Goal: Task Accomplishment & Management: Use online tool/utility

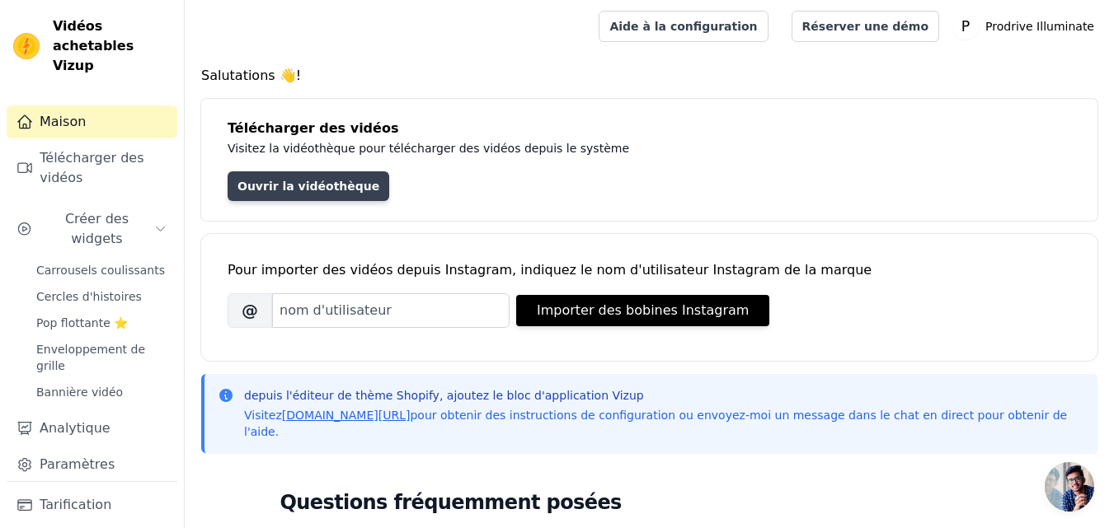
click at [331, 183] on font "Ouvrir la vidéothèque" at bounding box center [308, 186] width 142 height 13
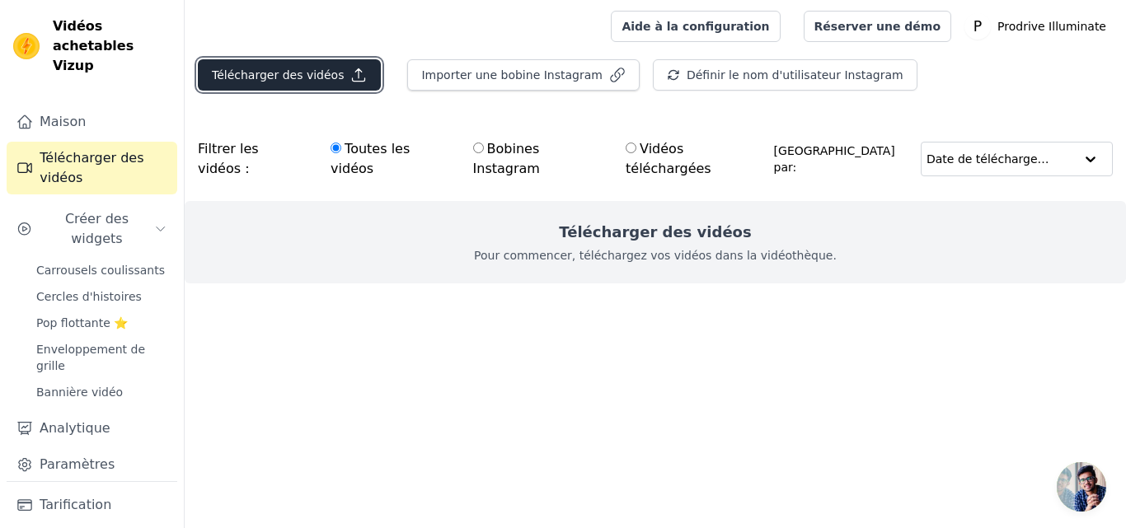
click at [312, 70] on font "Télécharger des vidéos" at bounding box center [278, 74] width 132 height 13
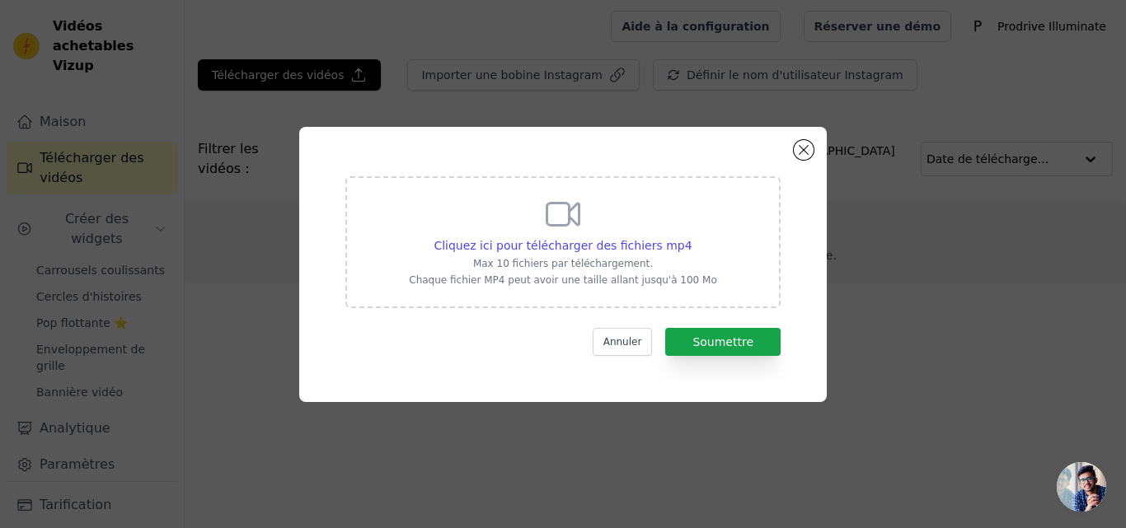
click at [528, 236] on div "Cliquez ici pour télécharger des fichiers mp4 Max 10 fichiers par téléchargemen…" at bounding box center [563, 241] width 308 height 92
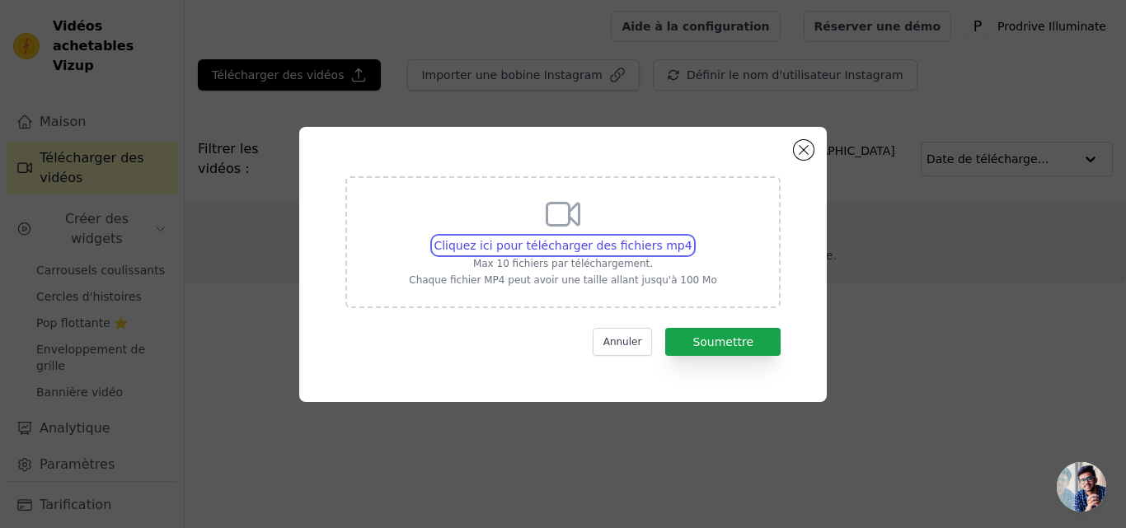
click at [692, 237] on input "Cliquez ici pour télécharger des fichiers mp4 Max 10 fichiers par téléchargemen…" at bounding box center [692, 237] width 1 height 1
type input "C:\fakepath\WhatsApp Vidéo [DATE] à 18.59.54_633324a8.mp4"
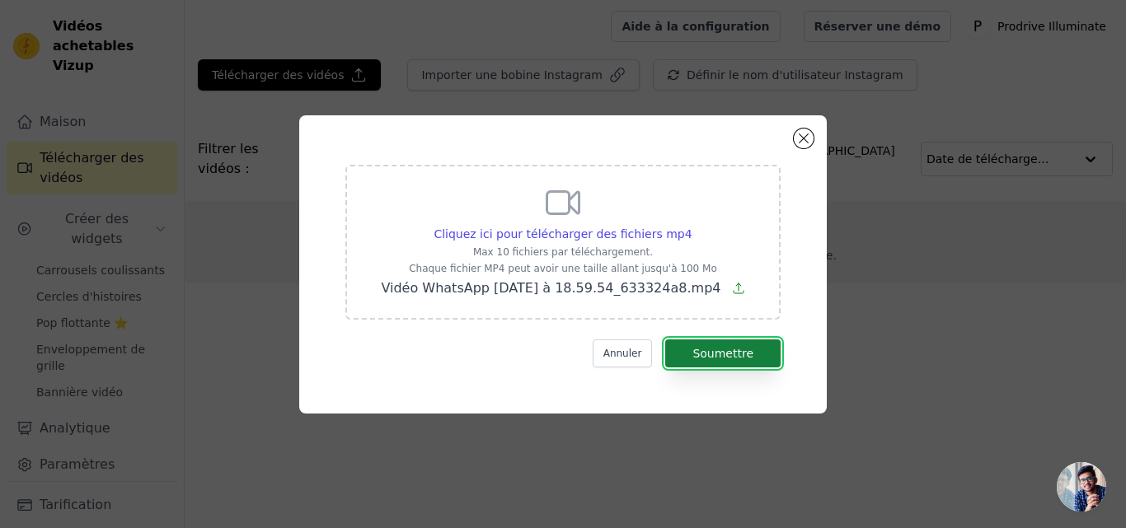
click at [734, 353] on font "Soumettre" at bounding box center [722, 353] width 61 height 13
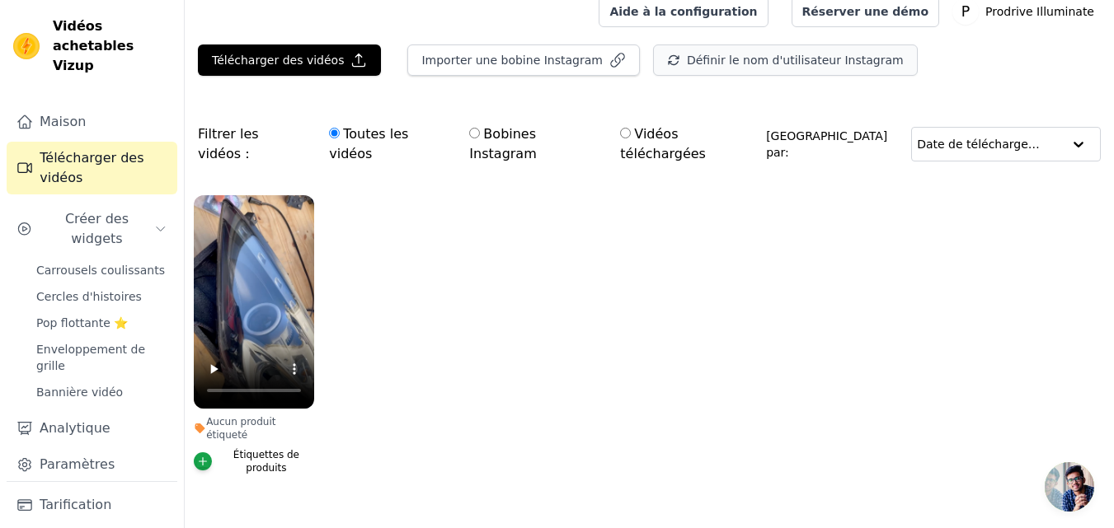
scroll to position [18, 0]
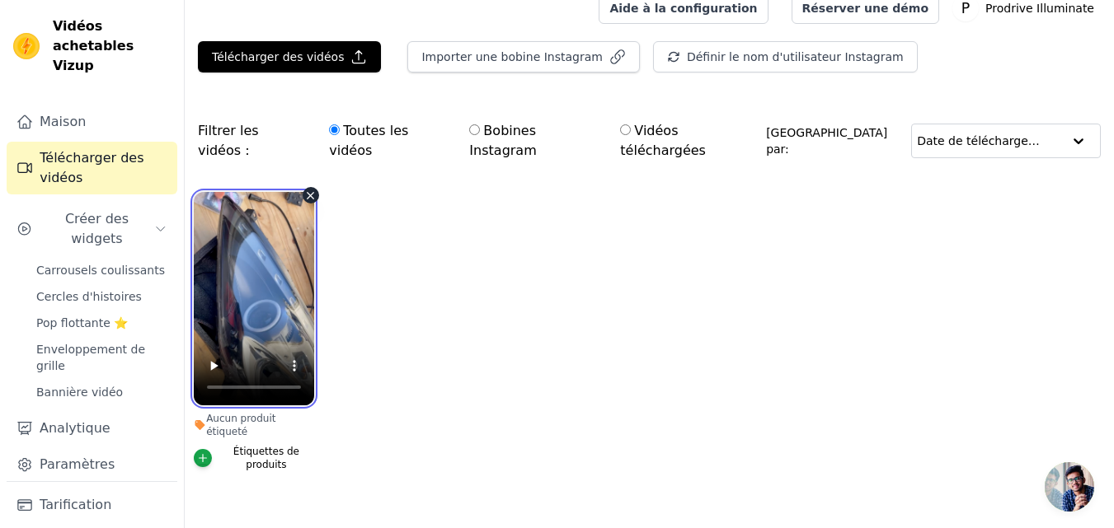
click at [254, 291] on video at bounding box center [254, 299] width 120 height 214
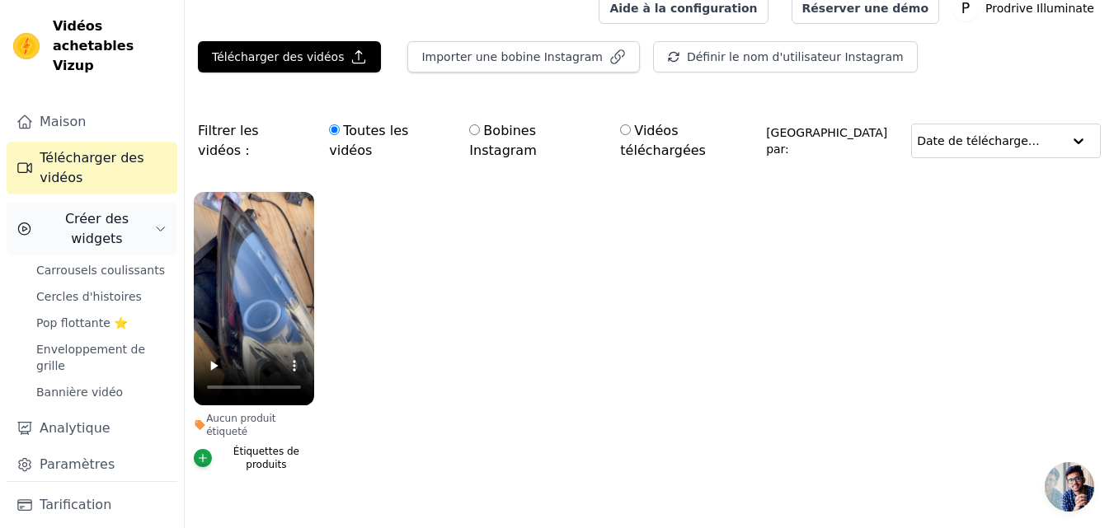
click at [120, 214] on span "Créer des widgets" at bounding box center [96, 229] width 115 height 40
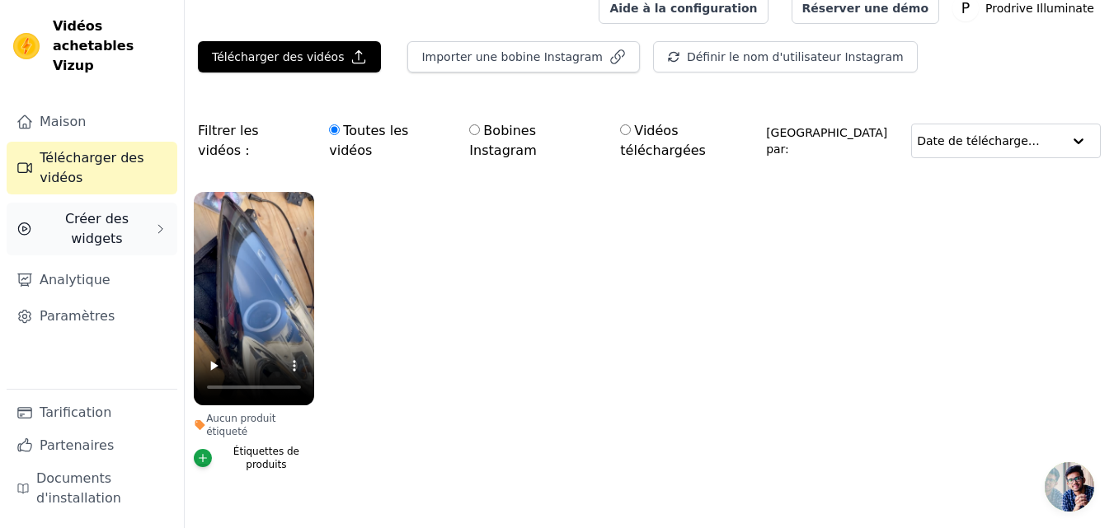
click at [117, 211] on font "Créer des widgets" at bounding box center [96, 228] width 63 height 35
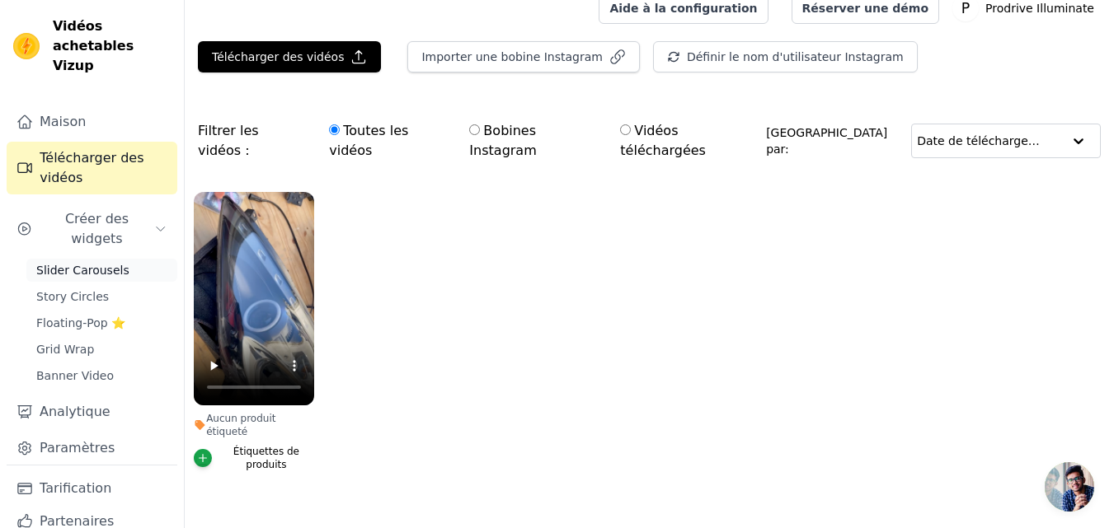
click at [114, 262] on span "Slider Carousels" at bounding box center [82, 270] width 93 height 16
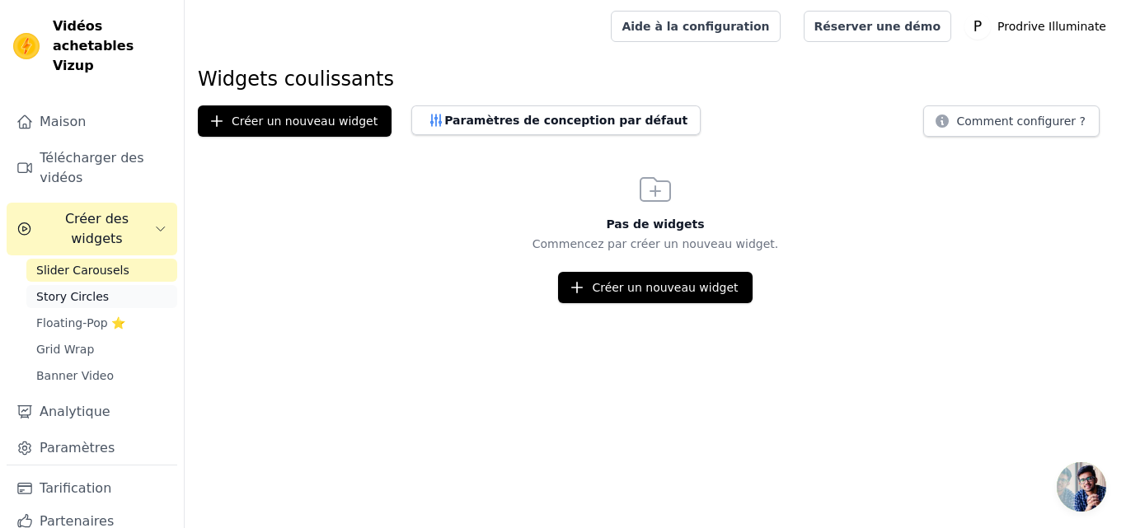
click at [81, 289] on span "Story Circles" at bounding box center [72, 297] width 73 height 16
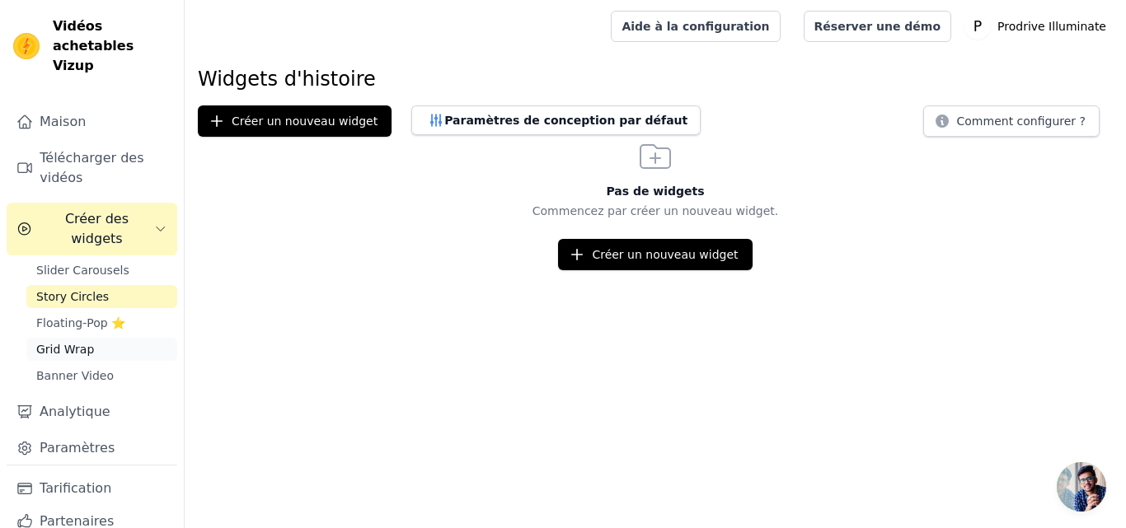
click at [86, 341] on span "Grid Wrap" at bounding box center [65, 349] width 58 height 16
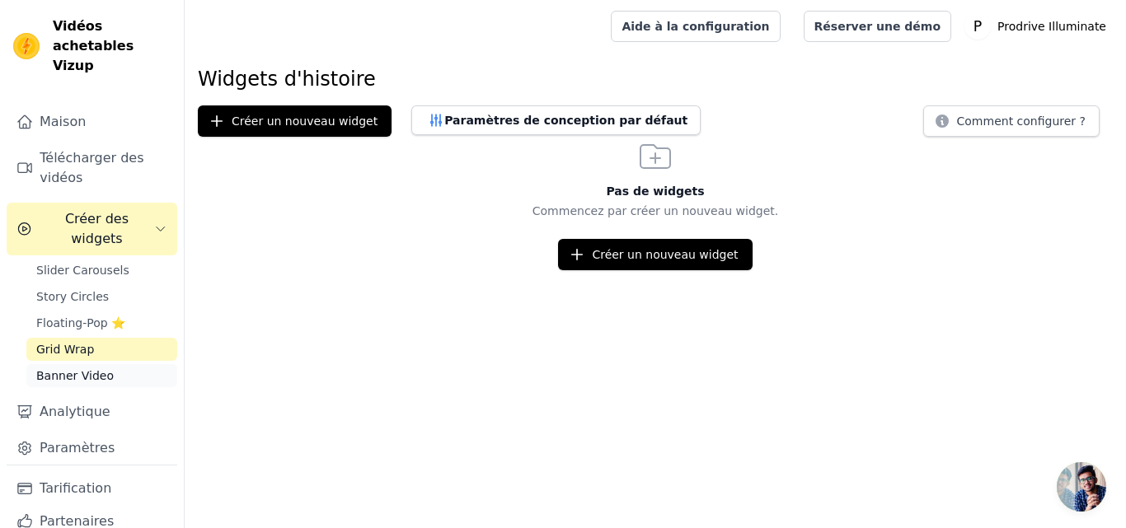
click at [86, 368] on span "Banner Video" at bounding box center [74, 376] width 77 height 16
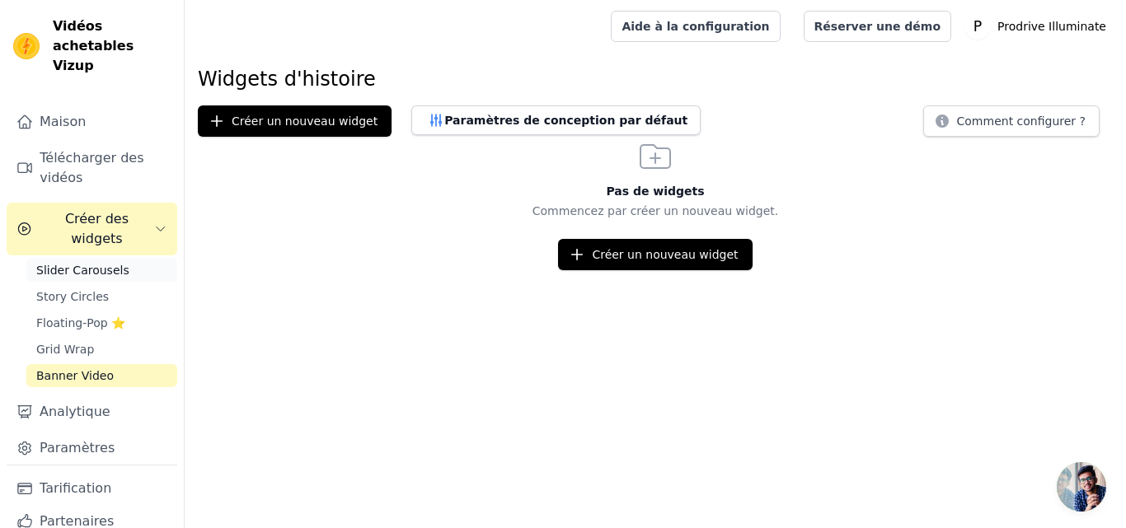
click at [104, 262] on span "Slider Carousels" at bounding box center [82, 270] width 93 height 16
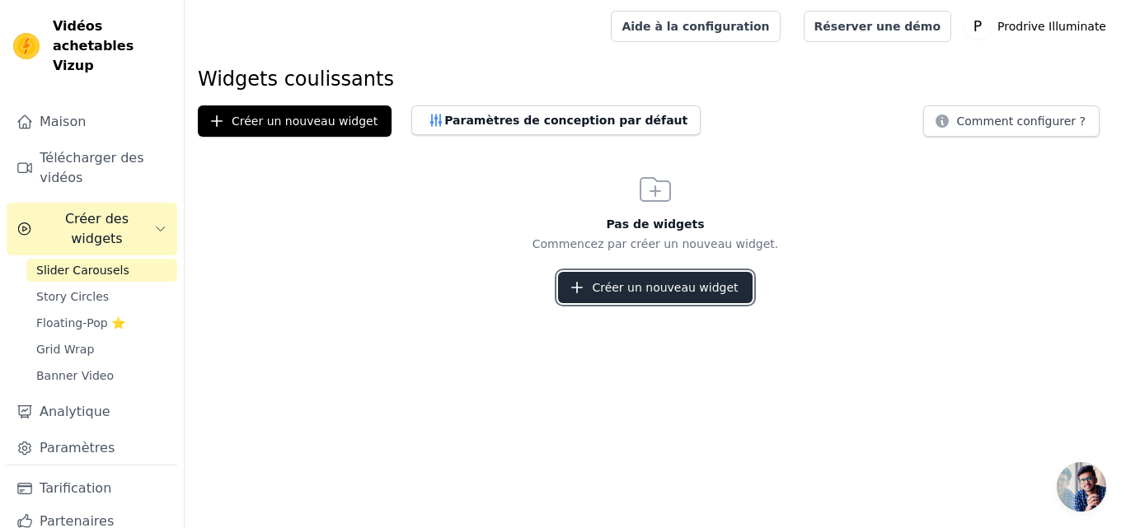
click at [684, 293] on font "Créer un nouveau widget" at bounding box center [665, 287] width 146 height 13
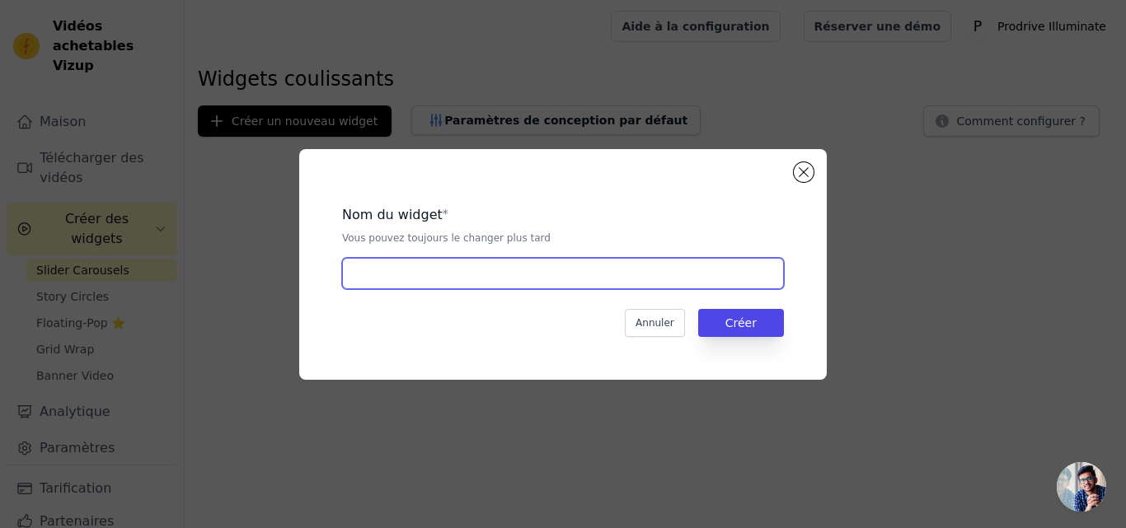
click at [399, 279] on input "text" at bounding box center [563, 273] width 442 height 31
type input "m"
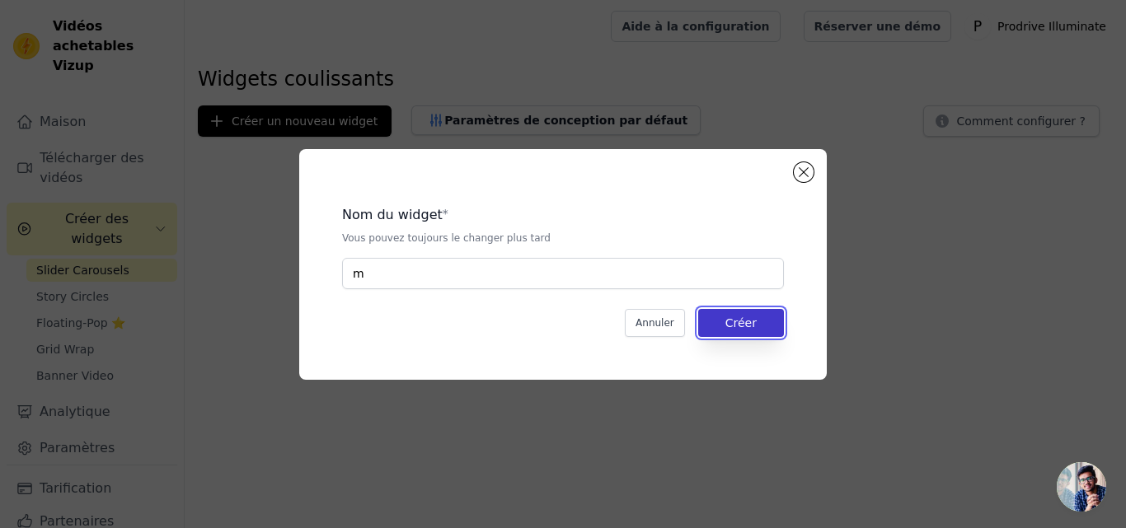
click at [760, 322] on button "Créer" at bounding box center [741, 323] width 86 height 28
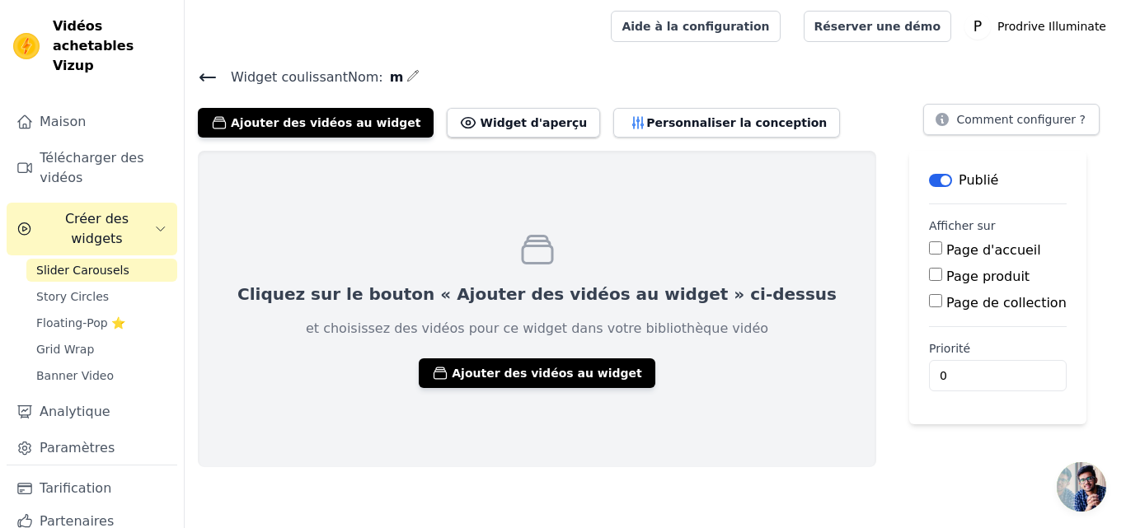
click at [929, 252] on input "Page d'accueil" at bounding box center [935, 248] width 13 height 13
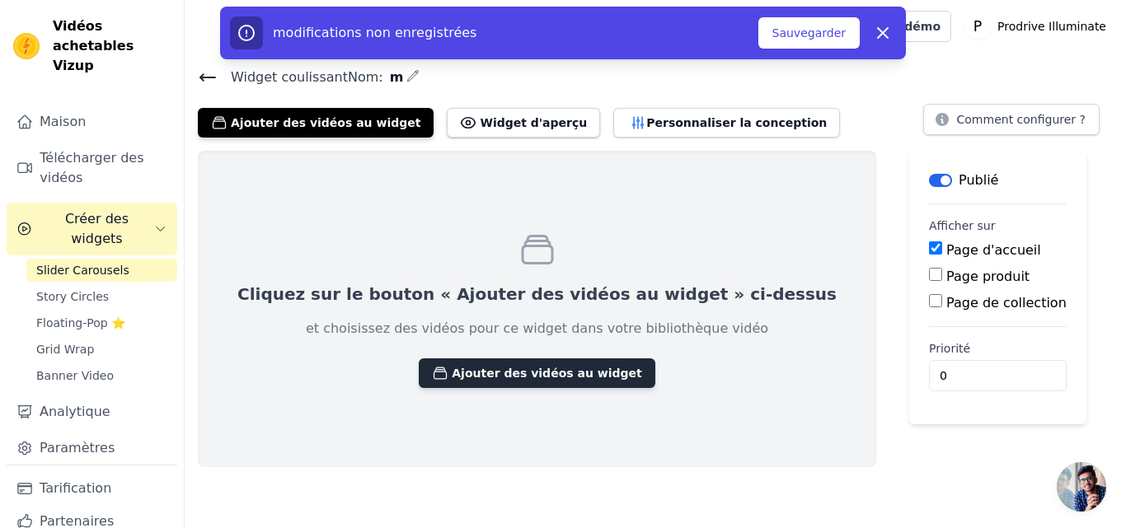
click at [506, 378] on font "Ajouter des vidéos au widget" at bounding box center [547, 373] width 190 height 13
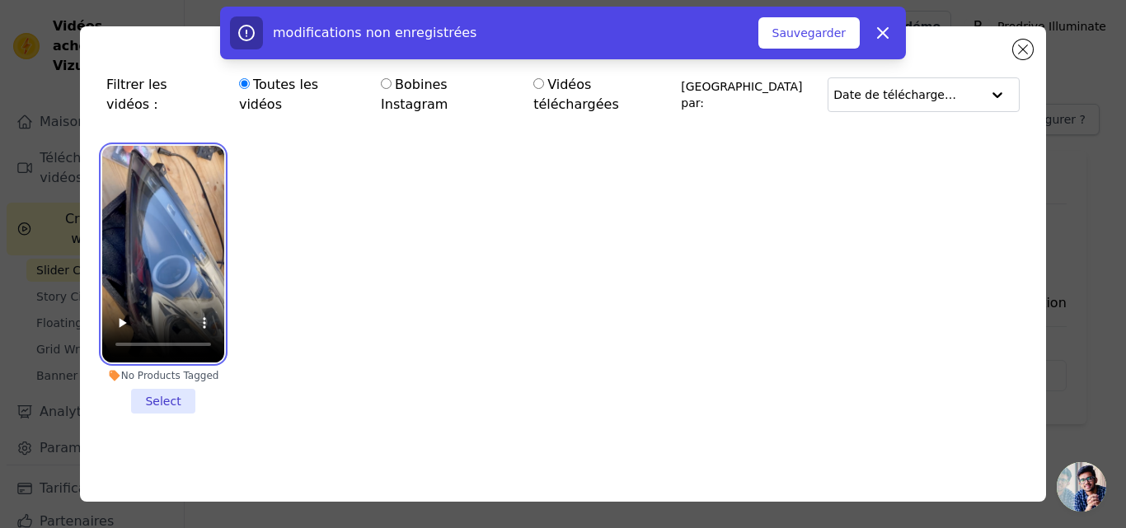
click at [204, 232] on video at bounding box center [163, 254] width 122 height 217
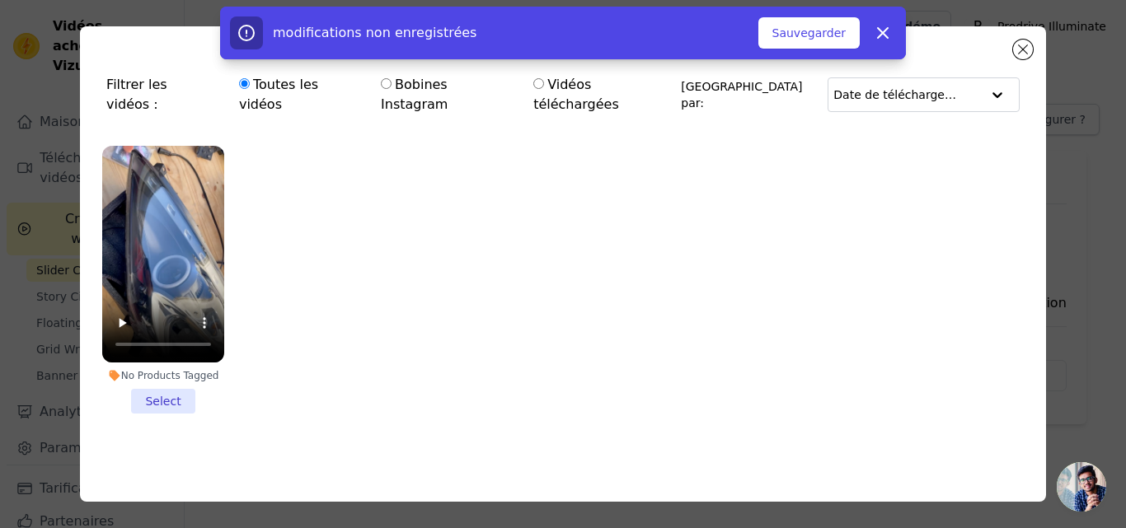
click at [151, 384] on li "No Products Tagged Select" at bounding box center [163, 280] width 122 height 268
click at [0, 0] on input "No Products Tagged Select" at bounding box center [0, 0] width 0 height 0
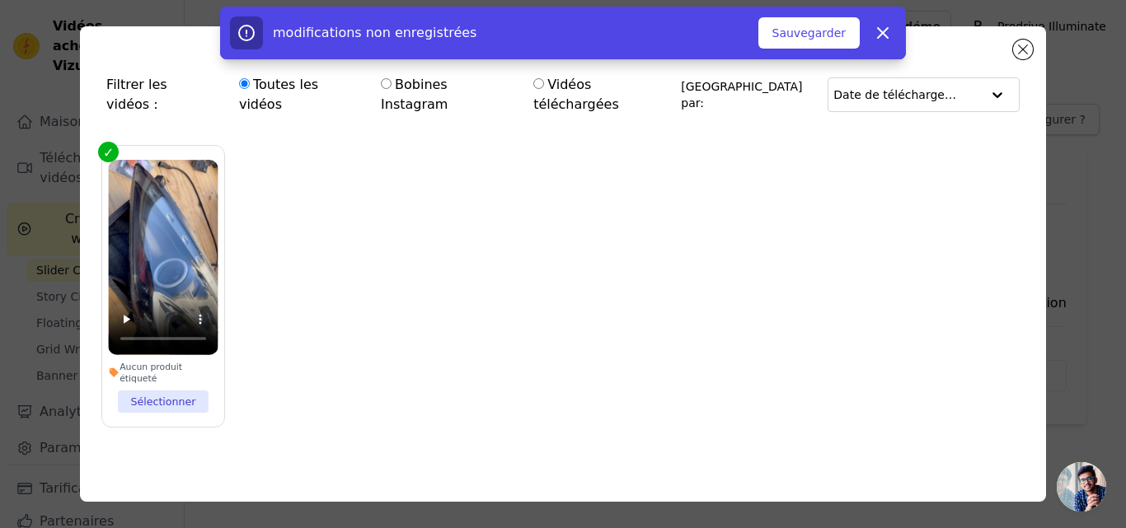
click at [1027, 59] on div "0 vidéos sélectionnées Ajouter au widget Rejeter" at bounding box center [563, 36] width 1126 height 59
click at [881, 38] on icon "button" at bounding box center [883, 33] width 20 height 20
checkbox input "false"
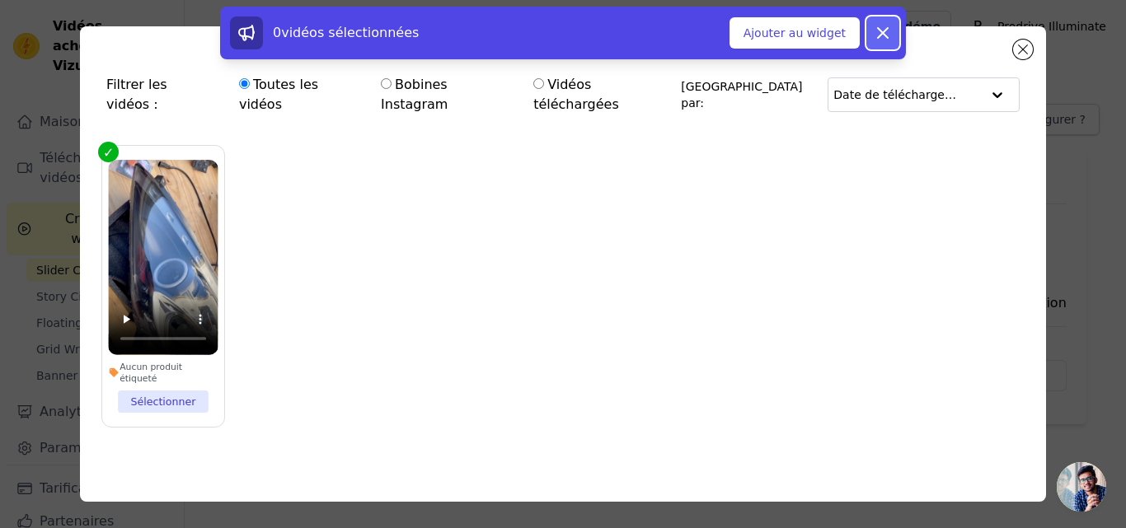
click at [875, 31] on icon at bounding box center [883, 33] width 20 height 20
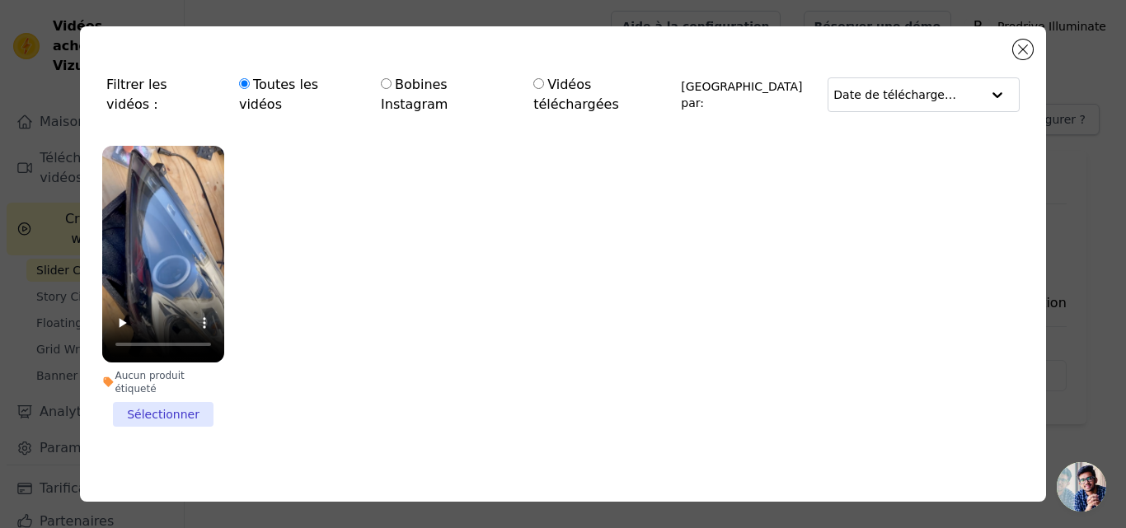
click at [1033, 55] on div "Filtrer les vidéos : Toutes les vidéos Bobines Instagram Vidéos téléchargées Tr…" at bounding box center [563, 264] width 966 height 476
click at [1026, 58] on button "Fermer la fenêtre modale" at bounding box center [1023, 50] width 20 height 20
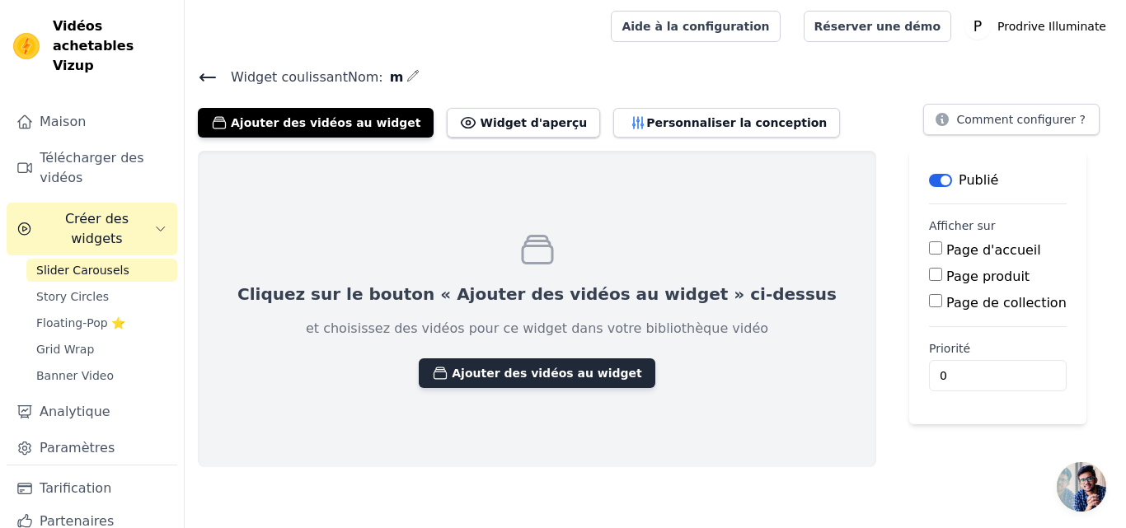
click at [538, 361] on button "Ajouter des vidéos au widget" at bounding box center [537, 374] width 236 height 30
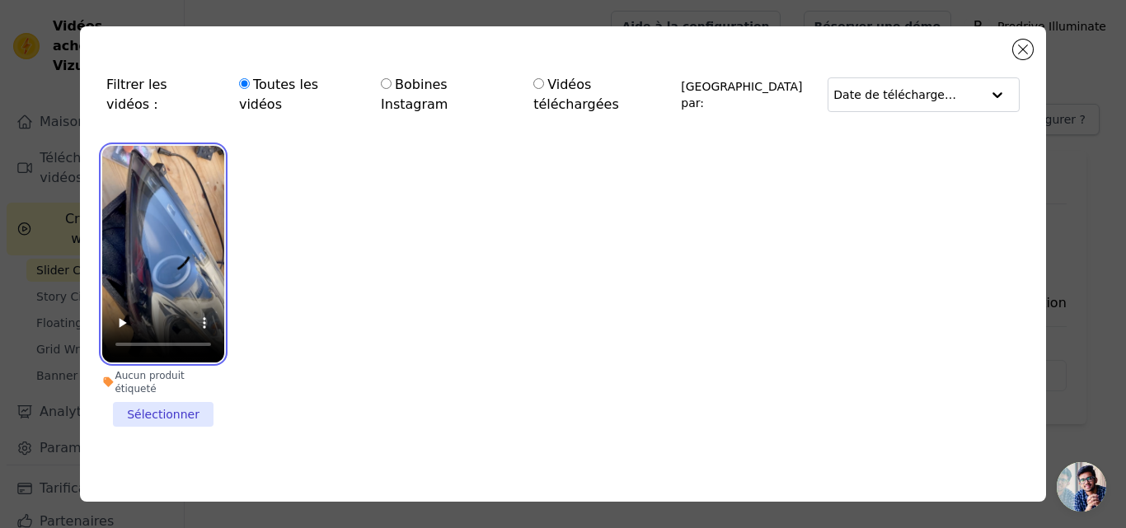
click at [187, 216] on video at bounding box center [163, 254] width 122 height 217
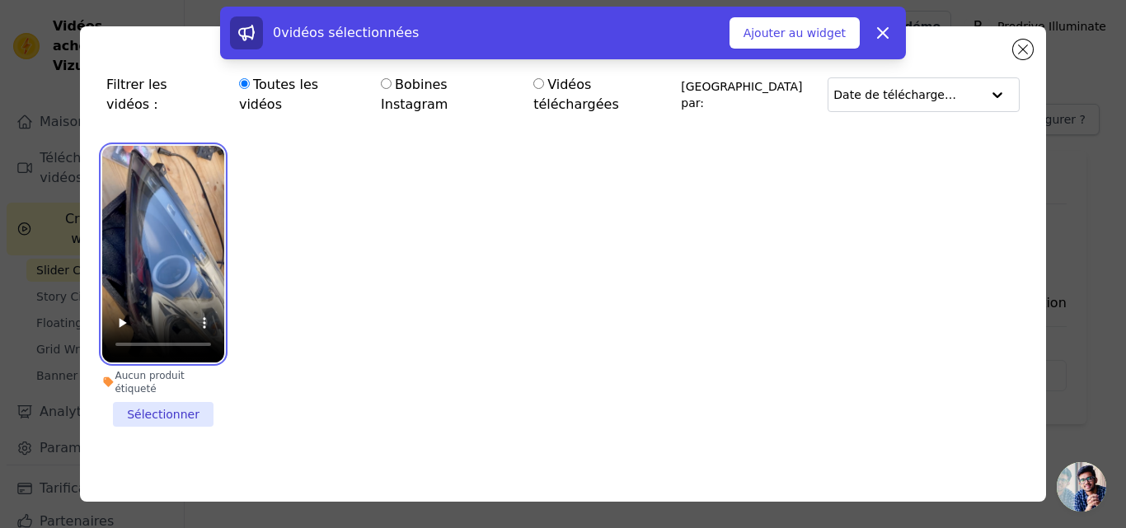
click at [187, 216] on video at bounding box center [163, 254] width 122 height 217
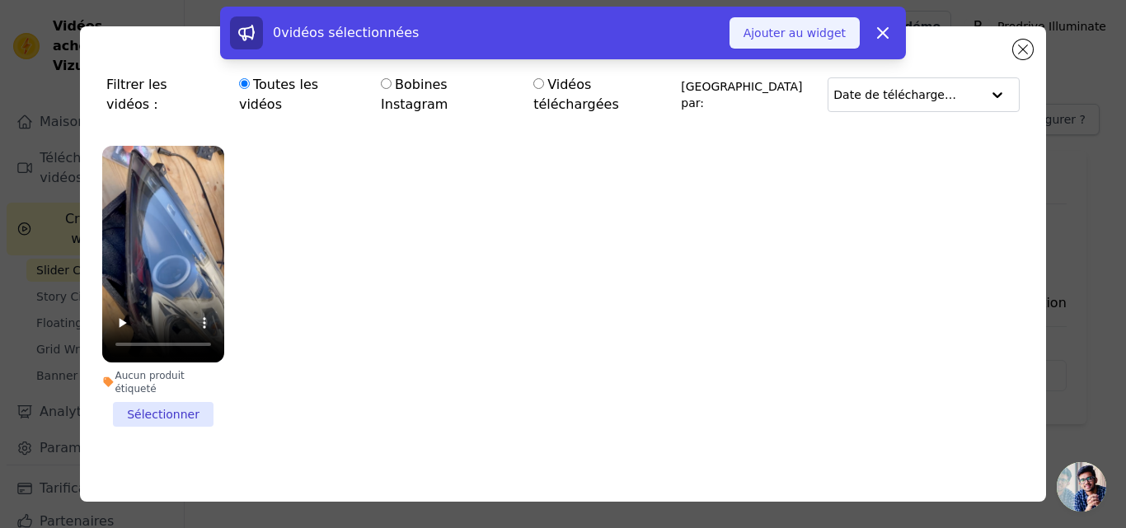
click at [821, 31] on font "Ajouter au widget" at bounding box center [795, 32] width 102 height 13
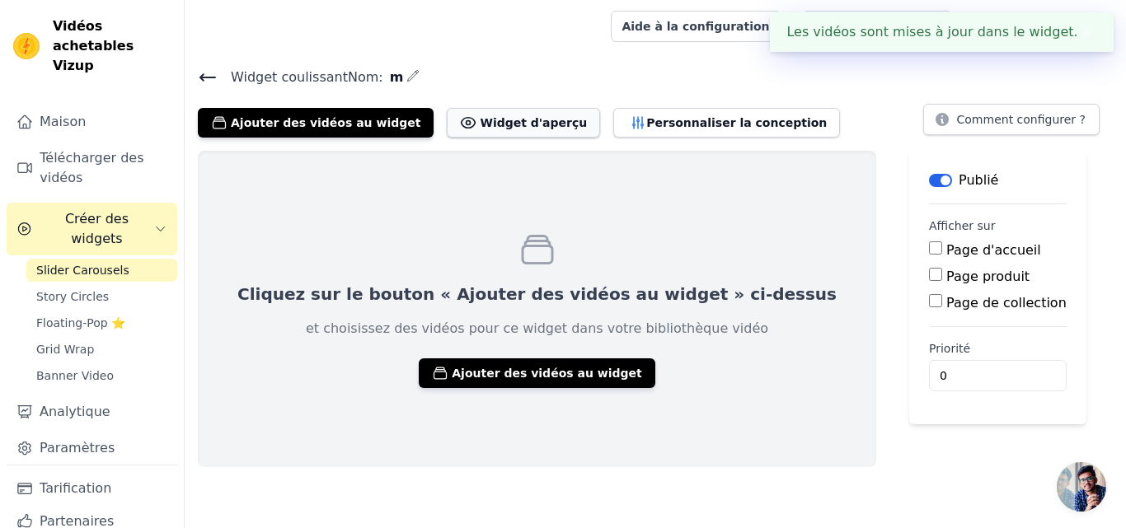
click at [493, 121] on font "Widget d'aperçu" at bounding box center [533, 122] width 107 height 13
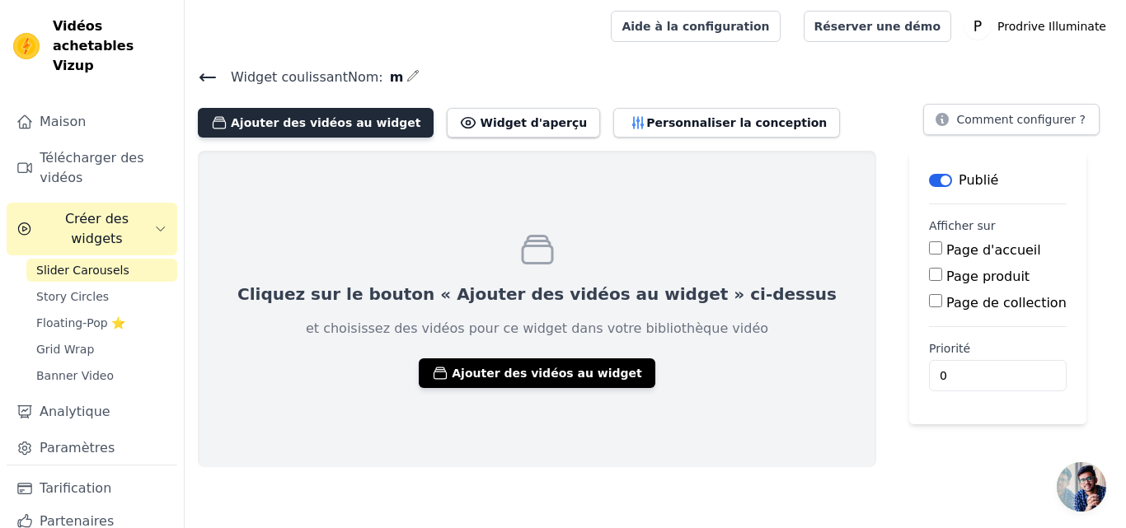
click at [354, 110] on button "Ajouter des vidéos au widget" at bounding box center [316, 123] width 236 height 30
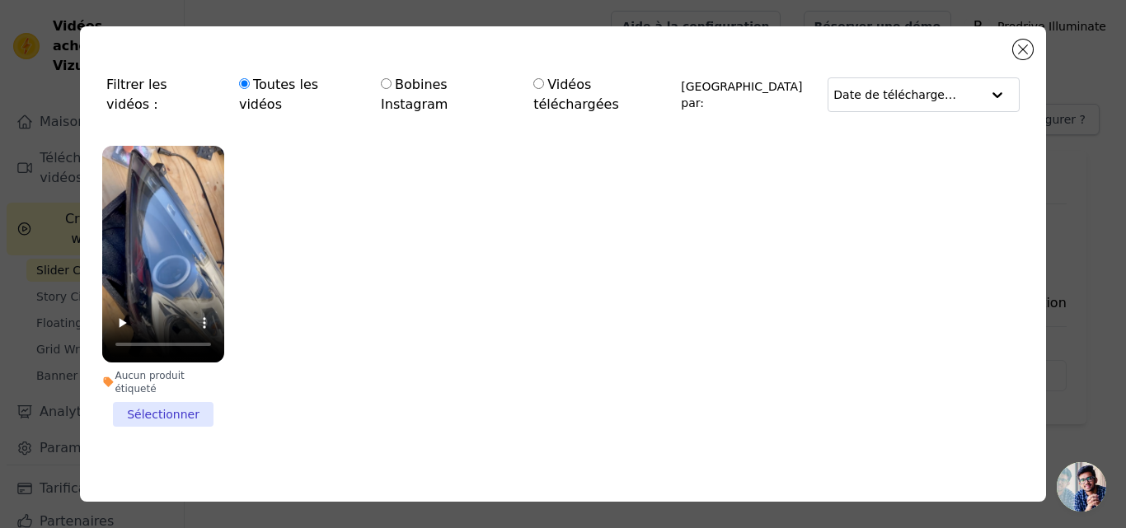
click at [273, 397] on ul "Aucun produit étiqueté Sélectionner" at bounding box center [563, 300] width 940 height 326
click at [176, 382] on li "Aucun produit étiqueté Sélectionner" at bounding box center [163, 286] width 122 height 281
click at [0, 0] on input "Aucun produit étiqueté Sélectionner" at bounding box center [0, 0] width 0 height 0
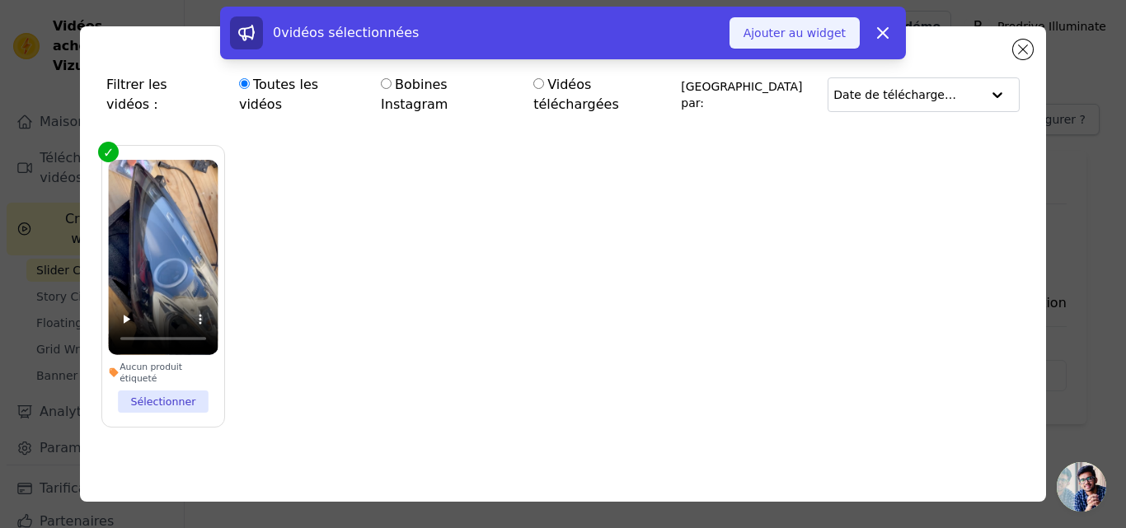
click at [833, 30] on font "Ajouter au widget" at bounding box center [795, 32] width 102 height 13
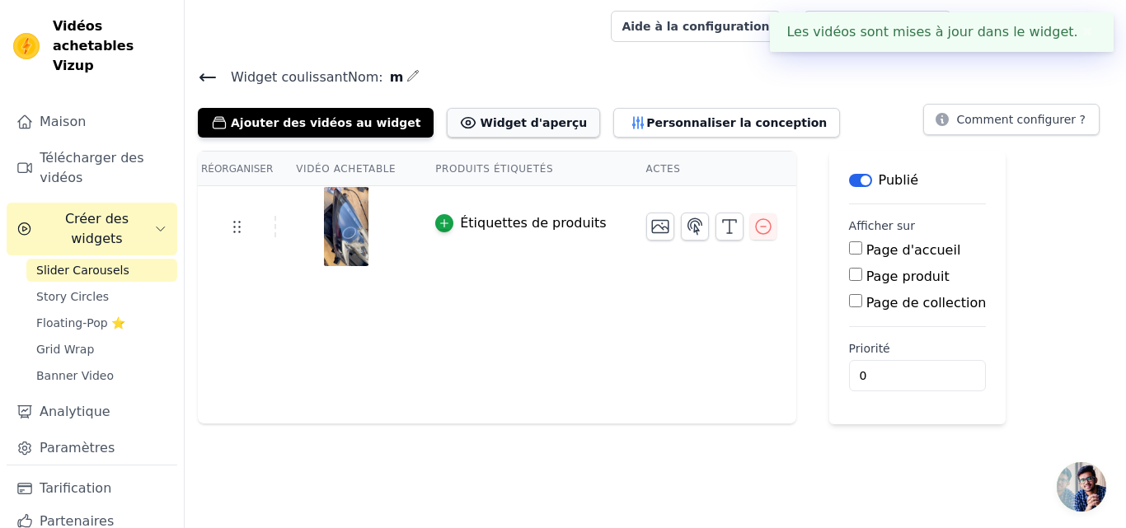
click at [518, 123] on font "Widget d'aperçu" at bounding box center [533, 122] width 107 height 13
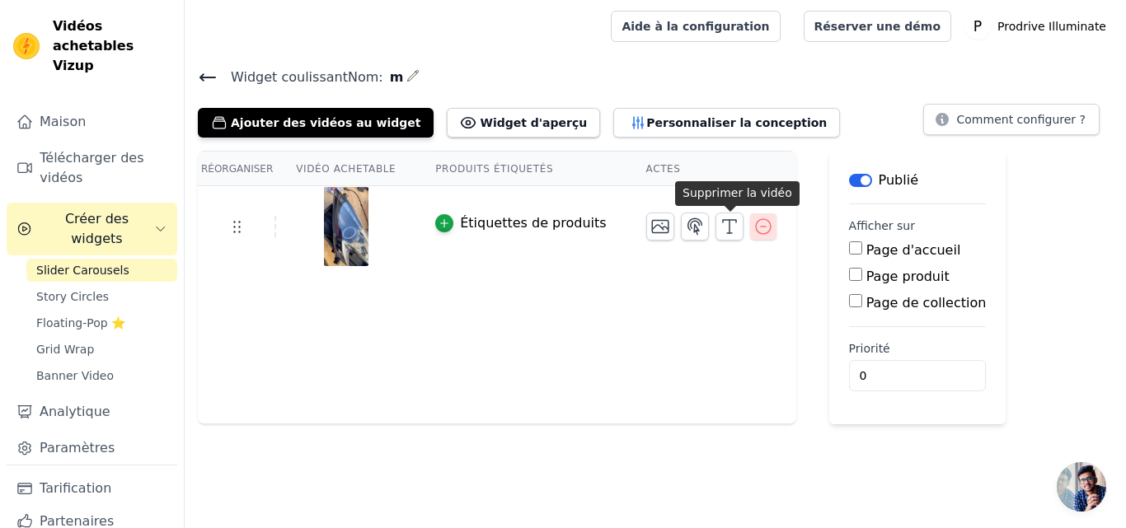
click at [756, 228] on icon "button" at bounding box center [763, 226] width 15 height 15
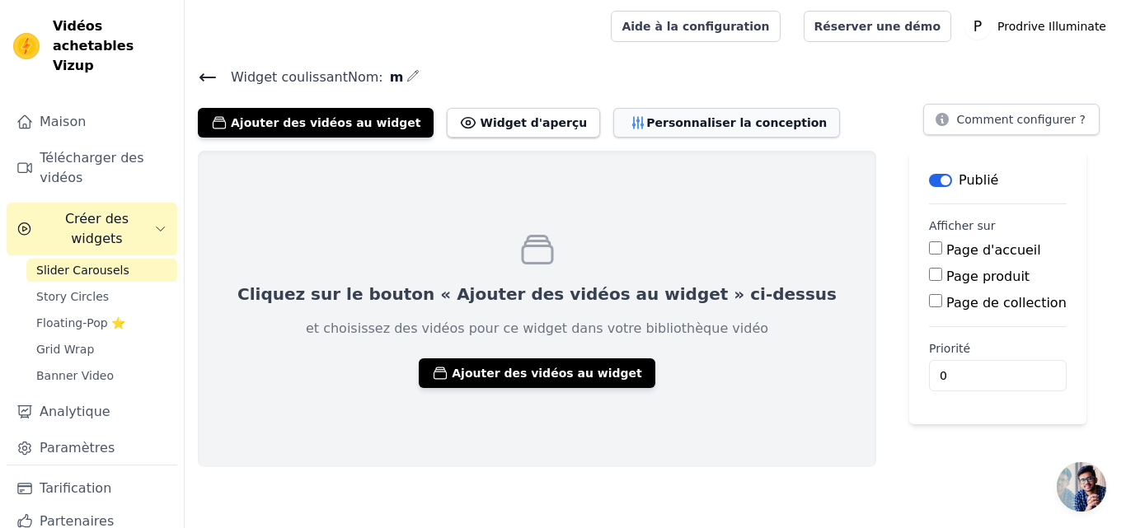
click at [646, 119] on font "Personnaliser la conception" at bounding box center [736, 122] width 181 height 13
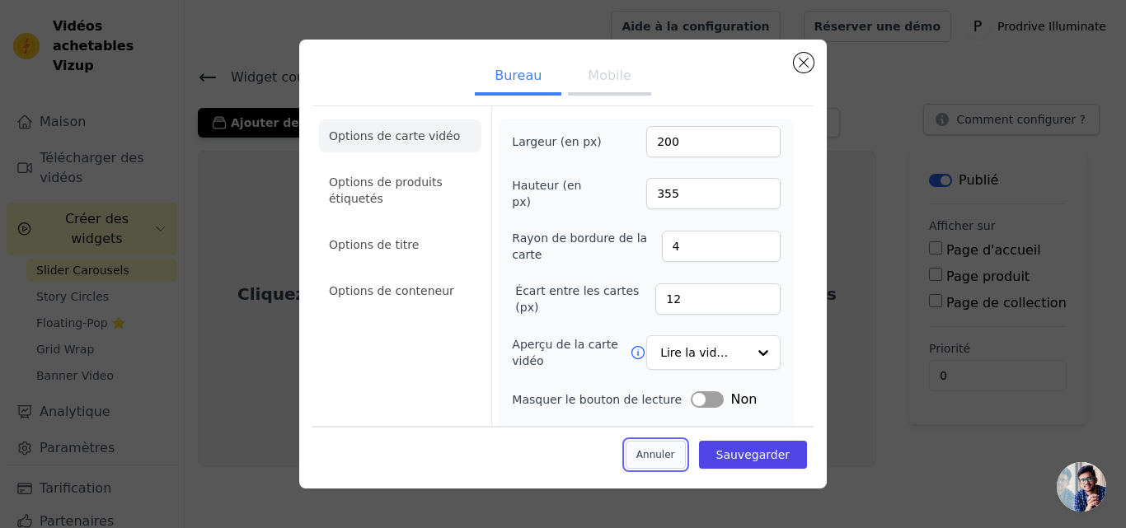
click at [644, 450] on font "Annuler" at bounding box center [655, 455] width 39 height 12
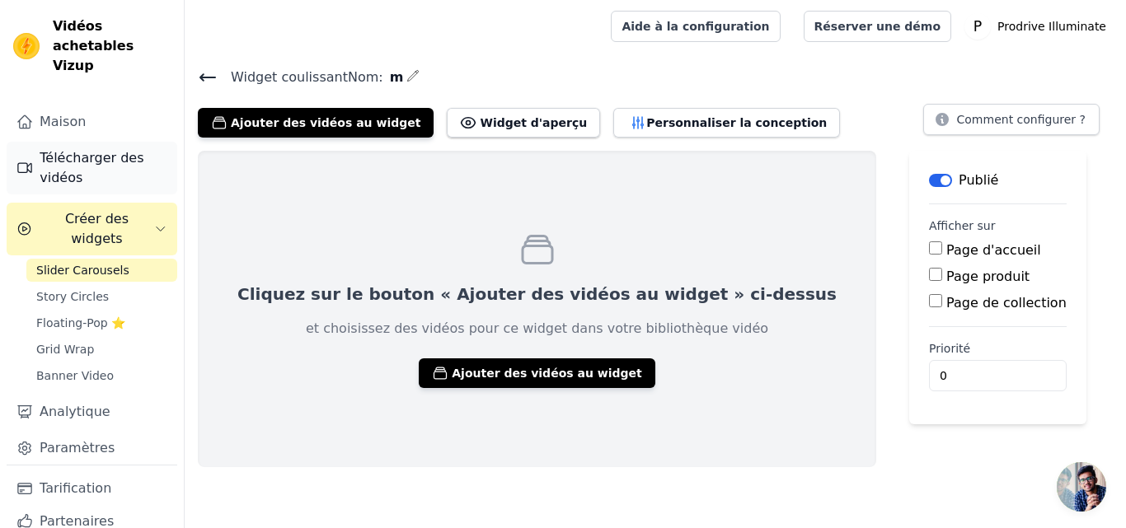
click at [131, 148] on font "Télécharger des vidéos" at bounding box center [104, 168] width 128 height 40
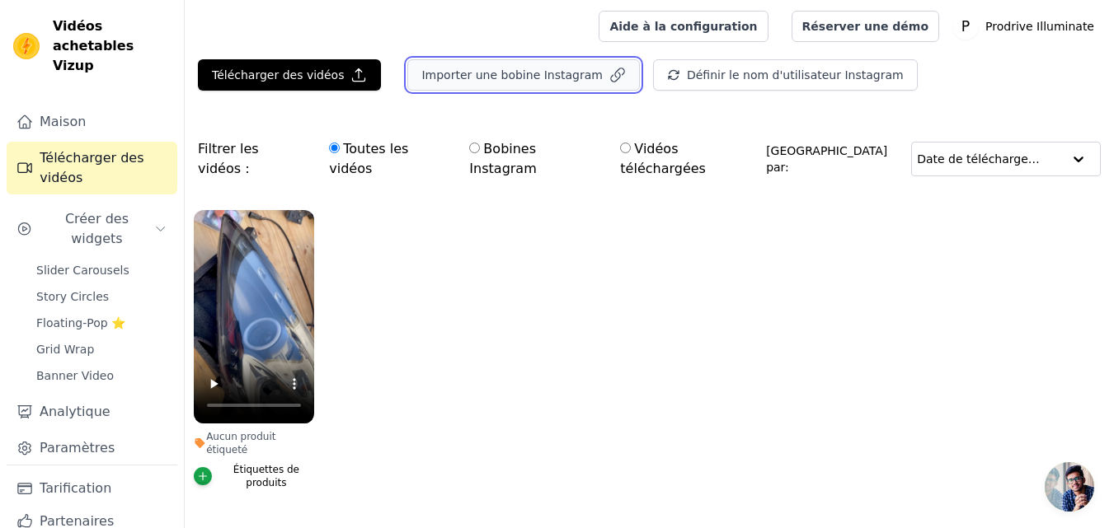
click at [466, 78] on font "Importer une bobine Instagram" at bounding box center [511, 74] width 181 height 13
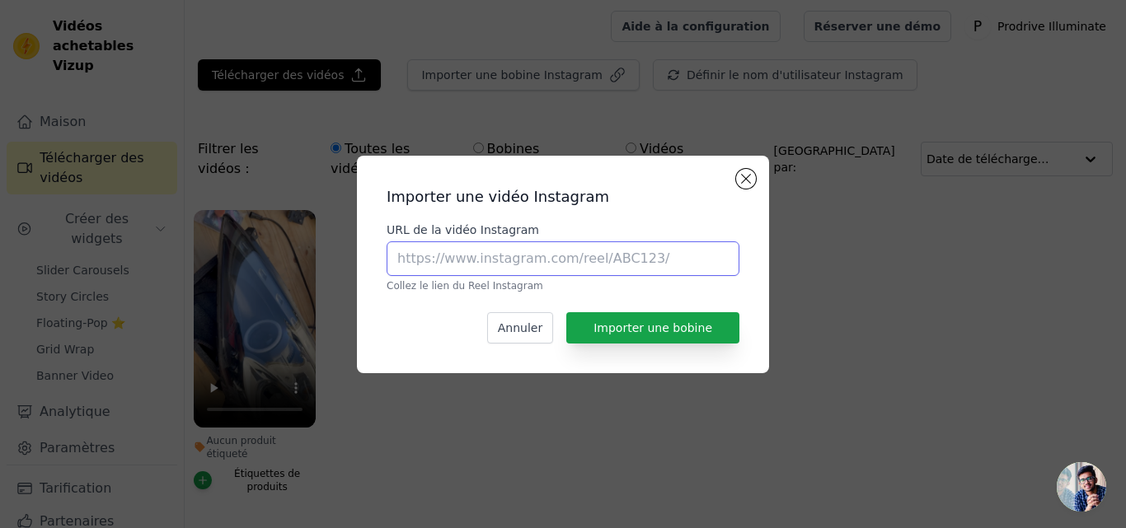
click at [448, 268] on input "URL de la vidéo Instagram" at bounding box center [563, 259] width 353 height 35
click at [747, 181] on button "Fermer la fenêtre modale" at bounding box center [746, 179] width 20 height 20
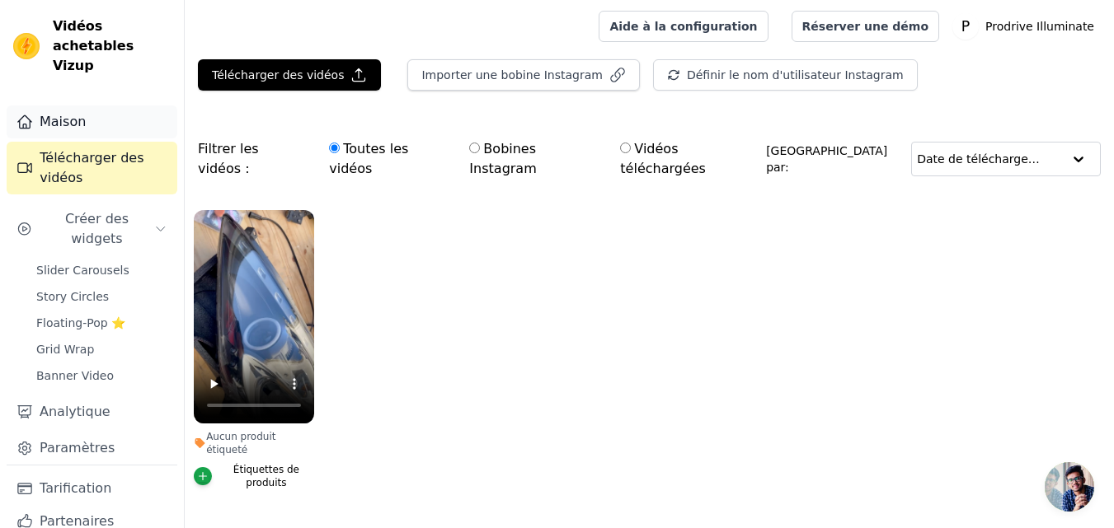
click at [99, 106] on link "Maison" at bounding box center [92, 122] width 171 height 33
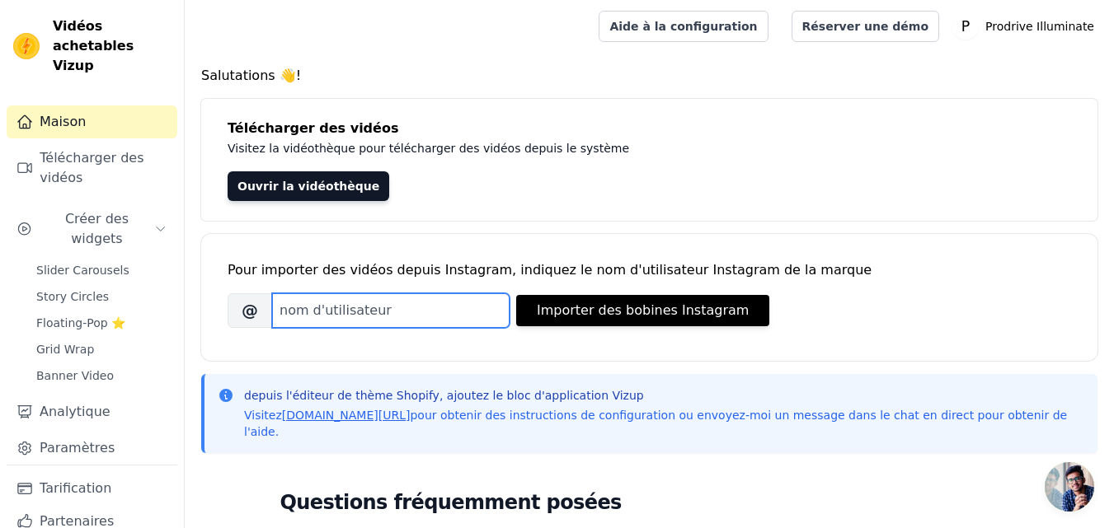
click at [443, 311] on input "Nom d'utilisateur Instagram de la marque" at bounding box center [390, 310] width 237 height 35
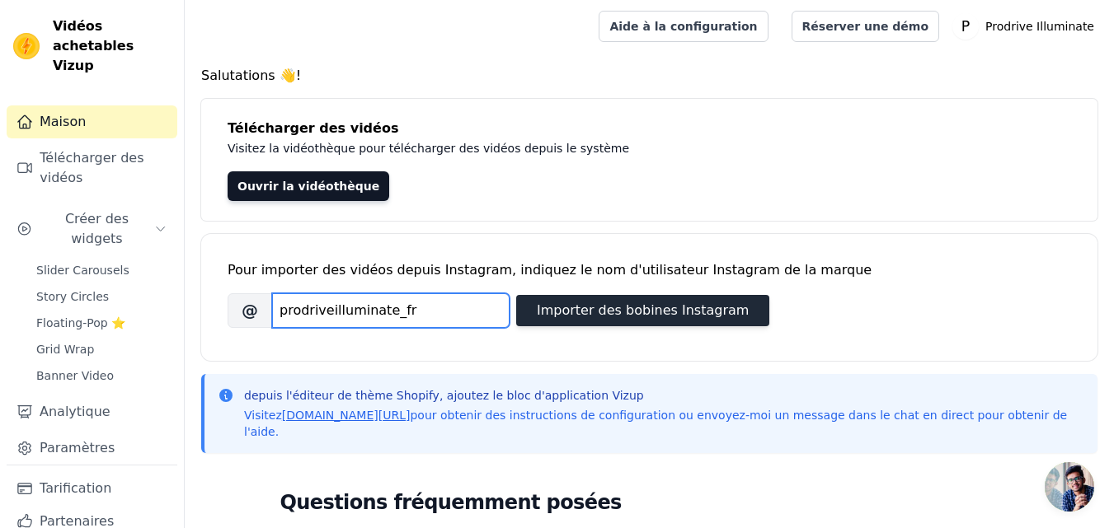
type input "prodriveilluminate_fr"
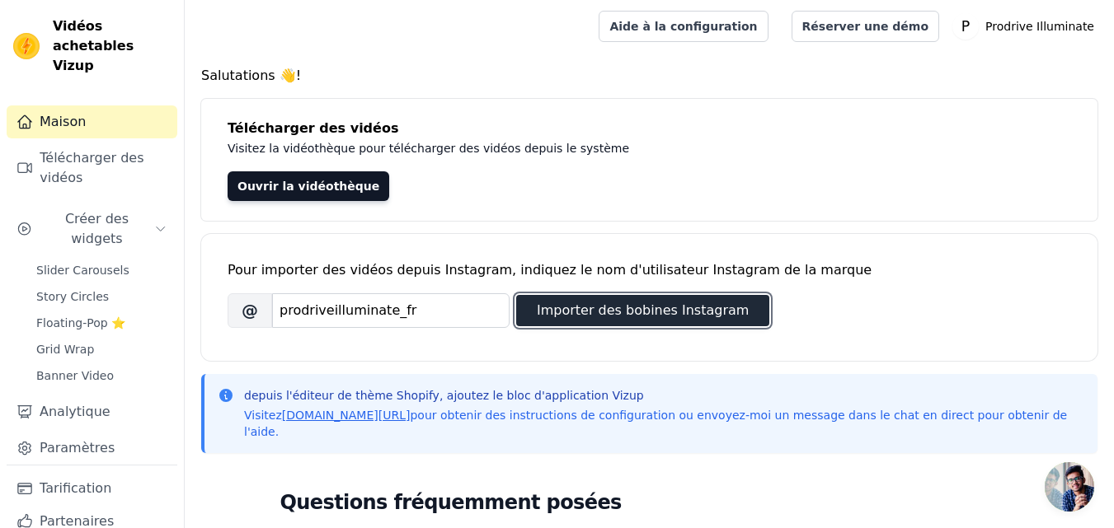
click at [577, 313] on font "Importer des bobines Instagram" at bounding box center [643, 311] width 212 height 16
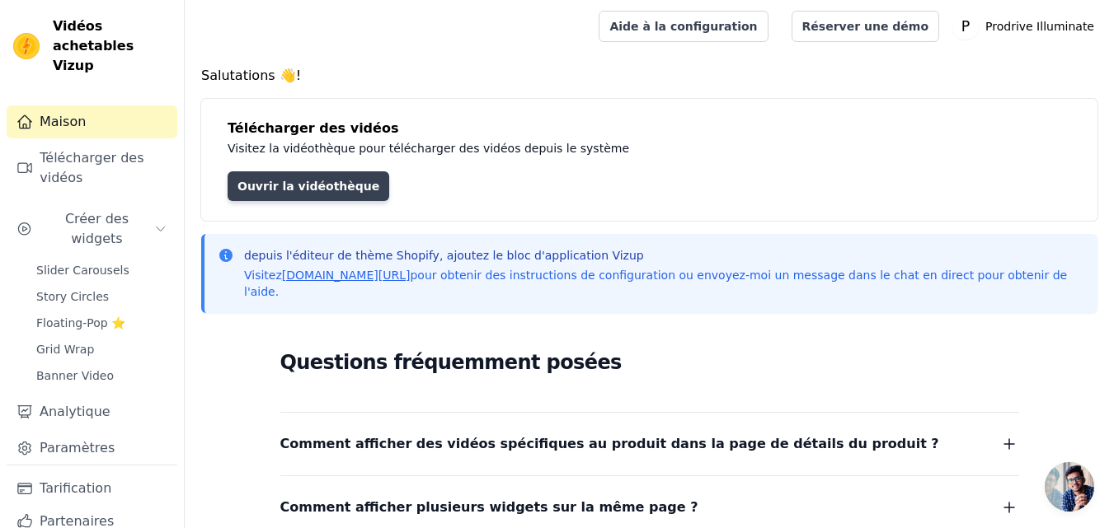
click at [313, 180] on font "Ouvrir la vidéothèque" at bounding box center [308, 186] width 142 height 13
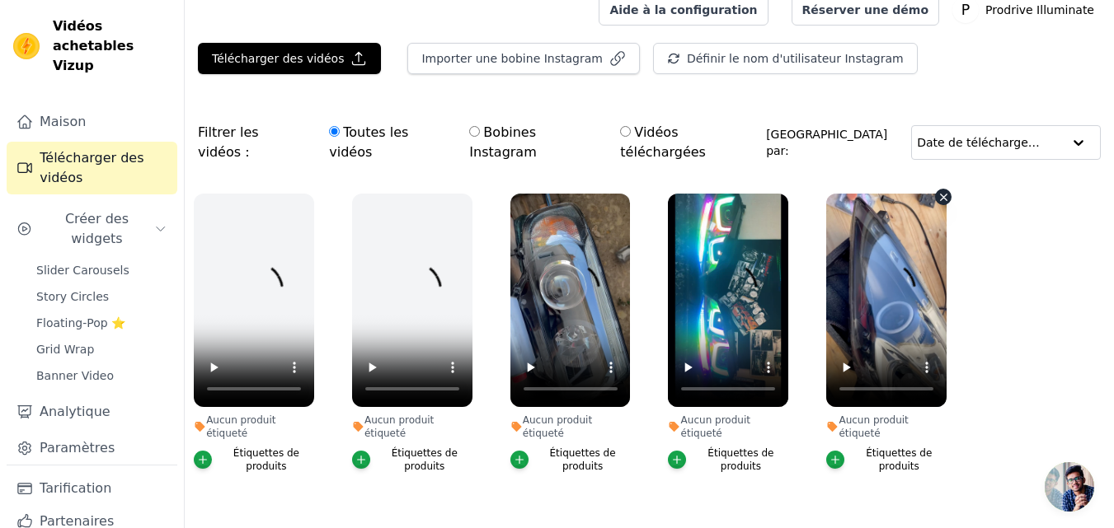
scroll to position [18, 0]
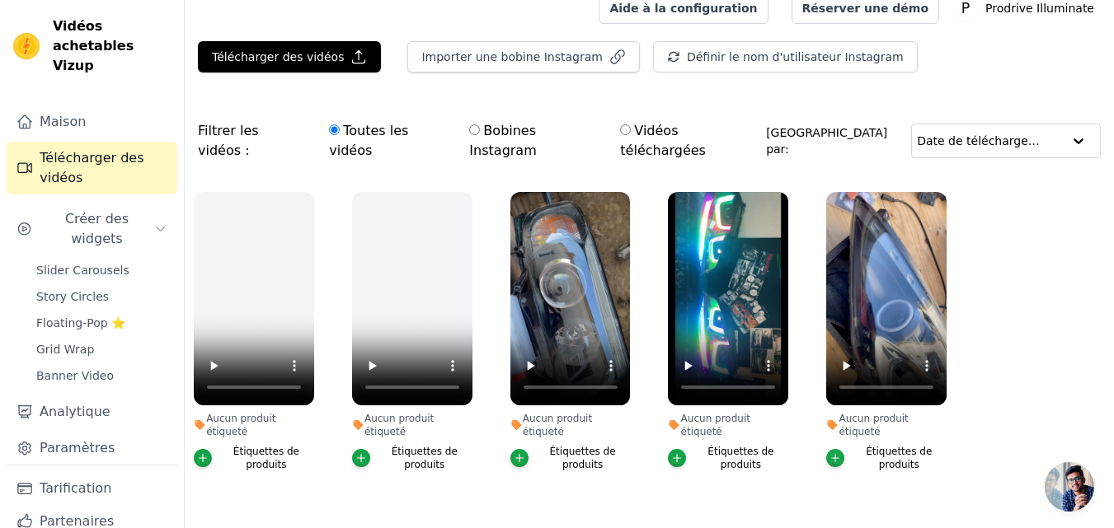
click at [469, 129] on input "Bobines Instagram" at bounding box center [474, 129] width 11 height 11
radio input "true"
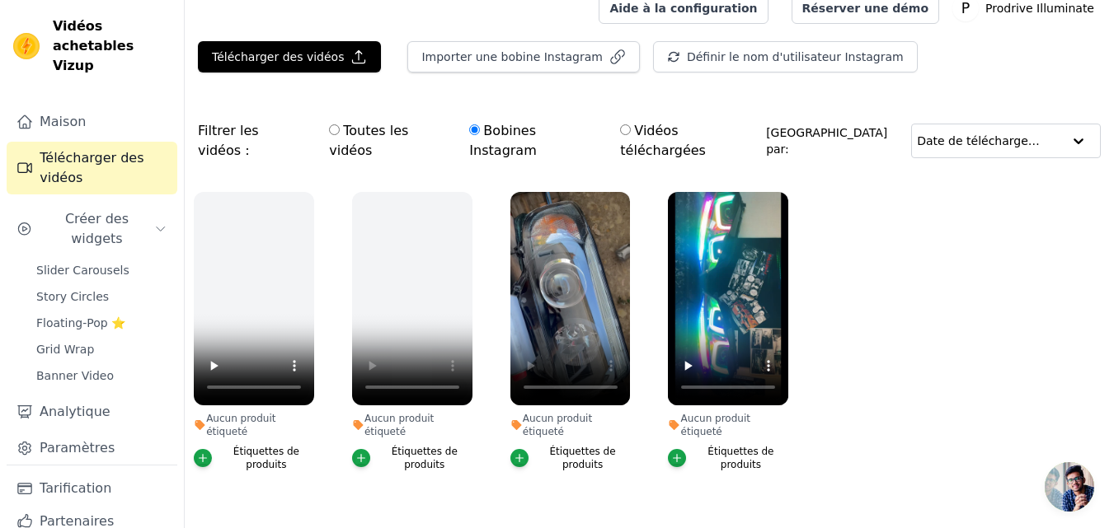
click at [329, 129] on input "Toutes les vidéos" at bounding box center [334, 129] width 11 height 11
radio input "true"
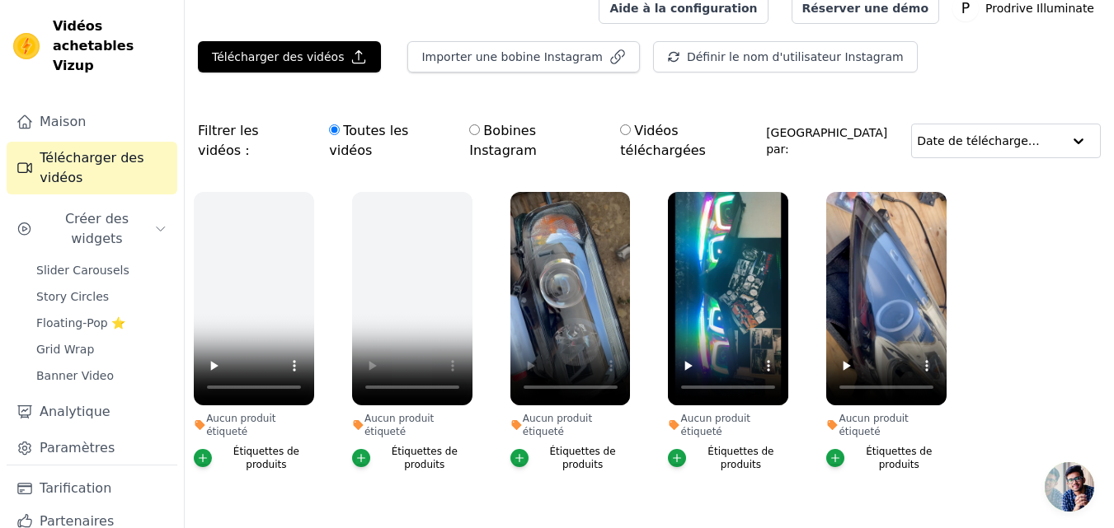
click at [469, 132] on input "Bobines Instagram" at bounding box center [474, 129] width 11 height 11
radio input "true"
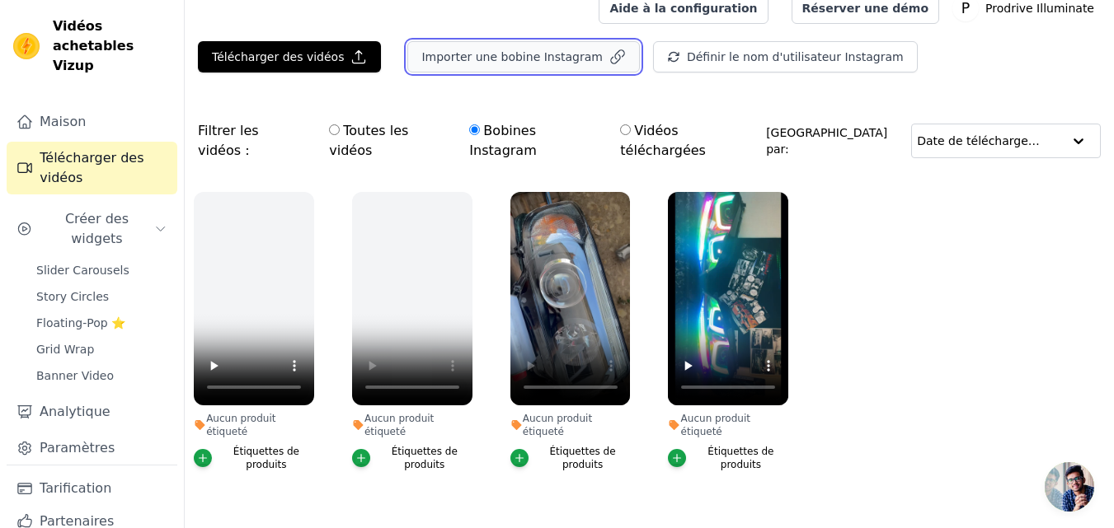
click at [553, 55] on font "Importer une bobine Instagram" at bounding box center [511, 56] width 181 height 13
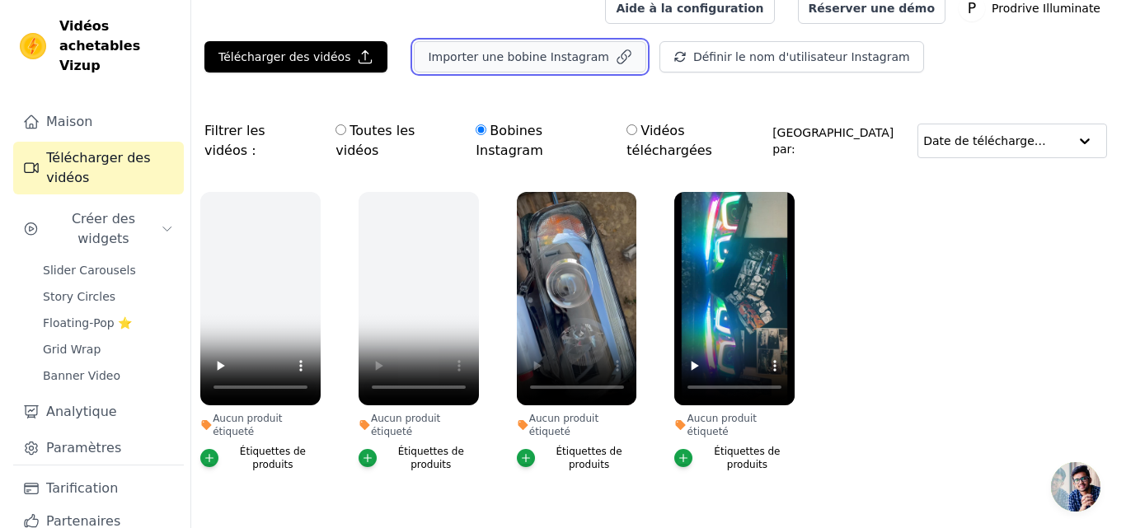
scroll to position [0, 0]
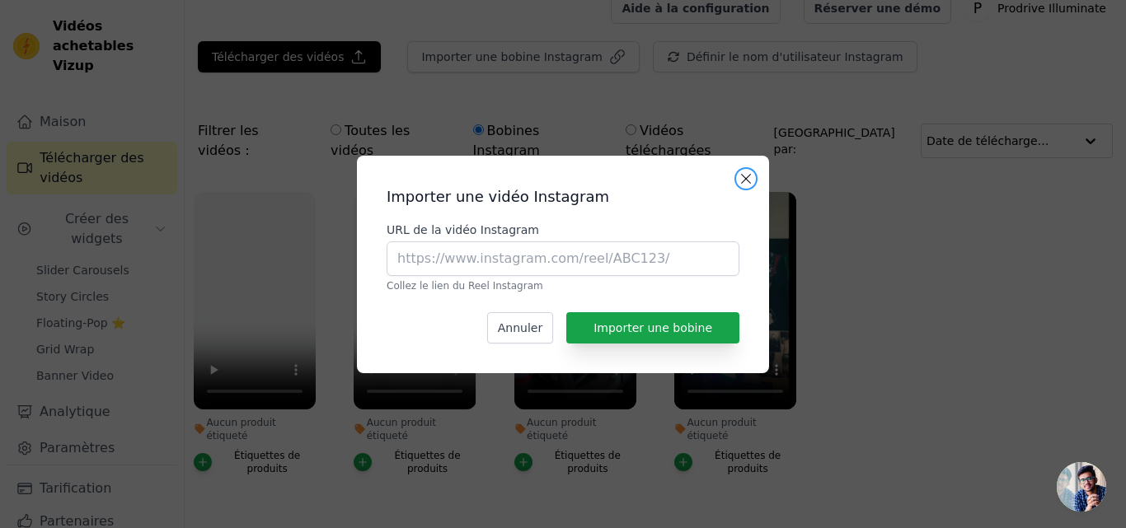
click at [749, 176] on button "Fermer la fenêtre modale" at bounding box center [746, 179] width 20 height 20
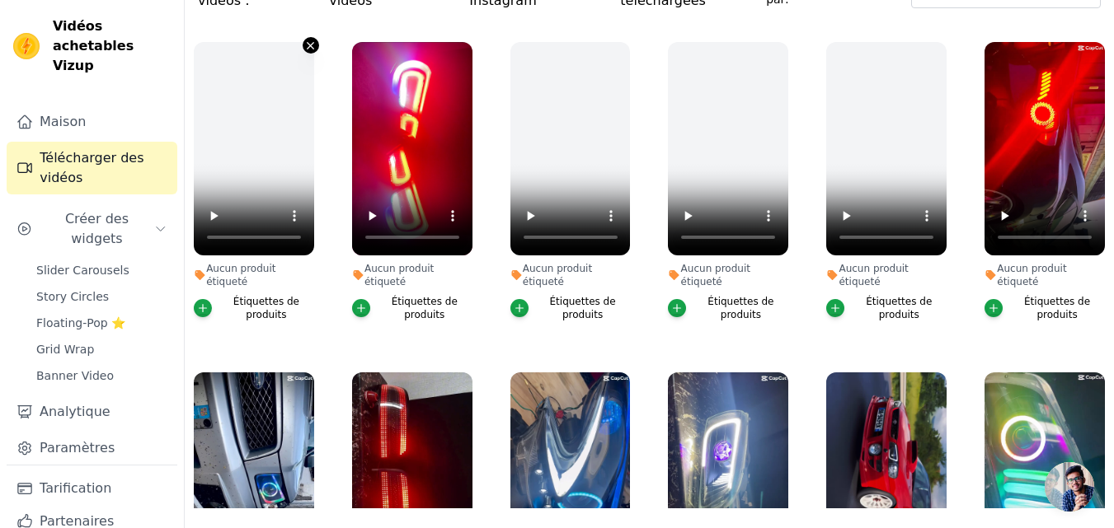
click at [305, 40] on icon "button" at bounding box center [310, 46] width 12 height 12
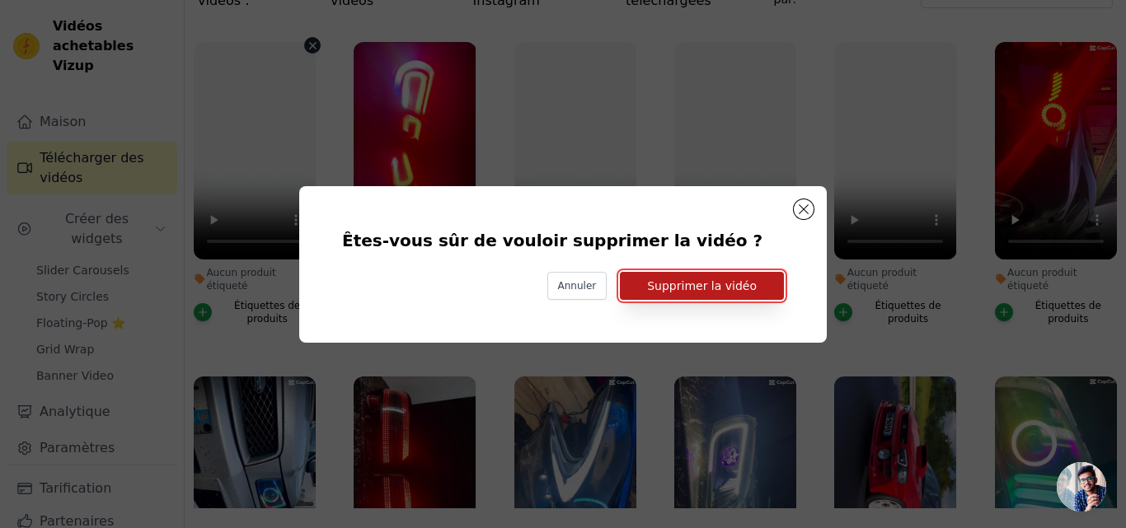
click at [688, 284] on font "Supprimer la vidéo" at bounding box center [702, 285] width 110 height 13
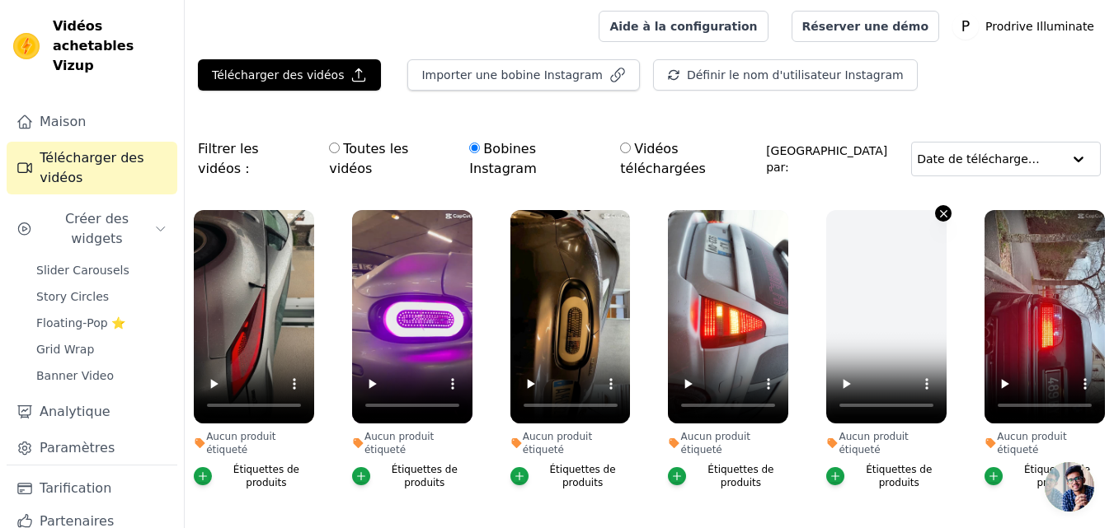
click at [937, 208] on icon "button" at bounding box center [943, 214] width 12 height 12
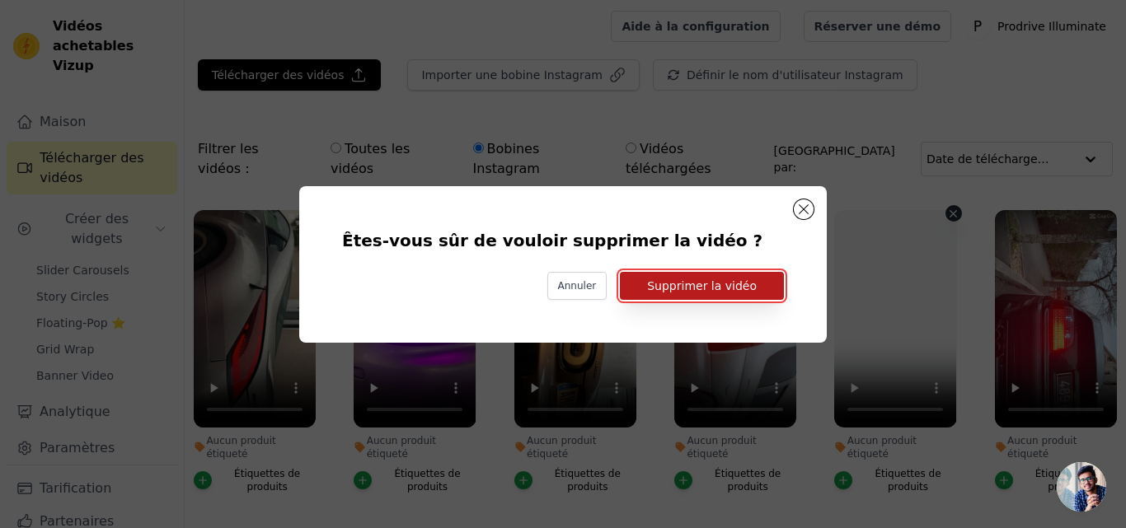
click at [694, 291] on font "Supprimer la vidéo" at bounding box center [702, 285] width 110 height 13
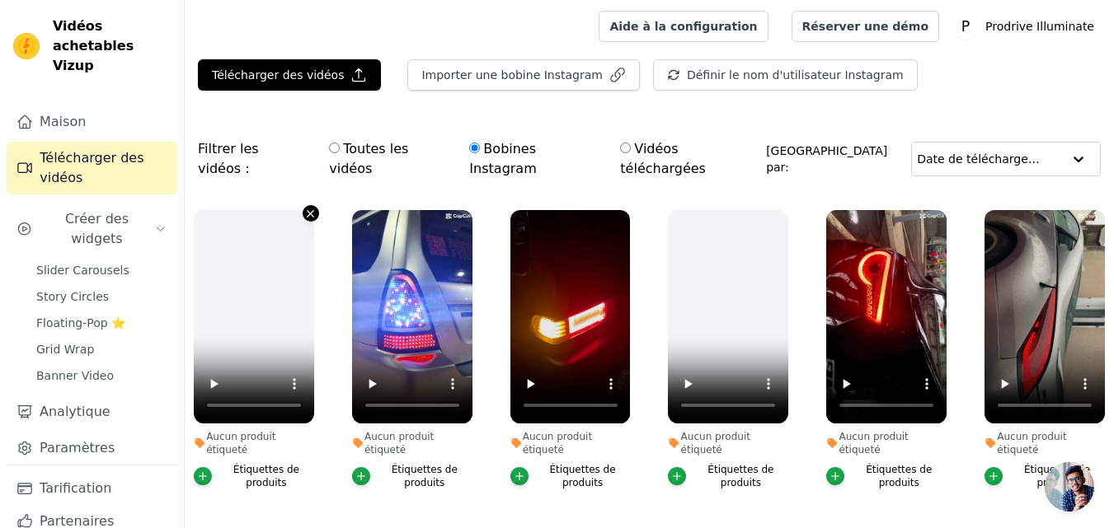
click at [307, 208] on icon "button" at bounding box center [310, 214] width 12 height 12
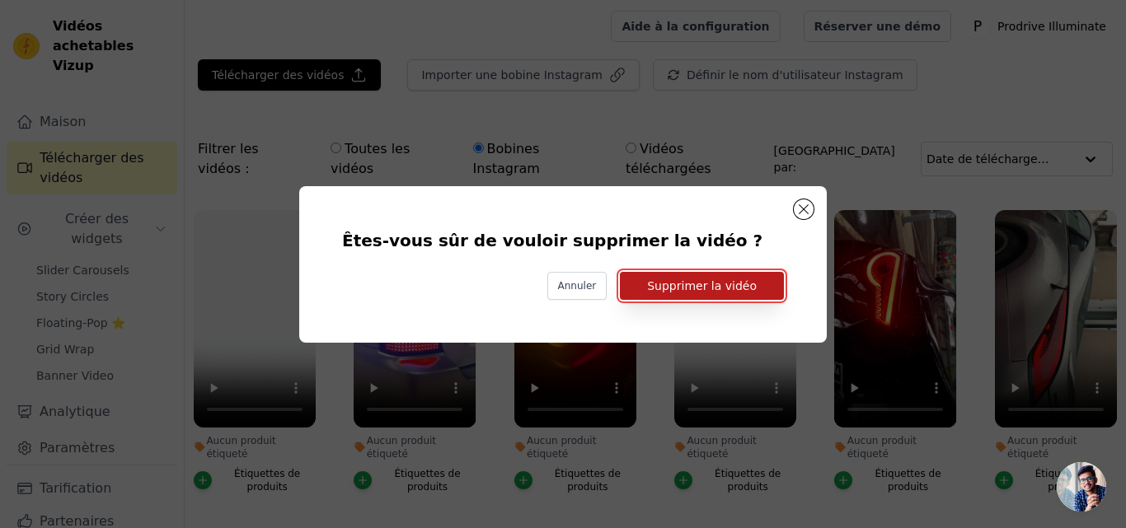
click at [687, 289] on font "Supprimer la vidéo" at bounding box center [702, 285] width 110 height 13
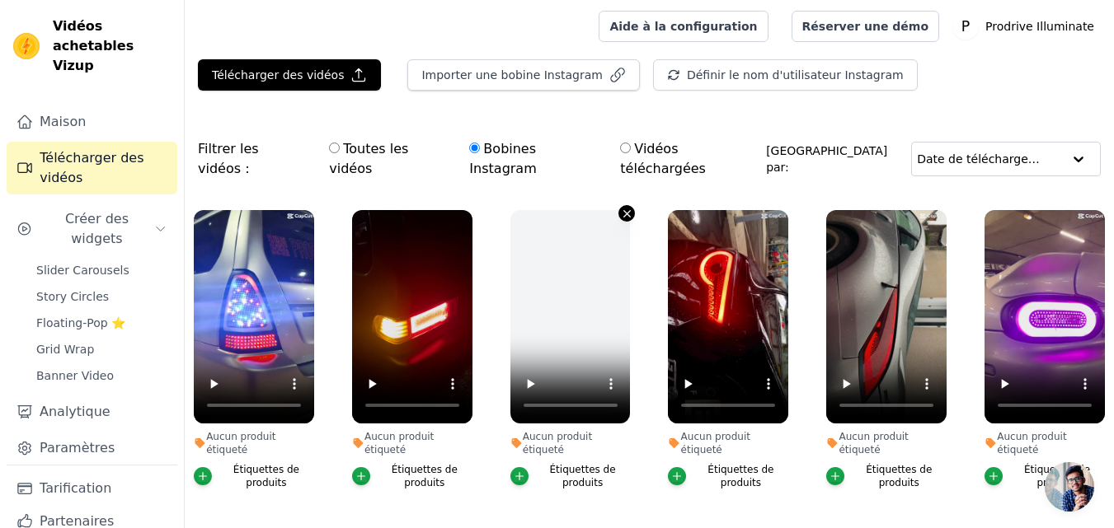
click at [625, 208] on icon "button" at bounding box center [627, 214] width 12 height 12
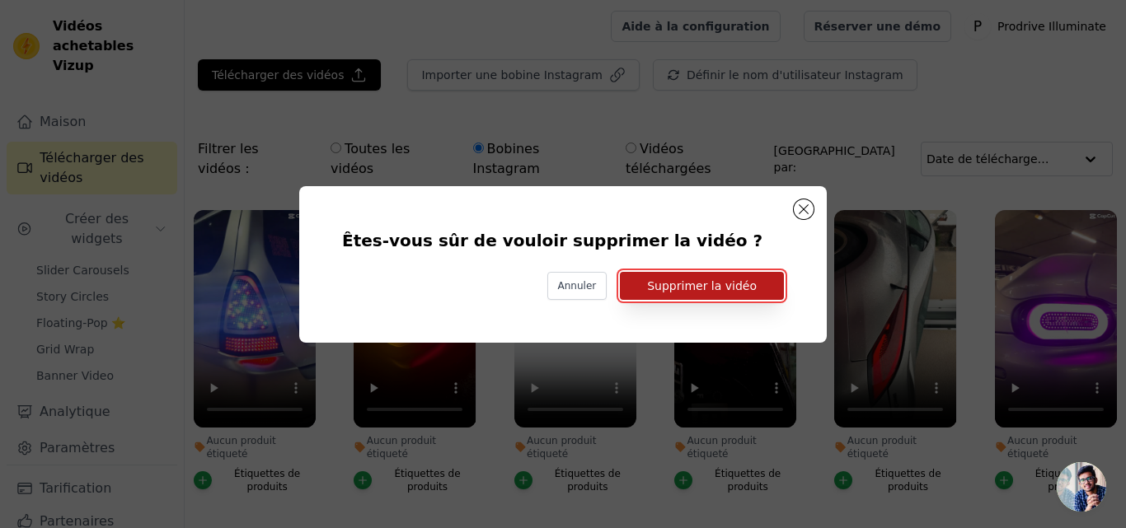
click at [694, 288] on font "Supprimer la vidéo" at bounding box center [702, 285] width 110 height 13
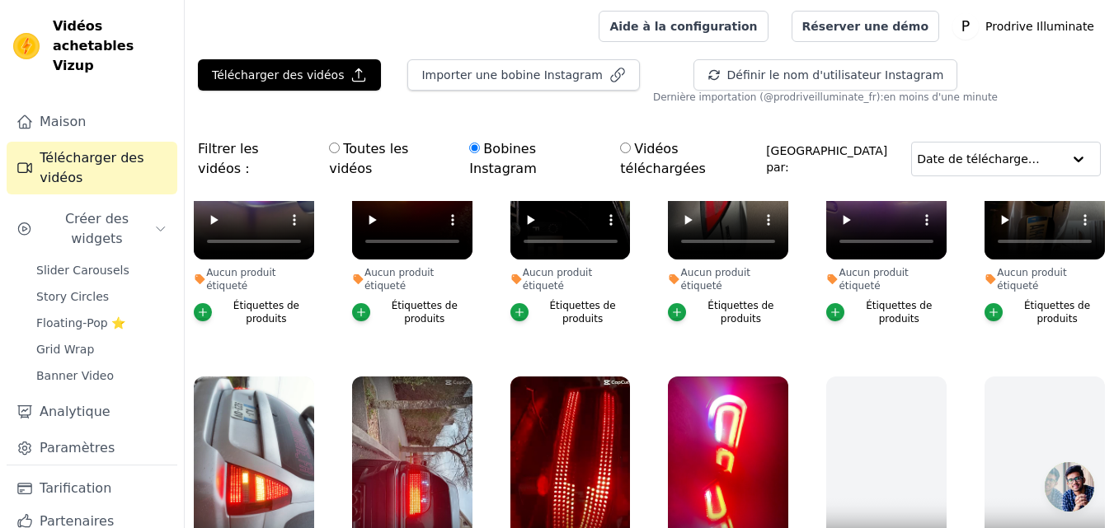
scroll to position [165, 0]
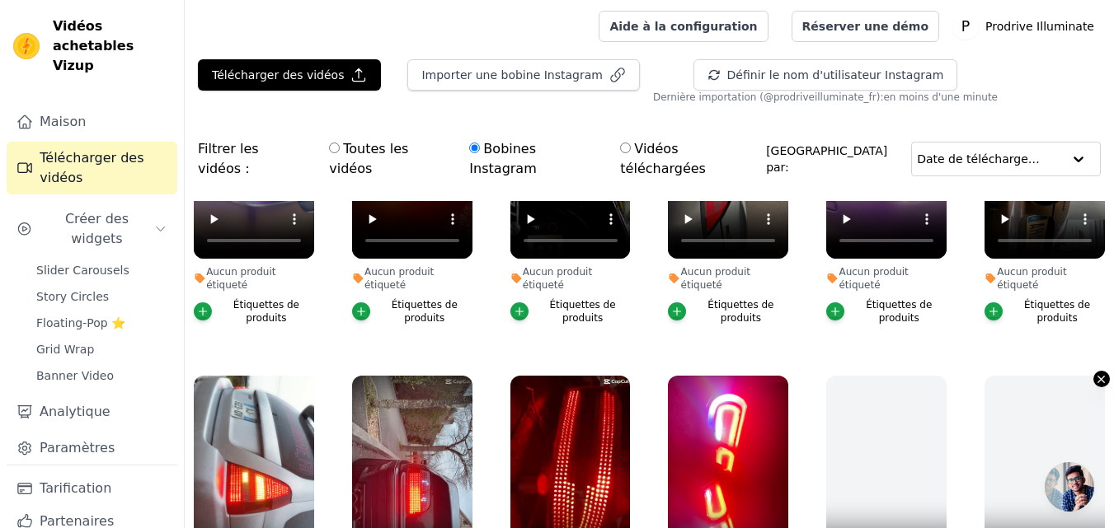
click at [1098, 373] on icon "button" at bounding box center [1101, 379] width 12 height 12
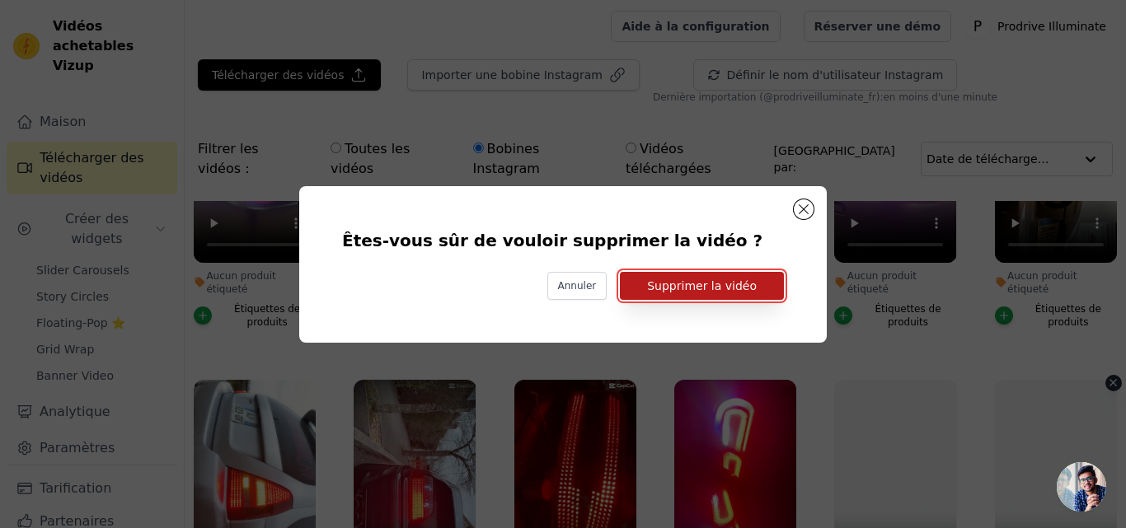
click at [741, 282] on font "Supprimer la vidéo" at bounding box center [702, 285] width 110 height 13
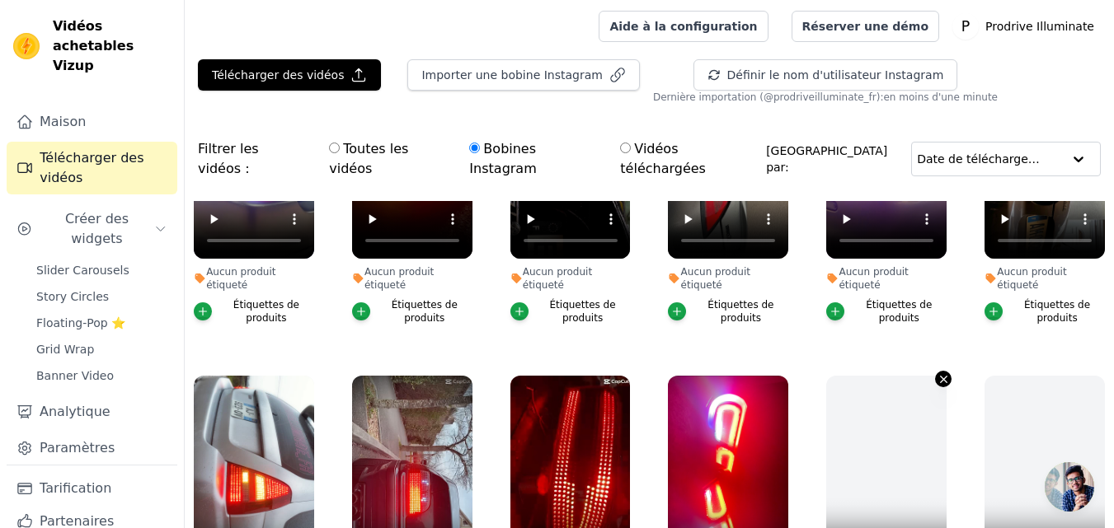
click at [937, 373] on icon "button" at bounding box center [943, 379] width 12 height 12
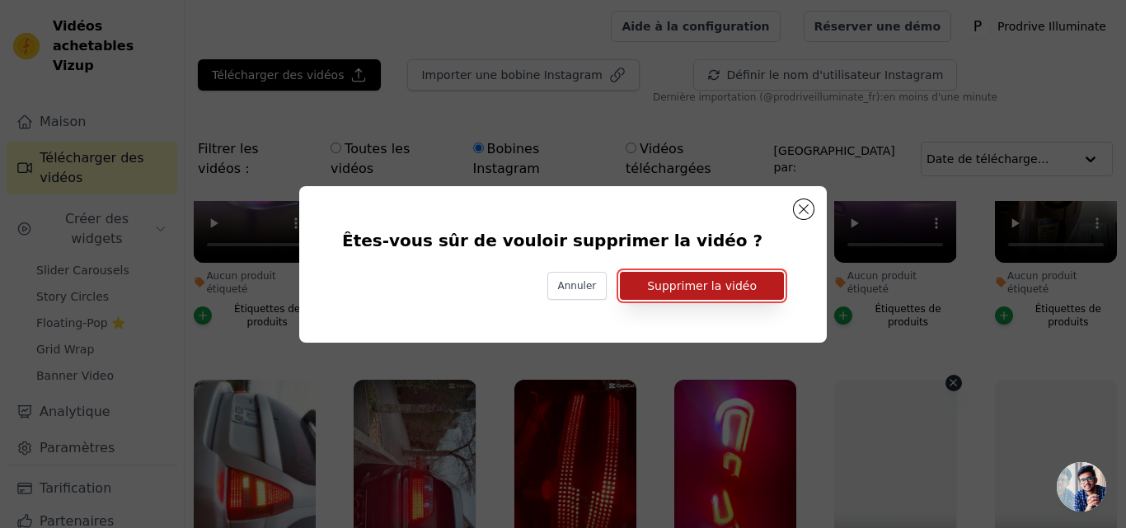
click at [674, 290] on font "Supprimer la vidéo" at bounding box center [702, 285] width 110 height 13
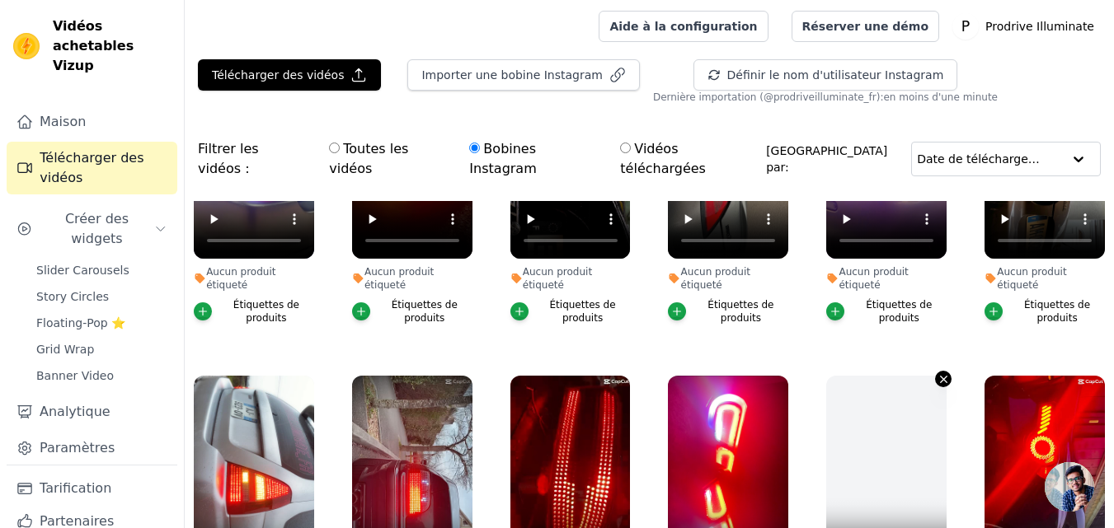
click at [937, 373] on icon "button" at bounding box center [943, 379] width 12 height 12
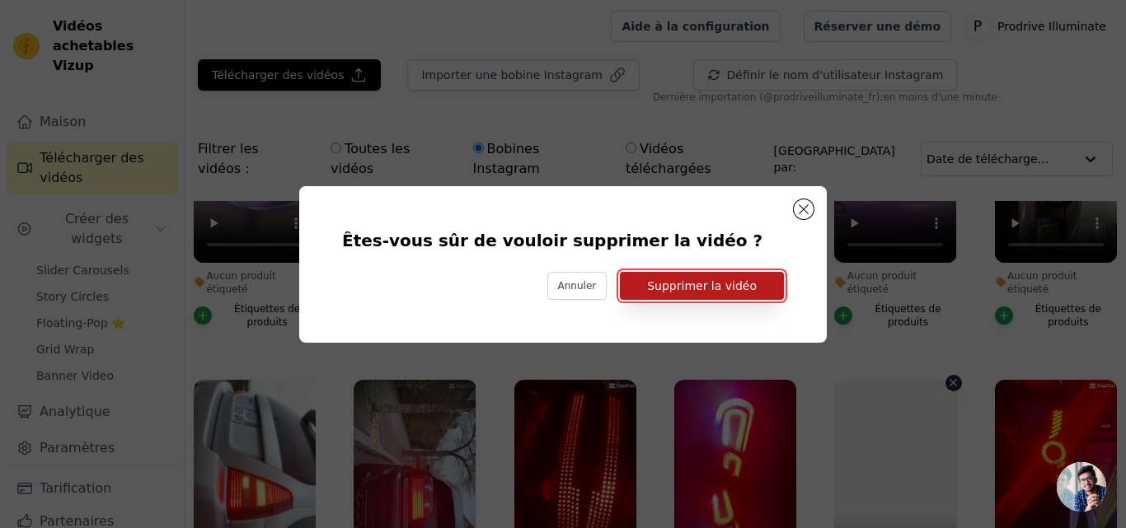
click at [728, 287] on font "Supprimer la vidéo" at bounding box center [702, 285] width 110 height 13
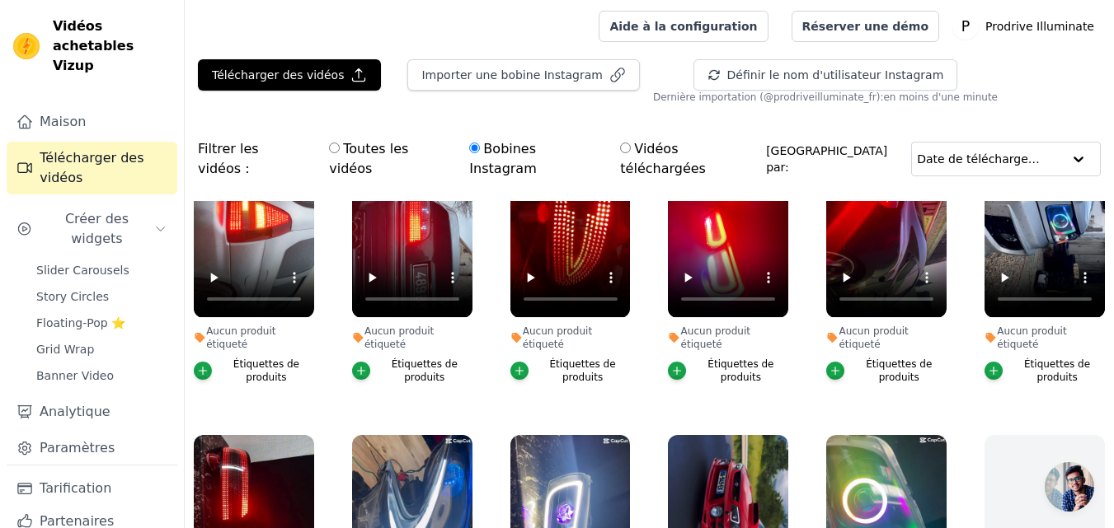
scroll to position [577, 0]
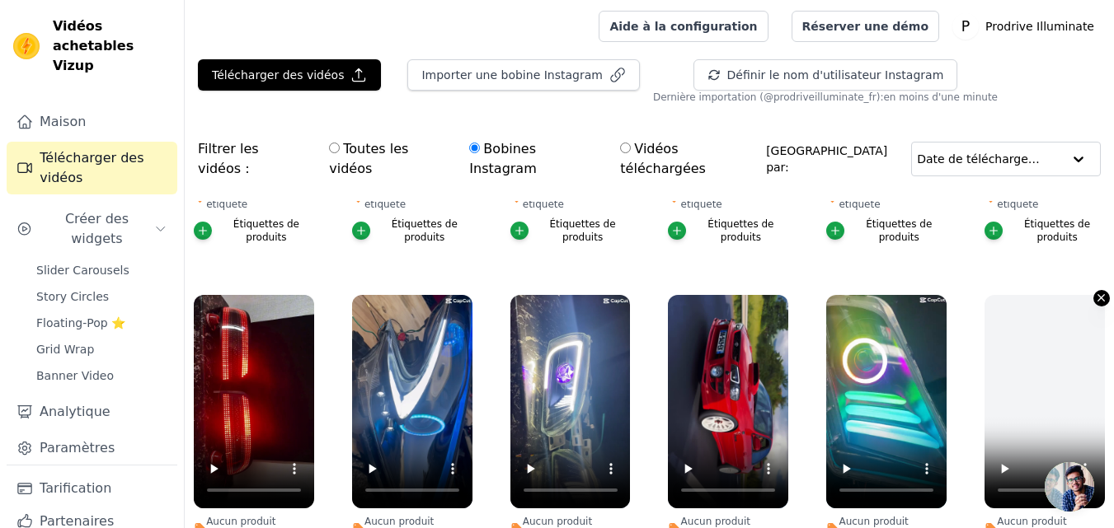
click at [1098, 295] on icon "button" at bounding box center [1101, 298] width 7 height 7
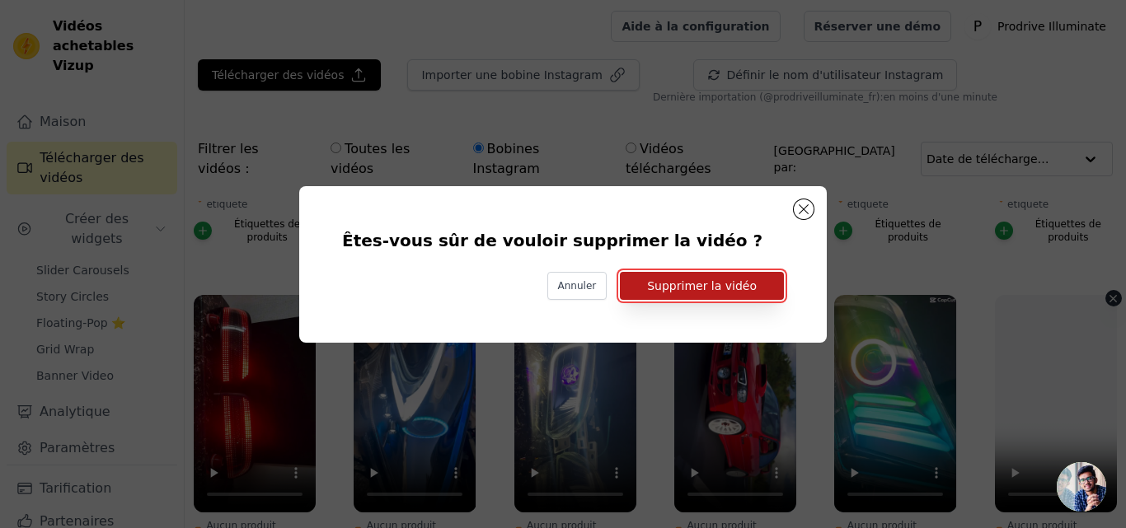
click at [701, 290] on font "Supprimer la vidéo" at bounding box center [702, 285] width 110 height 13
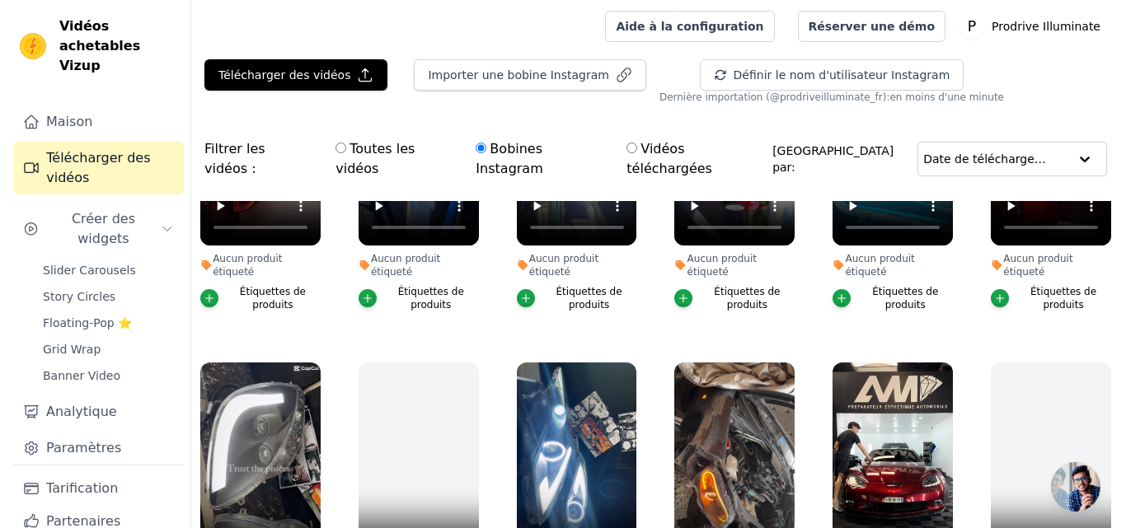
scroll to position [907, 0]
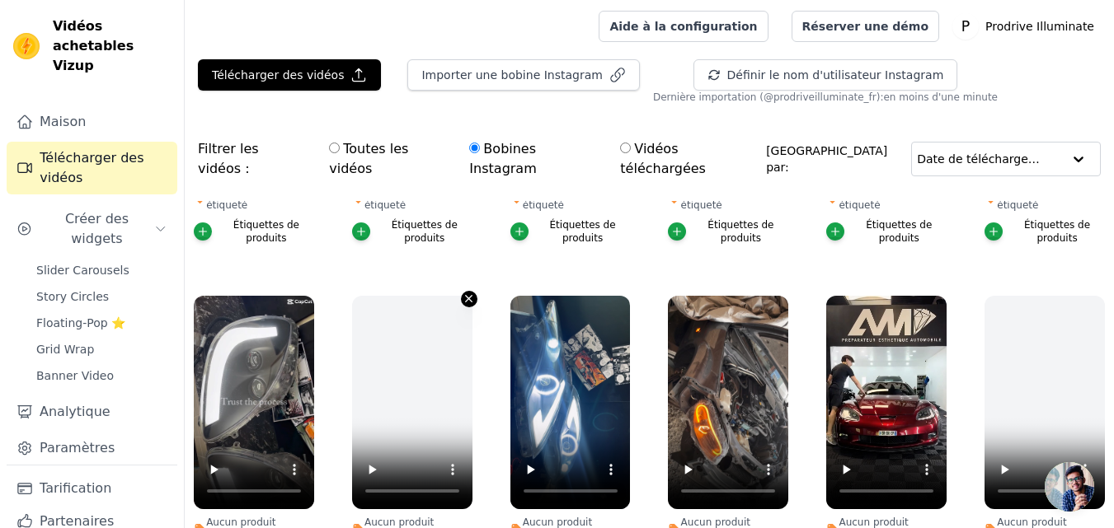
click at [467, 293] on icon "button" at bounding box center [468, 299] width 12 height 12
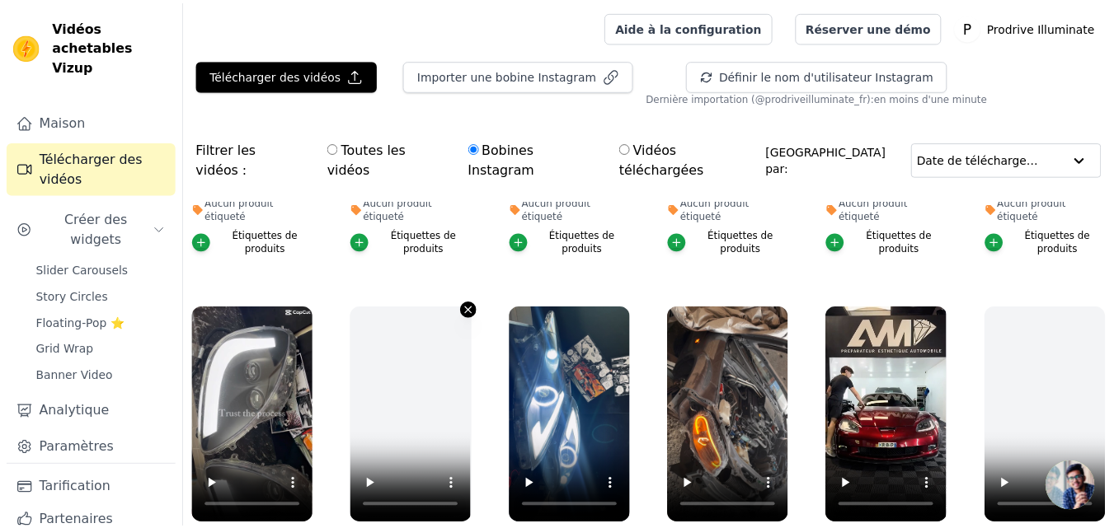
scroll to position [913, 0]
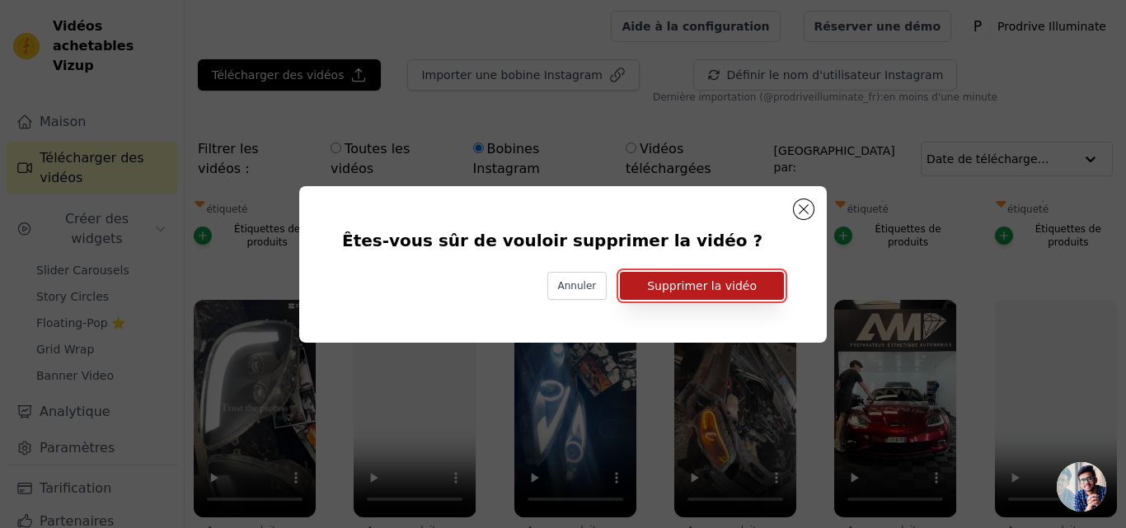
click at [709, 283] on font "Supprimer la vidéo" at bounding box center [702, 285] width 110 height 13
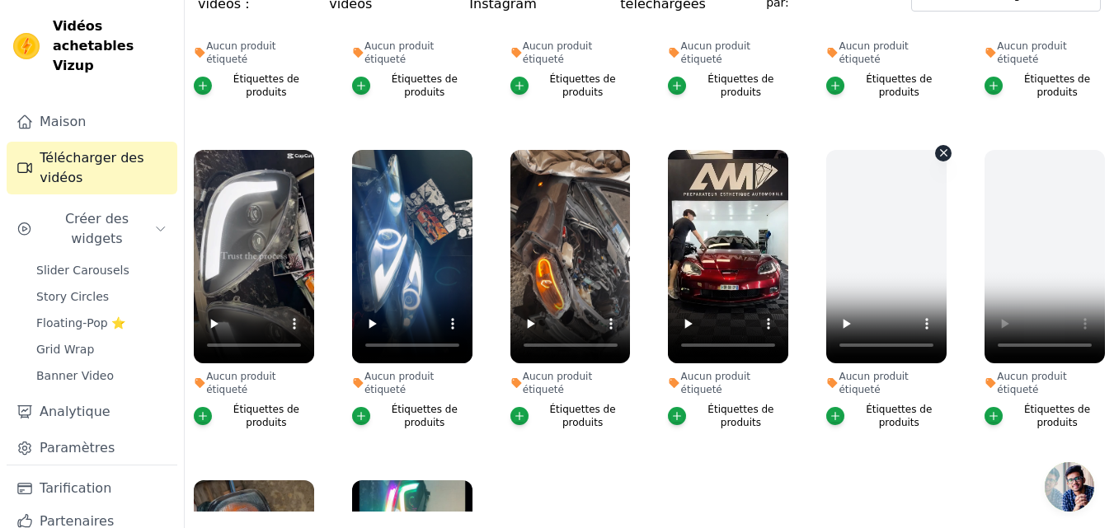
scroll to position [861, 0]
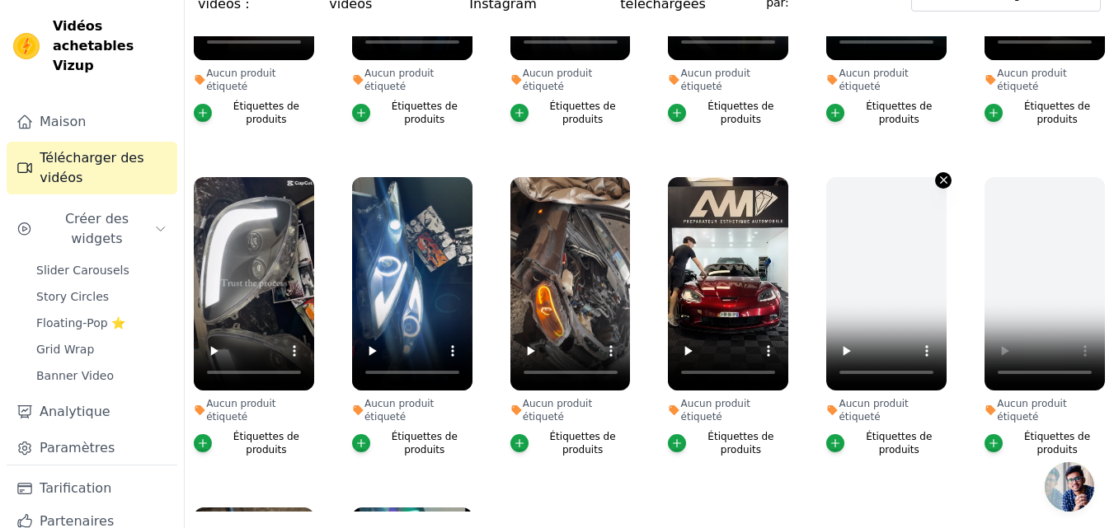
click at [937, 174] on icon "button" at bounding box center [943, 180] width 12 height 12
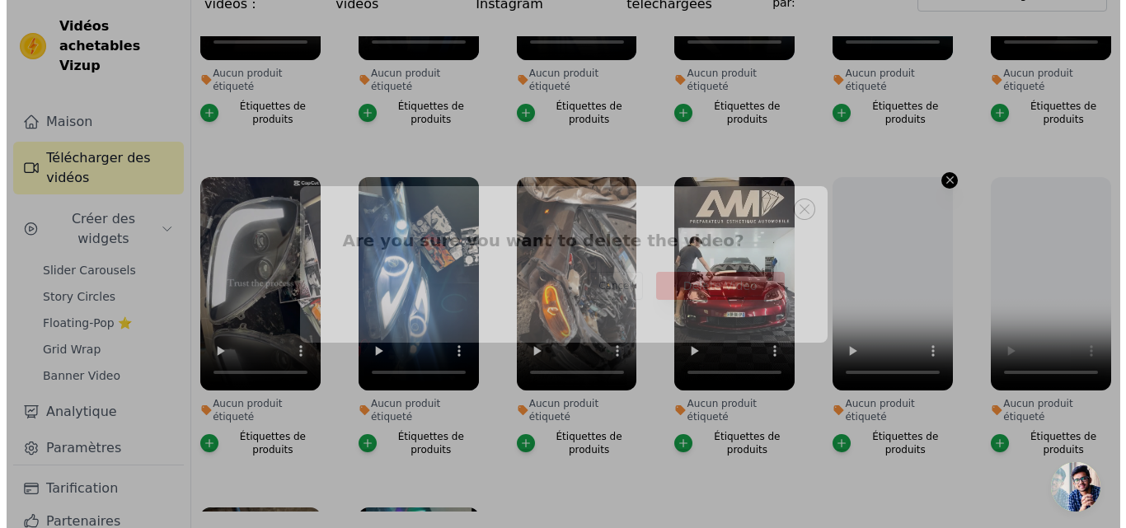
scroll to position [871, 0]
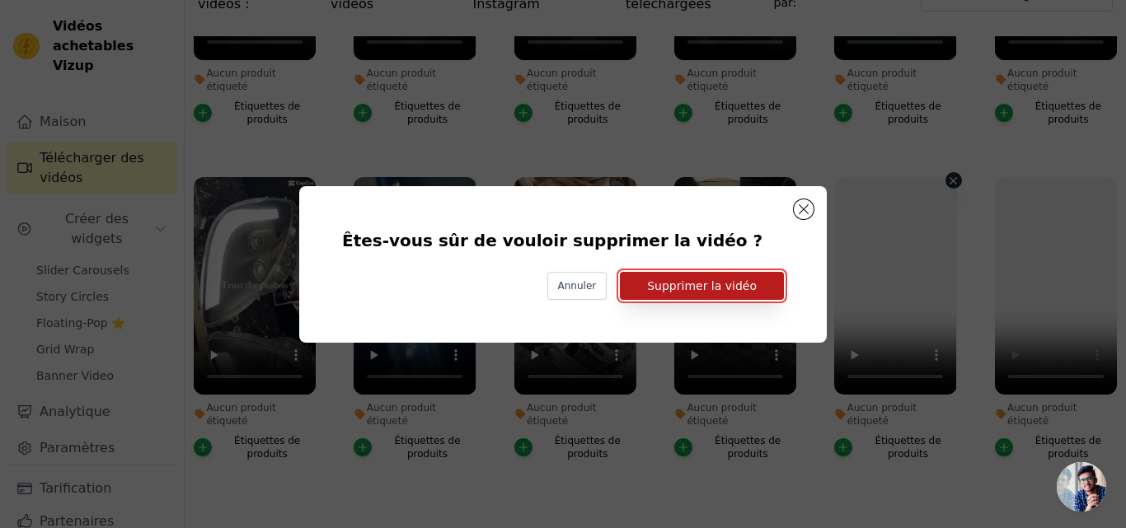
click at [734, 283] on font "Supprimer la vidéo" at bounding box center [702, 285] width 110 height 13
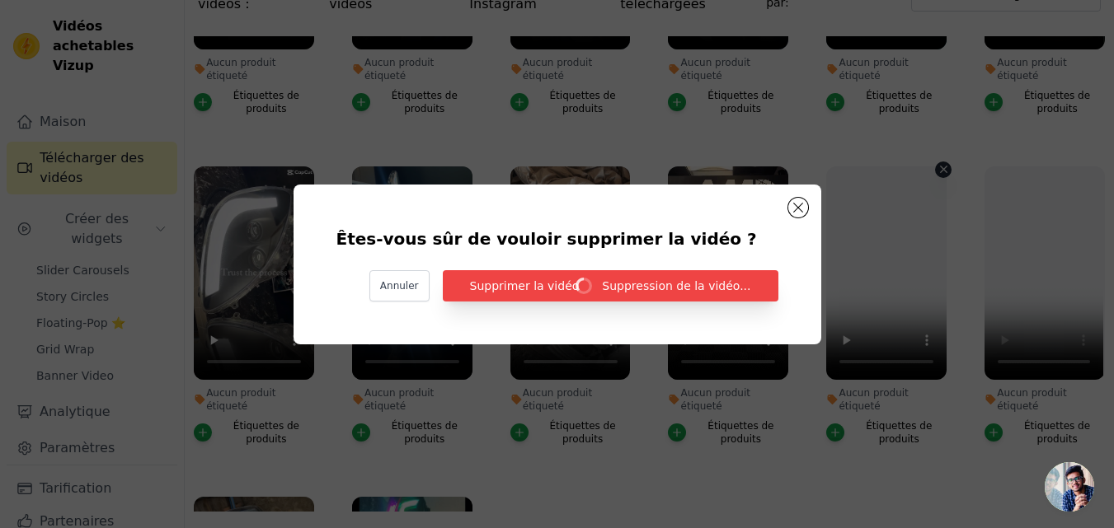
scroll to position [861, 0]
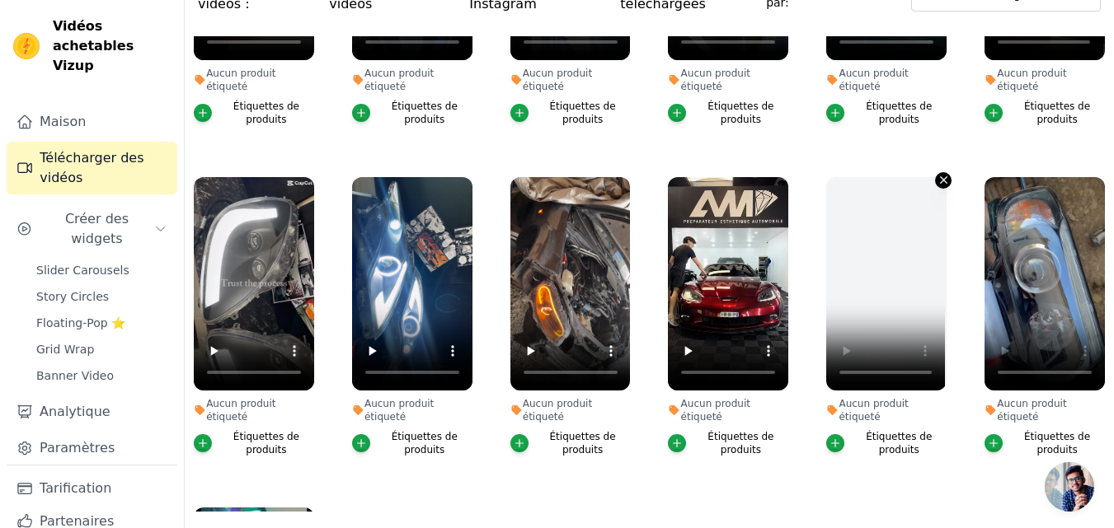
click at [939, 174] on icon "button" at bounding box center [943, 180] width 12 height 12
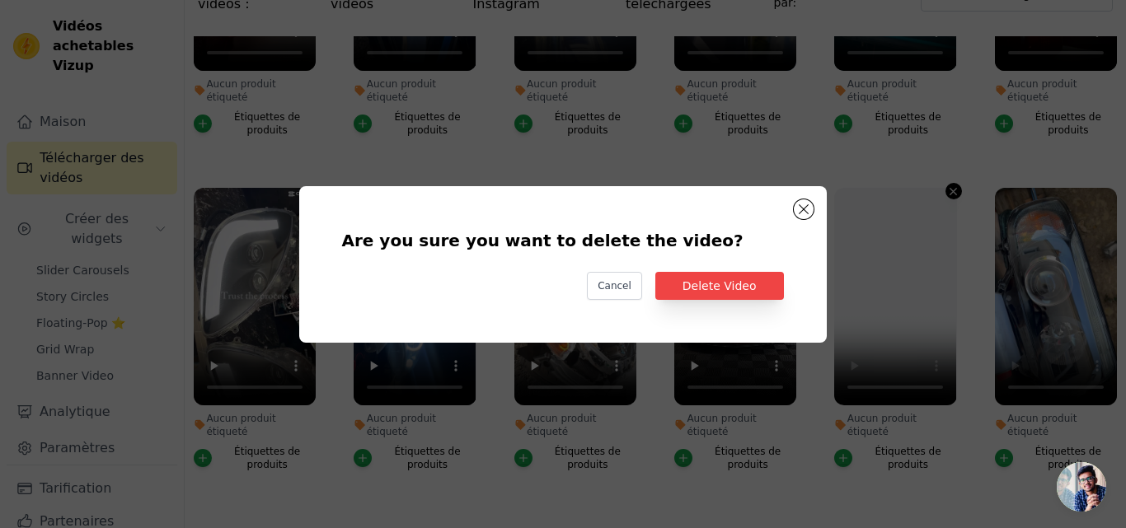
scroll to position [871, 0]
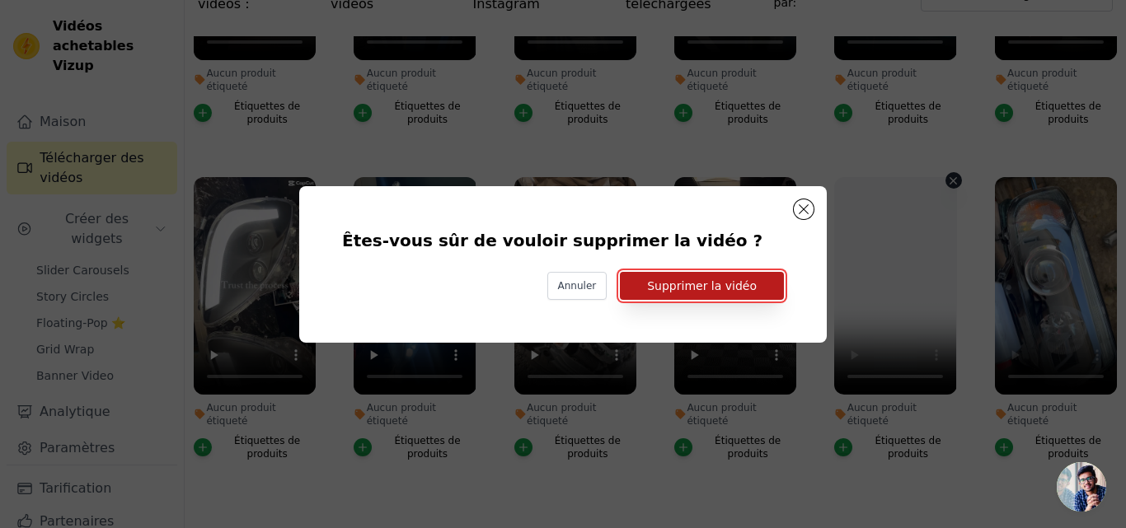
click at [748, 285] on font "Supprimer la vidéo" at bounding box center [702, 285] width 110 height 13
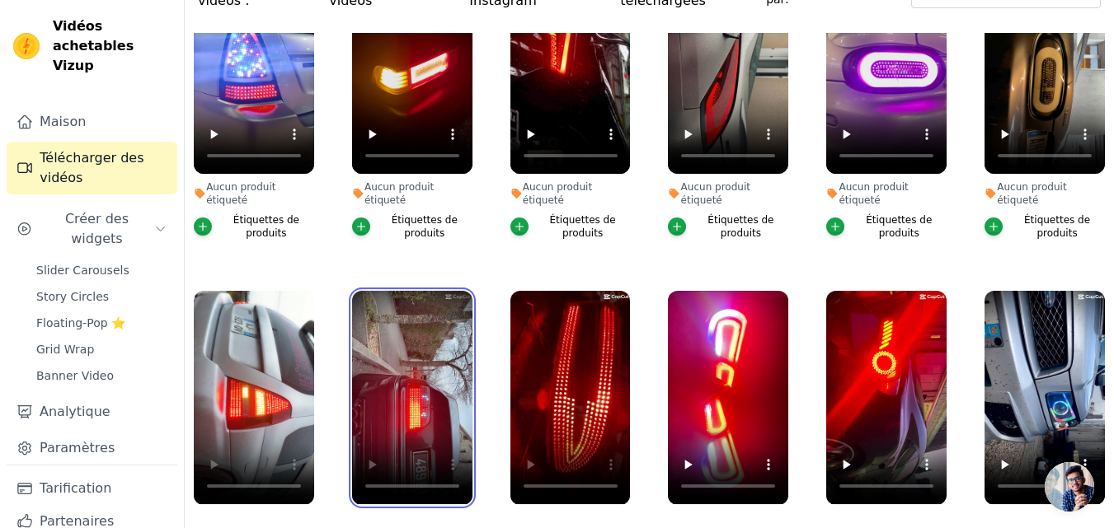
scroll to position [0, 0]
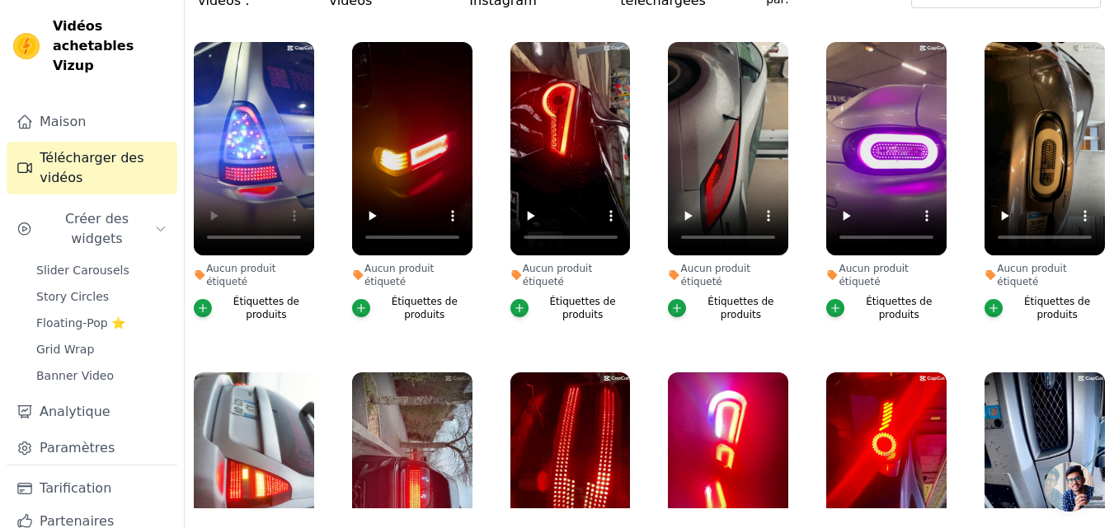
click at [314, 285] on div "Aucun produit étiqueté Étiquettes de produits" at bounding box center [254, 185] width 138 height 304
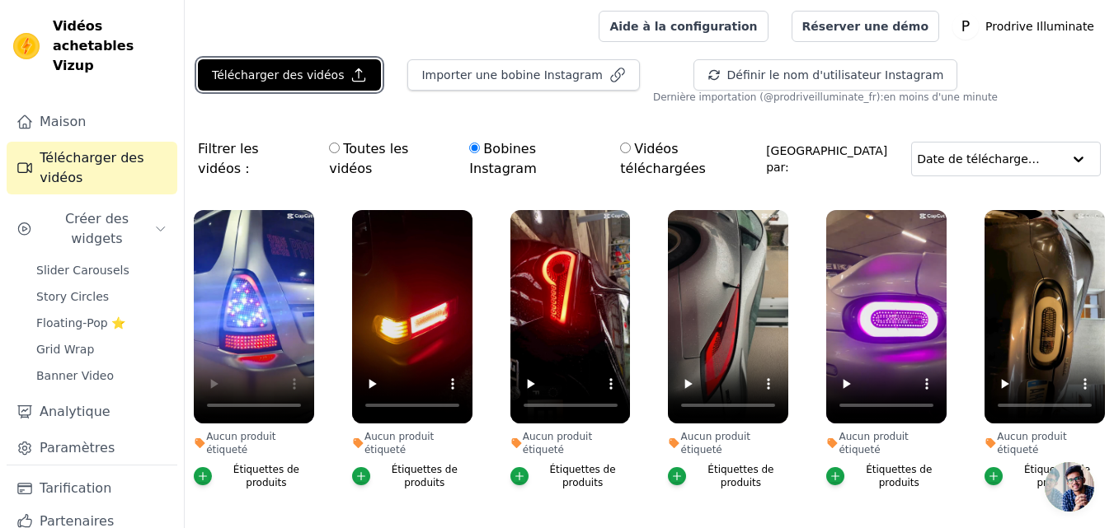
drag, startPoint x: 359, startPoint y: 77, endPoint x: 362, endPoint y: 104, distance: 27.4
click at [362, 103] on div "Télécharger des vidéos Importer une bobine Instagram Définir le nom d'utilisate…" at bounding box center [649, 81] width 929 height 45
click at [350, 68] on icon "button" at bounding box center [358, 75] width 16 height 16
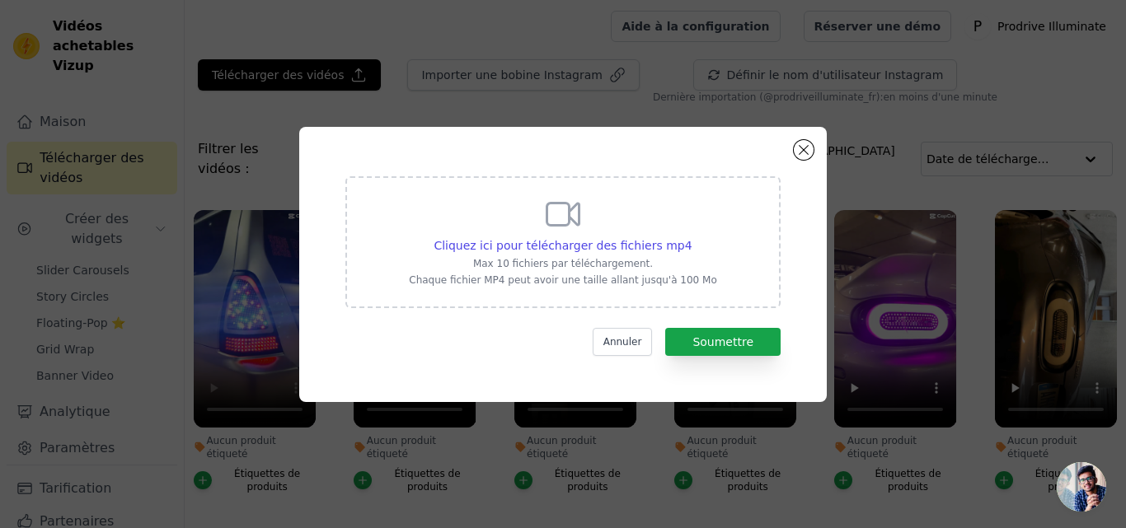
click at [814, 153] on div "Cliquez ici pour télécharger des fichiers mp4 Max 10 fichiers par téléchargemen…" at bounding box center [563, 264] width 528 height 275
click at [804, 147] on button "Fermer la fenêtre modale" at bounding box center [804, 150] width 20 height 20
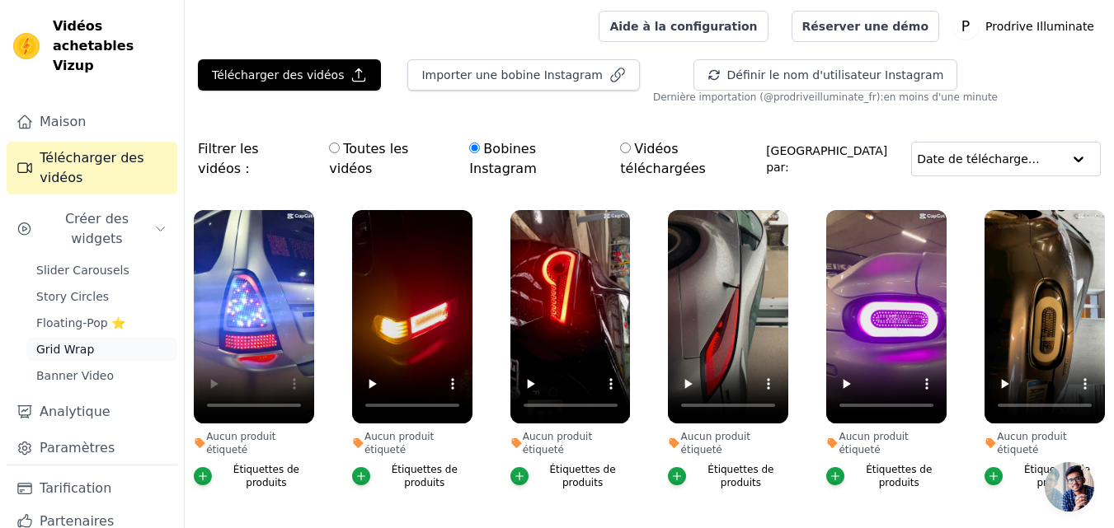
click at [92, 338] on link "Grid Wrap" at bounding box center [101, 349] width 151 height 23
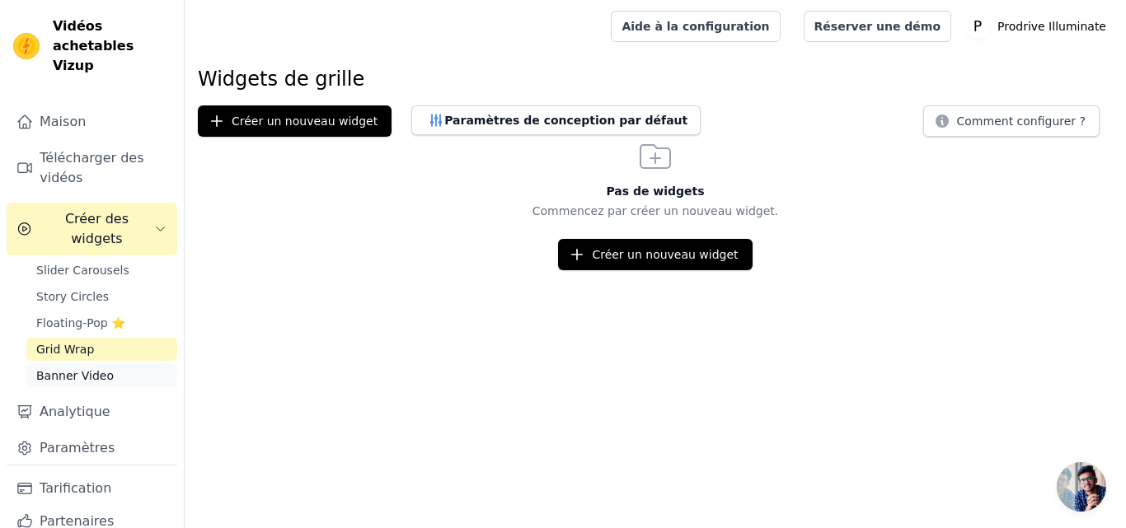
click at [119, 364] on link "Banner Video" at bounding box center [101, 375] width 151 height 23
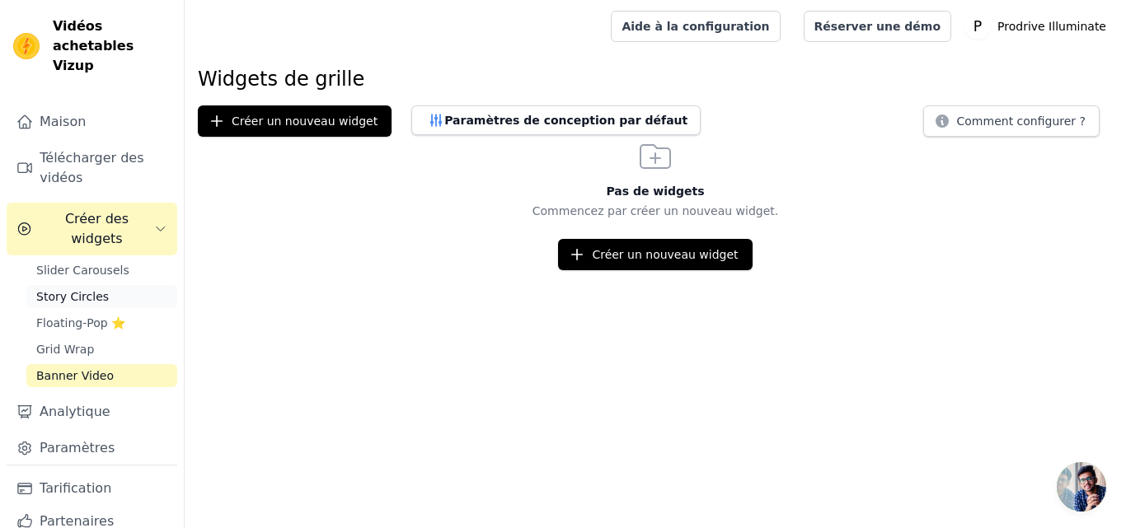
click at [138, 285] on link "Story Circles" at bounding box center [101, 296] width 151 height 23
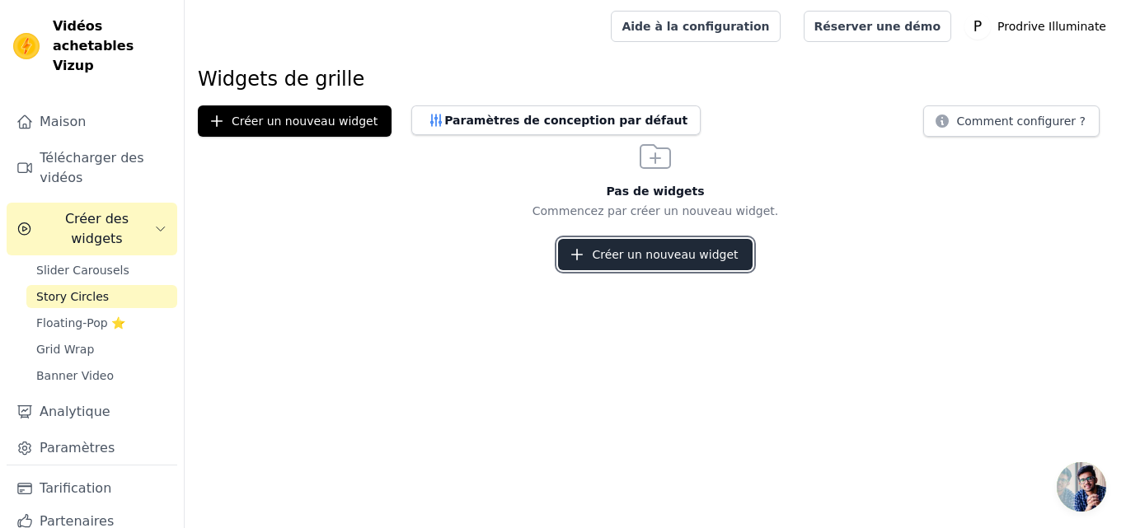
click at [613, 254] on font "Créer un nouveau widget" at bounding box center [665, 254] width 146 height 13
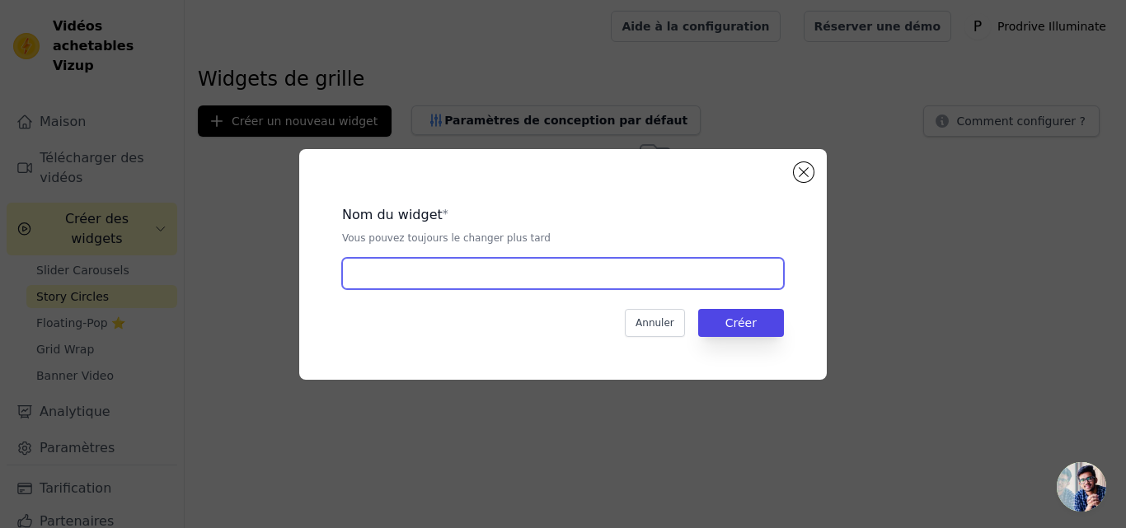
click at [539, 285] on input "text" at bounding box center [563, 273] width 442 height 31
type input "m"
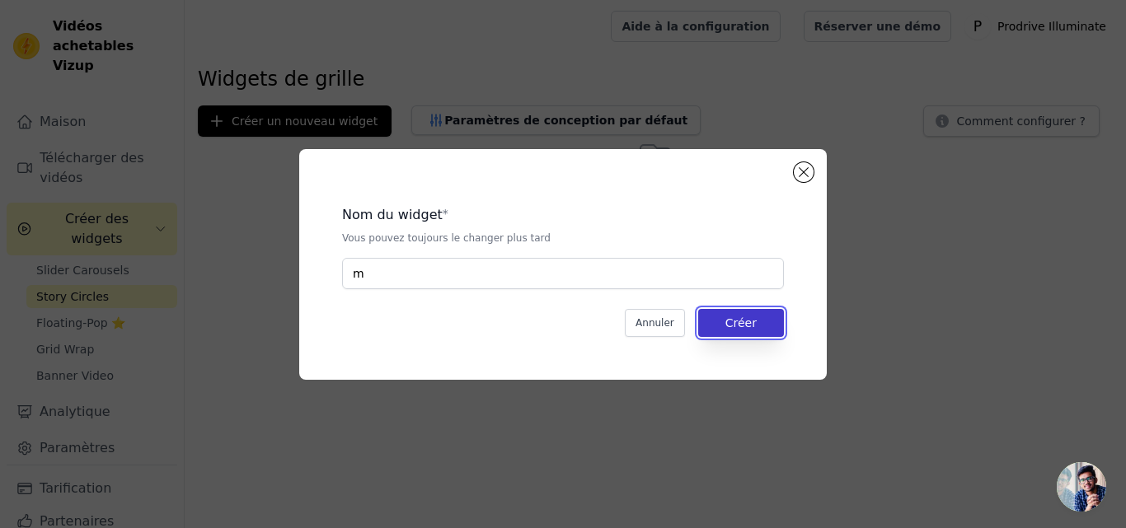
click at [736, 325] on font "Créer" at bounding box center [740, 323] width 31 height 13
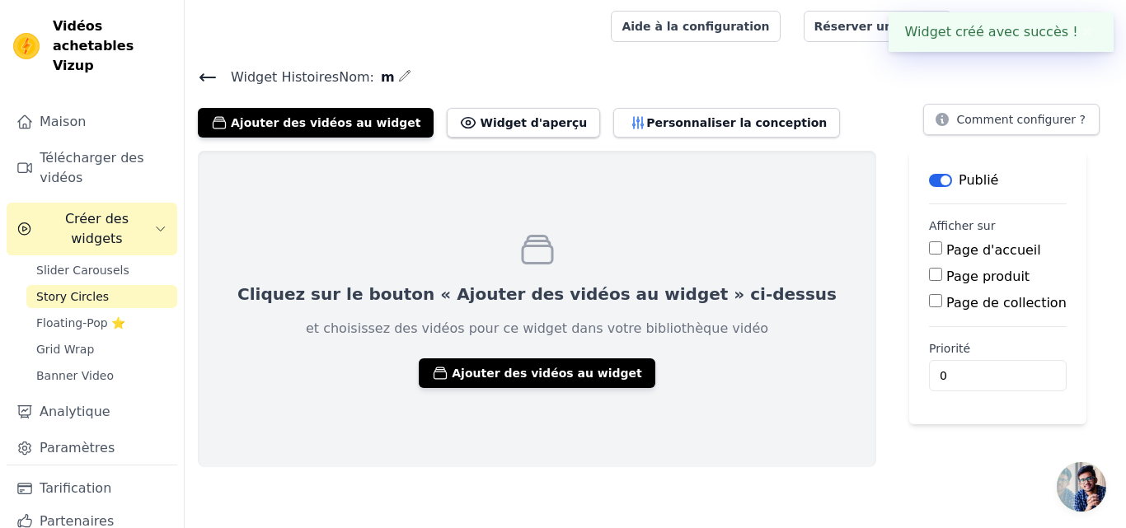
click at [929, 247] on input "Page d'accueil" at bounding box center [935, 248] width 13 height 13
checkbox input "true"
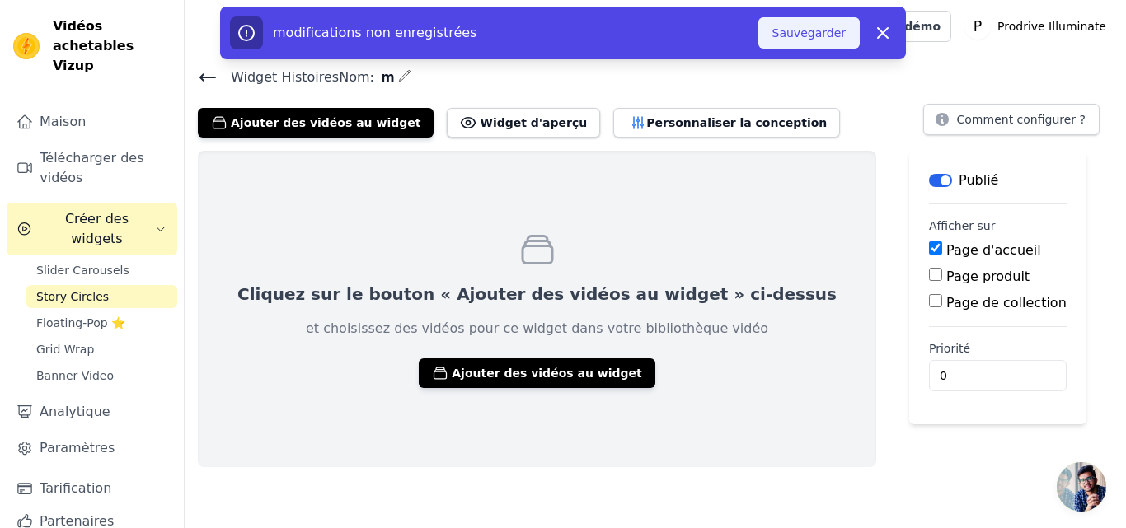
click at [823, 30] on font "Sauvegarder" at bounding box center [808, 32] width 73 height 13
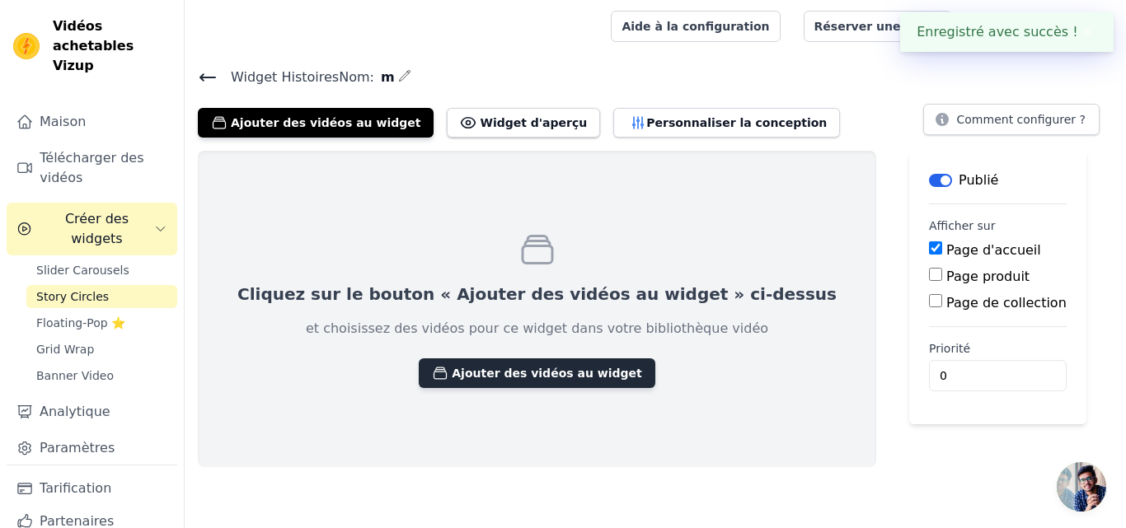
click at [509, 374] on font "Ajouter des vidéos au widget" at bounding box center [547, 373] width 190 height 13
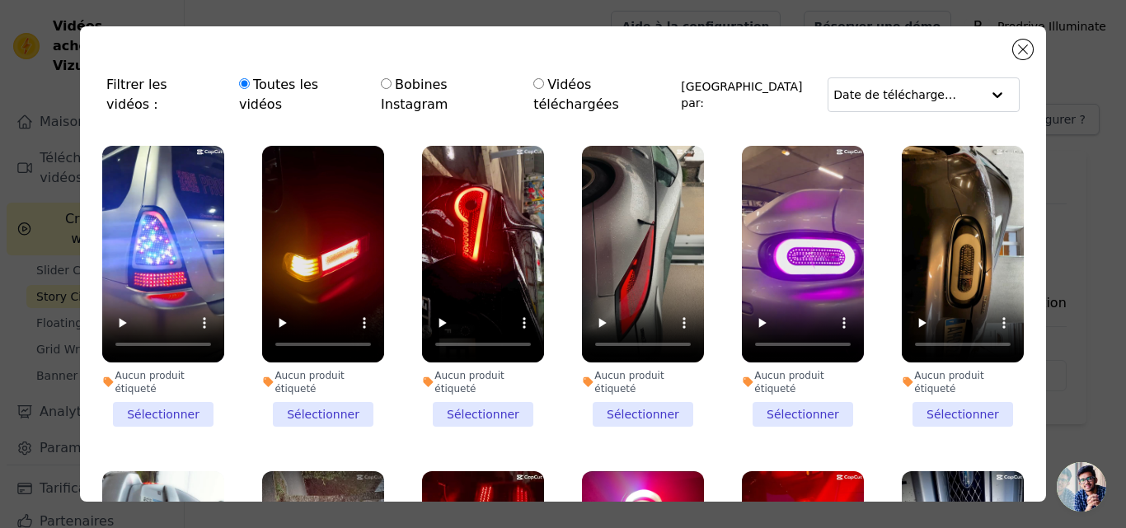
click at [448, 87] on font "Bobines Instagram" at bounding box center [414, 94] width 67 height 35
click at [392, 87] on input "Bobines Instagram" at bounding box center [386, 83] width 11 height 11
radio input "true"
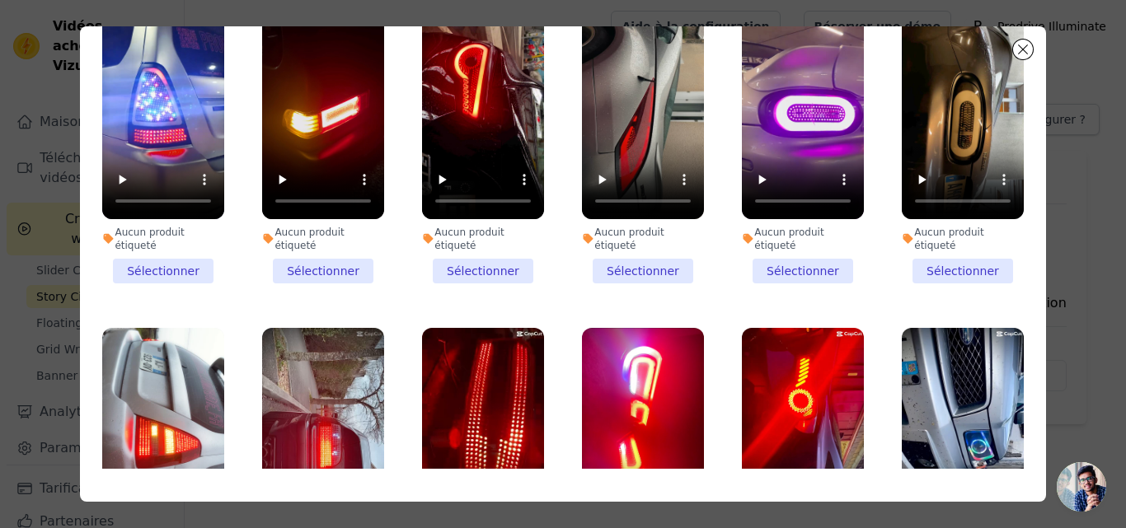
click at [190, 236] on li "Aucun produit étiqueté Sélectionner" at bounding box center [163, 142] width 122 height 281
click at [0, 0] on input "Aucun produit étiqueté Sélectionner" at bounding box center [0, 0] width 0 height 0
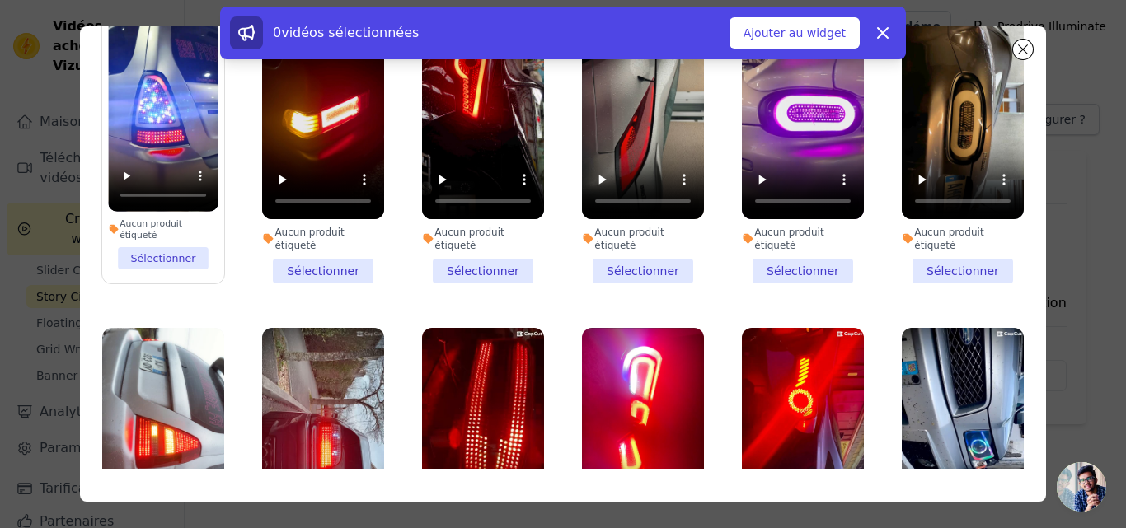
click at [365, 235] on li "Aucun produit étiqueté Sélectionner" at bounding box center [323, 142] width 122 height 281
click at [0, 0] on input "Aucun produit étiqueté Sélectionner" at bounding box center [0, 0] width 0 height 0
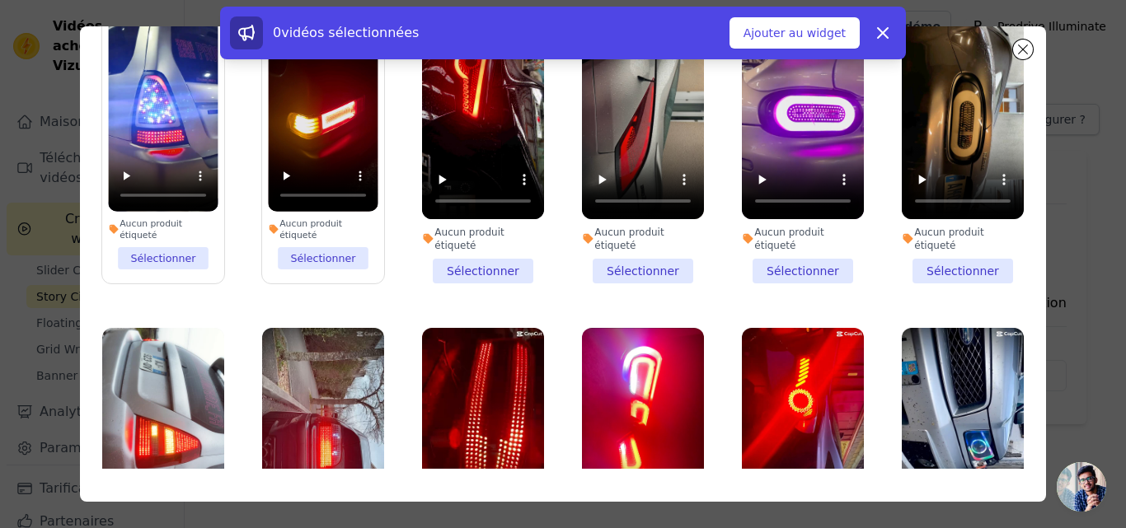
click at [347, 235] on label "Aucun produit étiqueté Sélectionner" at bounding box center [323, 143] width 124 height 283
click at [0, 0] on input "Aucun produit étiqueté Sélectionner" at bounding box center [0, 0] width 0 height 0
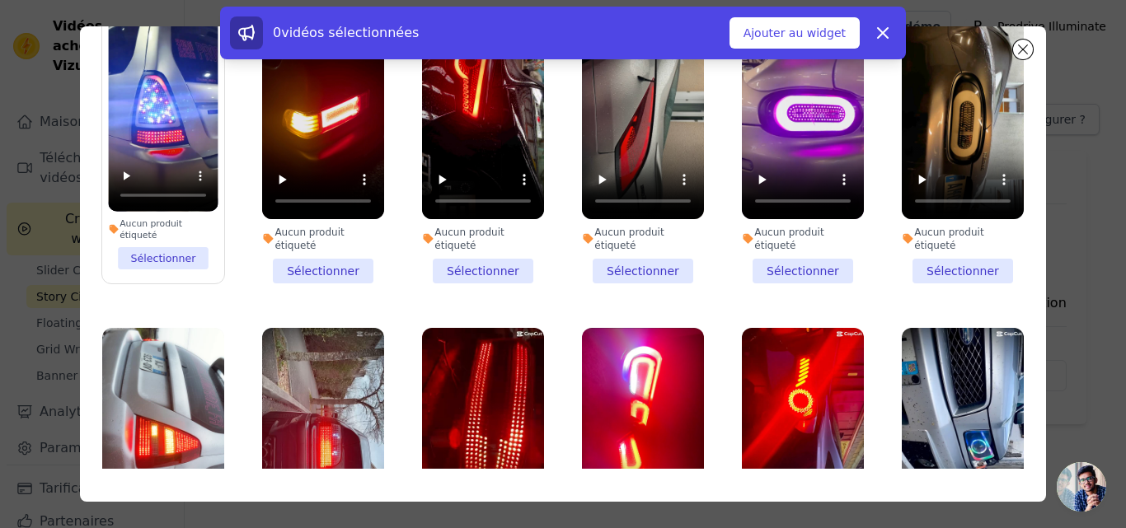
click at [347, 235] on li "Aucun produit étiqueté Sélectionner" at bounding box center [323, 142] width 122 height 281
click at [0, 0] on input "Aucun produit étiqueté Sélectionner" at bounding box center [0, 0] width 0 height 0
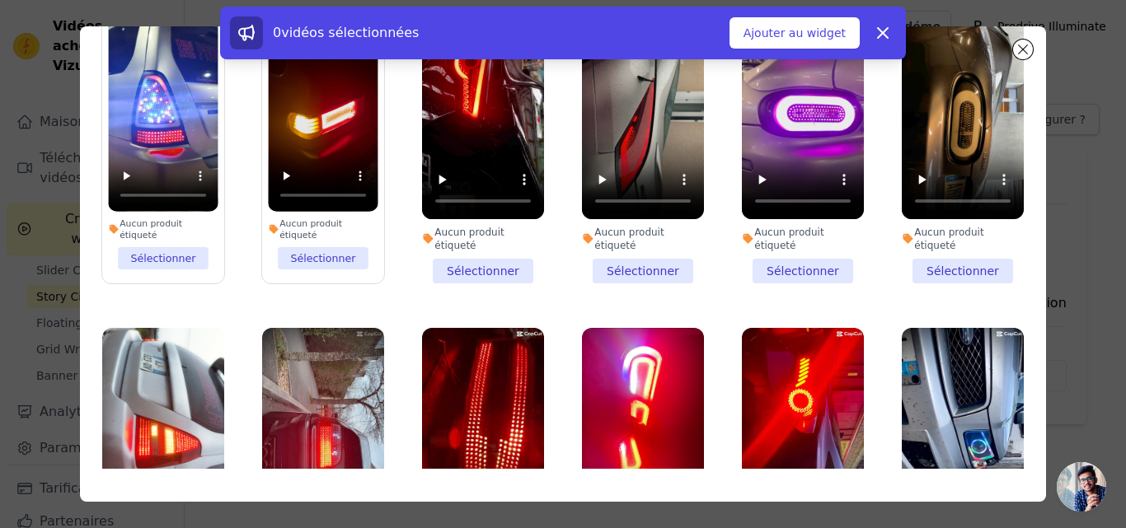
click at [505, 231] on li "Aucun produit étiqueté Sélectionner" at bounding box center [483, 142] width 122 height 281
click at [0, 0] on input "Aucun produit étiqueté Sélectionner" at bounding box center [0, 0] width 0 height 0
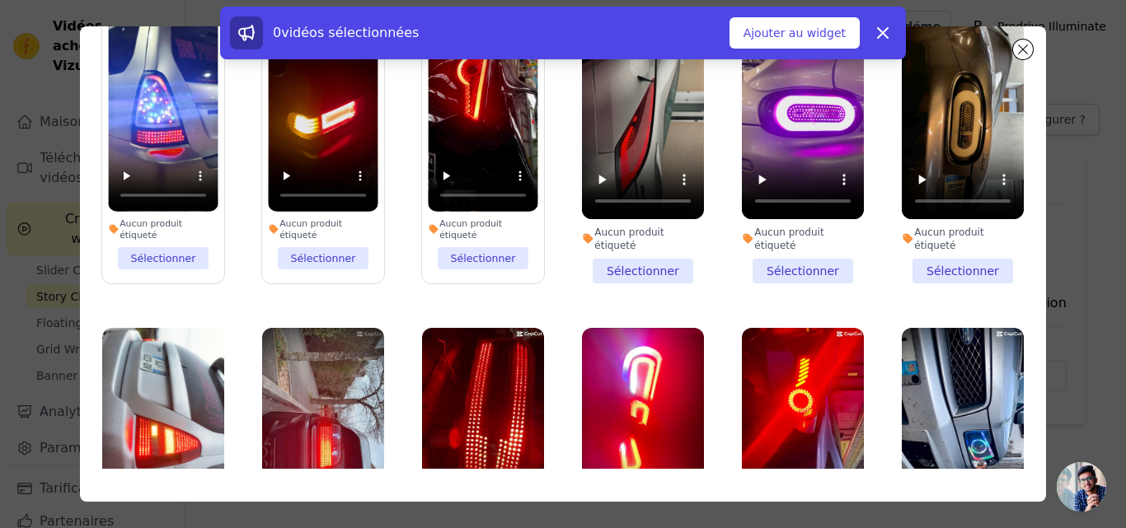
click at [632, 231] on li "Aucun produit étiqueté Sélectionner" at bounding box center [643, 142] width 122 height 281
click at [0, 0] on input "Aucun produit étiqueté Sélectionner" at bounding box center [0, 0] width 0 height 0
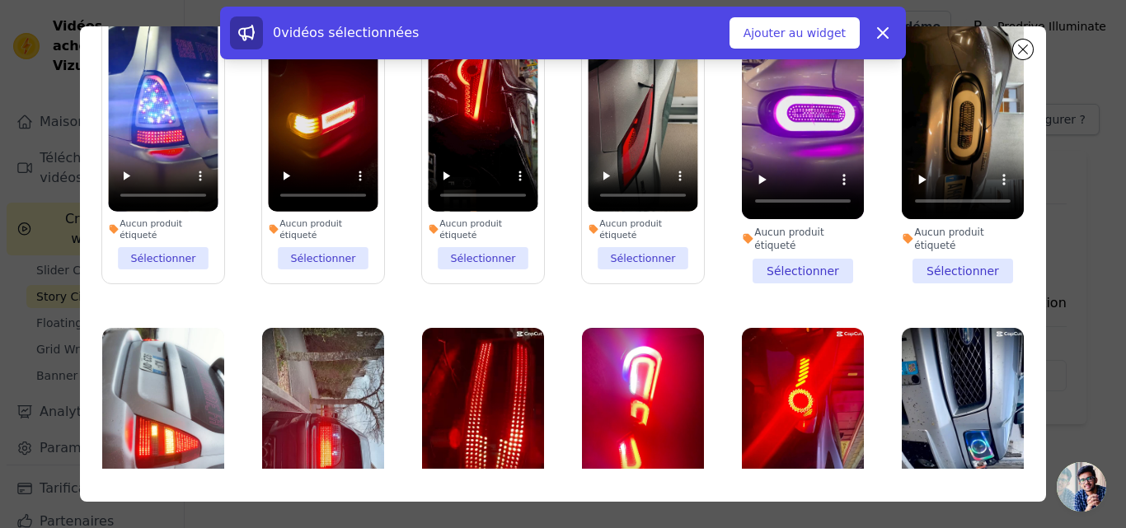
click at [791, 227] on li "Aucun produit étiqueté Sélectionner" at bounding box center [803, 142] width 122 height 281
click at [0, 0] on input "Aucun produit étiqueté Sélectionner" at bounding box center [0, 0] width 0 height 0
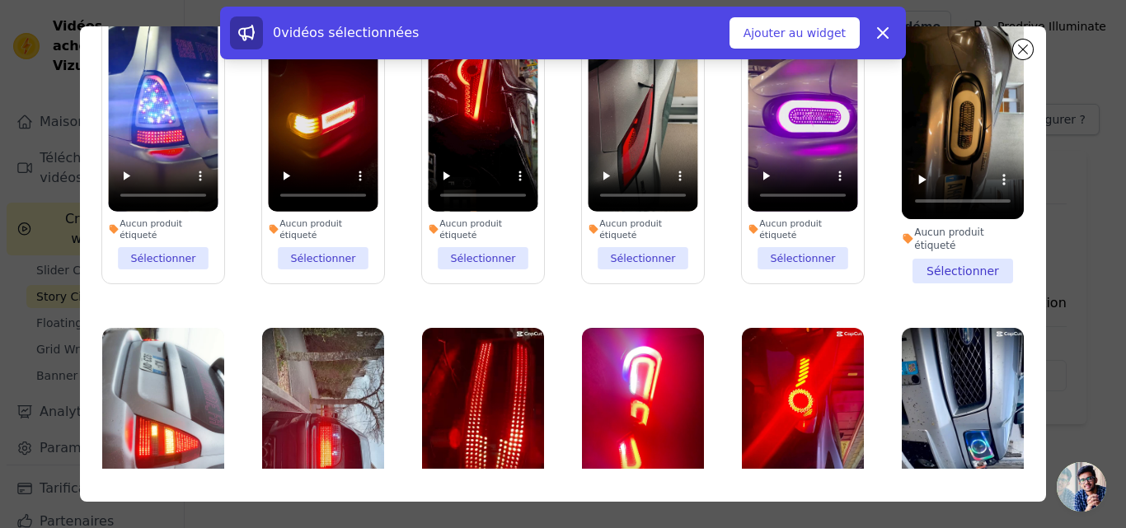
click at [934, 226] on li "Aucun produit étiqueté Sélectionner" at bounding box center [963, 142] width 122 height 281
click at [0, 0] on input "Aucun produit étiqueté Sélectionner" at bounding box center [0, 0] width 0 height 0
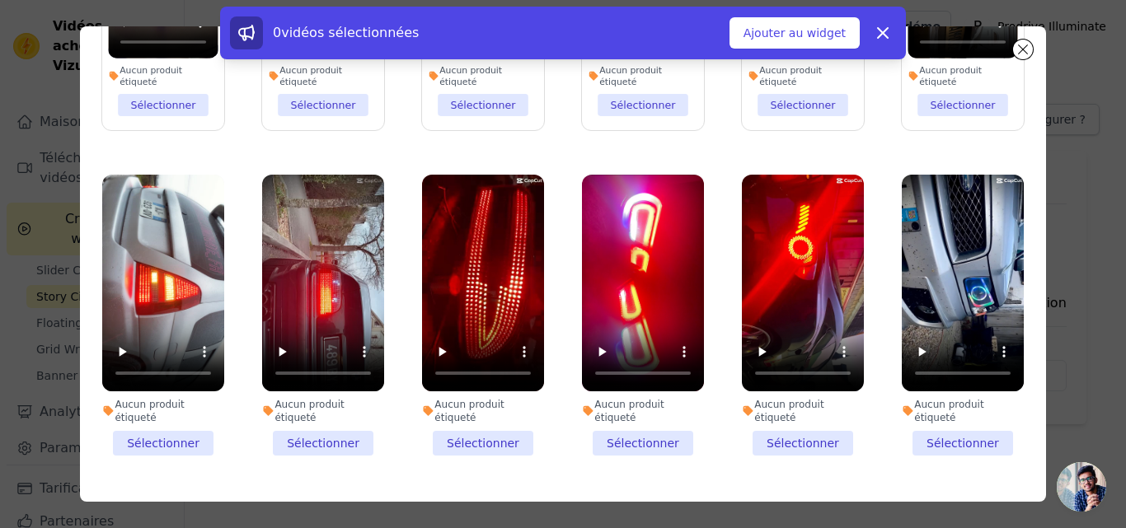
scroll to position [165, 0]
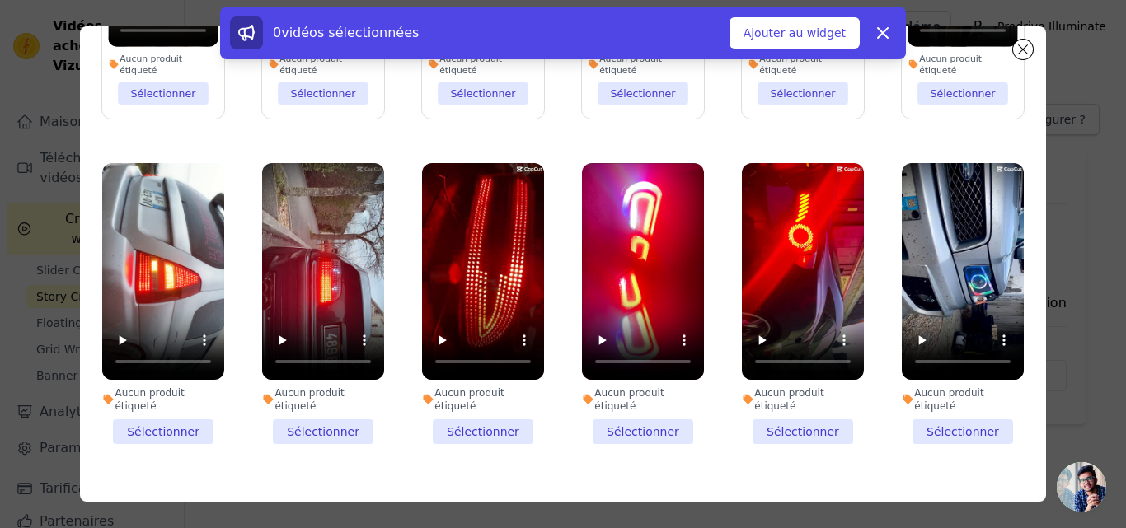
click at [919, 375] on li "Aucun produit étiqueté Sélectionner" at bounding box center [963, 303] width 122 height 281
click at [0, 0] on input "Aucun produit étiqueté Sélectionner" at bounding box center [0, 0] width 0 height 0
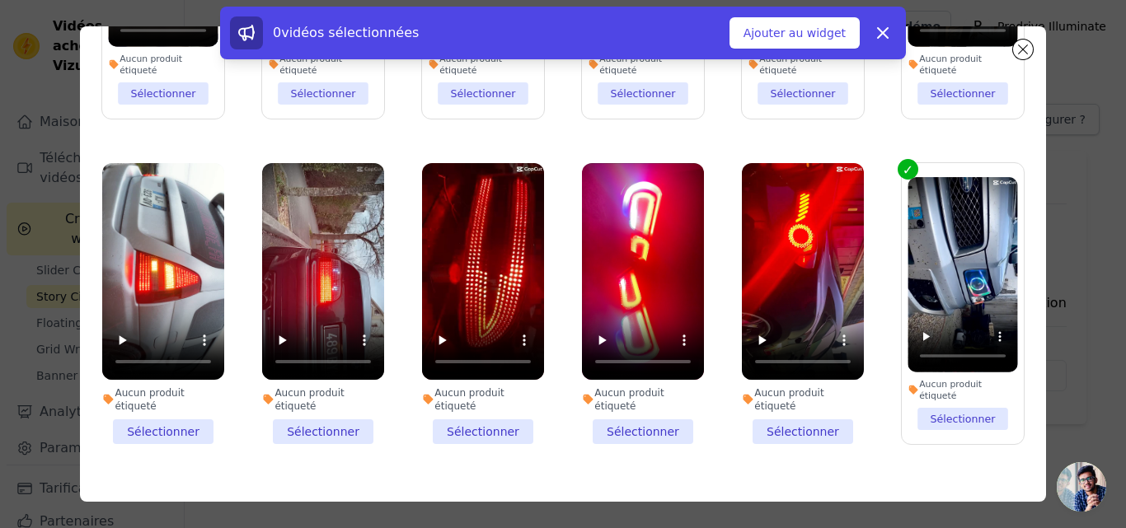
click at [788, 378] on li "Aucun produit étiqueté Sélectionner" at bounding box center [803, 303] width 122 height 281
click at [0, 0] on input "Aucun produit étiqueté Sélectionner" at bounding box center [0, 0] width 0 height 0
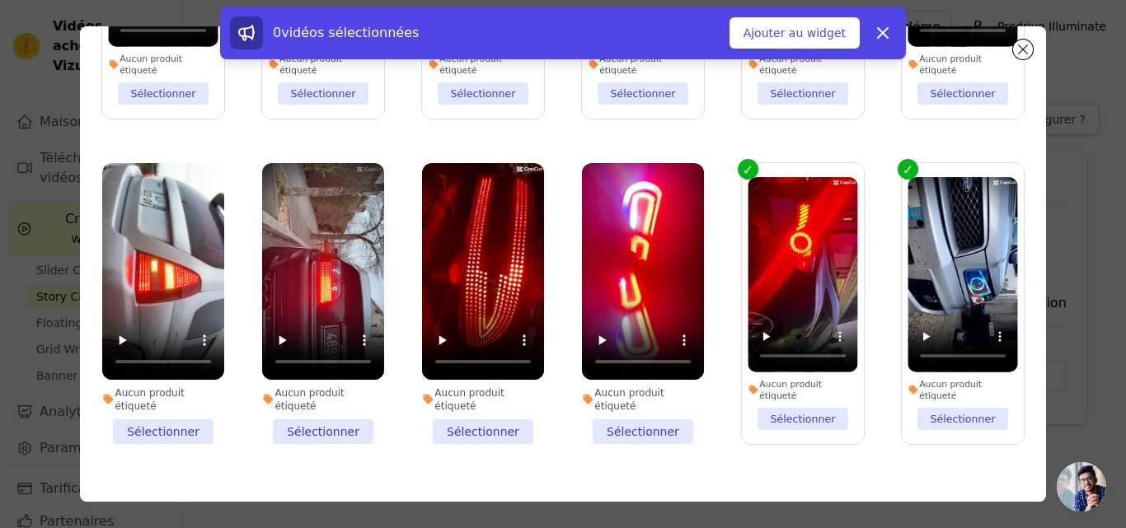
click at [655, 387] on label "Aucun produit étiqueté Sélectionner" at bounding box center [643, 303] width 124 height 283
click at [600, 364] on li "Aucun produit étiqueté Sélectionner" at bounding box center [643, 303] width 122 height 281
click at [0, 0] on input "Aucun produit étiqueté Sélectionner" at bounding box center [0, 0] width 0 height 0
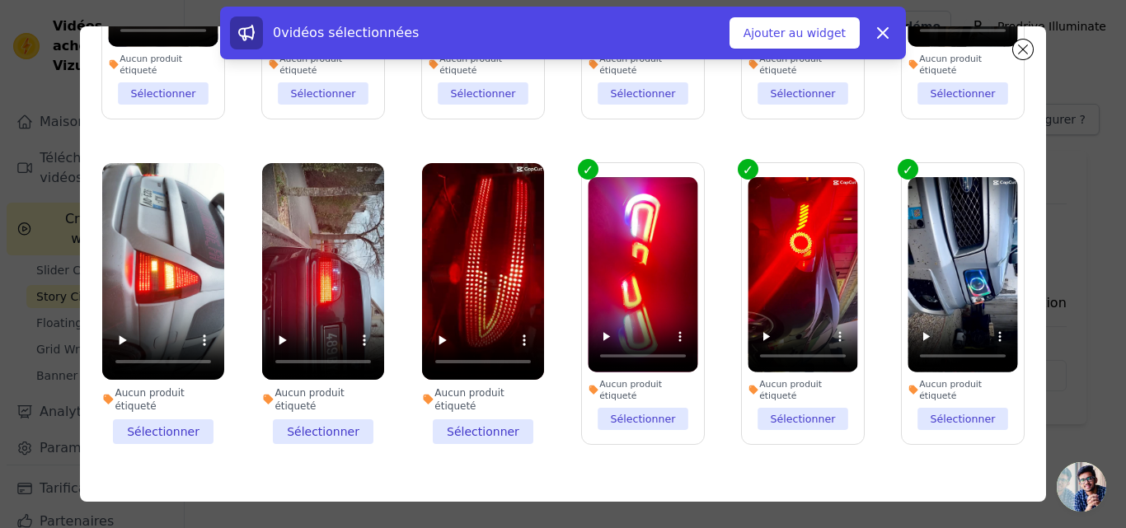
click at [471, 368] on li "Aucun produit étiqueté Sélectionner" at bounding box center [483, 303] width 122 height 281
click at [0, 0] on input "Aucun produit étiqueté Sélectionner" at bounding box center [0, 0] width 0 height 0
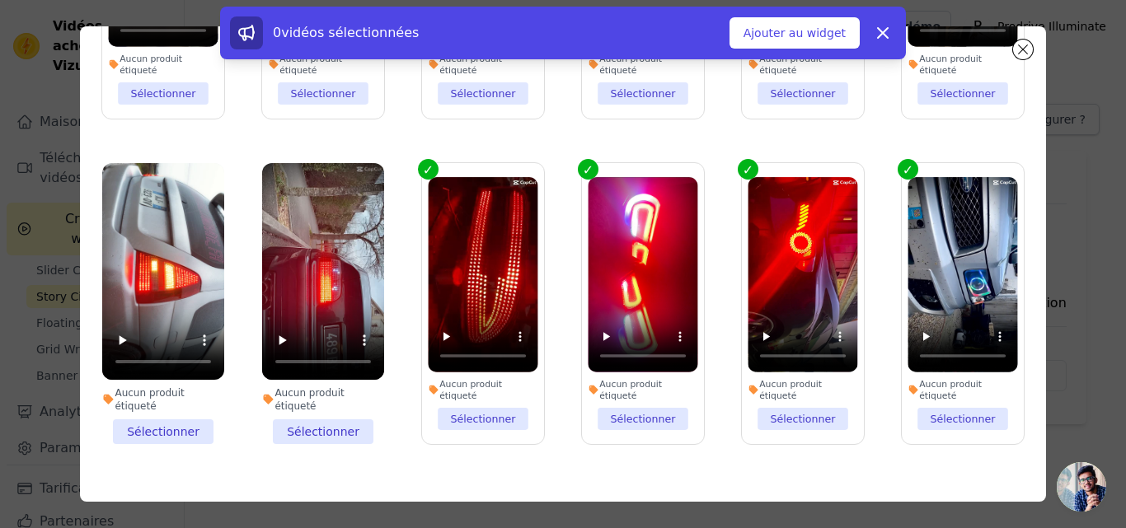
click at [336, 374] on li "Aucun produit étiqueté Sélectionner" at bounding box center [323, 303] width 122 height 281
click at [0, 0] on input "Aucun produit étiqueté Sélectionner" at bounding box center [0, 0] width 0 height 0
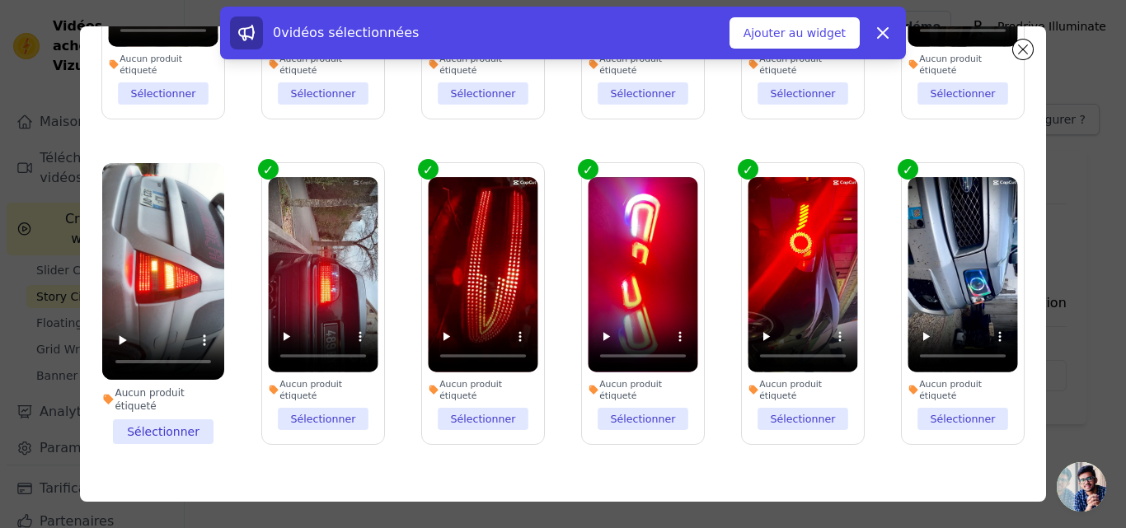
click at [179, 374] on li "Aucun produit étiqueté Sélectionner" at bounding box center [163, 303] width 122 height 281
click at [0, 0] on input "Aucun produit étiqueté Sélectionner" at bounding box center [0, 0] width 0 height 0
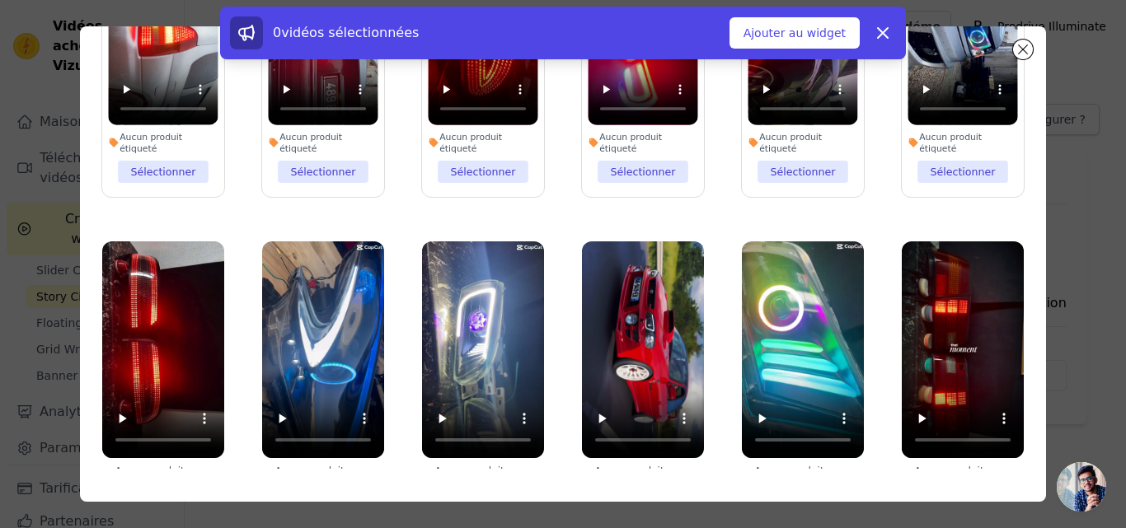
scroll to position [495, 0]
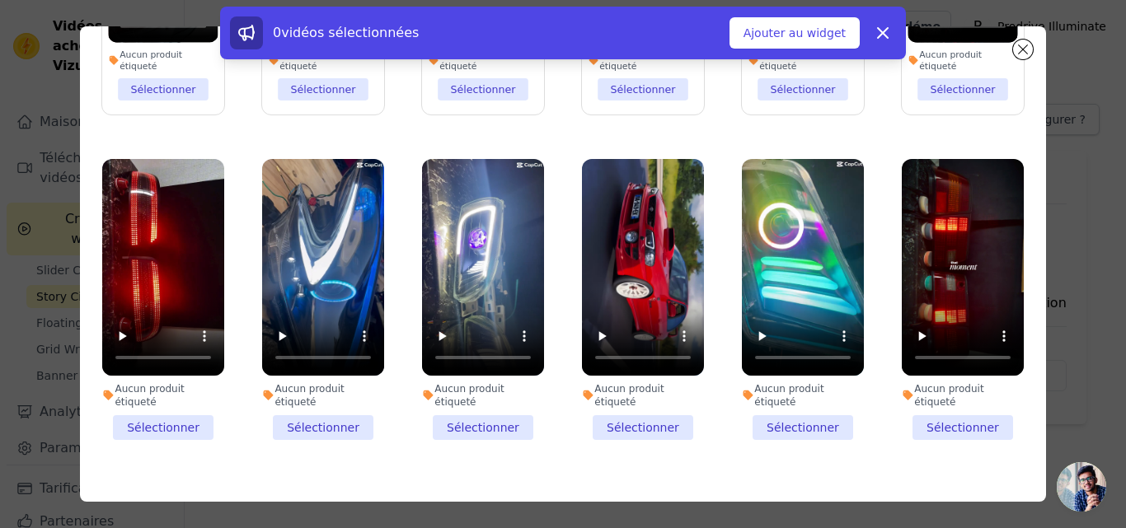
click at [188, 359] on li "Aucun produit étiqueté Sélectionner" at bounding box center [163, 299] width 122 height 281
click at [0, 0] on input "Aucun produit étiqueté Sélectionner" at bounding box center [0, 0] width 0 height 0
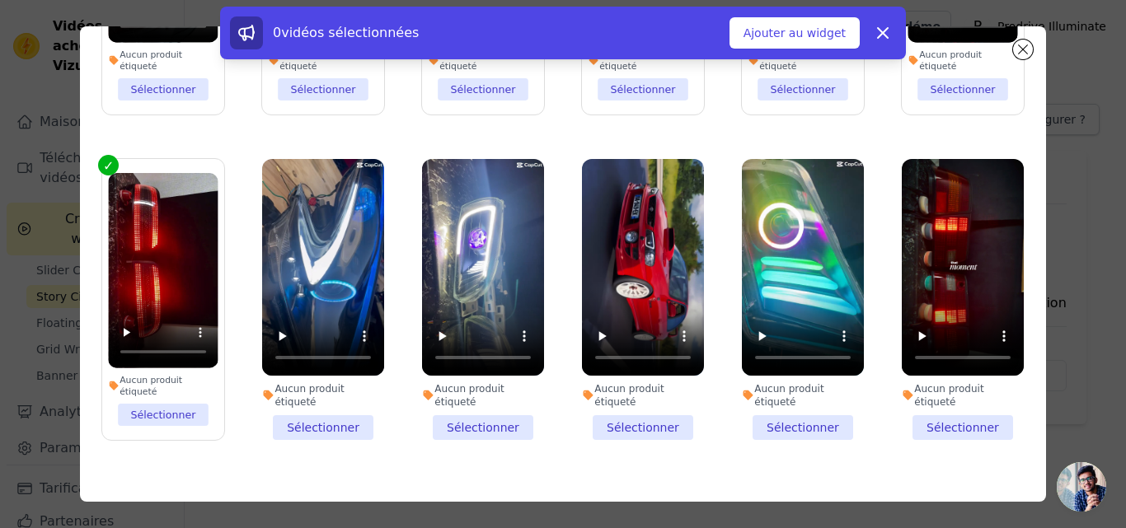
click at [330, 348] on li "Aucun produit étiqueté Sélectionner" at bounding box center [323, 299] width 122 height 281
click at [0, 0] on input "Aucun produit étiqueté Sélectionner" at bounding box center [0, 0] width 0 height 0
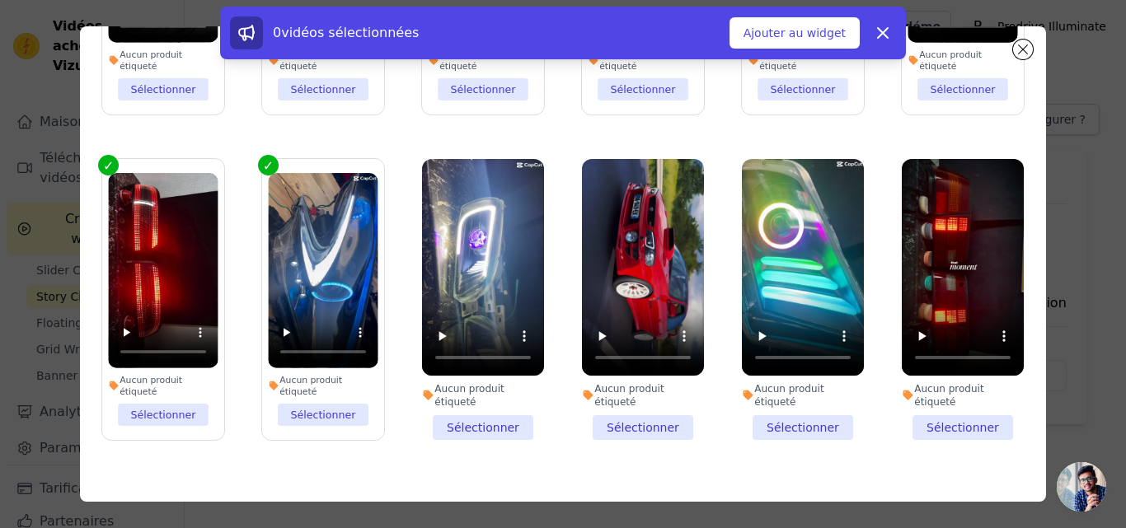
click at [458, 350] on li "Aucun produit étiqueté Sélectionner" at bounding box center [483, 299] width 122 height 281
click at [0, 0] on input "Aucun produit étiqueté Sélectionner" at bounding box center [0, 0] width 0 height 0
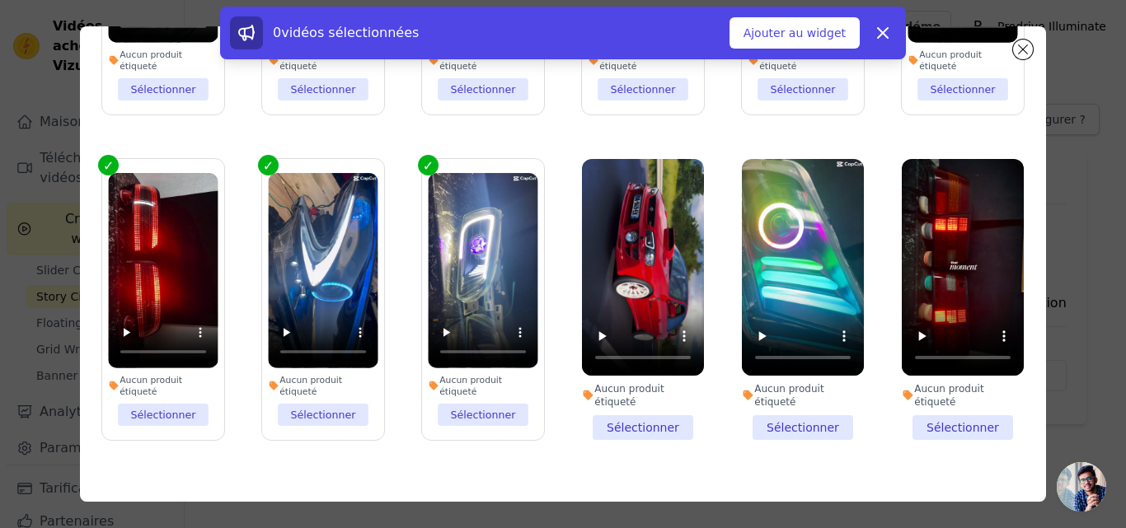
click at [620, 350] on li "Aucun produit étiqueté Sélectionner" at bounding box center [643, 299] width 122 height 281
click at [0, 0] on input "Aucun produit étiqueté Sélectionner" at bounding box center [0, 0] width 0 height 0
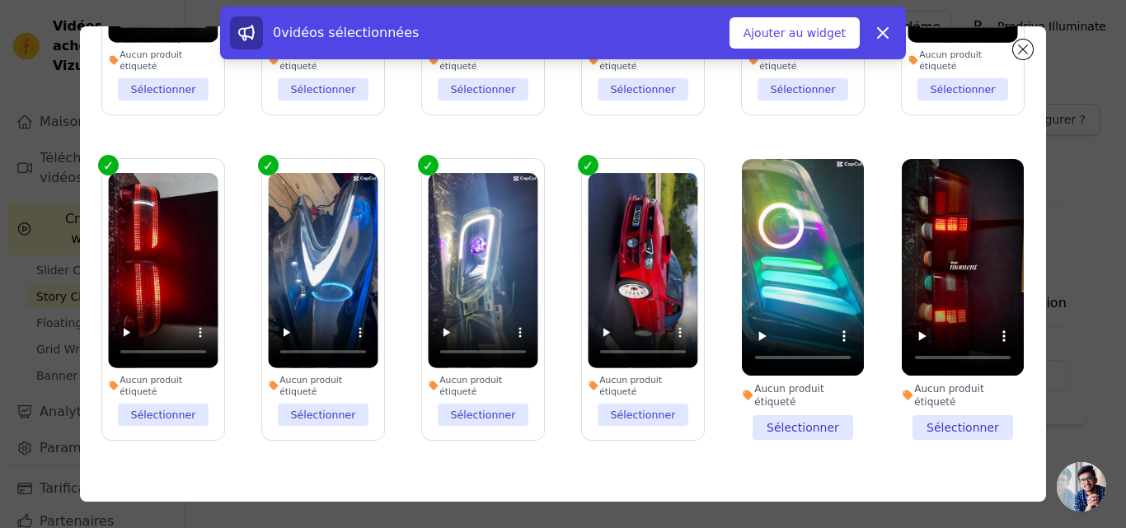
click at [777, 344] on li "Aucun produit étiqueté Sélectionner" at bounding box center [803, 299] width 122 height 281
click at [0, 0] on input "Aucun produit étiqueté Sélectionner" at bounding box center [0, 0] width 0 height 0
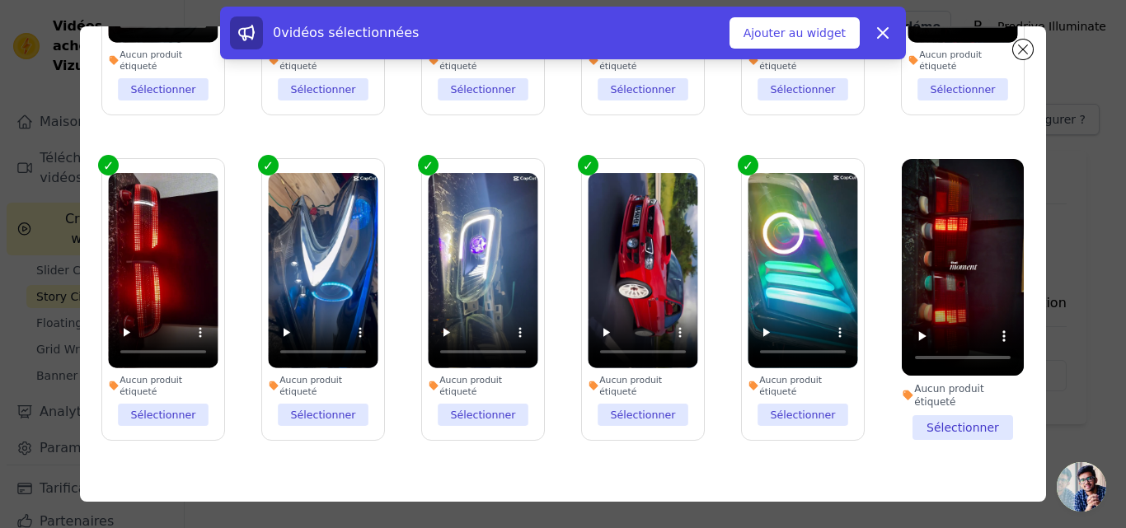
click at [922, 350] on li "Aucun produit étiqueté Sélectionner" at bounding box center [963, 299] width 122 height 281
click at [0, 0] on input "Aucun produit étiqueté Sélectionner" at bounding box center [0, 0] width 0 height 0
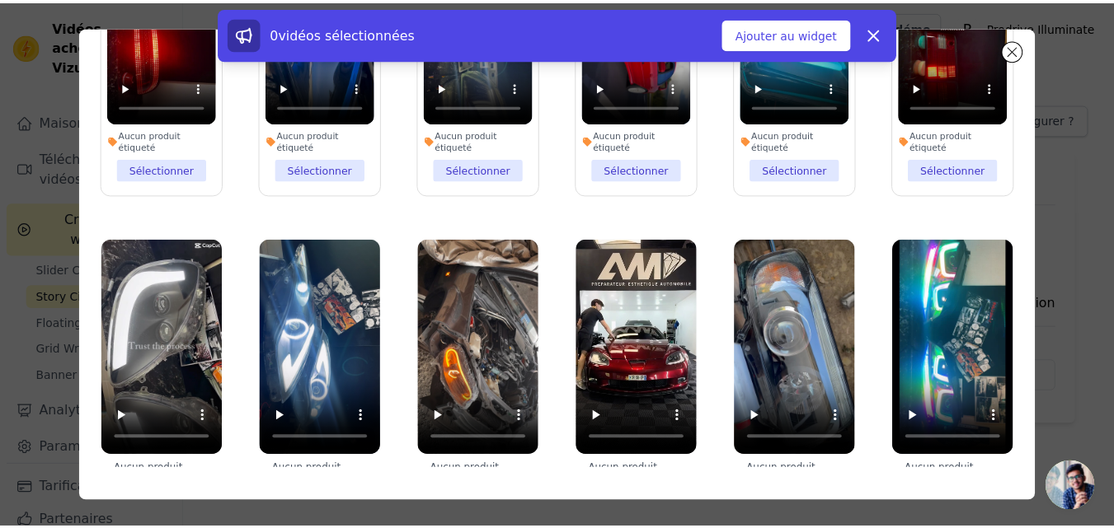
scroll to position [742, 0]
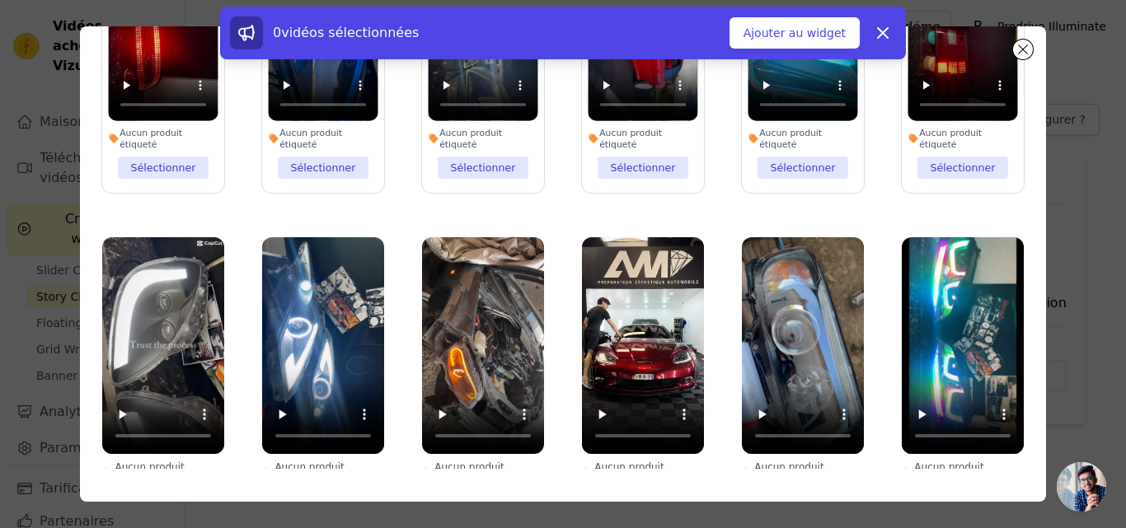
click at [936, 403] on li "Aucun produit étiqueté Sélectionner" at bounding box center [963, 377] width 122 height 281
click at [0, 0] on input "Aucun produit étiqueté Sélectionner" at bounding box center [0, 0] width 0 height 0
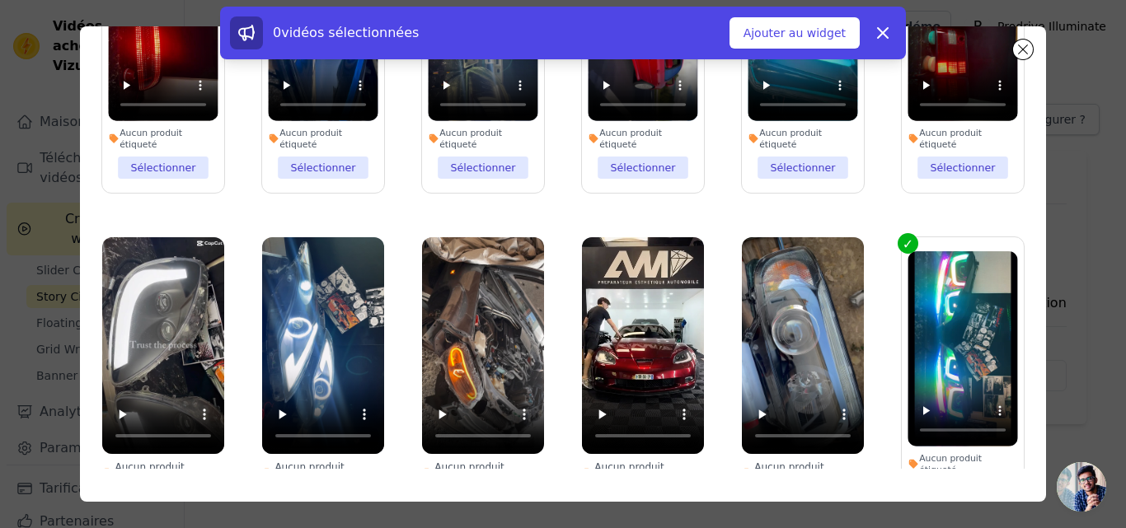
click at [798, 402] on li "Aucun produit étiqueté Sélectionner" at bounding box center [803, 377] width 122 height 281
click at [0, 0] on input "Aucun produit étiqueté Sélectionner" at bounding box center [0, 0] width 0 height 0
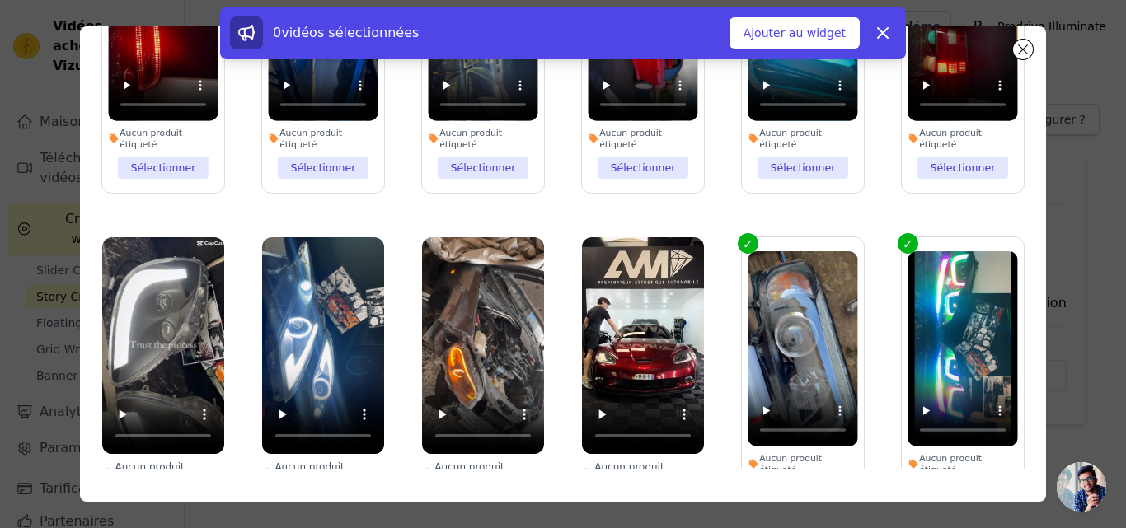
click at [628, 406] on li "Aucun produit étiqueté Sélectionner" at bounding box center [643, 377] width 122 height 281
click at [0, 0] on input "Aucun produit étiqueté Sélectionner" at bounding box center [0, 0] width 0 height 0
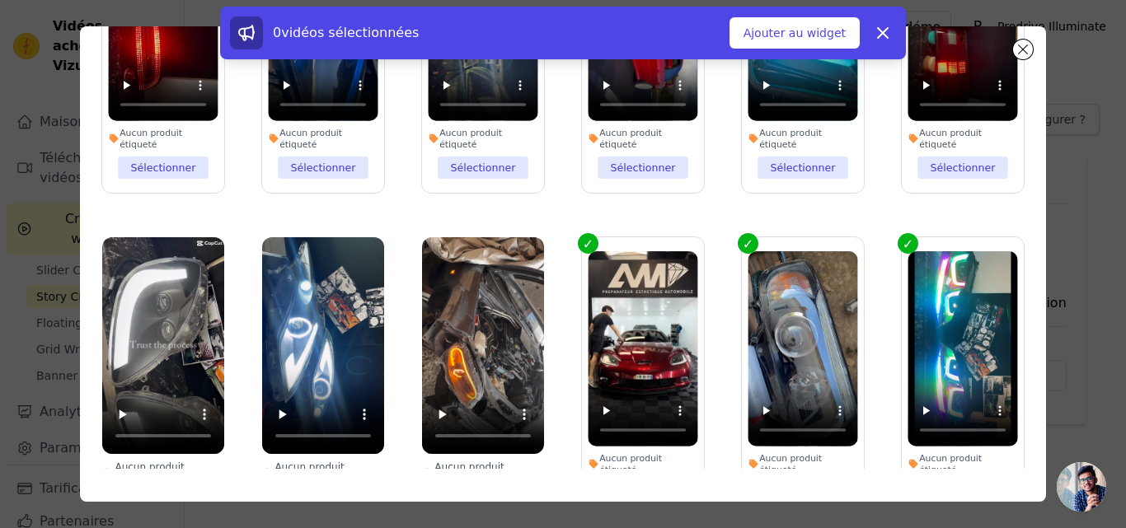
click at [470, 402] on li "Aucun produit étiqueté Sélectionner" at bounding box center [483, 377] width 122 height 281
click at [0, 0] on input "Aucun produit étiqueté Sélectionner" at bounding box center [0, 0] width 0 height 0
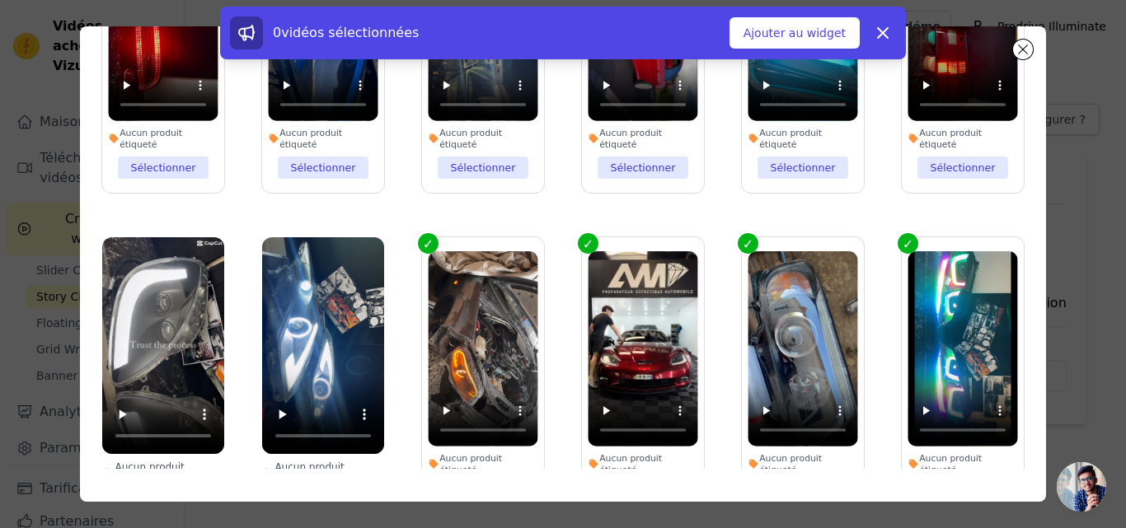
click at [325, 410] on li "Aucun produit étiqueté Sélectionner" at bounding box center [323, 377] width 122 height 281
click at [0, 0] on input "Aucun produit étiqueté Sélectionner" at bounding box center [0, 0] width 0 height 0
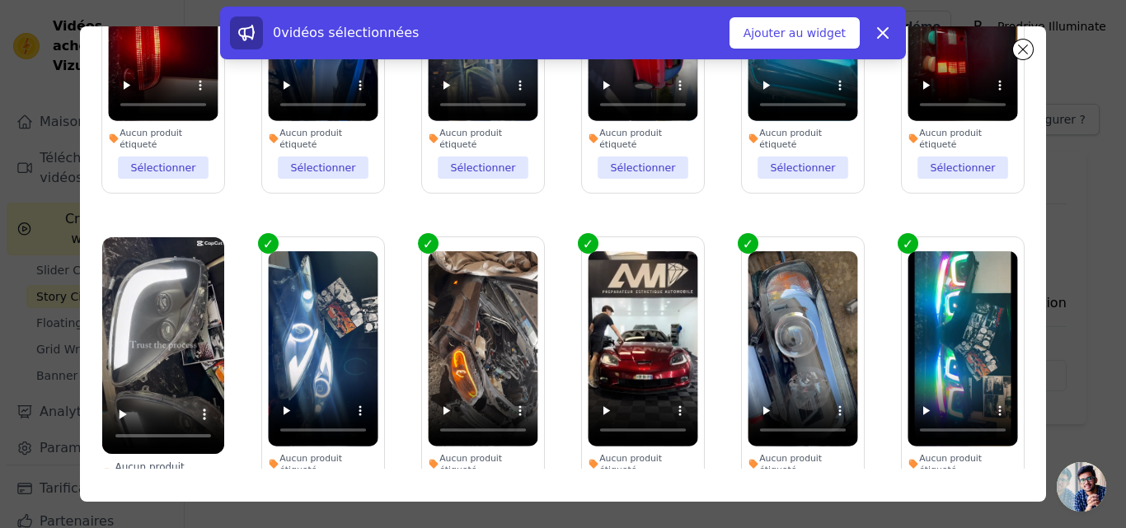
click at [168, 412] on li "Aucun produit étiqueté Sélectionner" at bounding box center [163, 377] width 122 height 281
click at [0, 0] on input "Aucun produit étiqueté Sélectionner" at bounding box center [0, 0] width 0 height 0
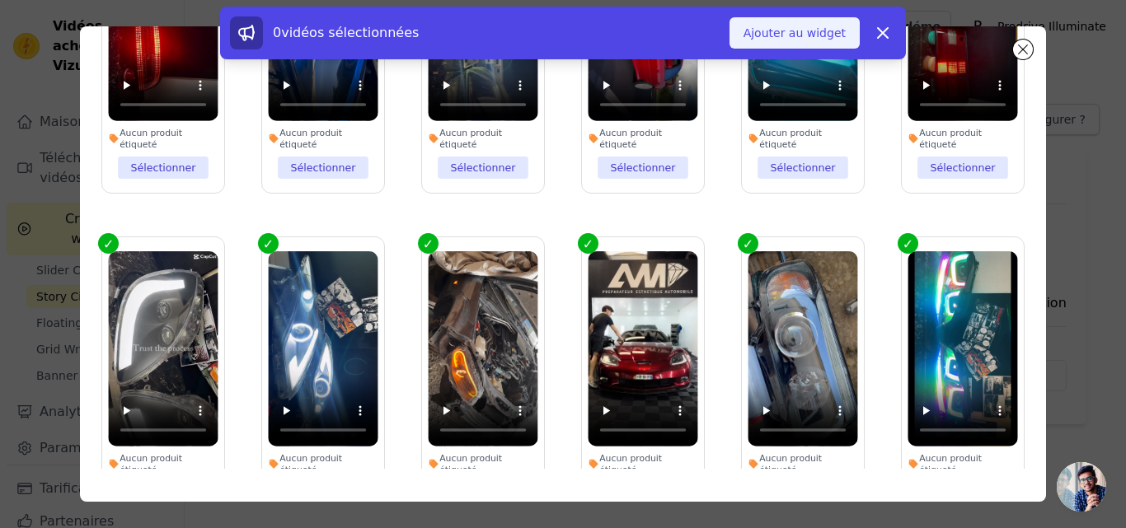
click at [822, 37] on font "Ajouter au widget" at bounding box center [795, 32] width 102 height 13
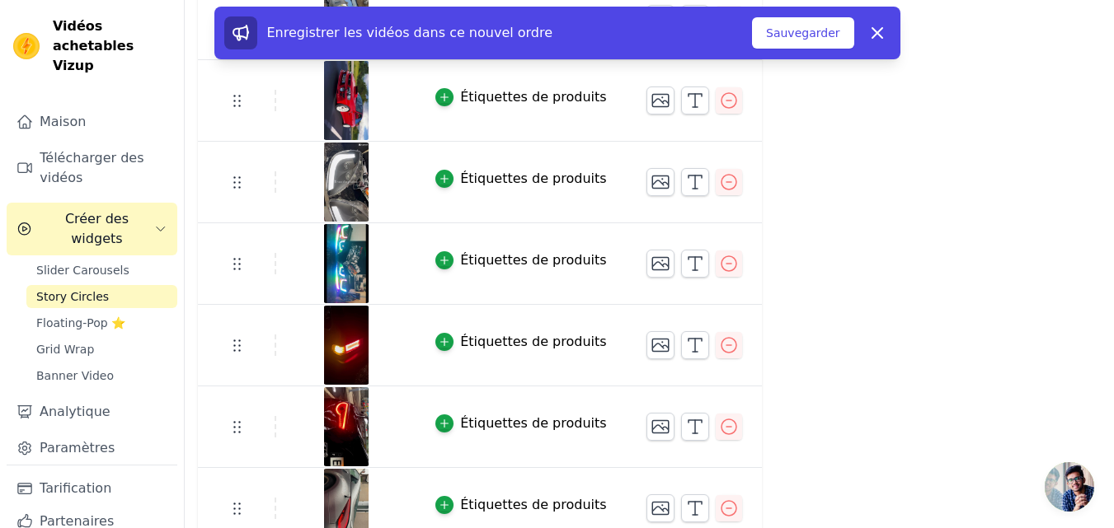
scroll to position [1617, 0]
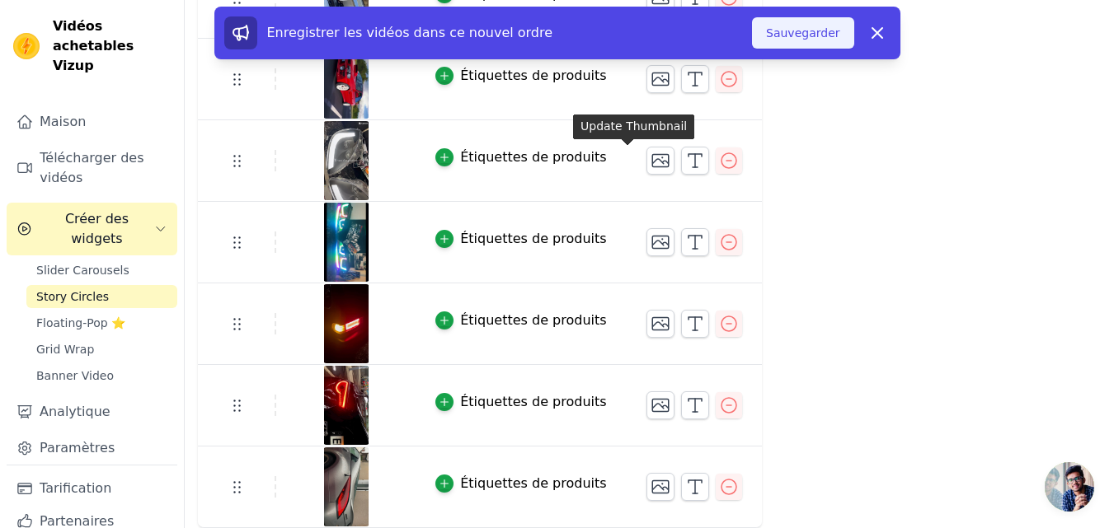
click at [777, 31] on font "Sauvegarder" at bounding box center [802, 32] width 73 height 13
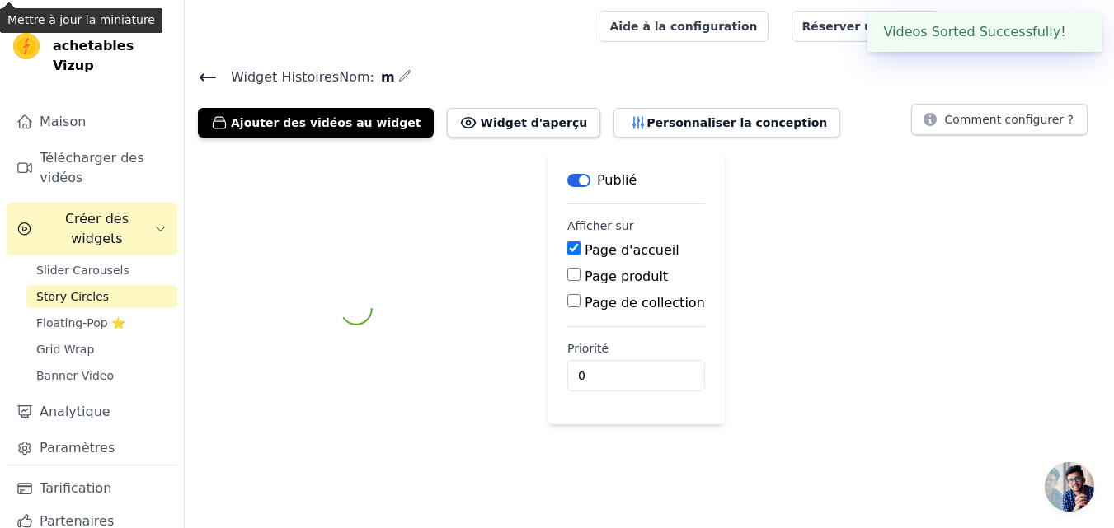
scroll to position [0, 0]
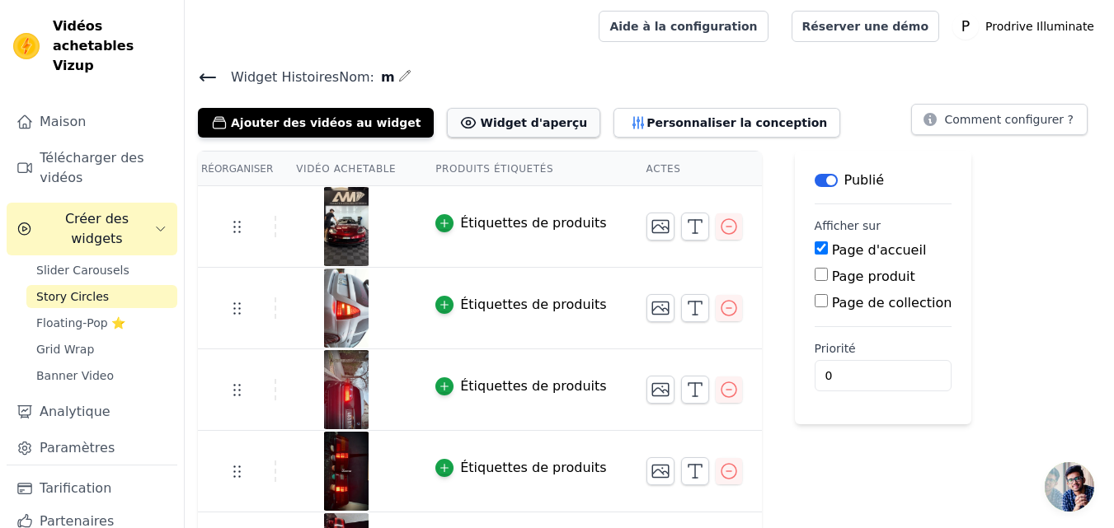
drag, startPoint x: 545, startPoint y: 103, endPoint x: 493, endPoint y: 124, distance: 56.2
click at [493, 124] on font "Widget d'aperçu" at bounding box center [533, 122] width 107 height 13
click at [652, 124] on font "Personnaliser la conception" at bounding box center [736, 122] width 181 height 13
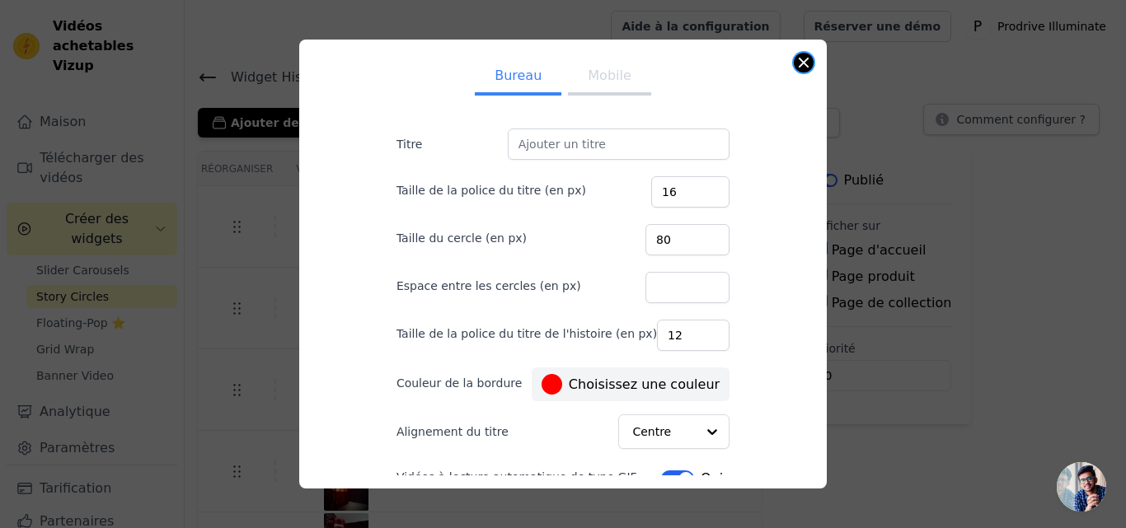
click at [807, 64] on button "Fermer la fenêtre modale" at bounding box center [804, 63] width 20 height 20
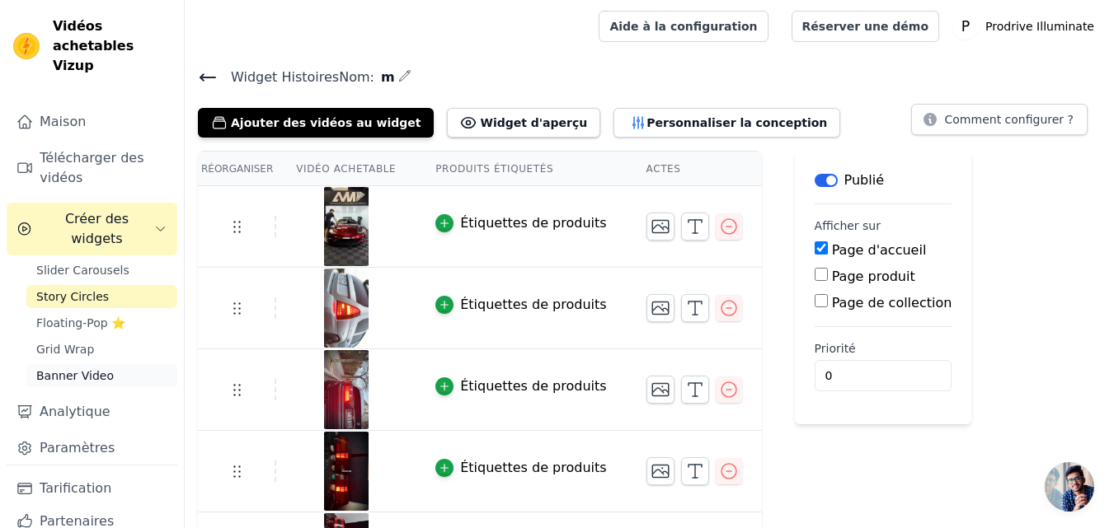
click at [101, 368] on span "Banner Video" at bounding box center [74, 376] width 77 height 16
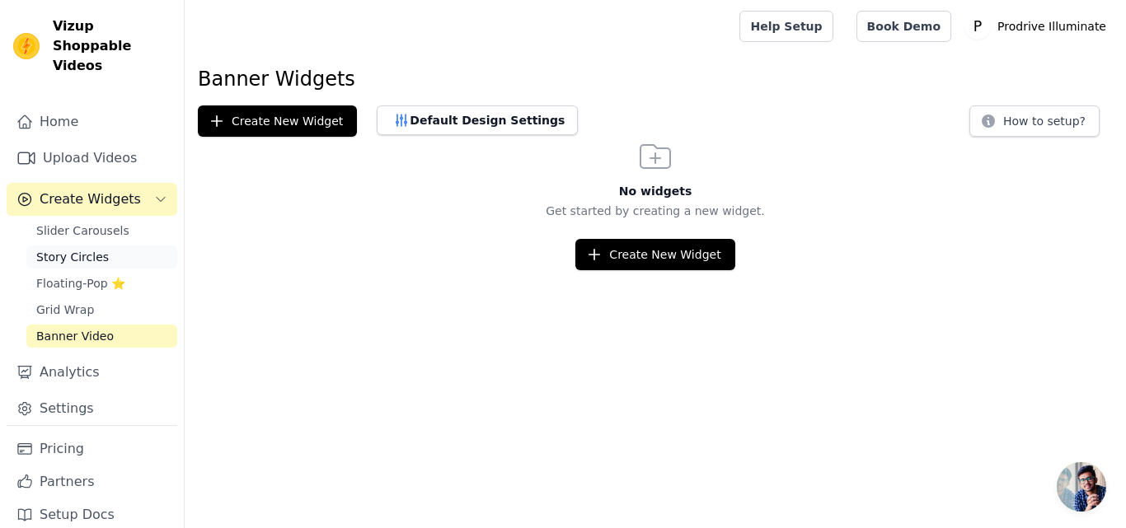
click at [93, 249] on span "Story Circles" at bounding box center [72, 257] width 73 height 16
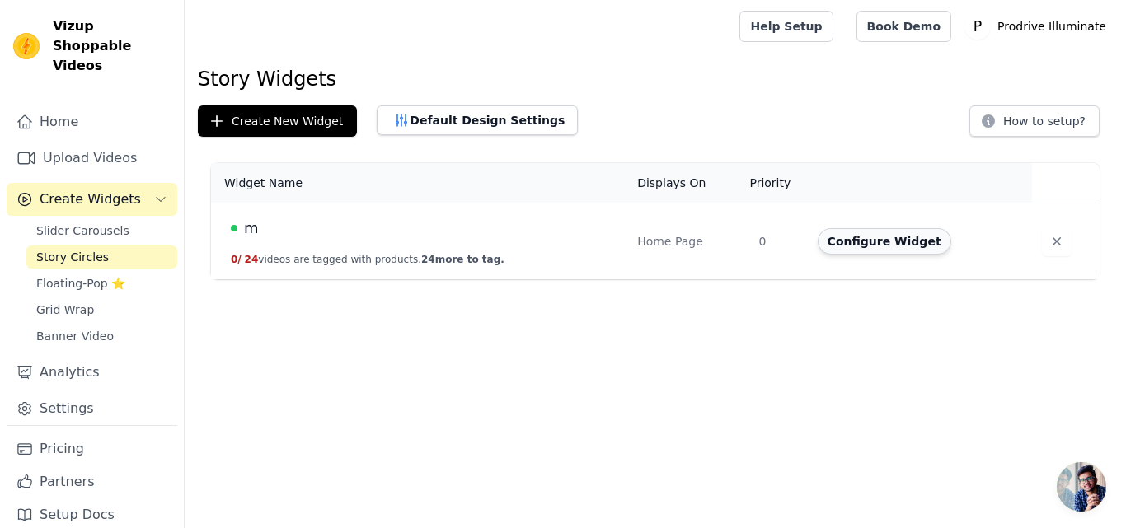
click at [839, 242] on button "Configure Widget" at bounding box center [885, 241] width 134 height 26
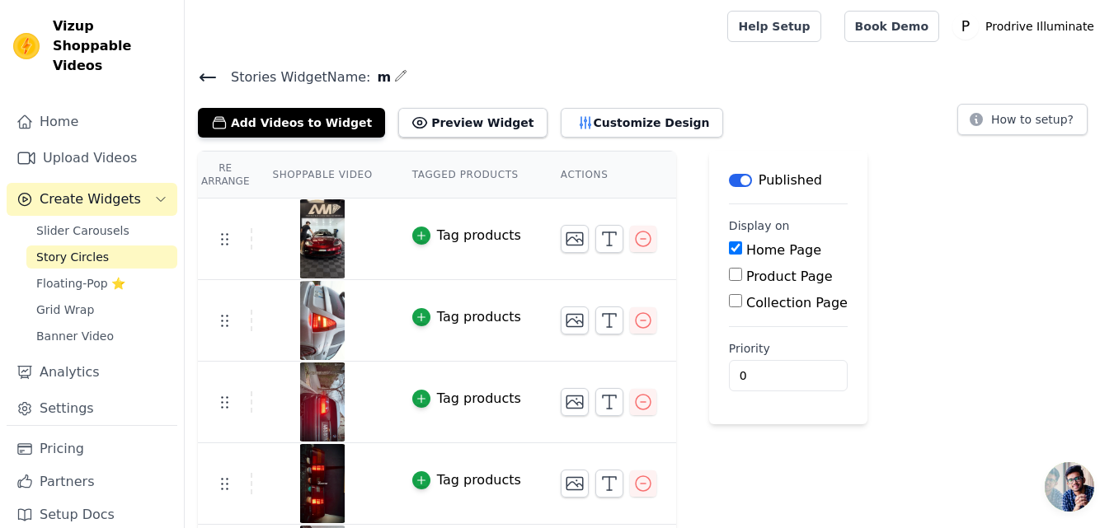
click at [729, 182] on button "Label" at bounding box center [740, 180] width 23 height 13
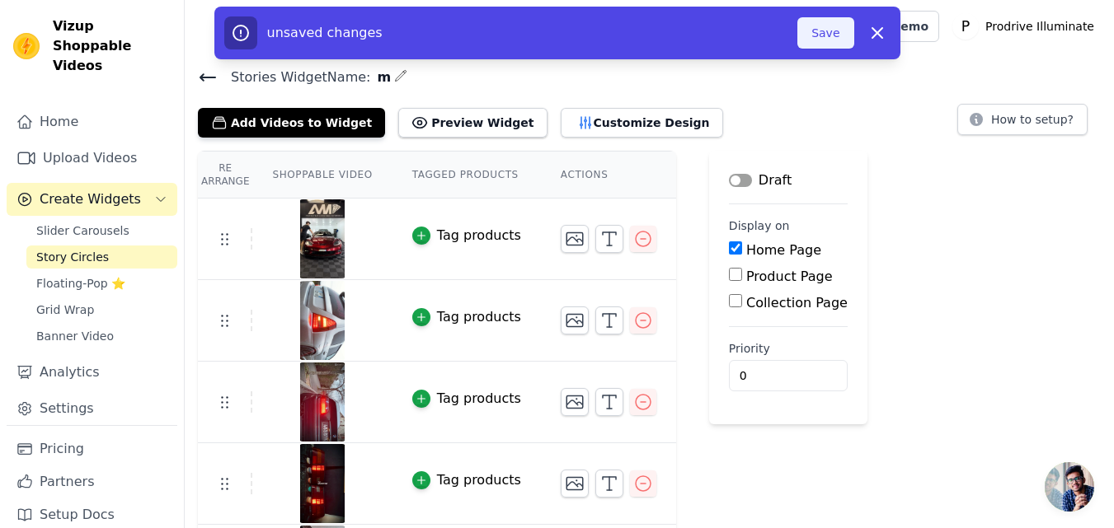
click at [836, 28] on button "Save" at bounding box center [825, 32] width 56 height 31
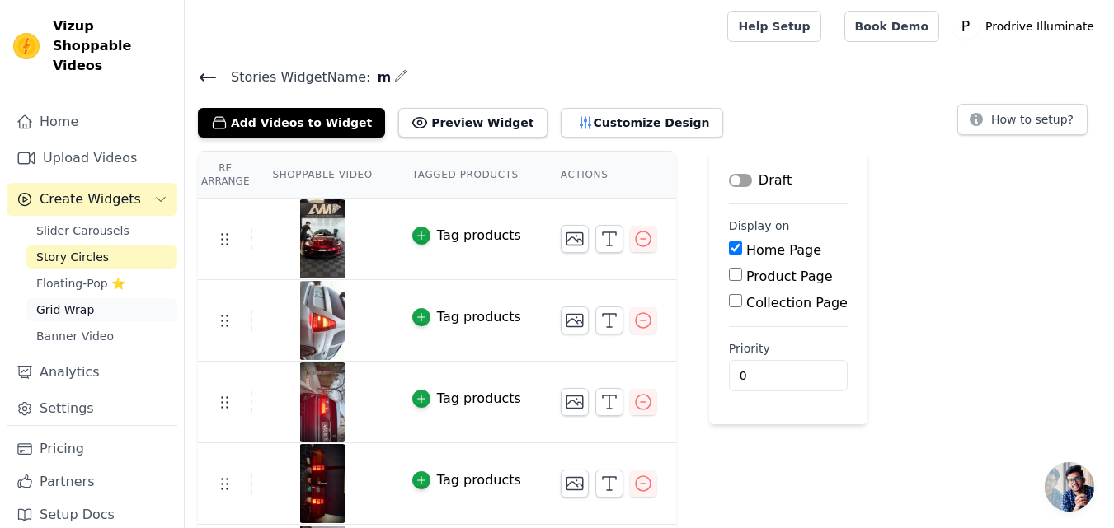
click at [72, 302] on span "Grid Wrap" at bounding box center [65, 310] width 58 height 16
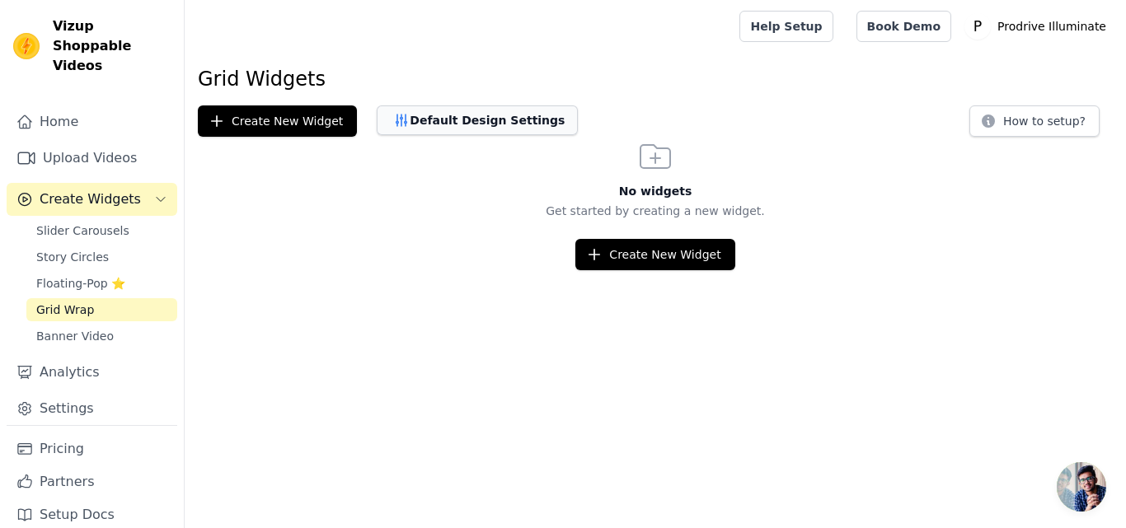
click at [448, 119] on button "Default Design Settings" at bounding box center [477, 121] width 201 height 30
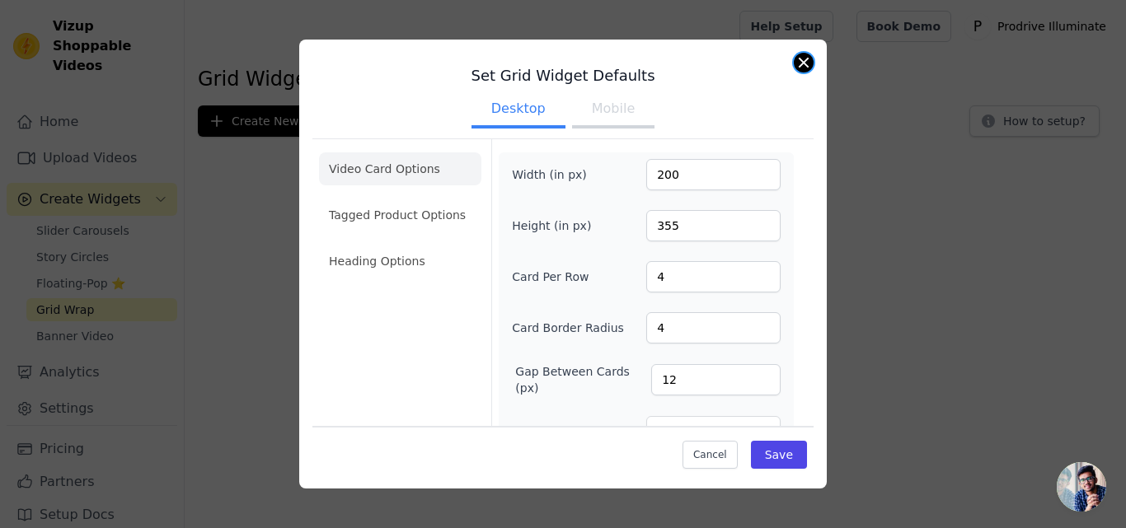
click at [802, 64] on button "Close modal" at bounding box center [804, 63] width 20 height 20
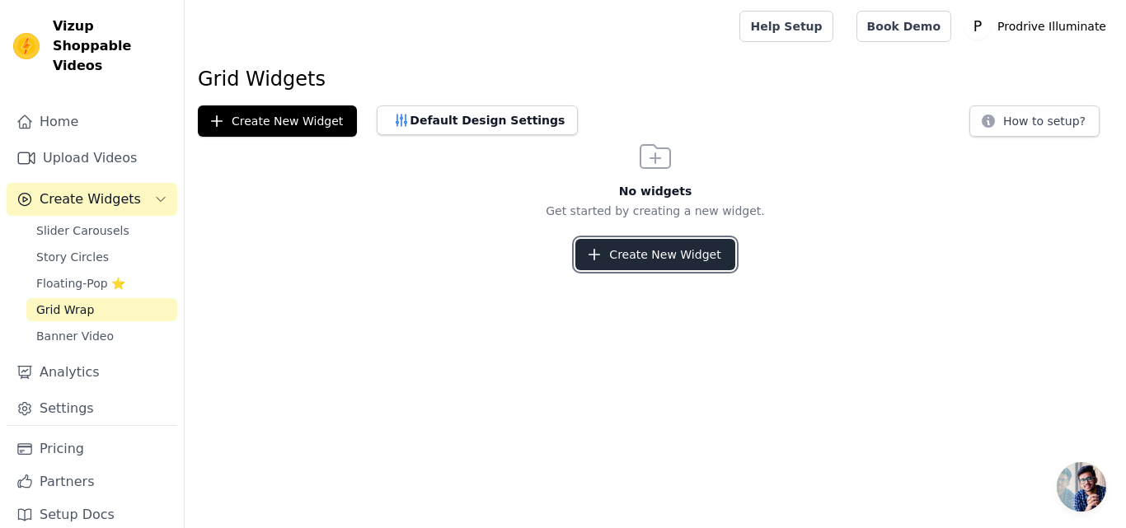
click at [685, 258] on button "Create New Widget" at bounding box center [654, 254] width 159 height 31
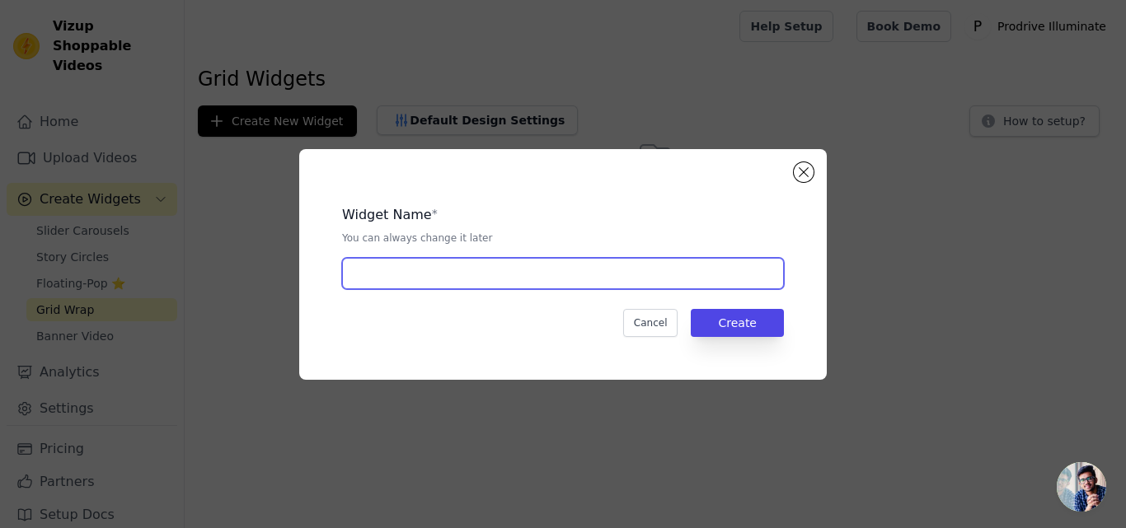
click at [523, 278] on input "text" at bounding box center [563, 273] width 442 height 31
type input "m"
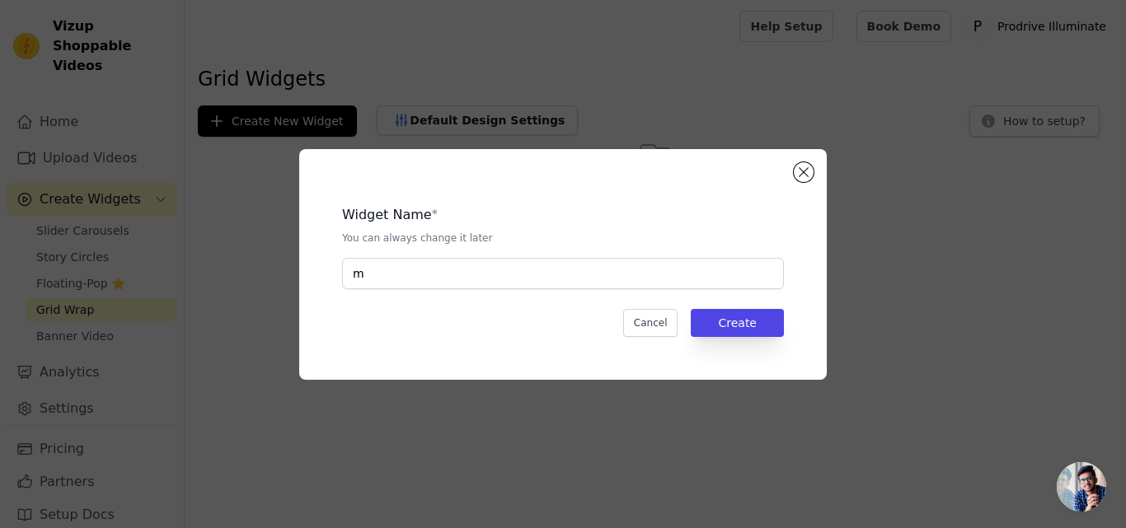
click at [751, 307] on div "Widget Name * You can always change it later m Cancel Create" at bounding box center [563, 265] width 475 height 178
click at [751, 321] on button "Create" at bounding box center [737, 323] width 93 height 28
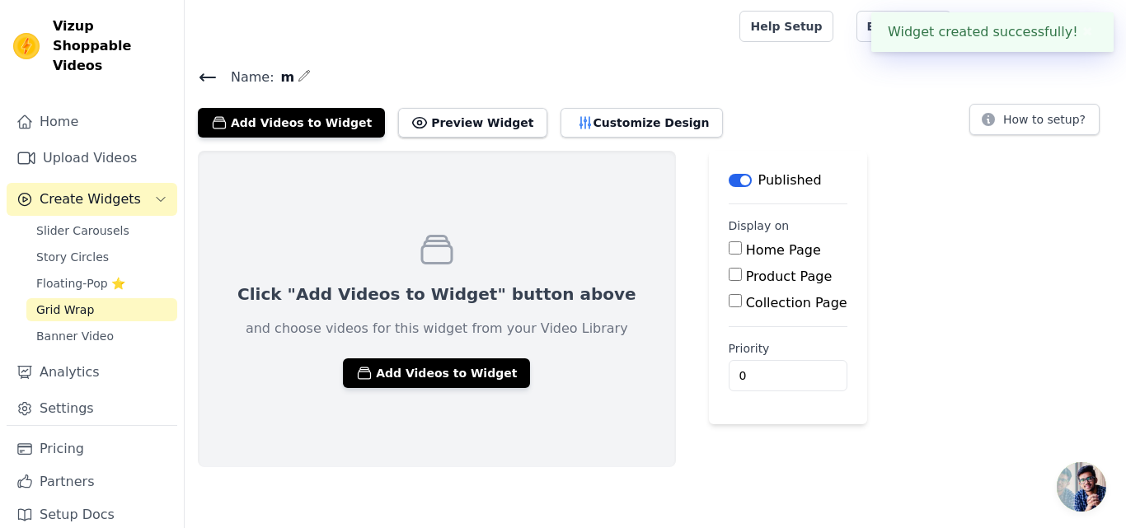
click at [729, 246] on input "Home Page" at bounding box center [735, 248] width 13 height 13
checkbox input "true"
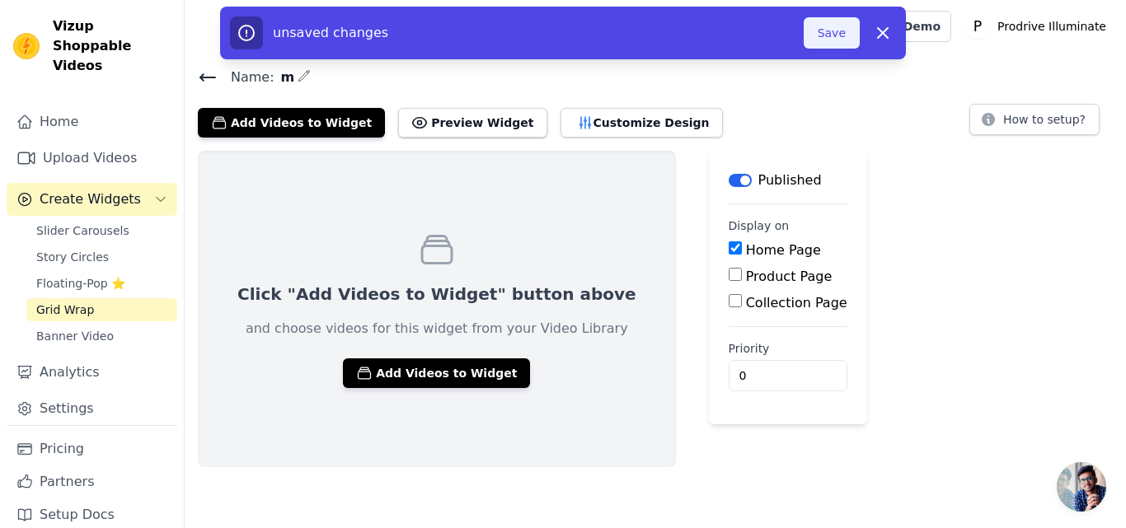
click at [844, 29] on button "Save" at bounding box center [832, 32] width 56 height 31
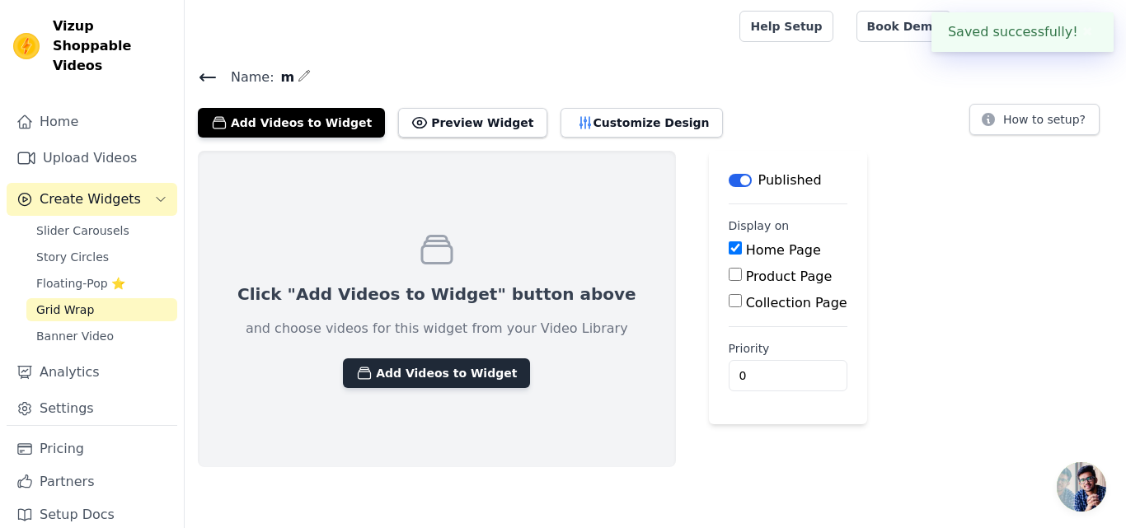
click at [431, 373] on button "Add Videos to Widget" at bounding box center [436, 374] width 187 height 30
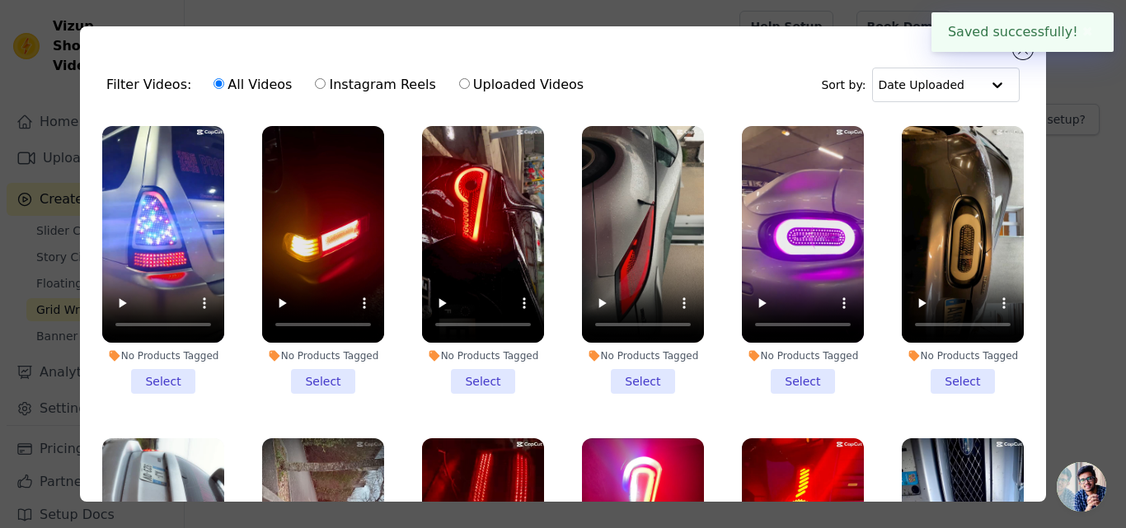
click at [315, 83] on input "Instagram Reels" at bounding box center [320, 83] width 11 height 11
radio input "true"
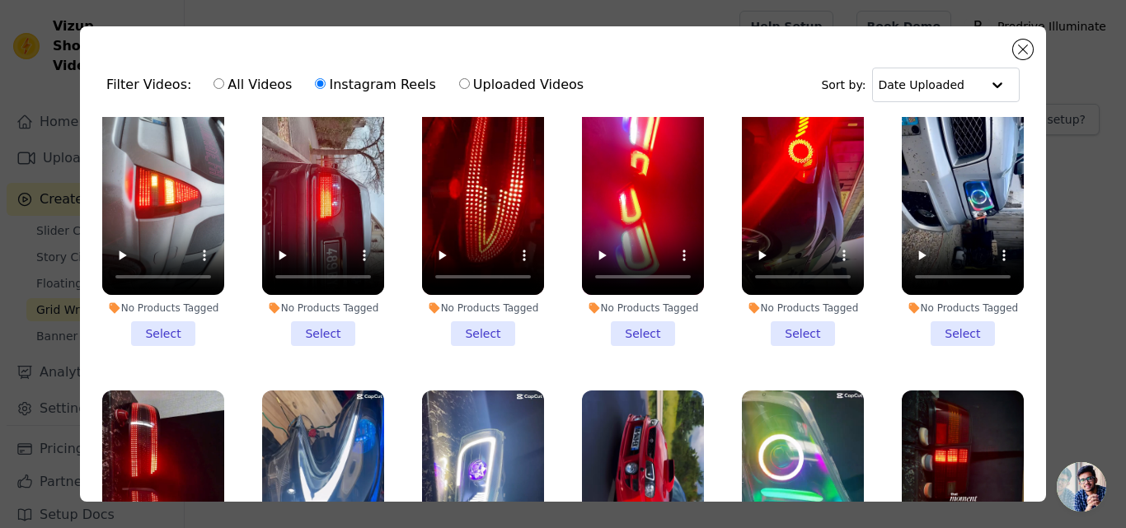
scroll to position [290, 0]
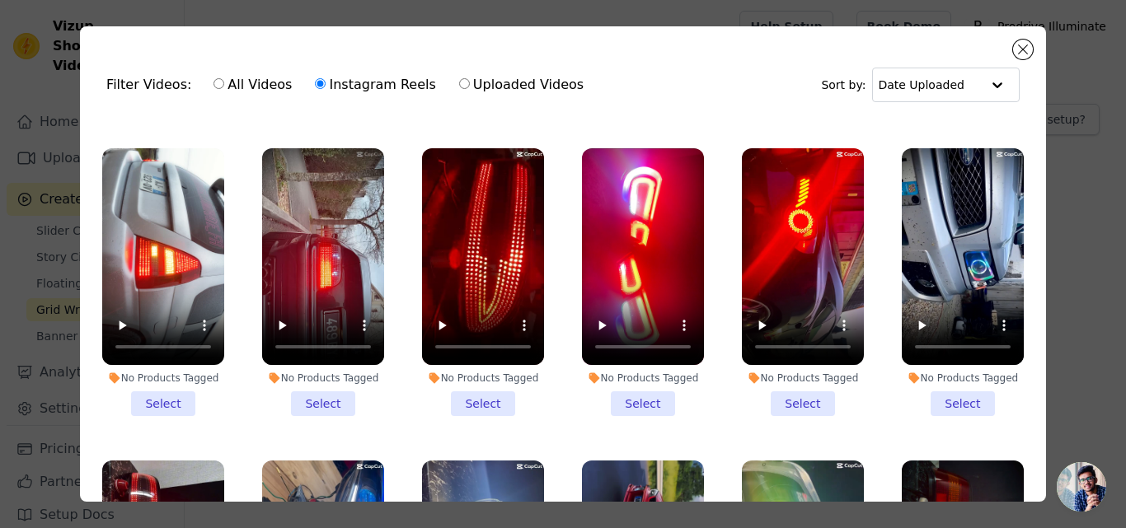
click at [162, 386] on li "No Products Tagged Select" at bounding box center [163, 282] width 122 height 268
click at [0, 0] on input "No Products Tagged Select" at bounding box center [0, 0] width 0 height 0
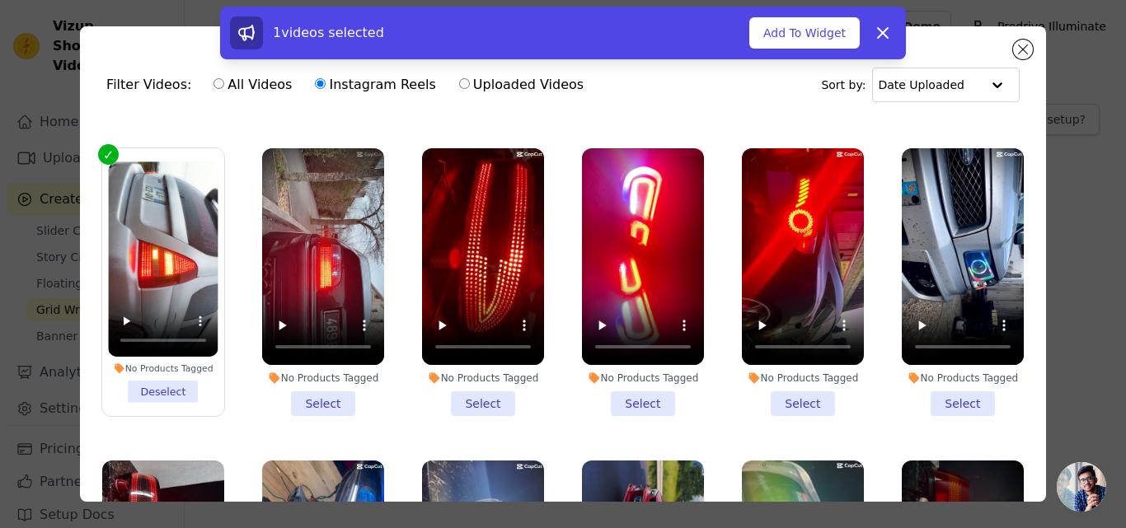
click at [310, 400] on li "No Products Tagged Select" at bounding box center [323, 282] width 122 height 268
click at [0, 0] on input "No Products Tagged Select" at bounding box center [0, 0] width 0 height 0
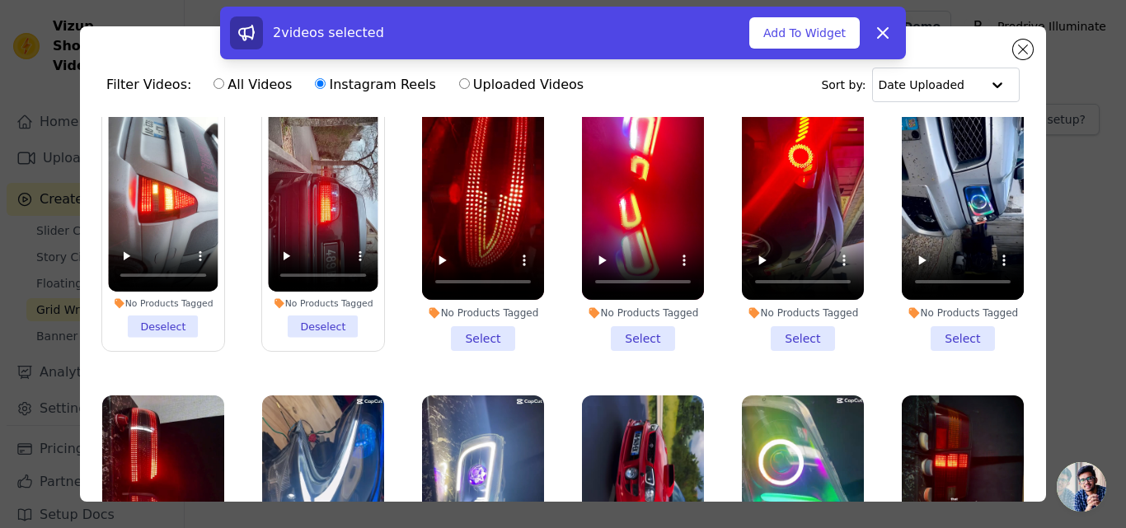
scroll to position [373, 0]
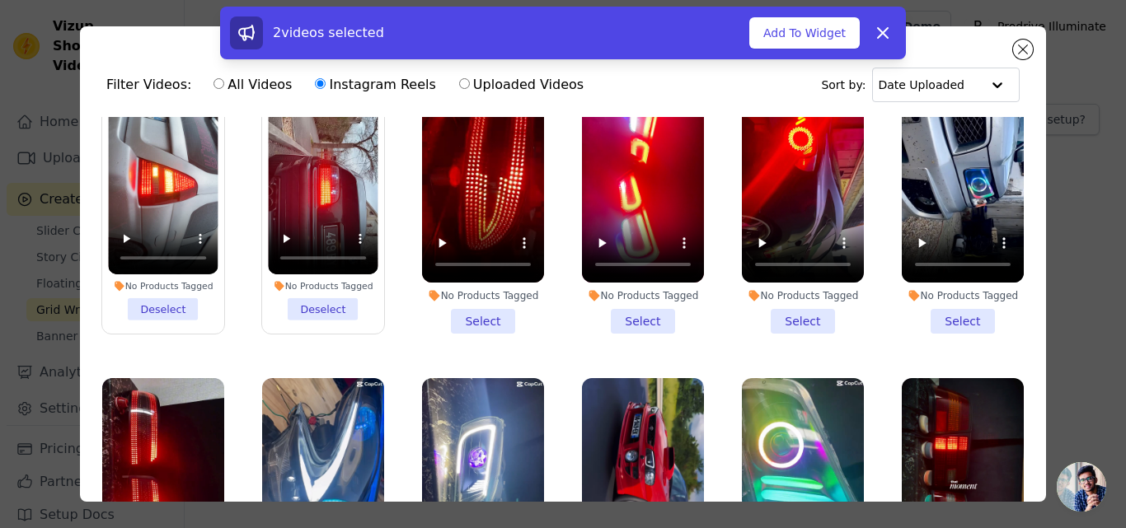
click at [480, 309] on li "No Products Tagged Select" at bounding box center [483, 200] width 122 height 268
click at [0, 0] on input "No Products Tagged Select" at bounding box center [0, 0] width 0 height 0
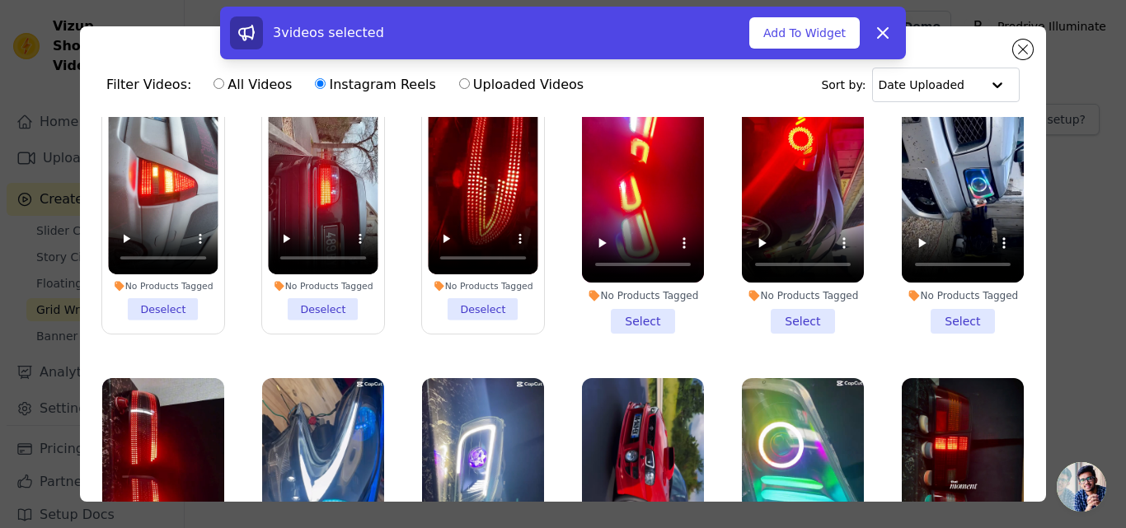
click at [624, 303] on li "No Products Tagged Select" at bounding box center [643, 200] width 122 height 268
click at [0, 0] on input "No Products Tagged Select" at bounding box center [0, 0] width 0 height 0
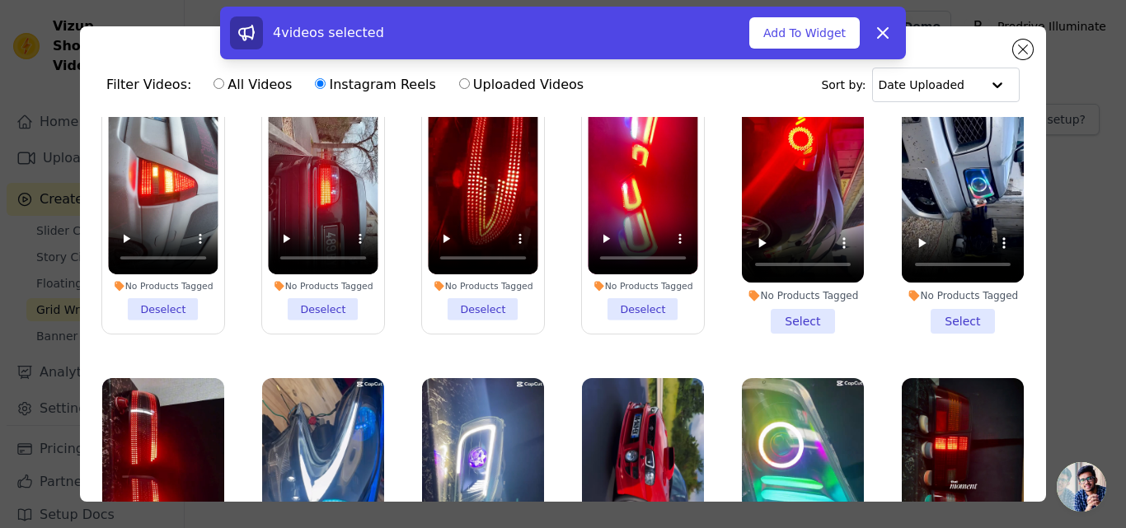
click at [769, 312] on li "No Products Tagged Select" at bounding box center [803, 200] width 122 height 268
click at [0, 0] on input "No Products Tagged Select" at bounding box center [0, 0] width 0 height 0
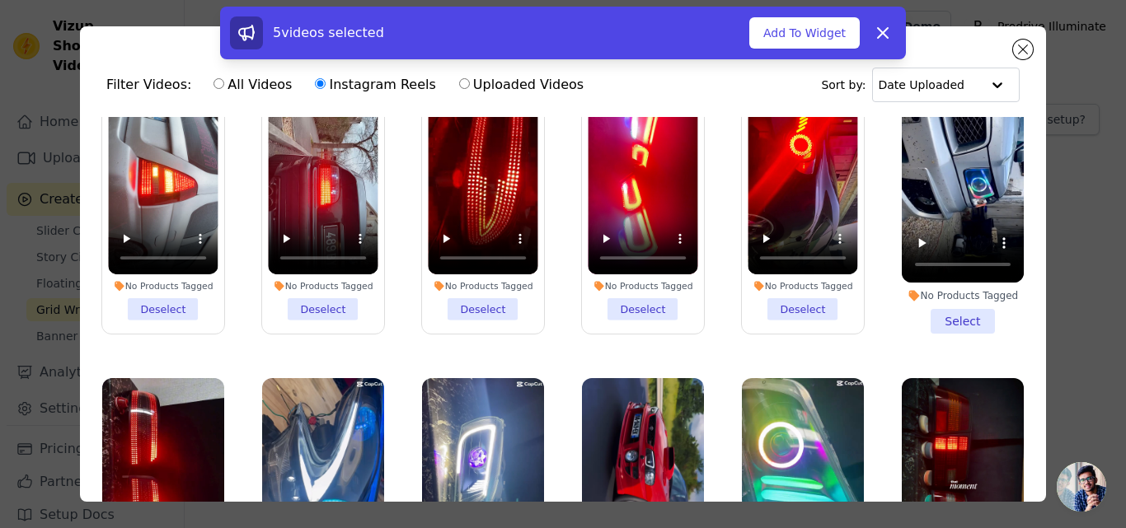
click at [919, 309] on li "No Products Tagged Select" at bounding box center [963, 200] width 122 height 268
click at [0, 0] on input "No Products Tagged Select" at bounding box center [0, 0] width 0 height 0
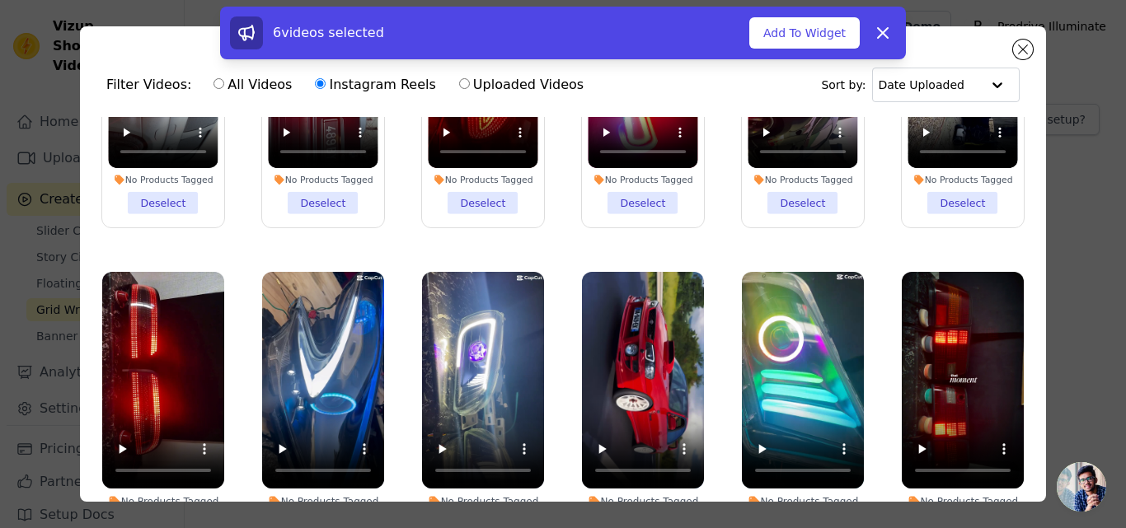
scroll to position [537, 0]
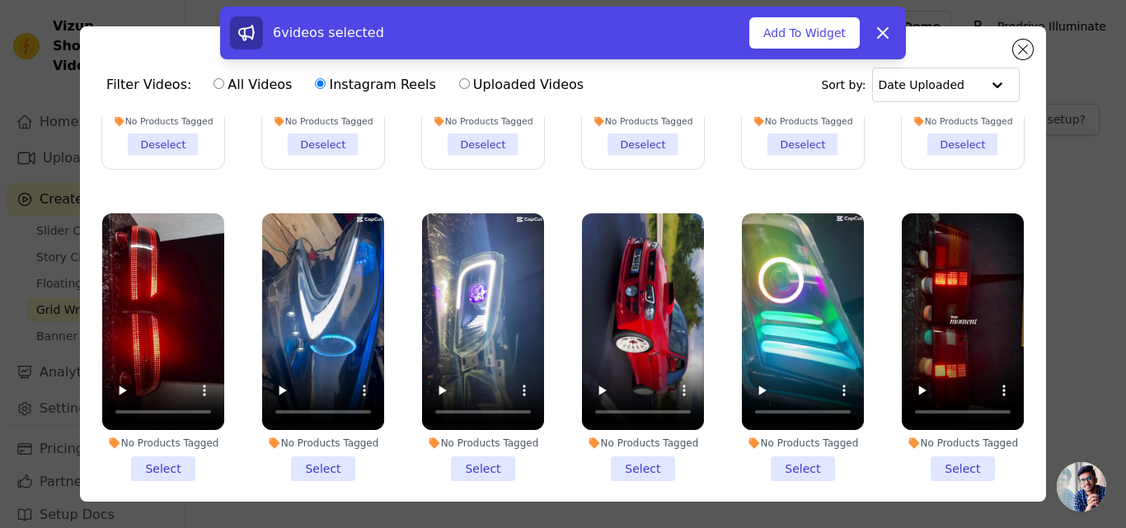
click at [936, 459] on li "No Products Tagged Select" at bounding box center [963, 348] width 122 height 268
click at [0, 0] on input "No Products Tagged Select" at bounding box center [0, 0] width 0 height 0
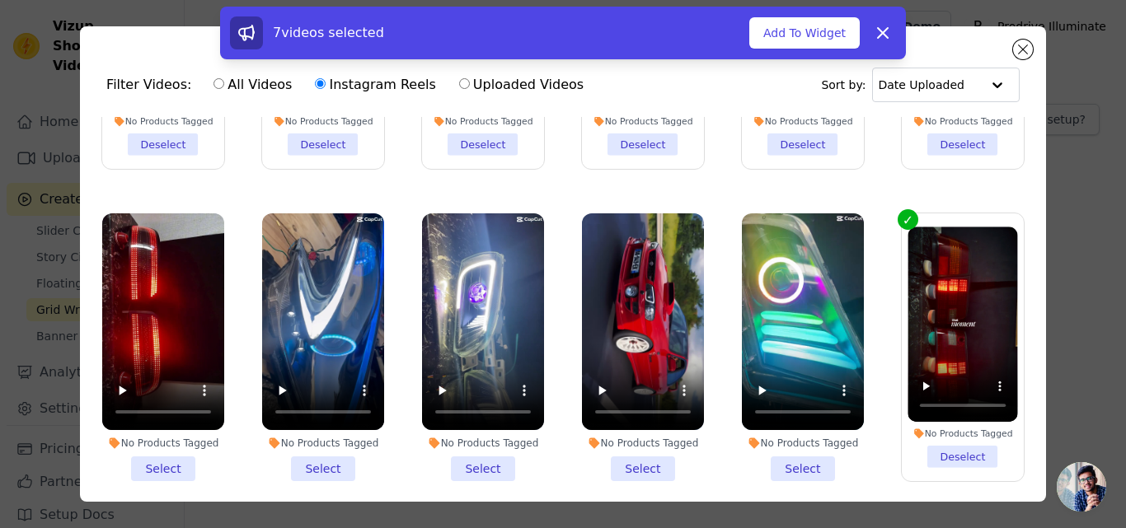
click at [802, 460] on li "No Products Tagged Select" at bounding box center [803, 348] width 122 height 268
click at [0, 0] on input "No Products Tagged Select" at bounding box center [0, 0] width 0 height 0
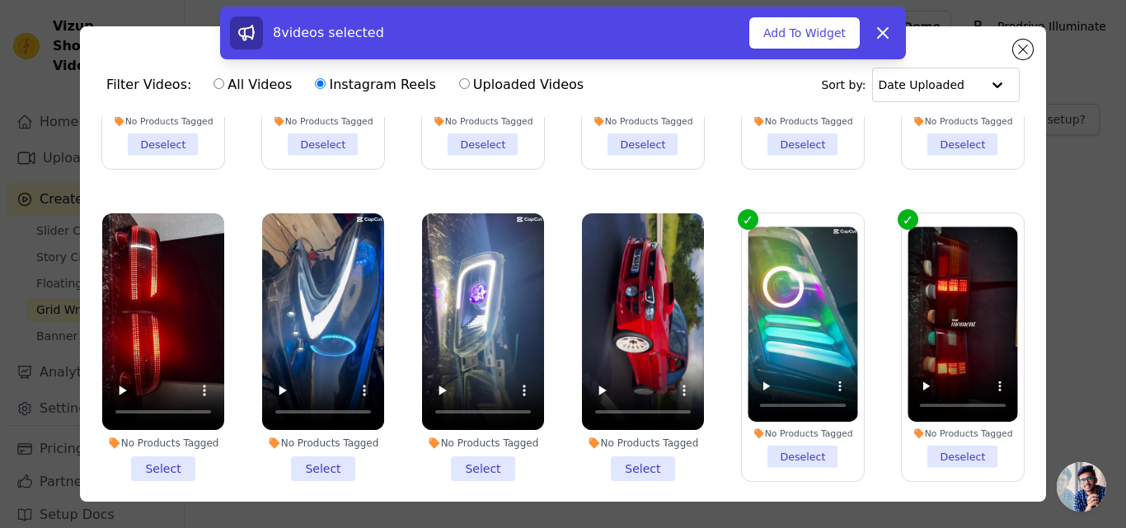
click at [642, 453] on li "No Products Tagged Select" at bounding box center [643, 348] width 122 height 268
click at [0, 0] on input "No Products Tagged Select" at bounding box center [0, 0] width 0 height 0
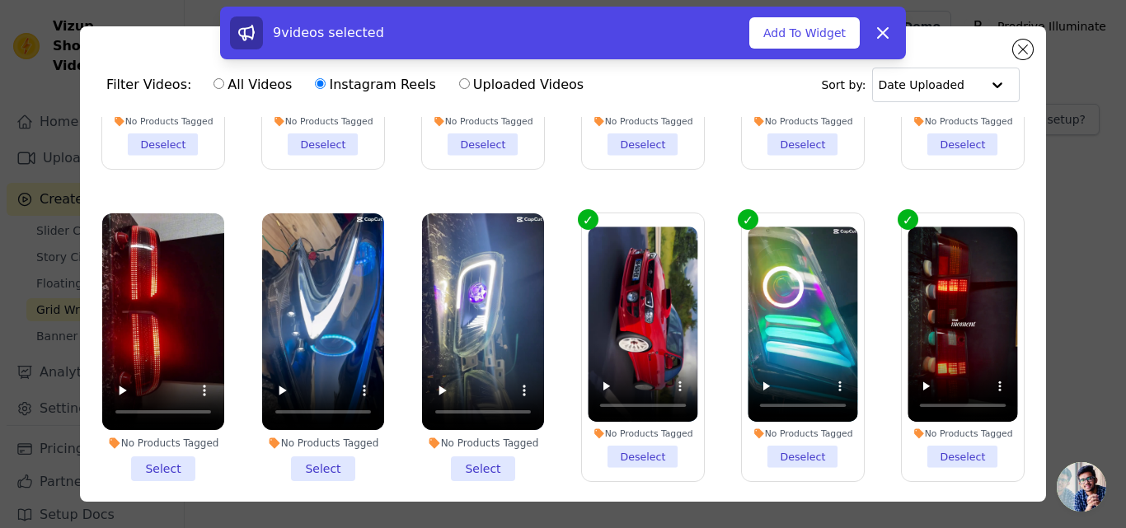
click at [469, 456] on li "No Products Tagged Select" at bounding box center [483, 348] width 122 height 268
click at [0, 0] on input "No Products Tagged Select" at bounding box center [0, 0] width 0 height 0
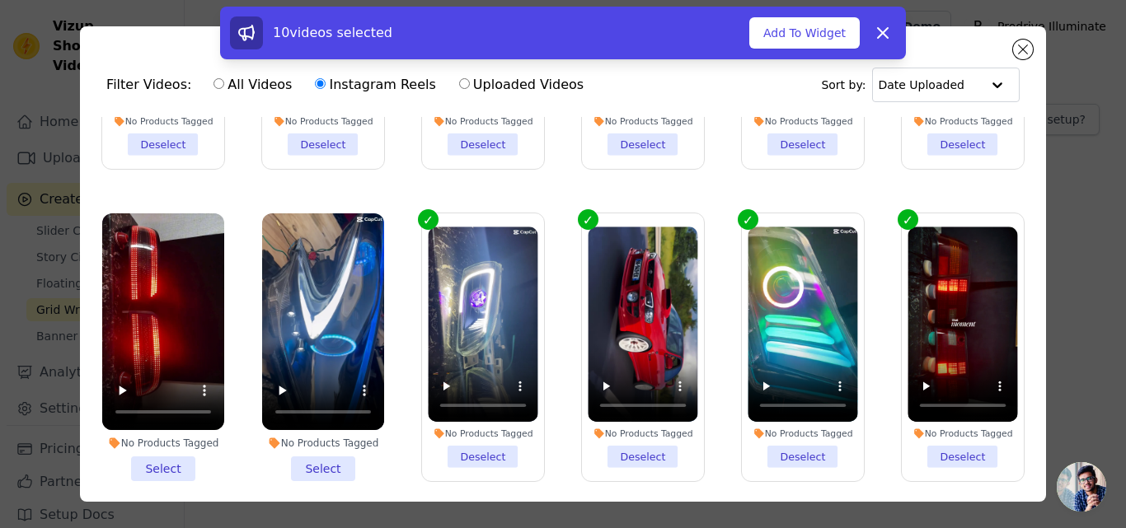
click at [321, 454] on li "No Products Tagged Select" at bounding box center [323, 348] width 122 height 268
click at [0, 0] on input "No Products Tagged Select" at bounding box center [0, 0] width 0 height 0
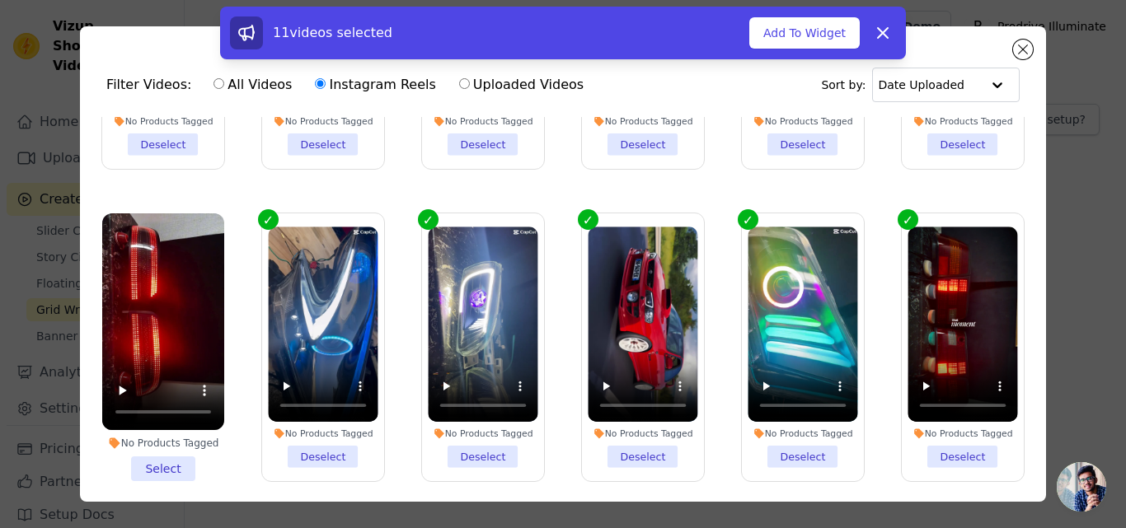
click at [159, 453] on li "No Products Tagged Select" at bounding box center [163, 348] width 122 height 268
click at [0, 0] on input "No Products Tagged Select" at bounding box center [0, 0] width 0 height 0
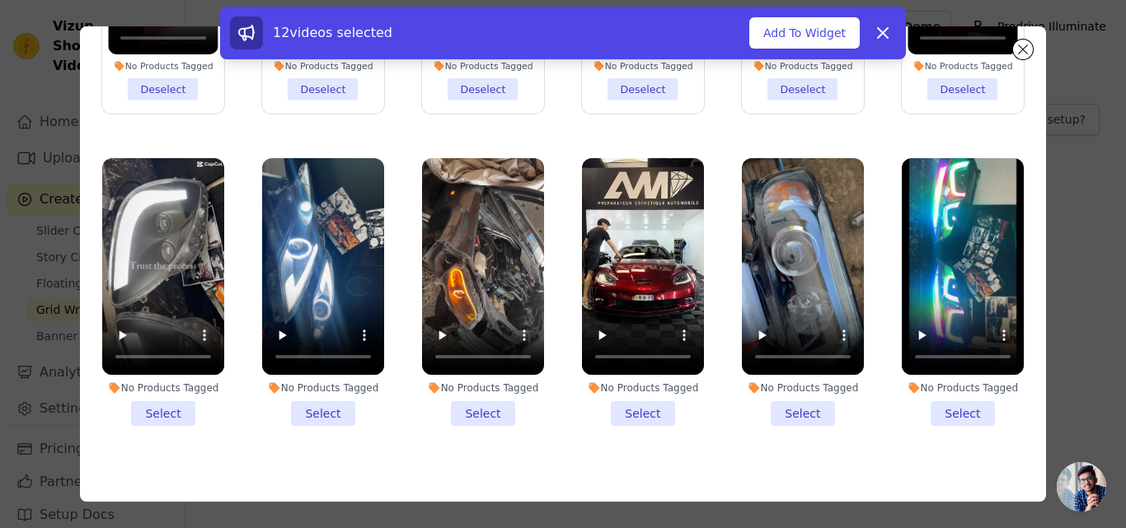
scroll to position [143, 0]
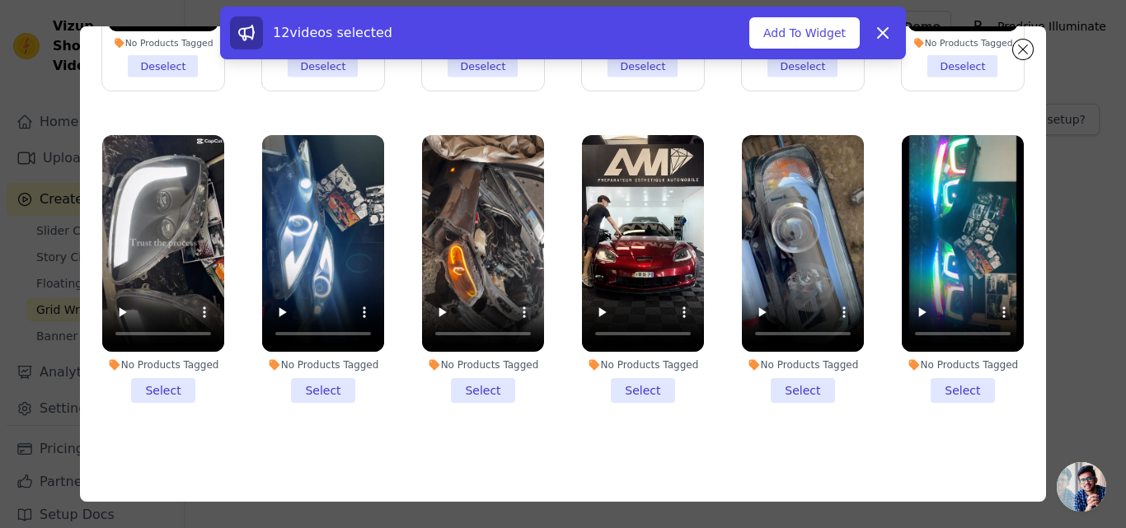
click at [150, 378] on li "No Products Tagged Select" at bounding box center [163, 269] width 122 height 268
click at [0, 0] on input "No Products Tagged Select" at bounding box center [0, 0] width 0 height 0
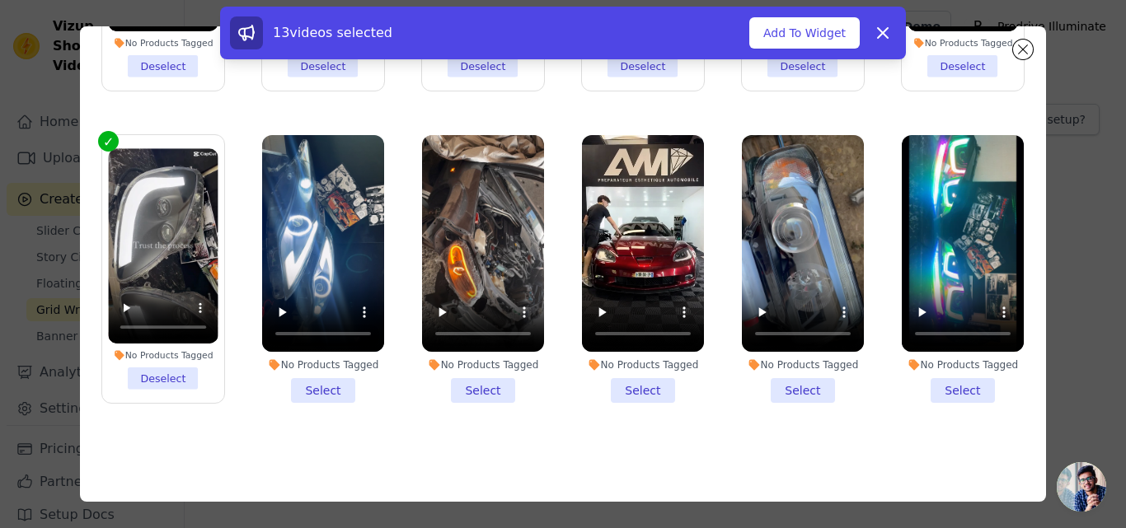
click at [326, 375] on li "No Products Tagged Select" at bounding box center [323, 269] width 122 height 268
click at [0, 0] on input "No Products Tagged Select" at bounding box center [0, 0] width 0 height 0
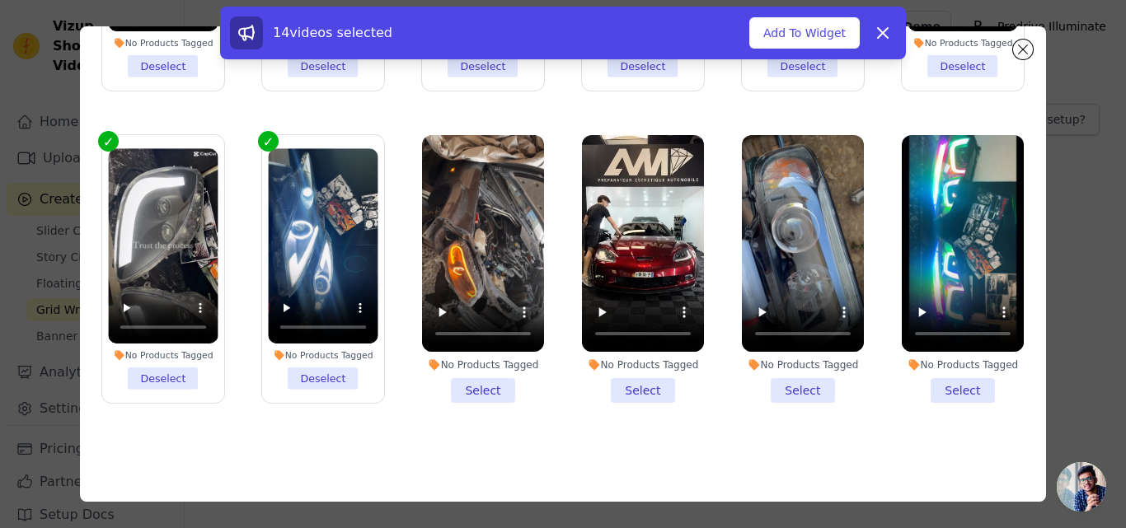
click at [496, 371] on li "No Products Tagged Select" at bounding box center [483, 269] width 122 height 268
click at [0, 0] on input "No Products Tagged Select" at bounding box center [0, 0] width 0 height 0
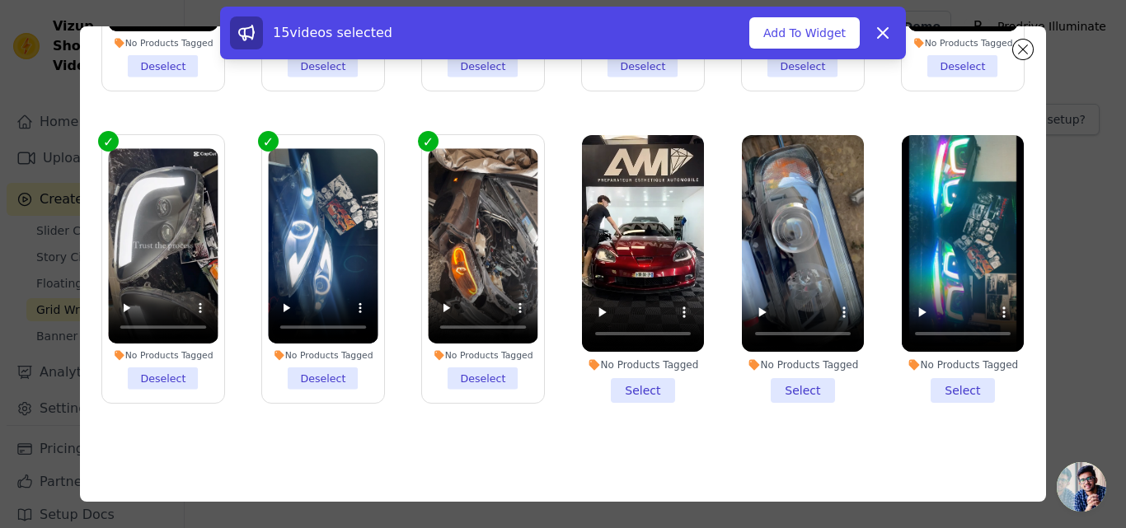
click at [615, 368] on li "No Products Tagged Select" at bounding box center [643, 269] width 122 height 268
click at [0, 0] on input "No Products Tagged Select" at bounding box center [0, 0] width 0 height 0
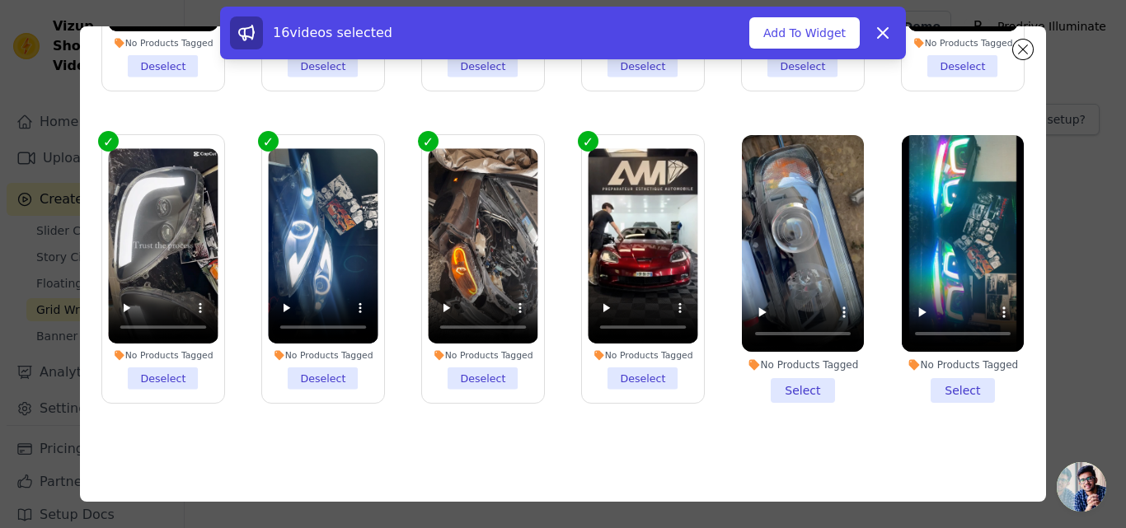
click at [778, 368] on li "No Products Tagged Select" at bounding box center [803, 269] width 122 height 268
click at [0, 0] on input "No Products Tagged Select" at bounding box center [0, 0] width 0 height 0
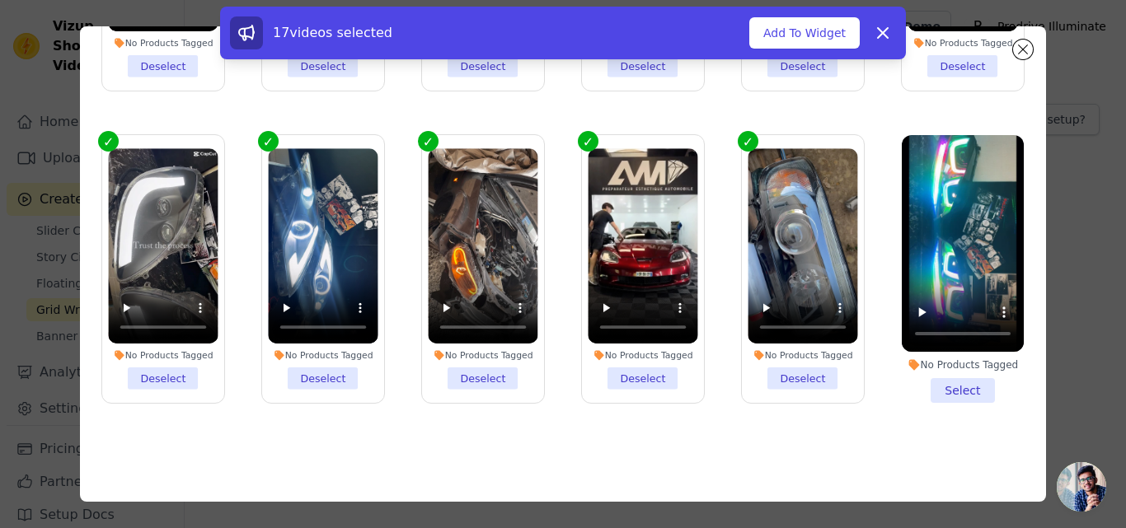
click at [933, 366] on li "No Products Tagged Select" at bounding box center [963, 269] width 122 height 268
click at [0, 0] on input "No Products Tagged Select" at bounding box center [0, 0] width 0 height 0
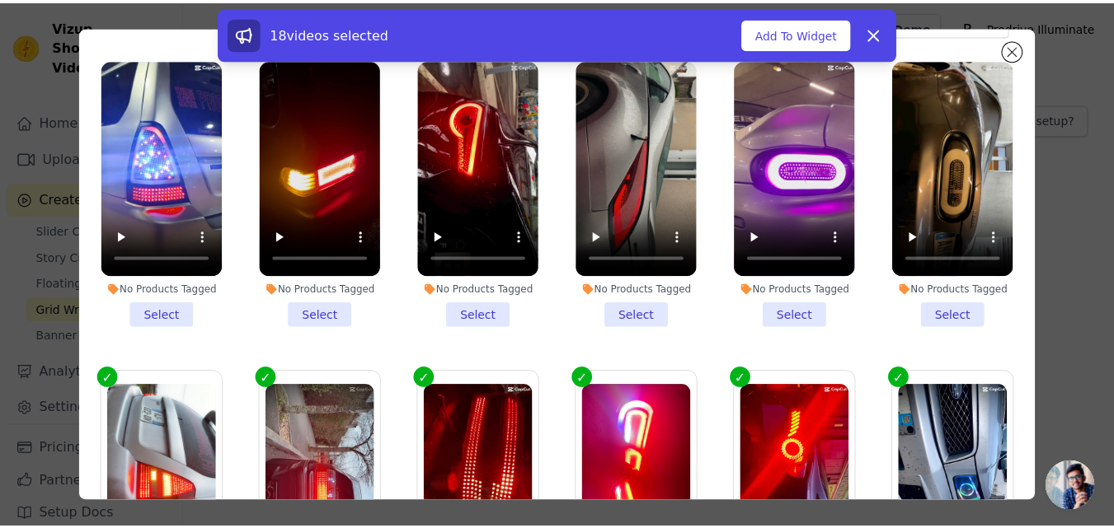
scroll to position [0, 0]
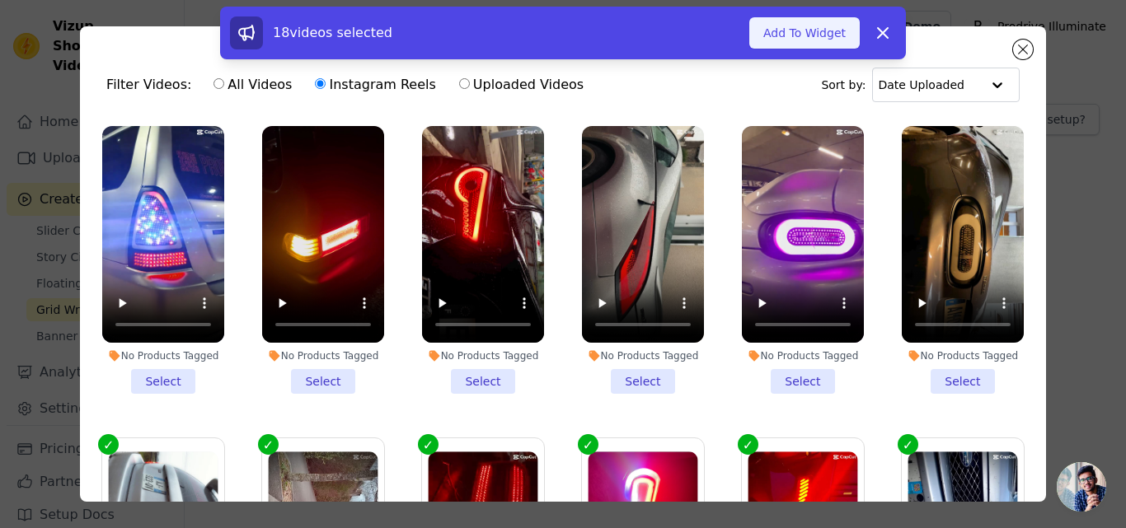
click at [799, 35] on button "Add To Widget" at bounding box center [804, 32] width 110 height 31
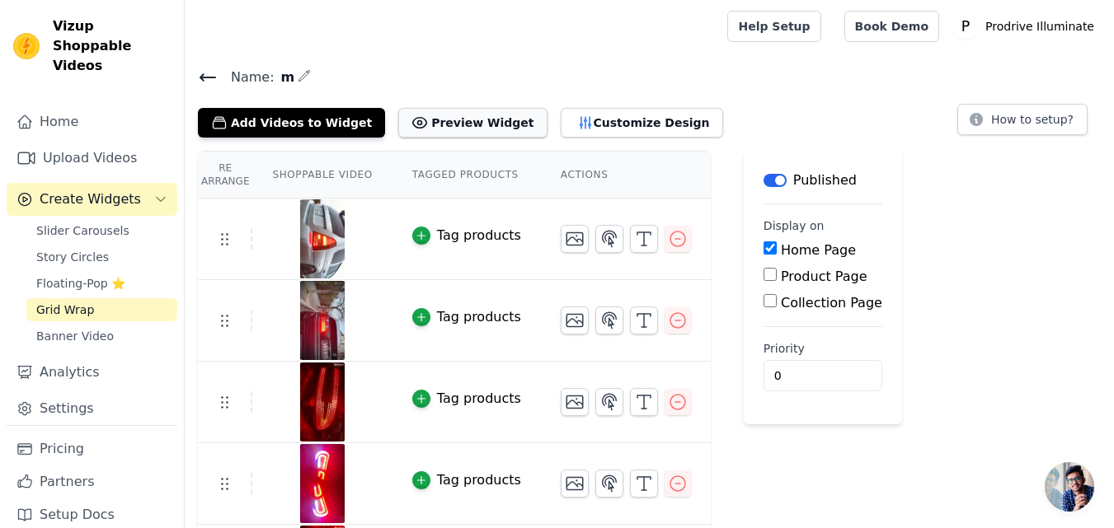
click at [406, 118] on button "Preview Widget" at bounding box center [472, 123] width 148 height 30
click at [763, 176] on button "Label" at bounding box center [774, 180] width 23 height 13
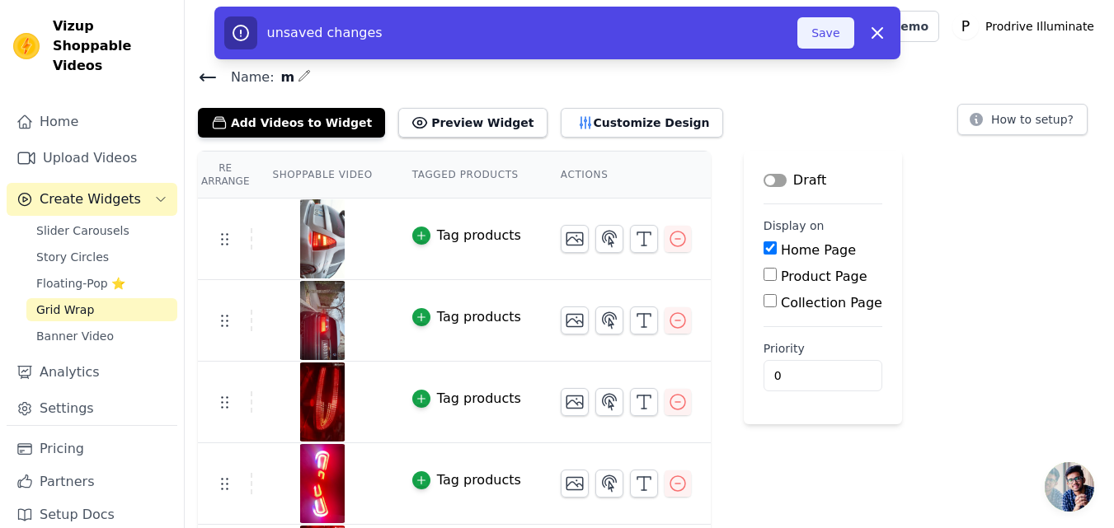
click at [834, 35] on button "Save" at bounding box center [825, 32] width 56 height 31
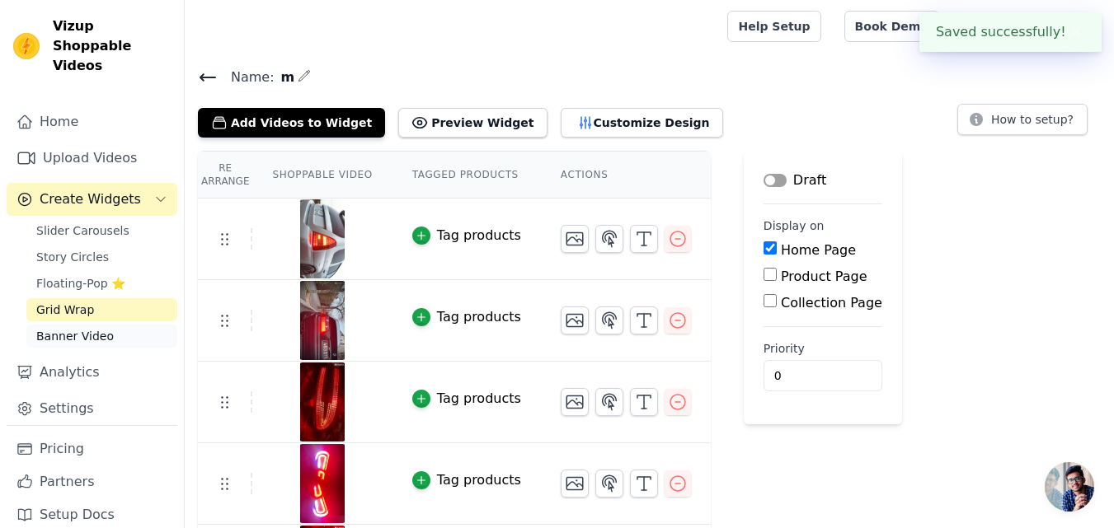
click at [108, 325] on link "Banner Video" at bounding box center [101, 336] width 151 height 23
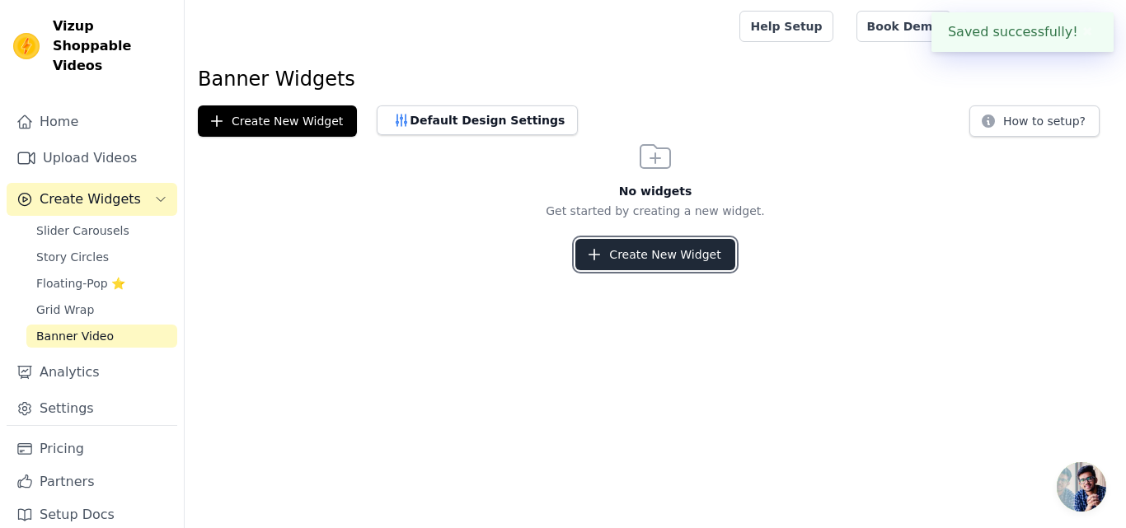
click at [697, 265] on button "Create New Widget" at bounding box center [654, 254] width 159 height 31
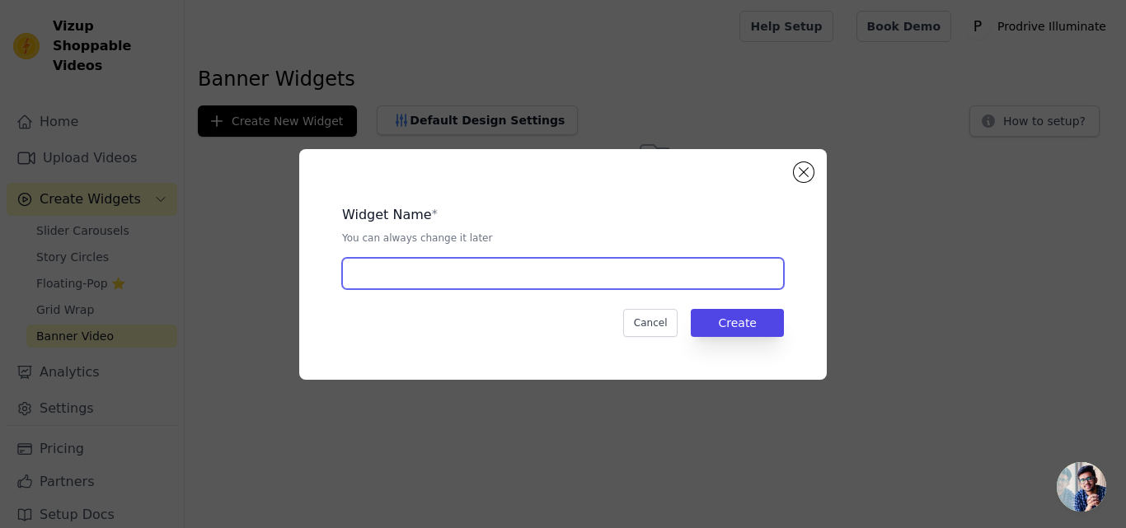
click at [559, 277] on input "text" at bounding box center [563, 273] width 442 height 31
click at [632, 271] on input "text" at bounding box center [563, 273] width 442 height 31
click at [473, 276] on input "text" at bounding box center [563, 273] width 442 height 31
type input "m"
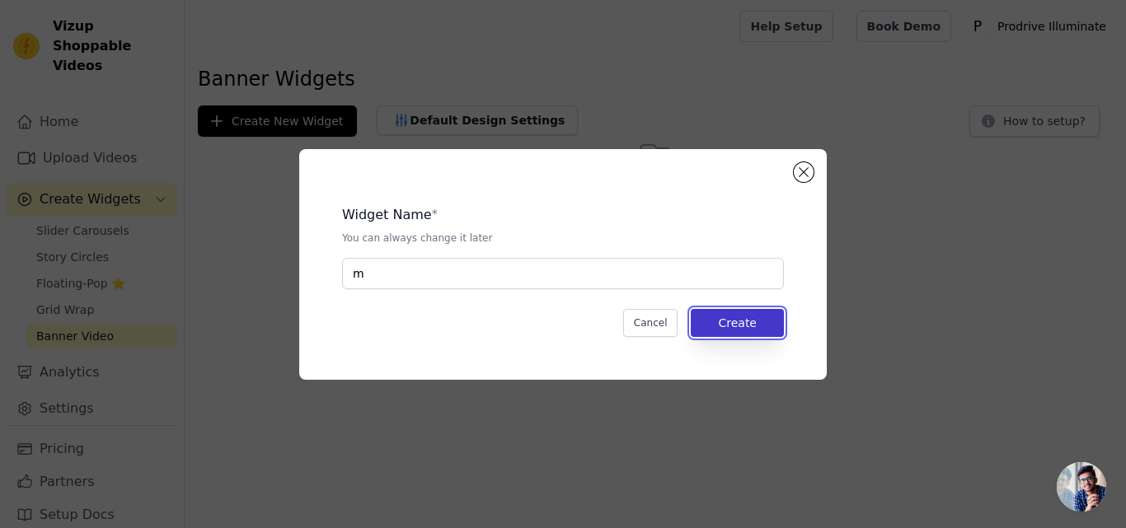
click at [749, 336] on button "Create" at bounding box center [737, 323] width 93 height 28
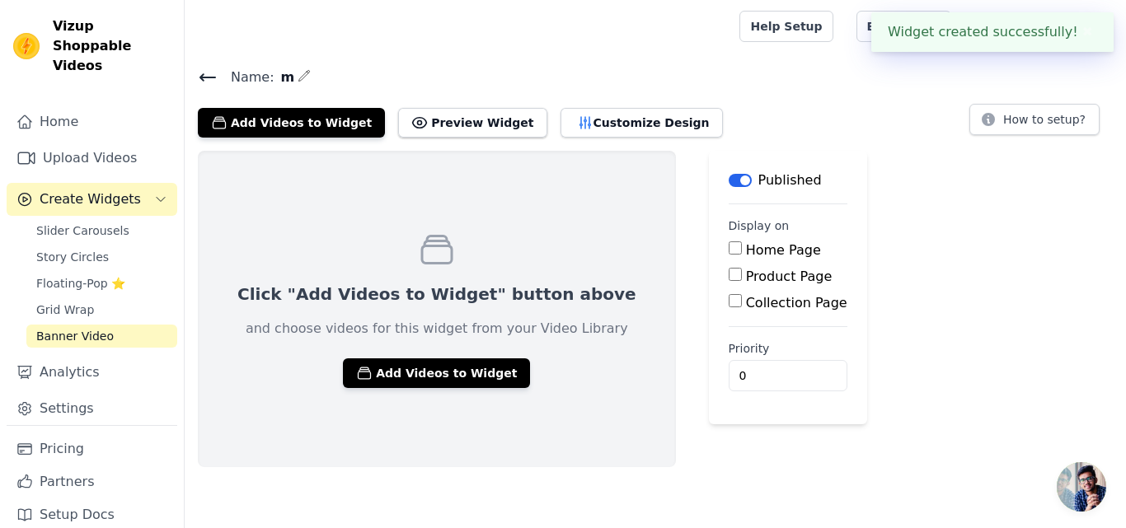
click at [729, 246] on input "Home Page" at bounding box center [735, 248] width 13 height 13
checkbox input "true"
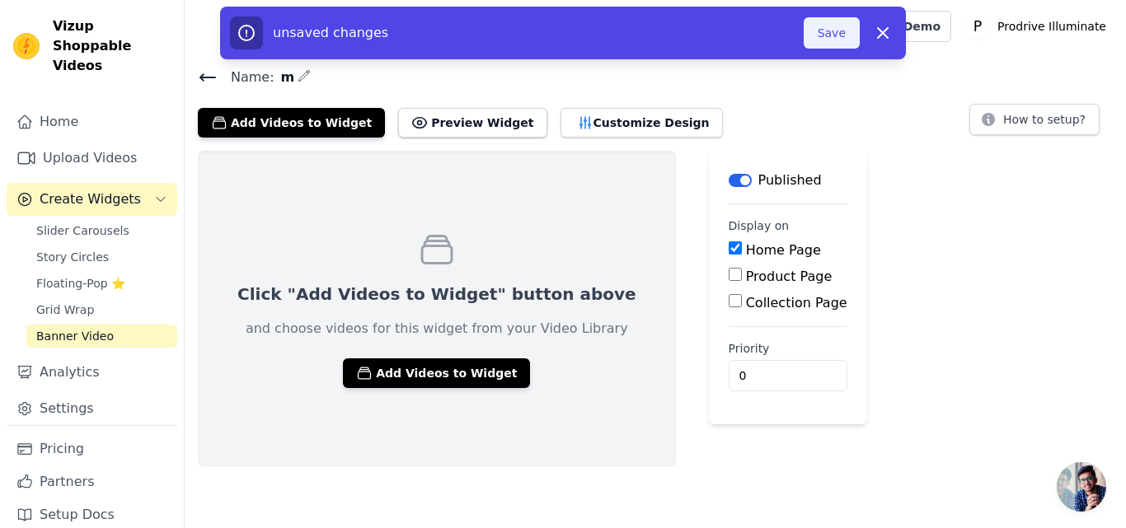
click at [832, 31] on button "Save" at bounding box center [832, 32] width 56 height 31
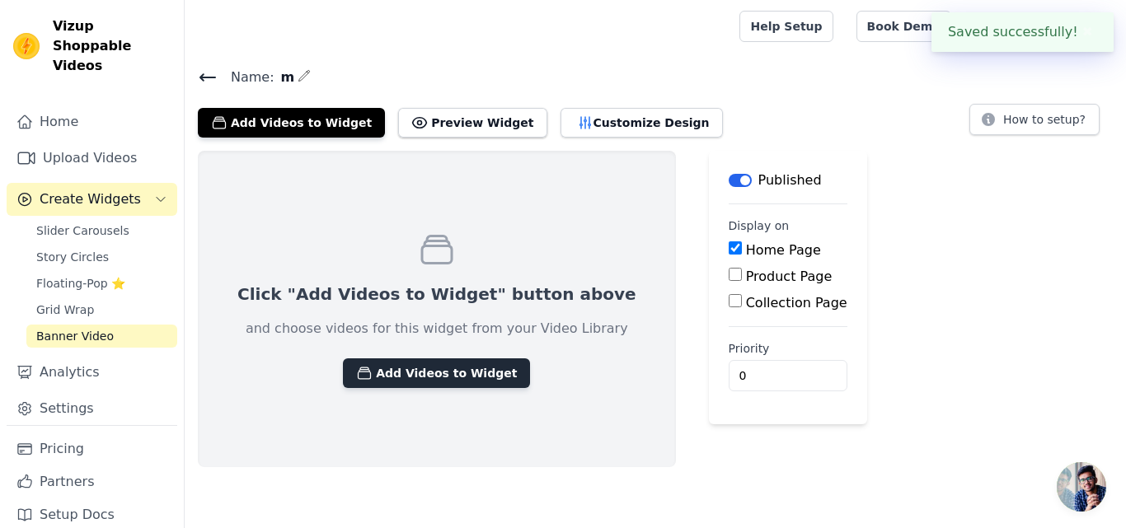
click at [437, 372] on button "Add Videos to Widget" at bounding box center [436, 374] width 187 height 30
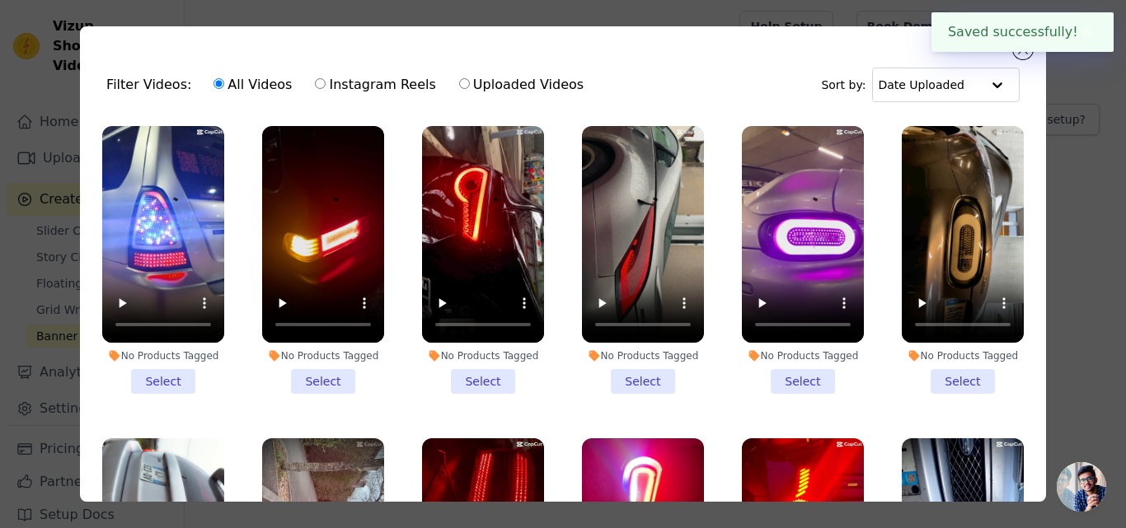
click at [167, 375] on li "No Products Tagged Select" at bounding box center [163, 260] width 122 height 268
click at [0, 0] on input "No Products Tagged Select" at bounding box center [0, 0] width 0 height 0
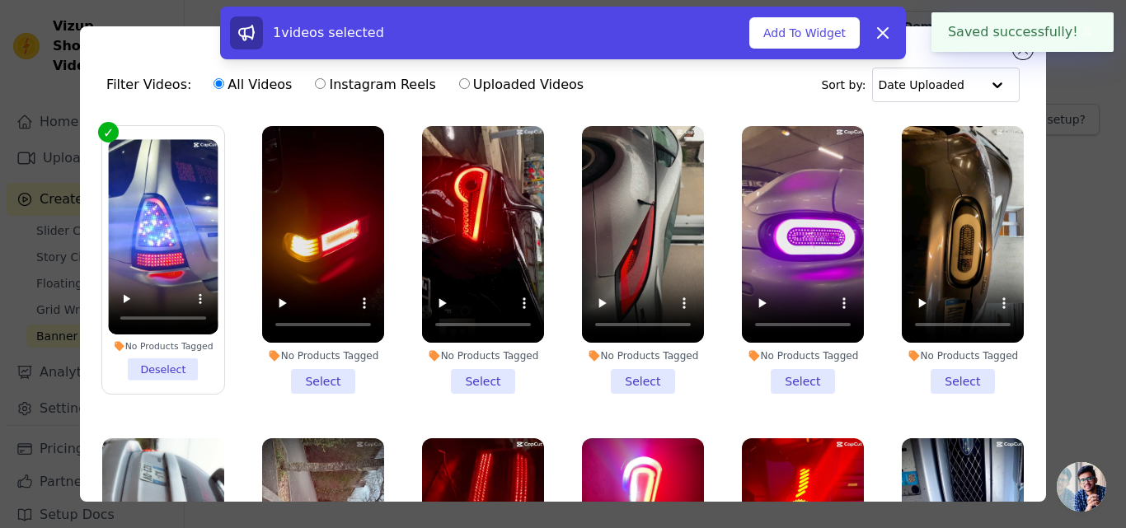
click at [305, 376] on li "No Products Tagged Select" at bounding box center [323, 260] width 122 height 268
click at [0, 0] on input "No Products Tagged Select" at bounding box center [0, 0] width 0 height 0
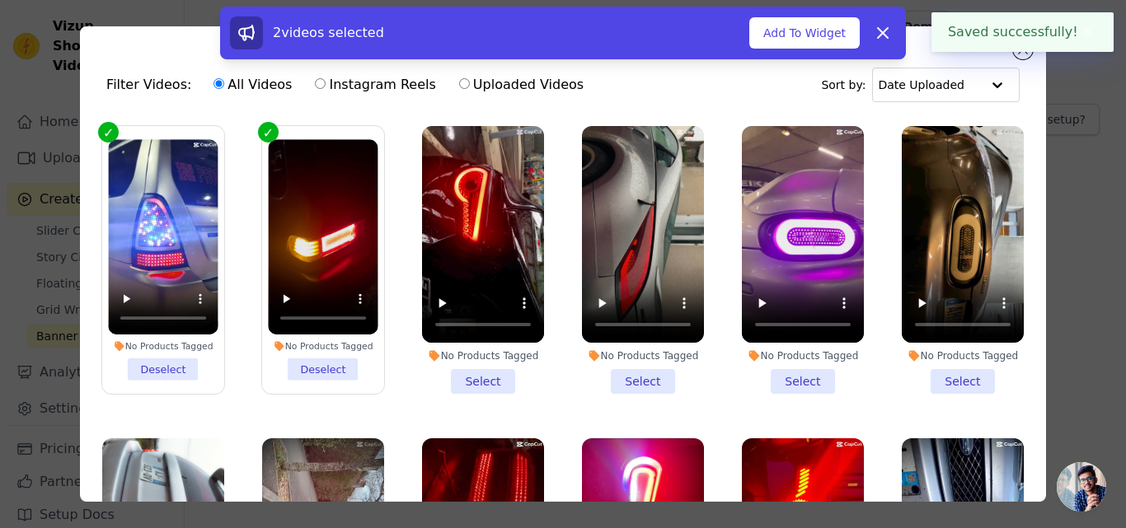
click at [476, 385] on li "No Products Tagged Select" at bounding box center [483, 260] width 122 height 268
click at [0, 0] on input "No Products Tagged Select" at bounding box center [0, 0] width 0 height 0
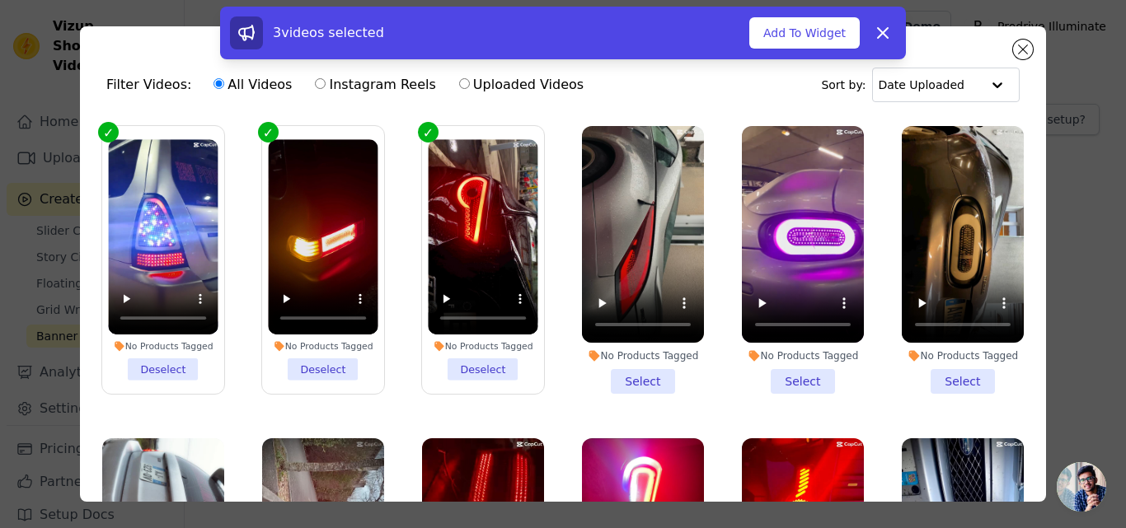
click at [639, 383] on li "No Products Tagged Select" at bounding box center [643, 260] width 122 height 268
click at [0, 0] on input "No Products Tagged Select" at bounding box center [0, 0] width 0 height 0
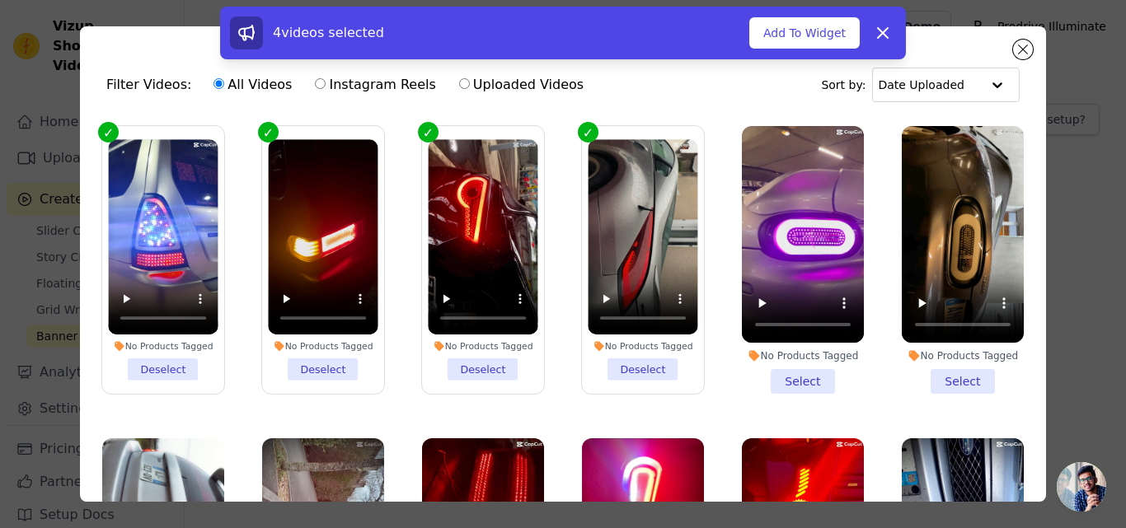
click at [767, 390] on div "No Products Tagged Select" at bounding box center [803, 260] width 140 height 286
click at [800, 384] on li "No Products Tagged Select" at bounding box center [803, 260] width 122 height 268
click at [0, 0] on input "No Products Tagged Select" at bounding box center [0, 0] width 0 height 0
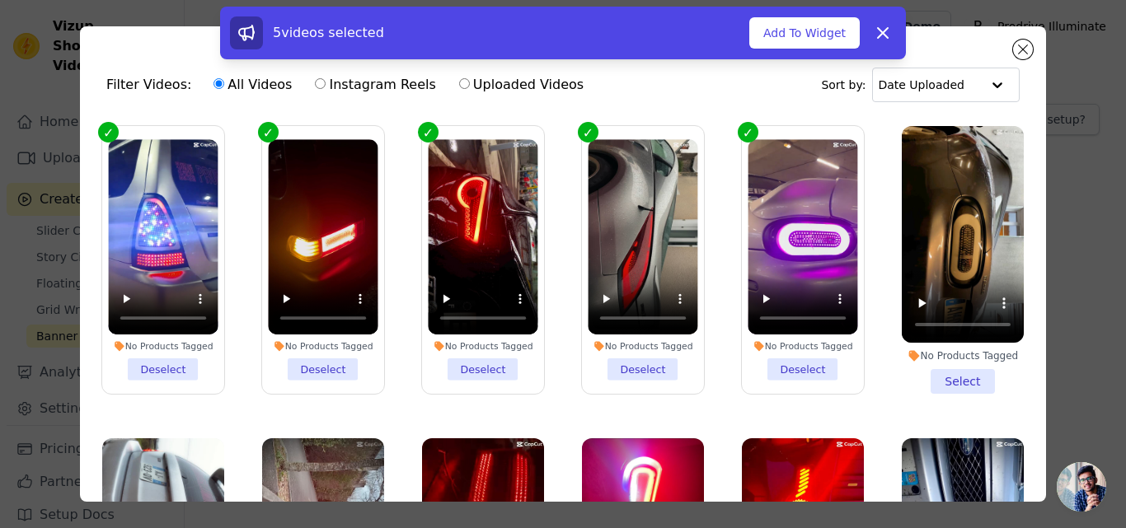
click at [951, 387] on li "No Products Tagged Select" at bounding box center [963, 260] width 122 height 268
click at [0, 0] on input "No Products Tagged Select" at bounding box center [0, 0] width 0 height 0
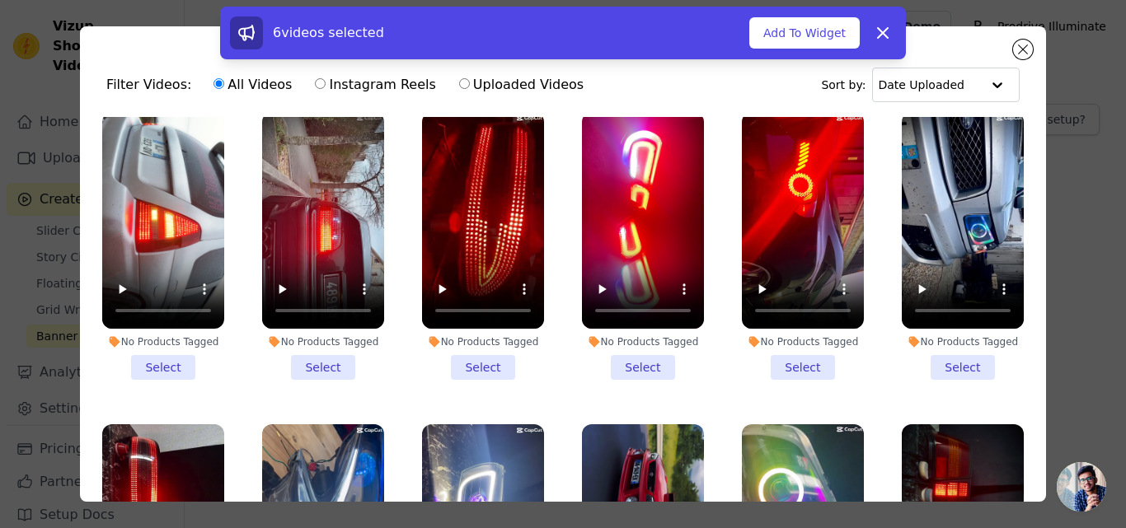
scroll to position [412, 0]
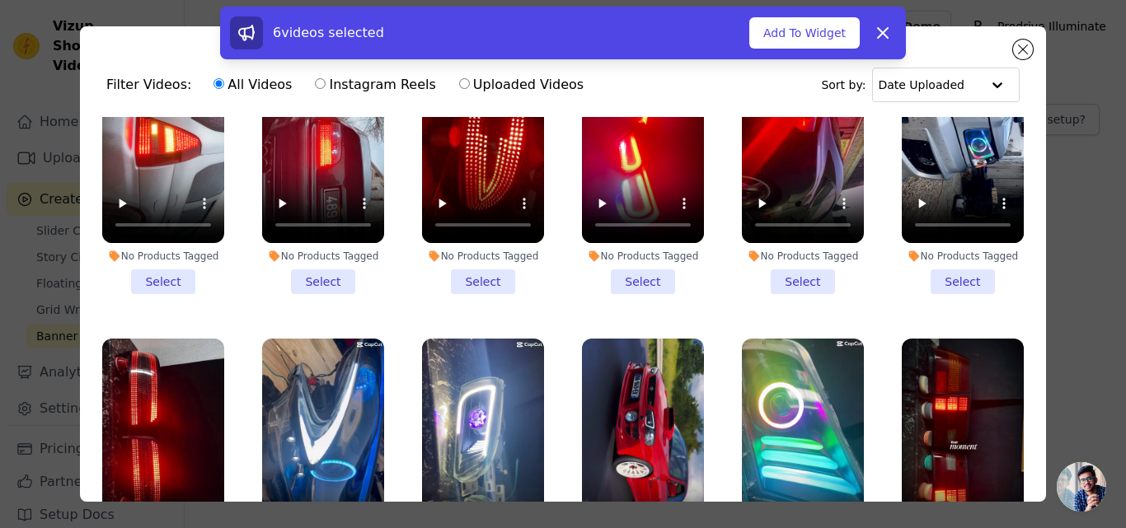
click at [946, 266] on li "No Products Tagged Select" at bounding box center [963, 160] width 122 height 268
click at [0, 0] on input "No Products Tagged Select" at bounding box center [0, 0] width 0 height 0
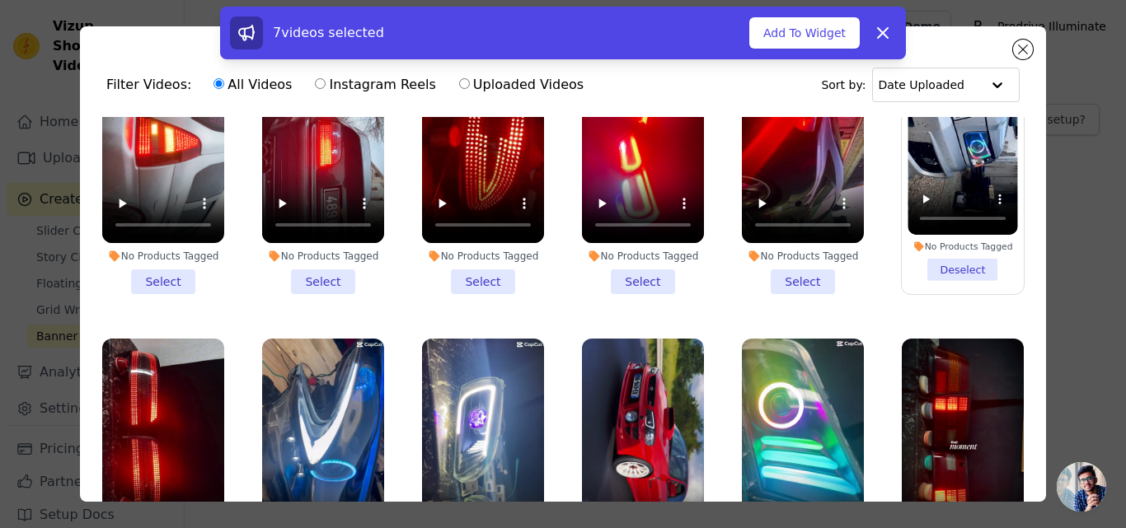
click at [794, 273] on li "No Products Tagged Select" at bounding box center [803, 160] width 122 height 268
click at [0, 0] on input "No Products Tagged Select" at bounding box center [0, 0] width 0 height 0
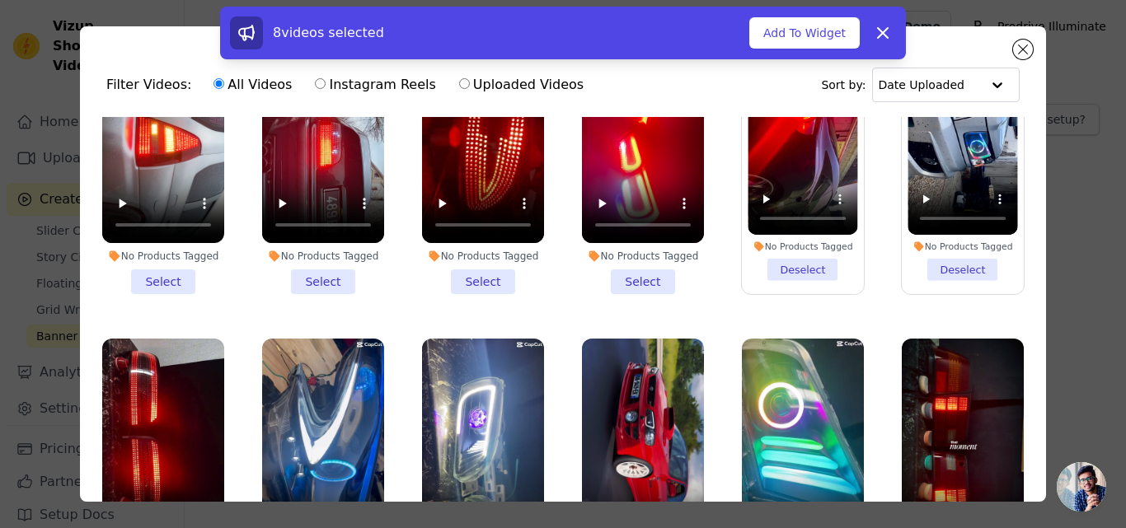
click at [625, 268] on li "No Products Tagged Select" at bounding box center [643, 160] width 122 height 268
click at [0, 0] on input "No Products Tagged Select" at bounding box center [0, 0] width 0 height 0
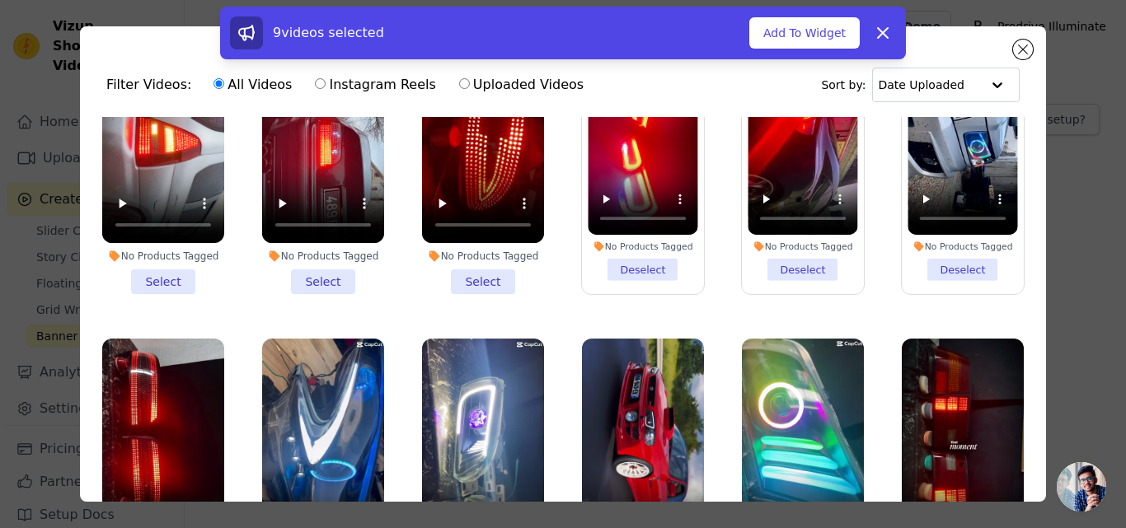
click at [486, 273] on li "No Products Tagged Select" at bounding box center [483, 160] width 122 height 268
click at [0, 0] on input "No Products Tagged Select" at bounding box center [0, 0] width 0 height 0
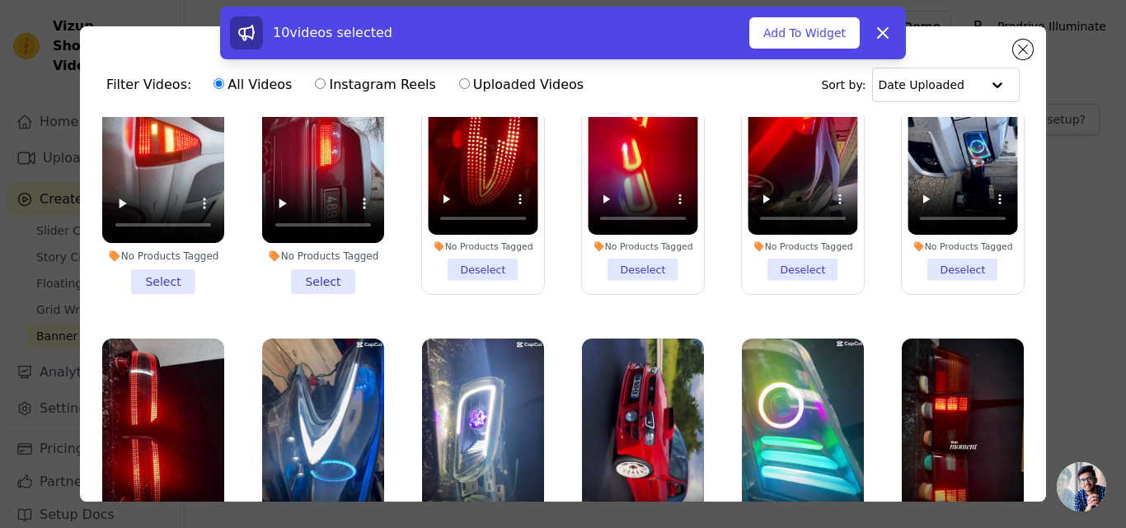
click at [308, 275] on li "No Products Tagged Select" at bounding box center [323, 160] width 122 height 268
click at [0, 0] on input "No Products Tagged Select" at bounding box center [0, 0] width 0 height 0
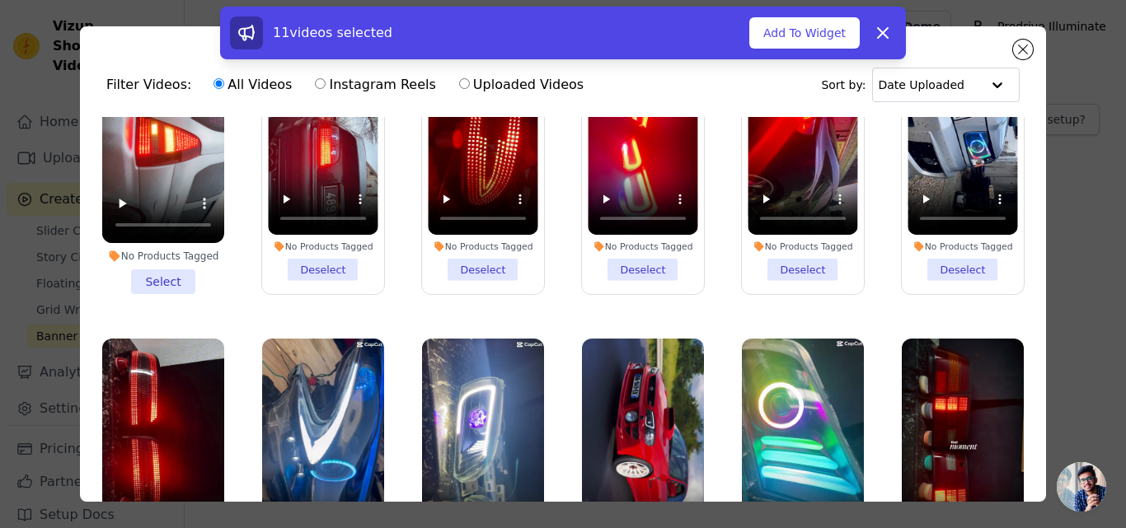
click at [172, 265] on li "No Products Tagged Select" at bounding box center [163, 160] width 122 height 268
click at [0, 0] on input "No Products Tagged Select" at bounding box center [0, 0] width 0 height 0
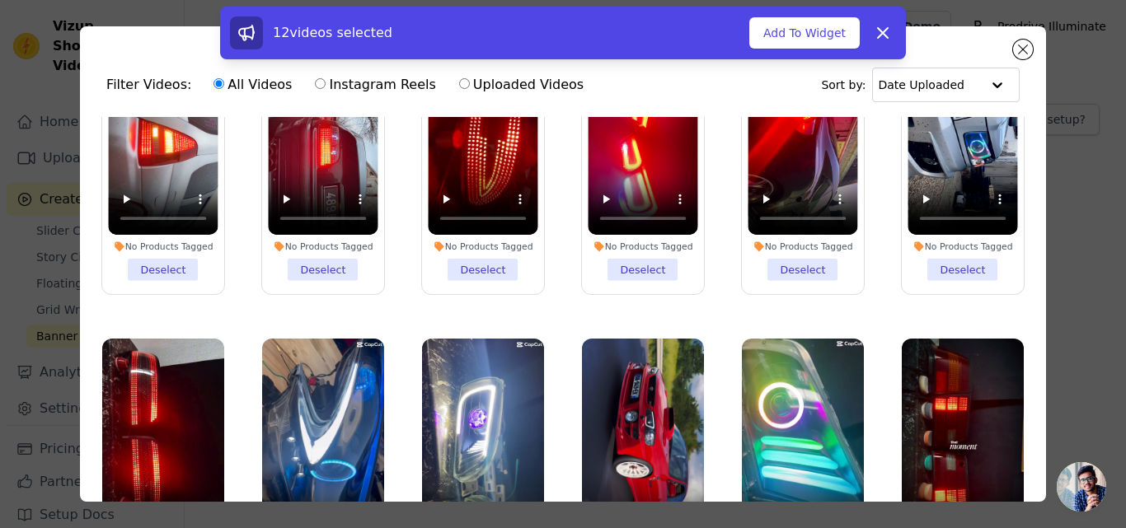
scroll to position [577, 0]
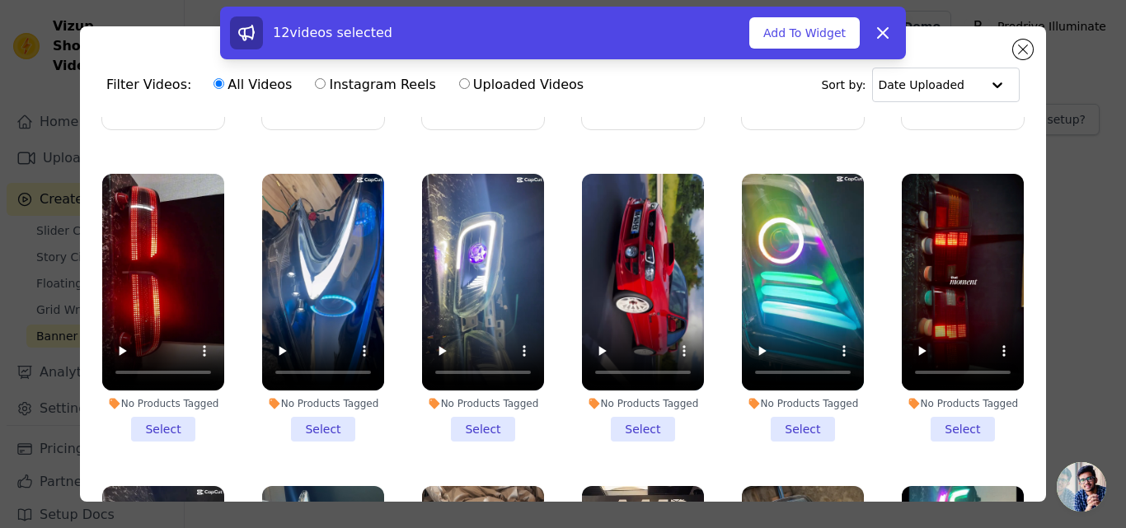
click at [167, 410] on li "No Products Tagged Select" at bounding box center [163, 308] width 122 height 268
click at [0, 0] on input "No Products Tagged Select" at bounding box center [0, 0] width 0 height 0
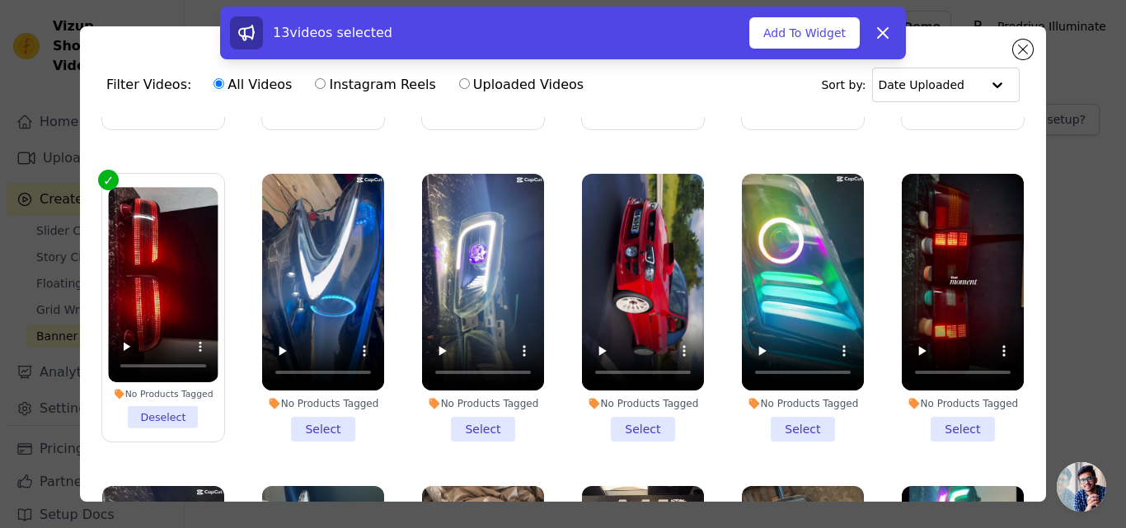
click at [303, 410] on li "No Products Tagged Select" at bounding box center [323, 308] width 122 height 268
click at [0, 0] on input "No Products Tagged Select" at bounding box center [0, 0] width 0 height 0
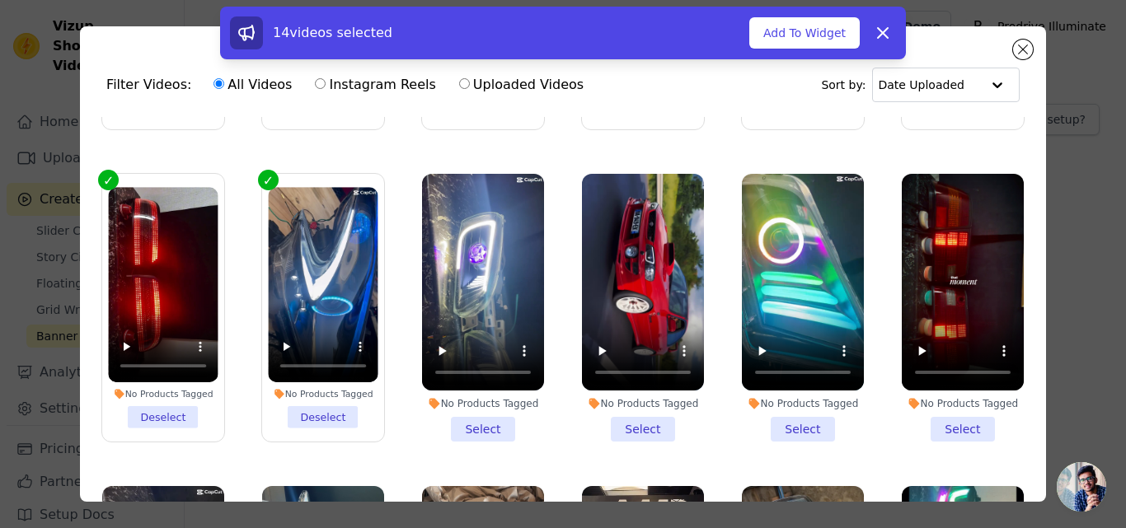
click at [476, 418] on li "No Products Tagged Select" at bounding box center [483, 308] width 122 height 268
click at [0, 0] on input "No Products Tagged Select" at bounding box center [0, 0] width 0 height 0
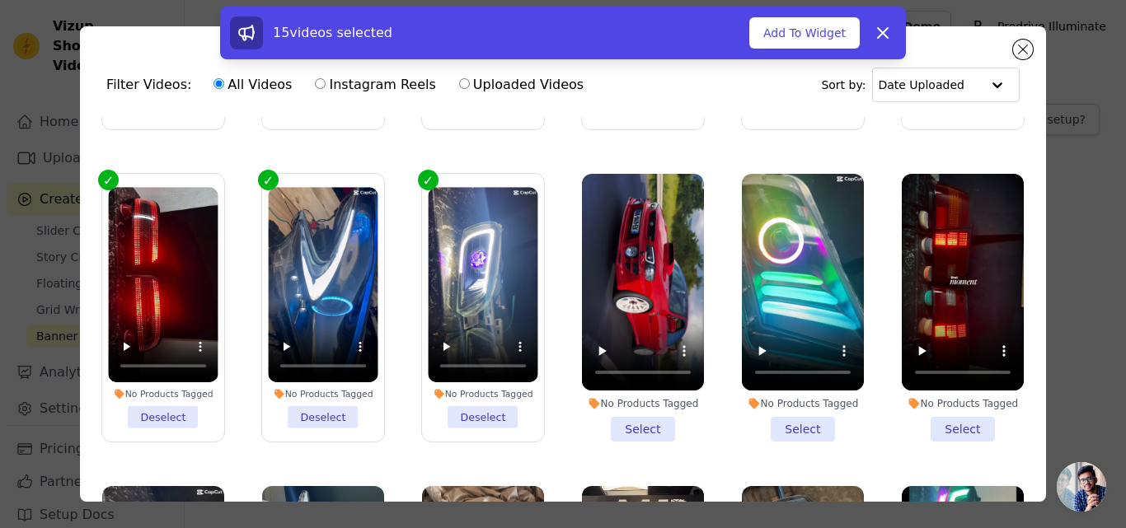
click at [630, 422] on li "No Products Tagged Select" at bounding box center [643, 308] width 122 height 268
click at [0, 0] on input "No Products Tagged Select" at bounding box center [0, 0] width 0 height 0
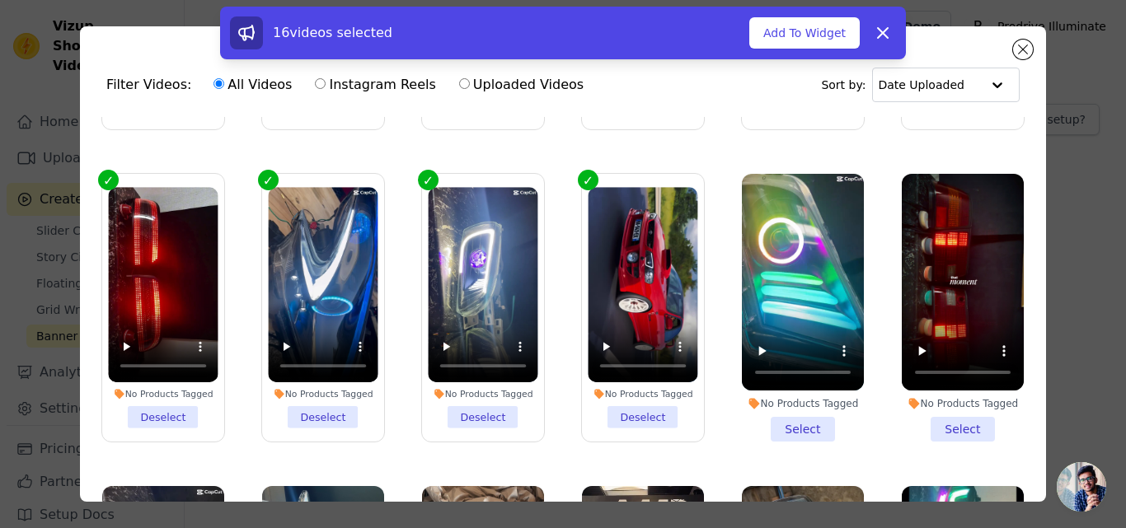
click at [794, 418] on li "No Products Tagged Select" at bounding box center [803, 308] width 122 height 268
click at [0, 0] on input "No Products Tagged Select" at bounding box center [0, 0] width 0 height 0
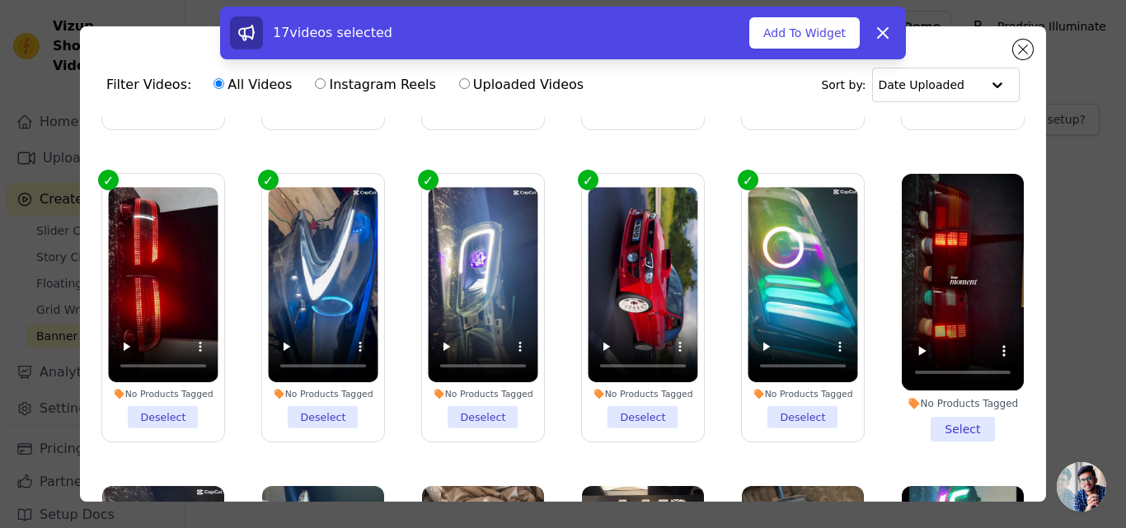
click at [935, 419] on li "No Products Tagged Select" at bounding box center [963, 308] width 122 height 268
click at [0, 0] on input "No Products Tagged Select" at bounding box center [0, 0] width 0 height 0
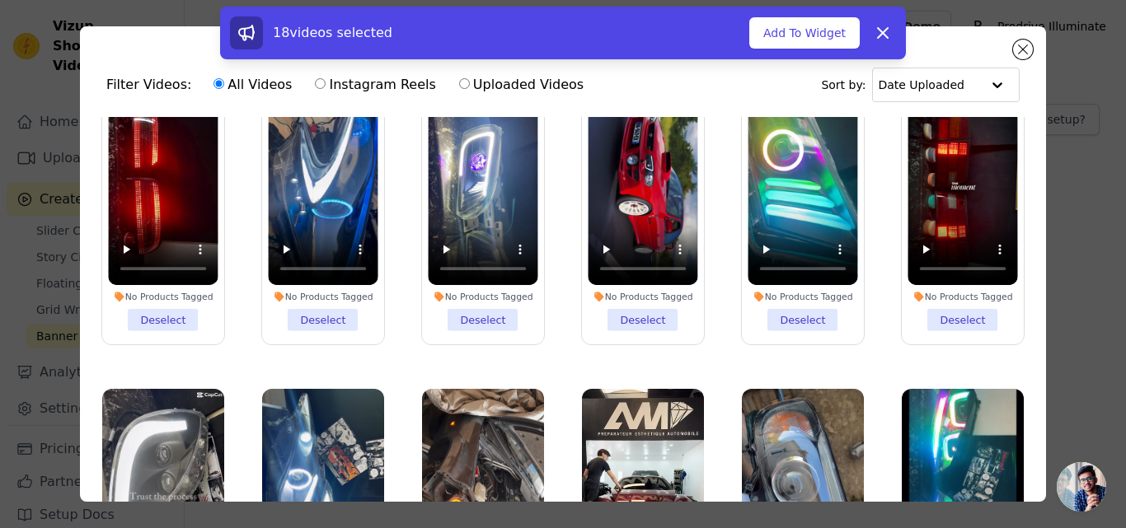
scroll to position [824, 0]
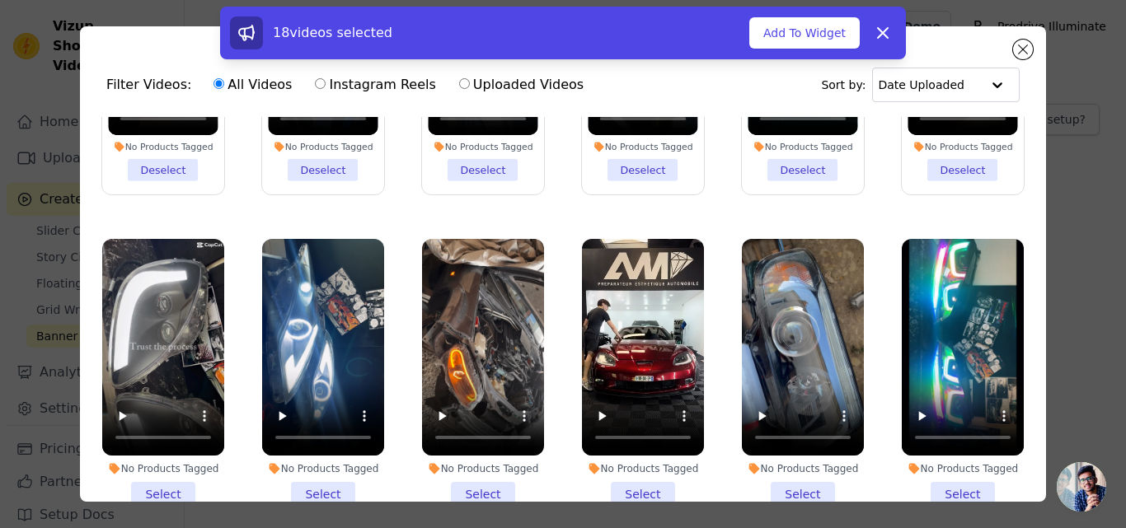
drag, startPoint x: 944, startPoint y: 474, endPoint x: 856, endPoint y: 473, distance: 88.2
click at [941, 473] on li "No Products Tagged Select" at bounding box center [963, 373] width 122 height 268
click at [801, 478] on li "No Products Tagged Select" at bounding box center [803, 373] width 122 height 268
click at [0, 0] on input "No Products Tagged Select" at bounding box center [0, 0] width 0 height 0
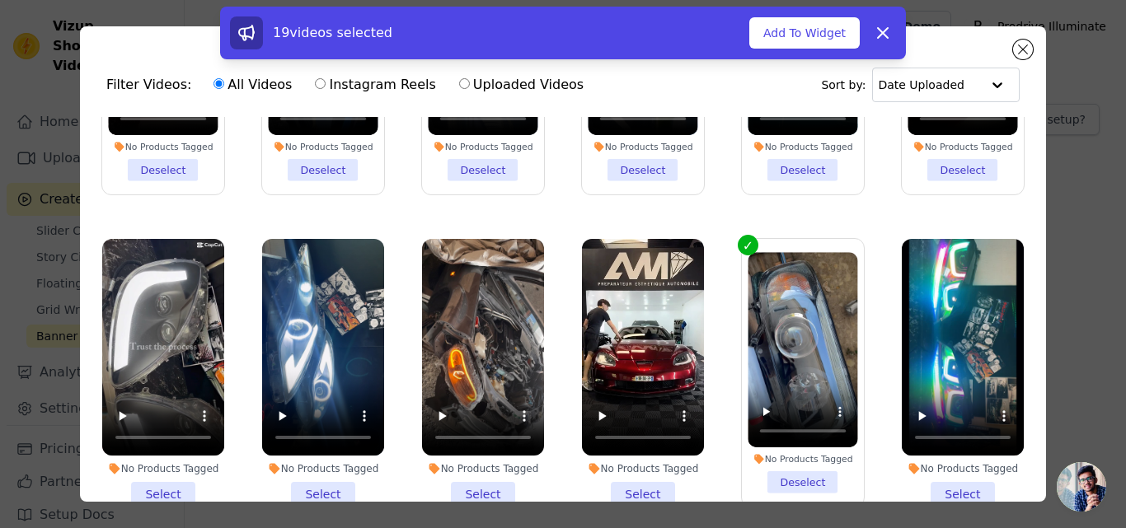
drag, startPoint x: 635, startPoint y: 480, endPoint x: 620, endPoint y: 479, distance: 14.9
click at [633, 480] on li "No Products Tagged Select" at bounding box center [643, 373] width 122 height 268
click at [631, 466] on li "No Products Tagged Select" at bounding box center [643, 373] width 122 height 268
click at [0, 0] on input "No Products Tagged Select" at bounding box center [0, 0] width 0 height 0
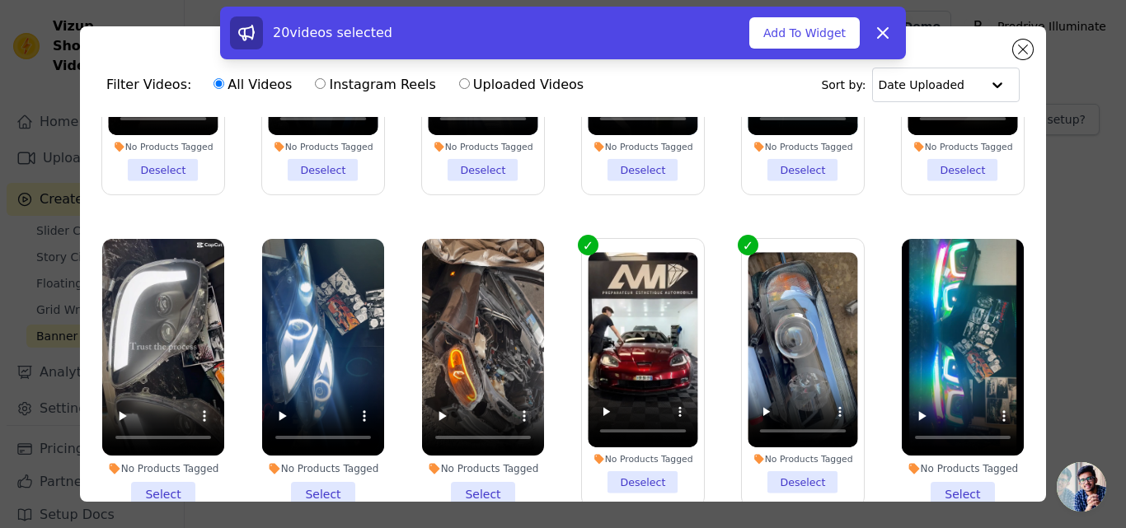
click at [935, 467] on li "No Products Tagged Select" at bounding box center [963, 373] width 122 height 268
click at [0, 0] on input "No Products Tagged Select" at bounding box center [0, 0] width 0 height 0
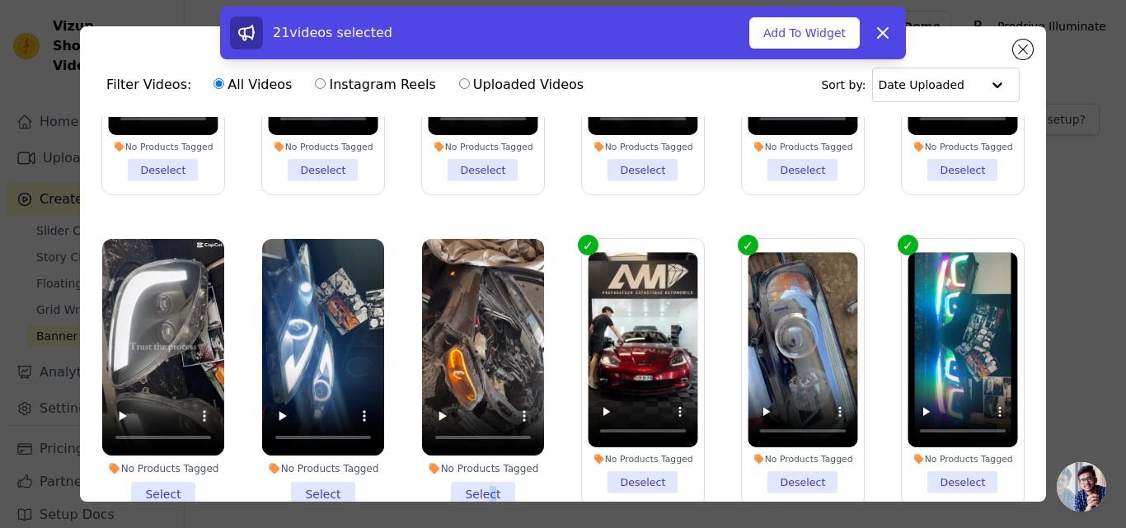
click at [483, 467] on li "No Products Tagged Select" at bounding box center [483, 373] width 122 height 268
click at [463, 470] on li "No Products Tagged Select" at bounding box center [483, 373] width 122 height 268
click at [0, 0] on input "No Products Tagged Select" at bounding box center [0, 0] width 0 height 0
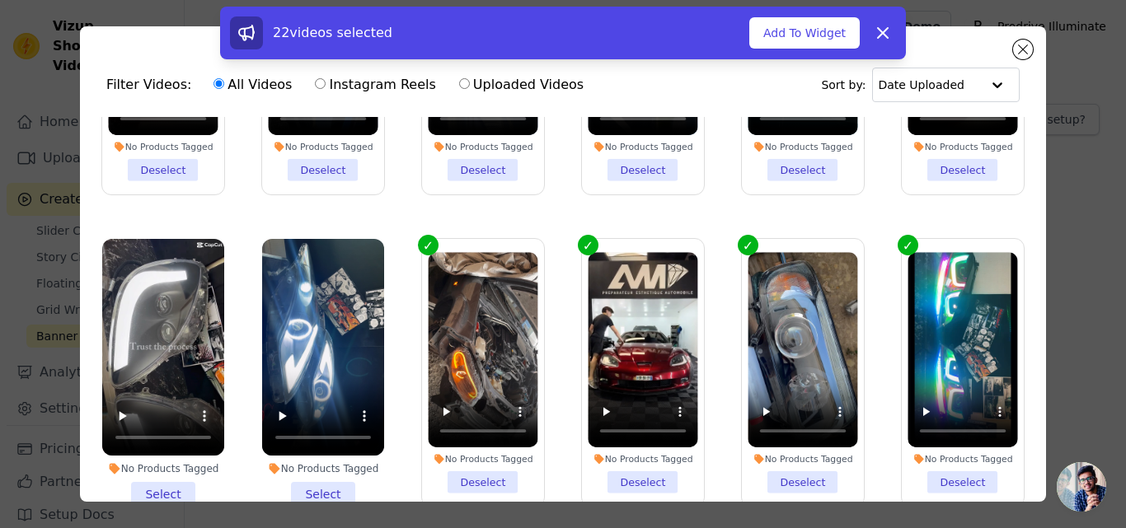
click at [326, 469] on li "No Products Tagged Select" at bounding box center [323, 373] width 122 height 268
click at [0, 0] on input "No Products Tagged Select" at bounding box center [0, 0] width 0 height 0
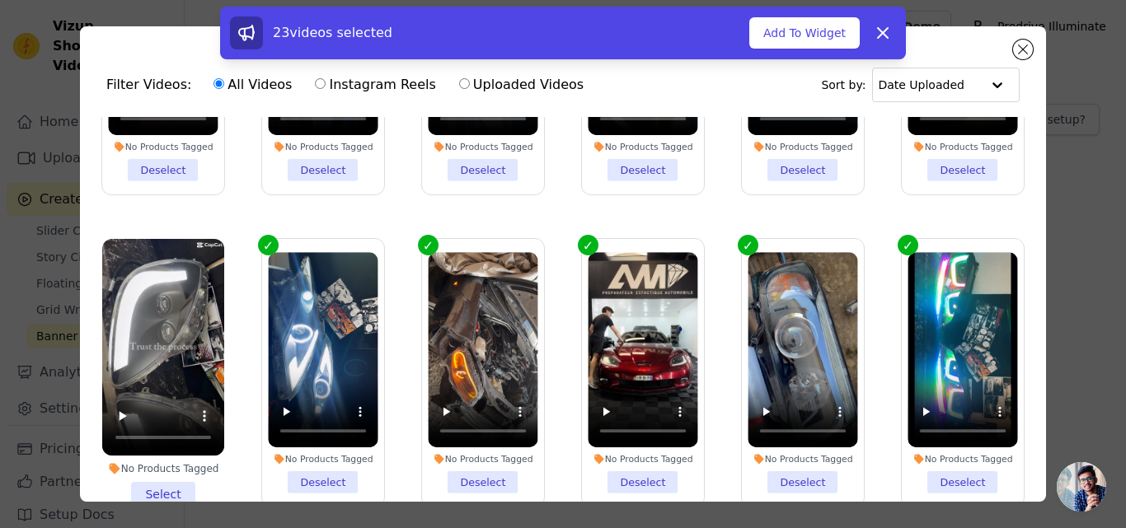
click at [177, 469] on li "No Products Tagged Select" at bounding box center [163, 373] width 122 height 268
click at [0, 0] on input "No Products Tagged Select" at bounding box center [0, 0] width 0 height 0
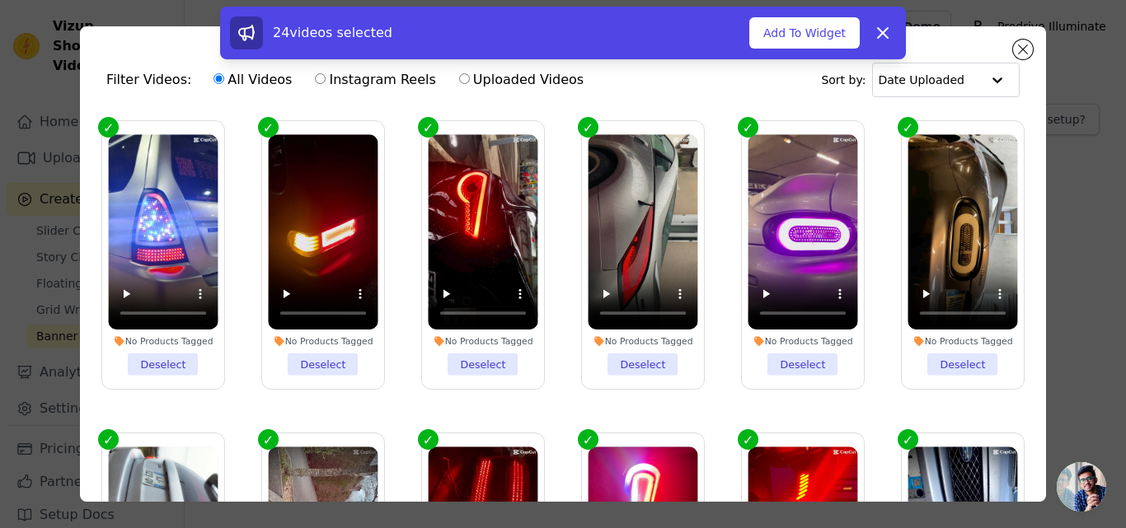
scroll to position [0, 0]
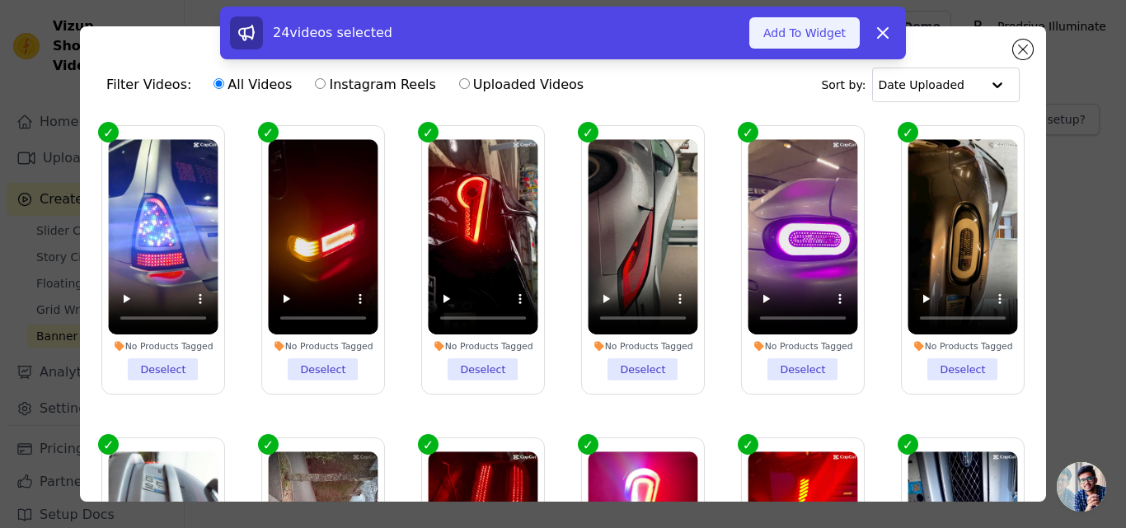
click at [807, 38] on button "Add To Widget" at bounding box center [804, 32] width 110 height 31
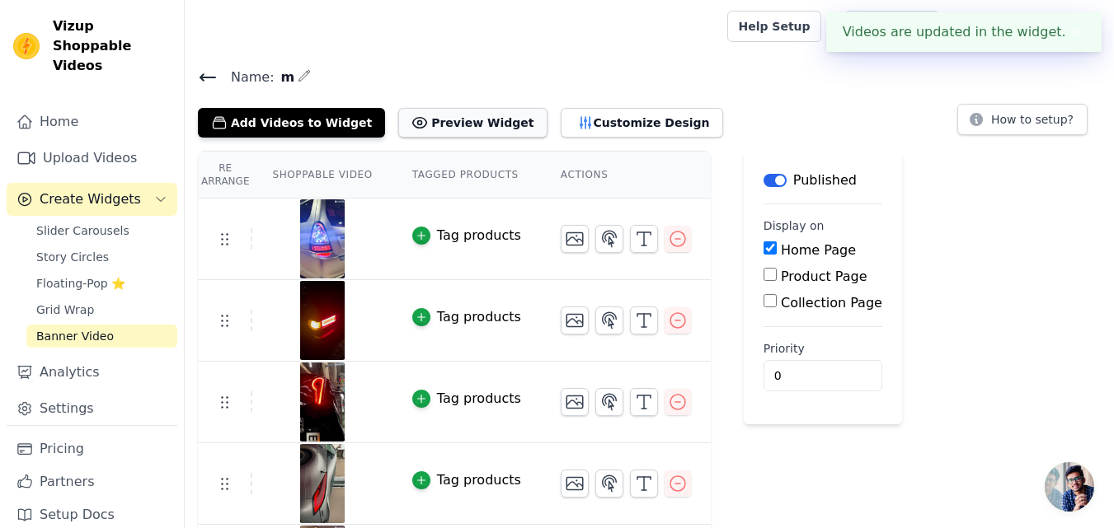
click at [425, 117] on button "Preview Widget" at bounding box center [472, 123] width 148 height 30
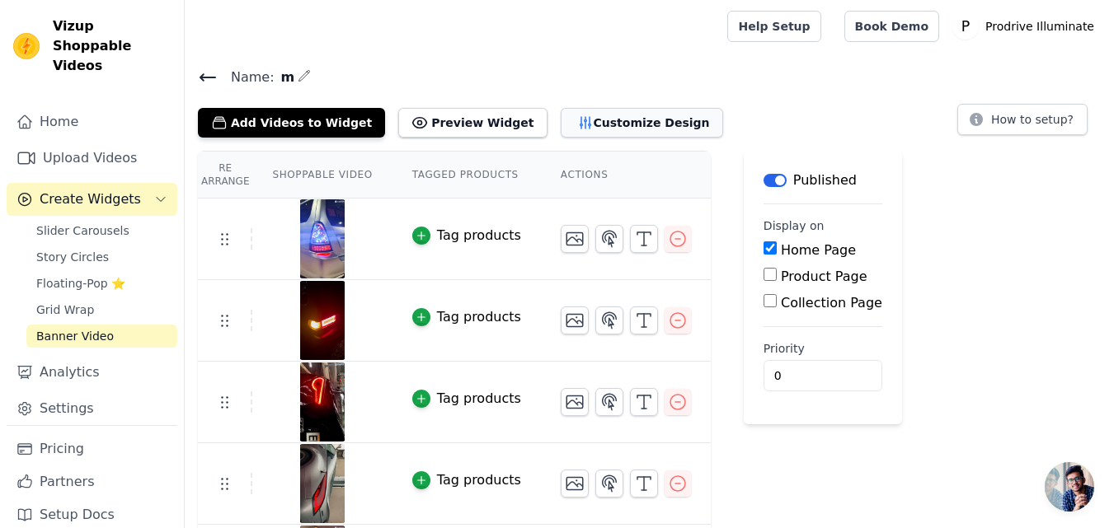
click at [636, 131] on button "Customize Design" at bounding box center [642, 123] width 162 height 30
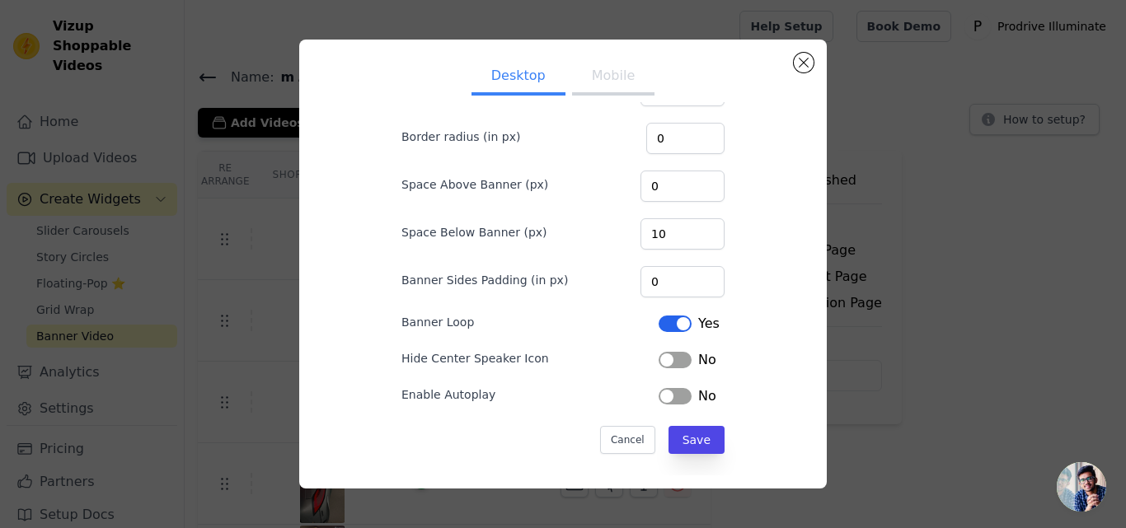
scroll to position [123, 0]
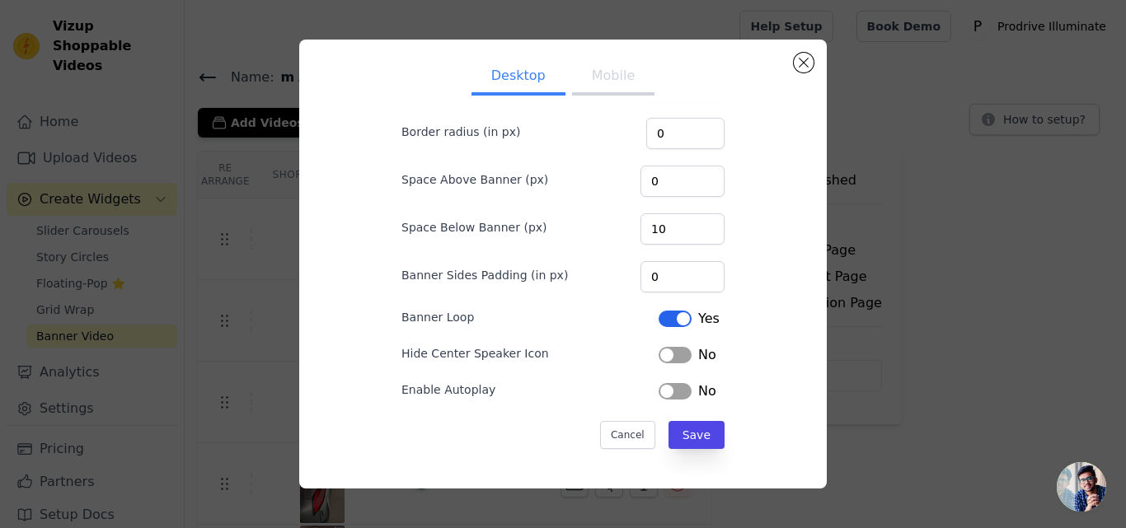
click at [664, 314] on button "Label" at bounding box center [675, 319] width 33 height 16
click at [659, 394] on button "Label" at bounding box center [675, 391] width 33 height 16
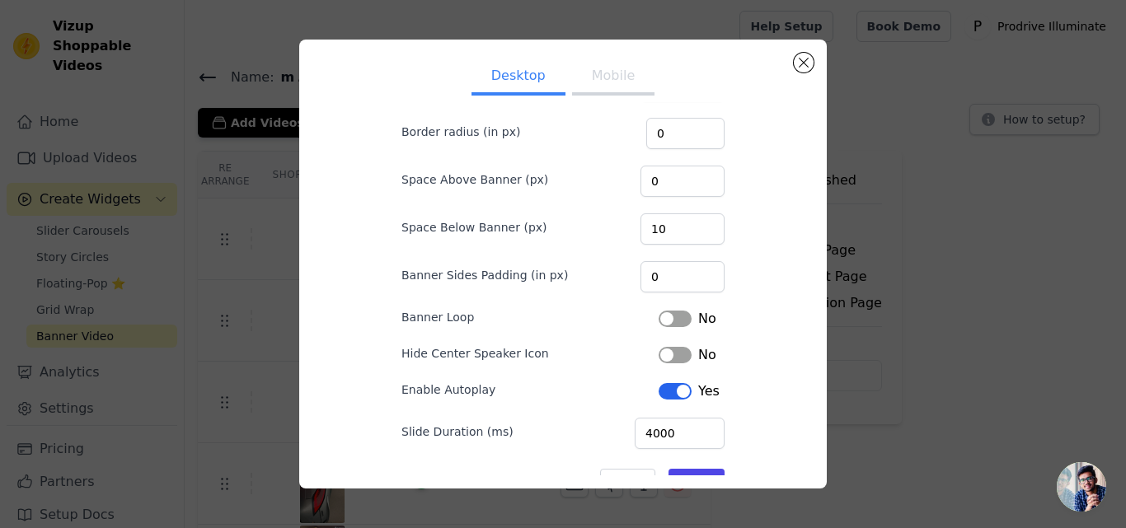
scroll to position [171, 0]
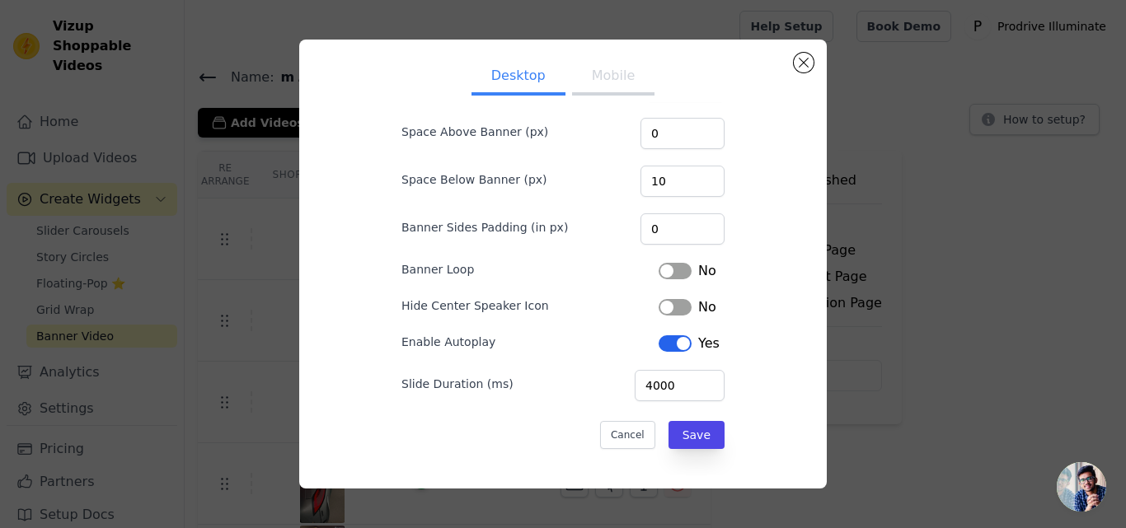
click at [659, 274] on button "Label" at bounding box center [675, 271] width 33 height 16
click at [675, 434] on button "Save" at bounding box center [697, 435] width 56 height 28
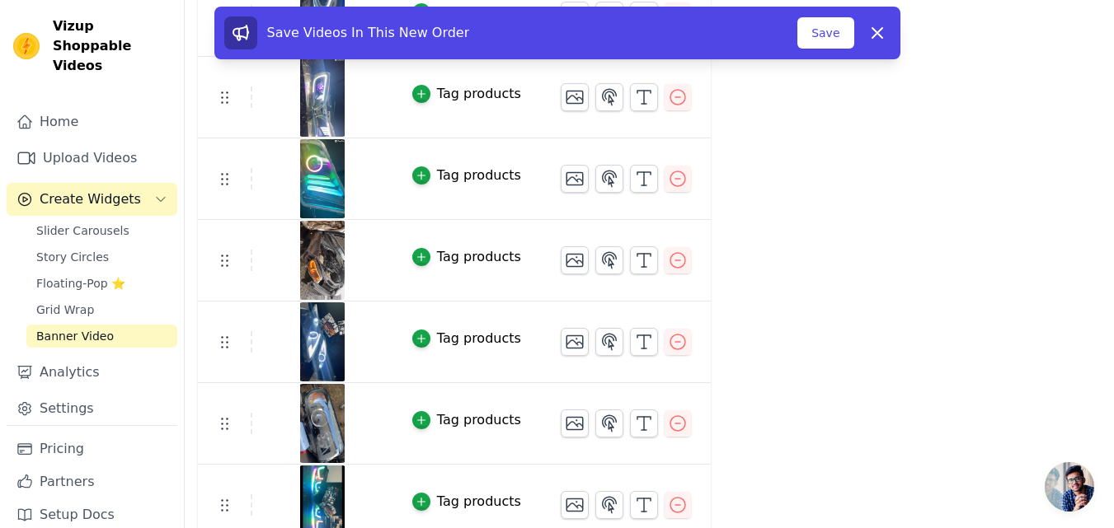
scroll to position [1628, 0]
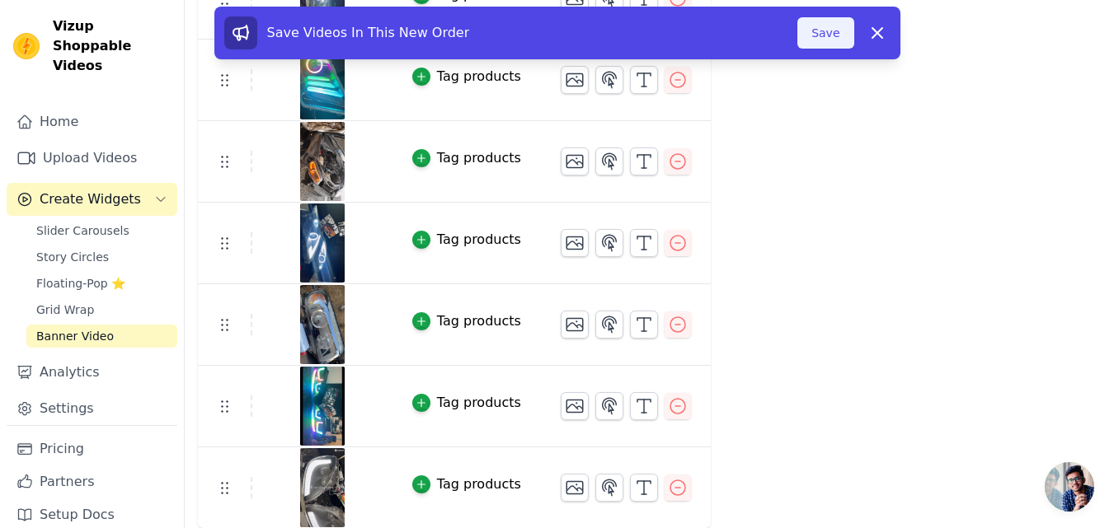
drag, startPoint x: 833, startPoint y: 34, endPoint x: 833, endPoint y: 26, distance: 8.3
click at [833, 33] on button "Save" at bounding box center [825, 32] width 56 height 31
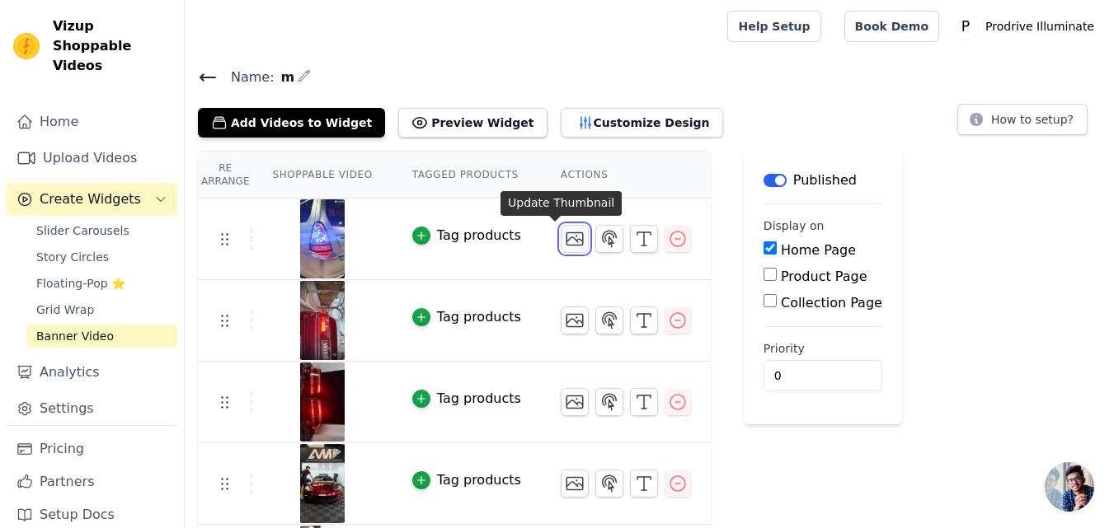
click at [566, 236] on icon "button" at bounding box center [574, 239] width 16 height 12
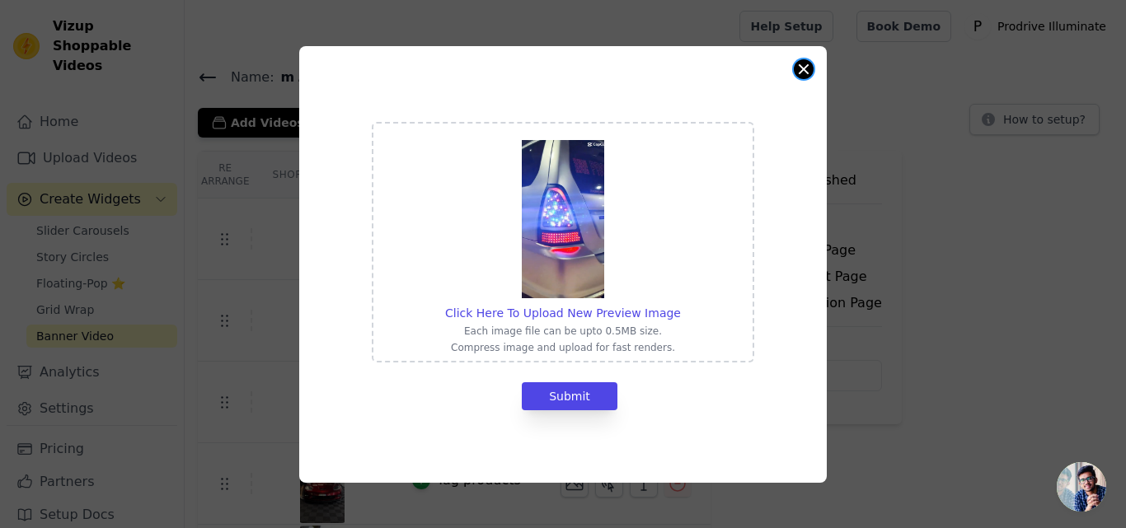
click at [806, 62] on button "Close modal" at bounding box center [804, 69] width 20 height 20
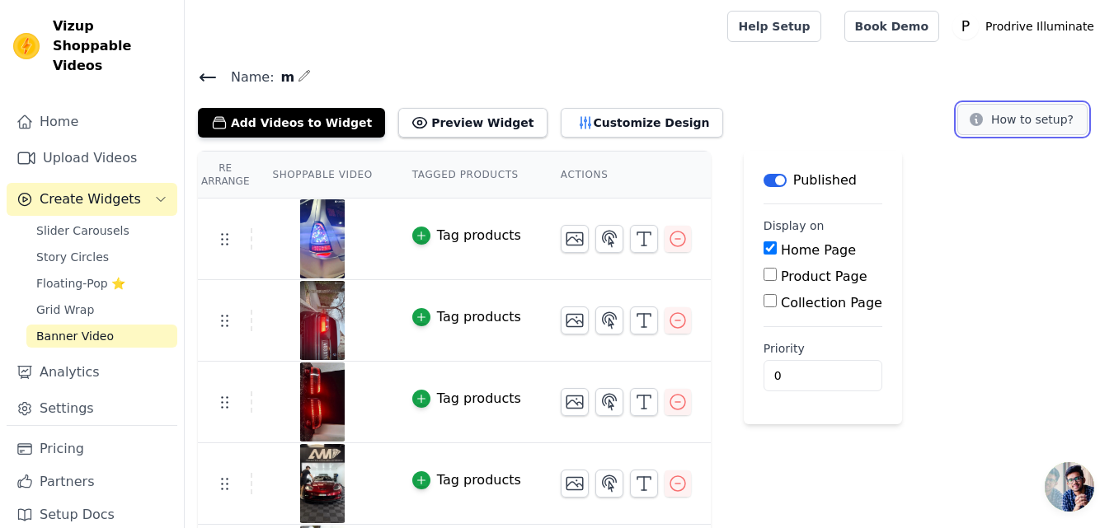
click at [1039, 118] on button "How to setup?" at bounding box center [1022, 119] width 130 height 31
click at [115, 223] on span "Slider Carousels" at bounding box center [82, 231] width 93 height 16
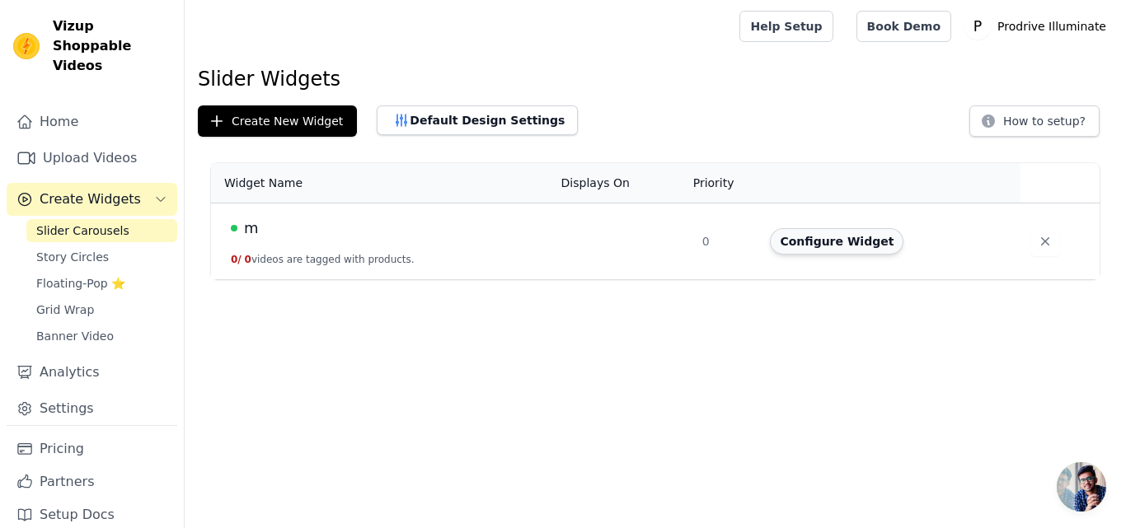
click at [848, 237] on button "Configure Widget" at bounding box center [837, 241] width 134 height 26
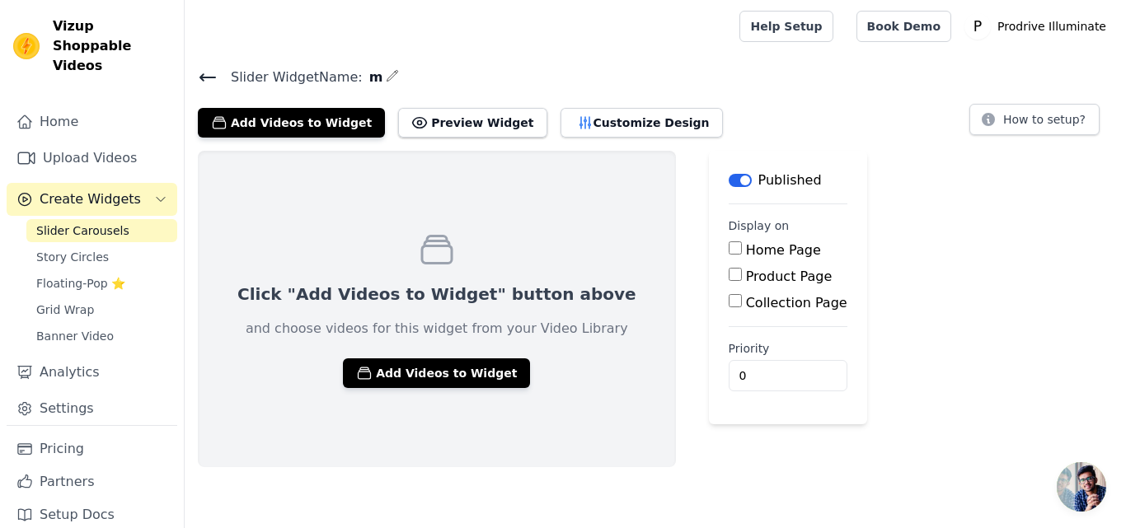
click at [729, 246] on input "Home Page" at bounding box center [735, 248] width 13 height 13
checkbox input "true"
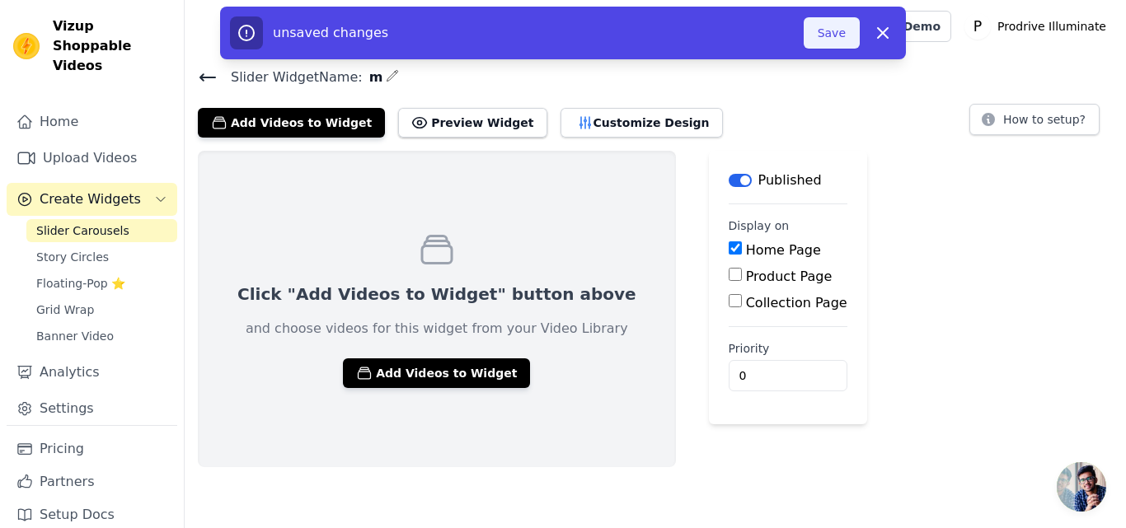
click at [822, 28] on button "Save" at bounding box center [832, 32] width 56 height 31
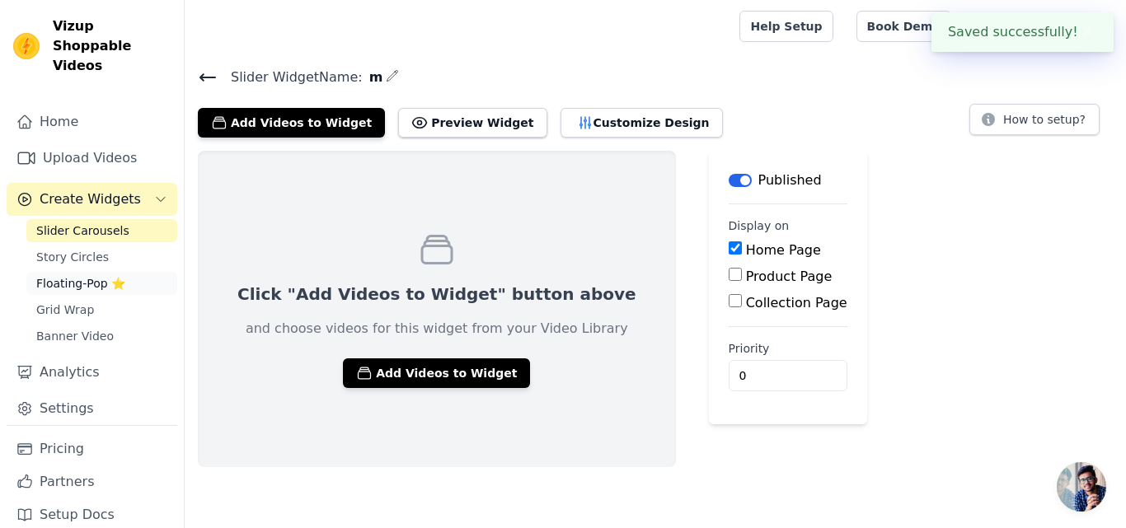
click at [63, 275] on span "Floating-Pop ⭐" at bounding box center [80, 283] width 89 height 16
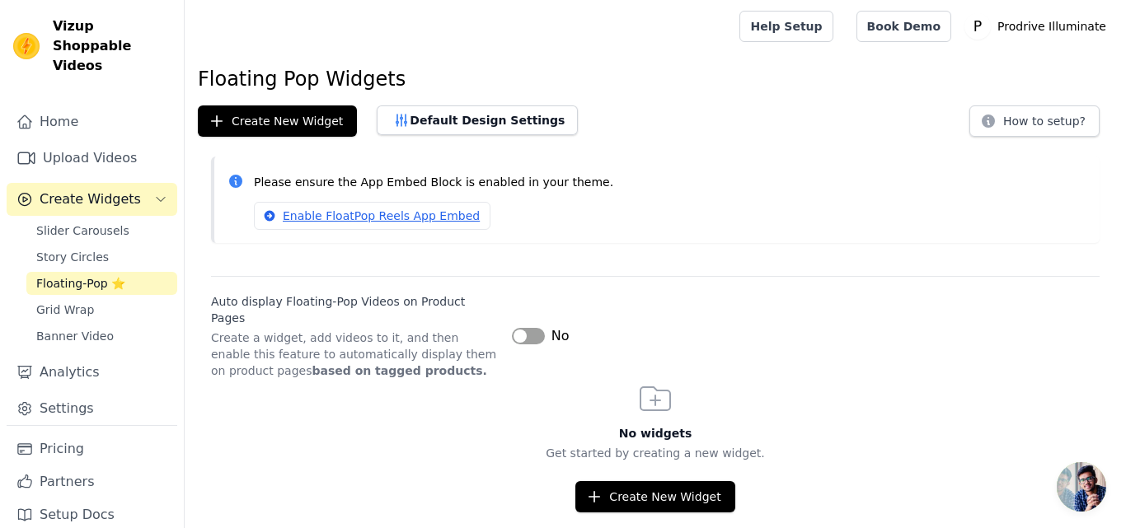
click at [520, 328] on button "Label" at bounding box center [528, 336] width 33 height 16
click at [417, 218] on link "Enable FloatPop Reels App Embed" at bounding box center [372, 216] width 237 height 28
click at [531, 328] on button "Label" at bounding box center [528, 336] width 33 height 16
click at [134, 219] on link "Slider Carousels" at bounding box center [101, 230] width 151 height 23
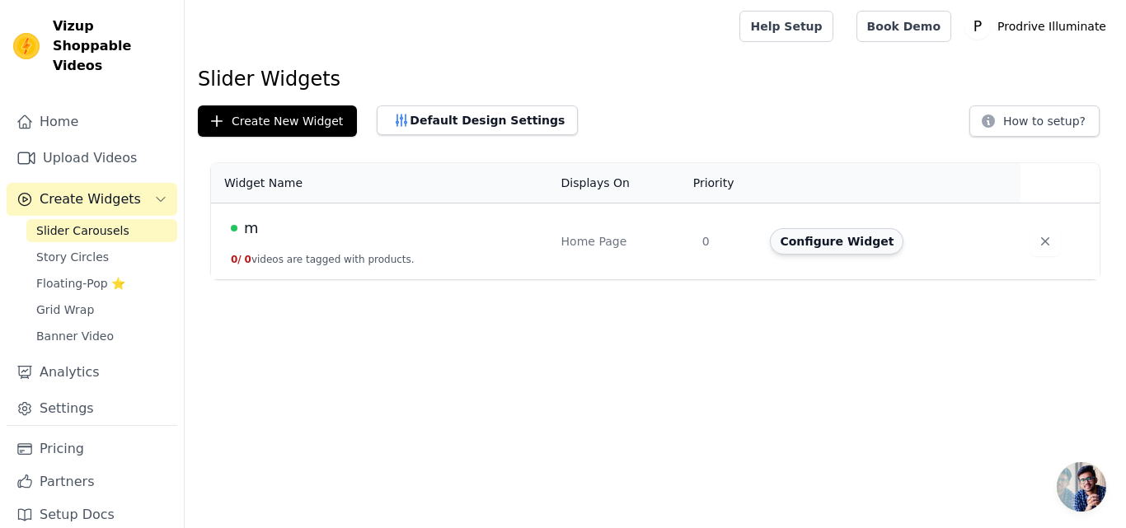
click at [857, 245] on button "Configure Widget" at bounding box center [837, 241] width 134 height 26
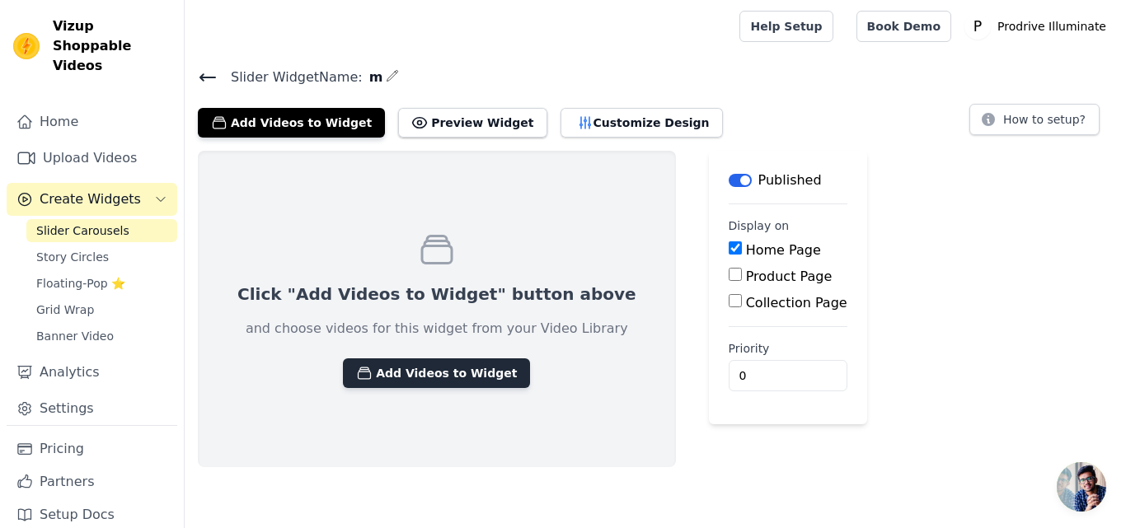
click at [420, 373] on button "Add Videos to Widget" at bounding box center [436, 374] width 187 height 30
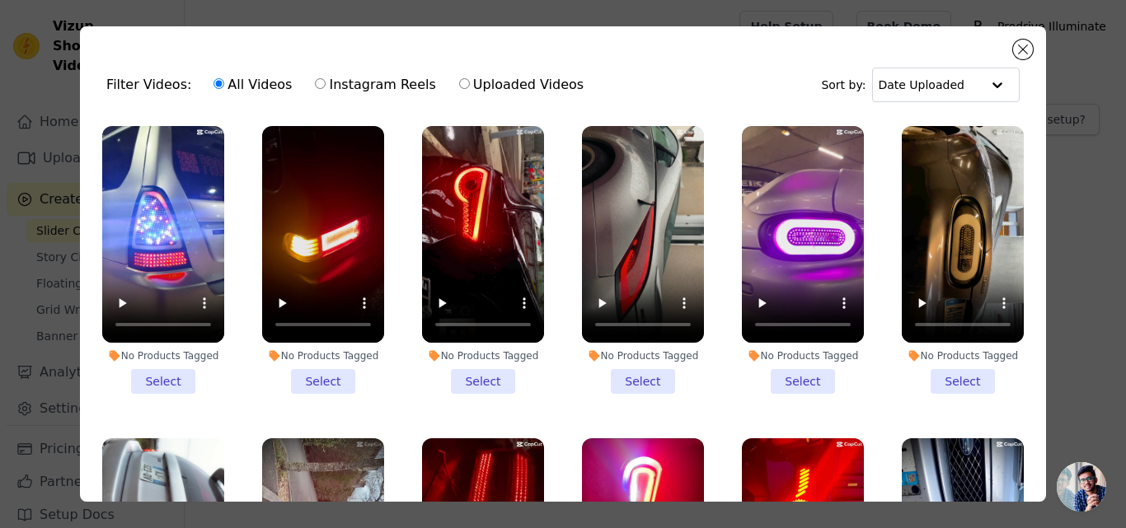
click at [176, 380] on li "No Products Tagged Select" at bounding box center [163, 260] width 122 height 268
click at [0, 0] on input "No Products Tagged Select" at bounding box center [0, 0] width 0 height 0
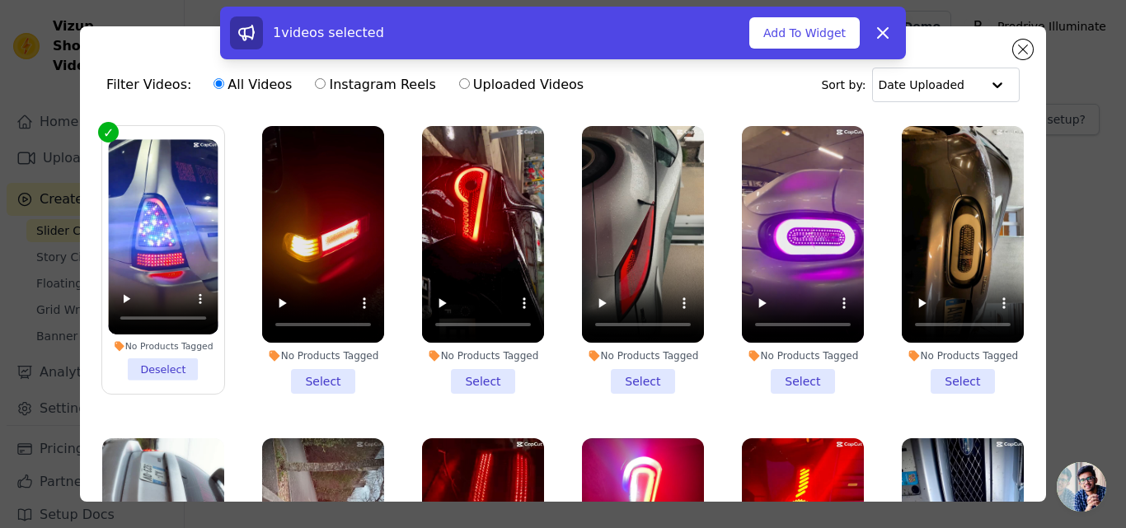
click at [472, 378] on li "No Products Tagged Select" at bounding box center [483, 260] width 122 height 268
click at [0, 0] on input "No Products Tagged Select" at bounding box center [0, 0] width 0 height 0
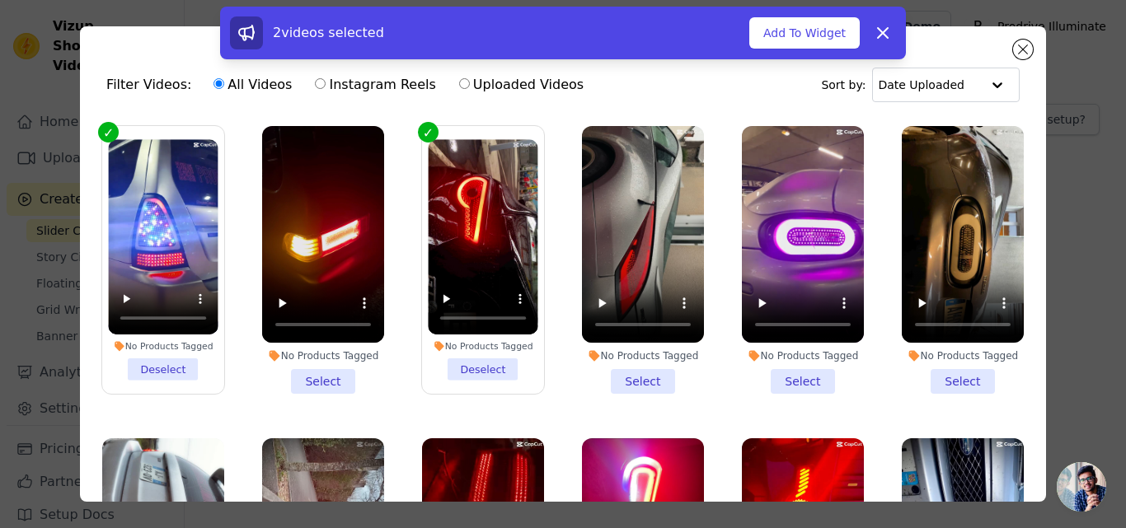
click at [336, 378] on li "No Products Tagged Select" at bounding box center [323, 260] width 122 height 268
click at [0, 0] on input "No Products Tagged Select" at bounding box center [0, 0] width 0 height 0
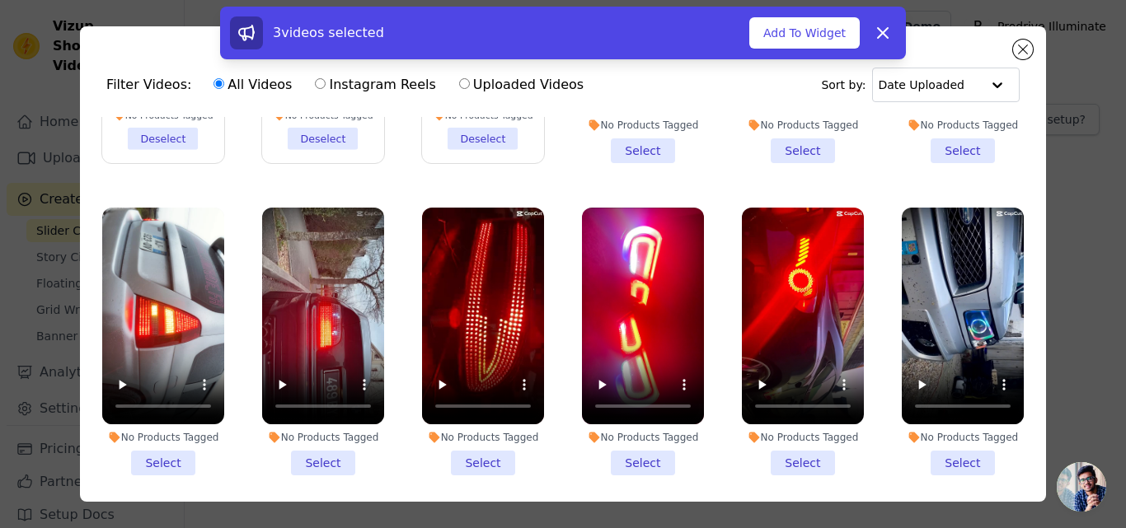
scroll to position [247, 0]
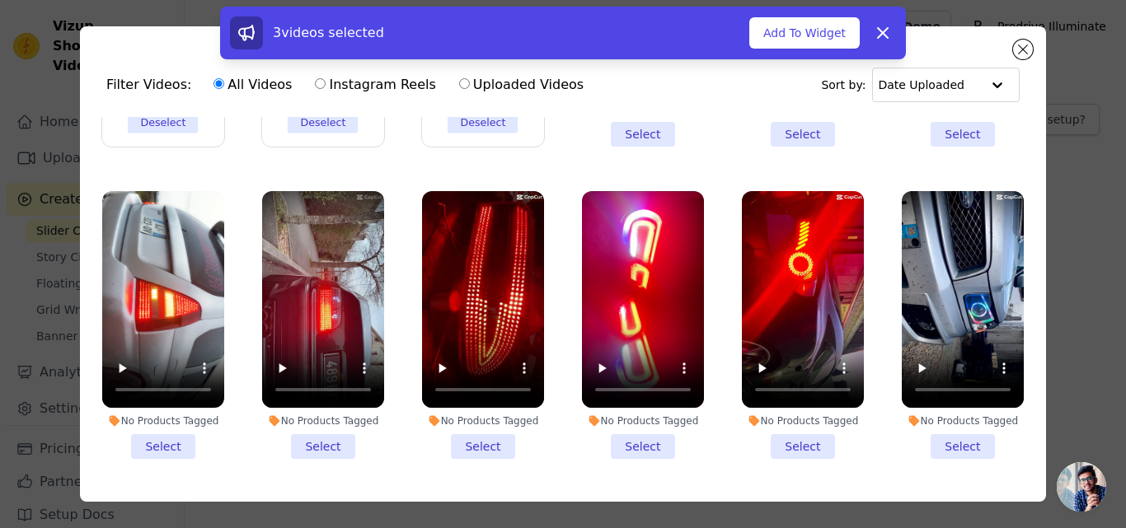
click at [175, 434] on li "No Products Tagged Select" at bounding box center [163, 325] width 122 height 268
click at [0, 0] on input "No Products Tagged Select" at bounding box center [0, 0] width 0 height 0
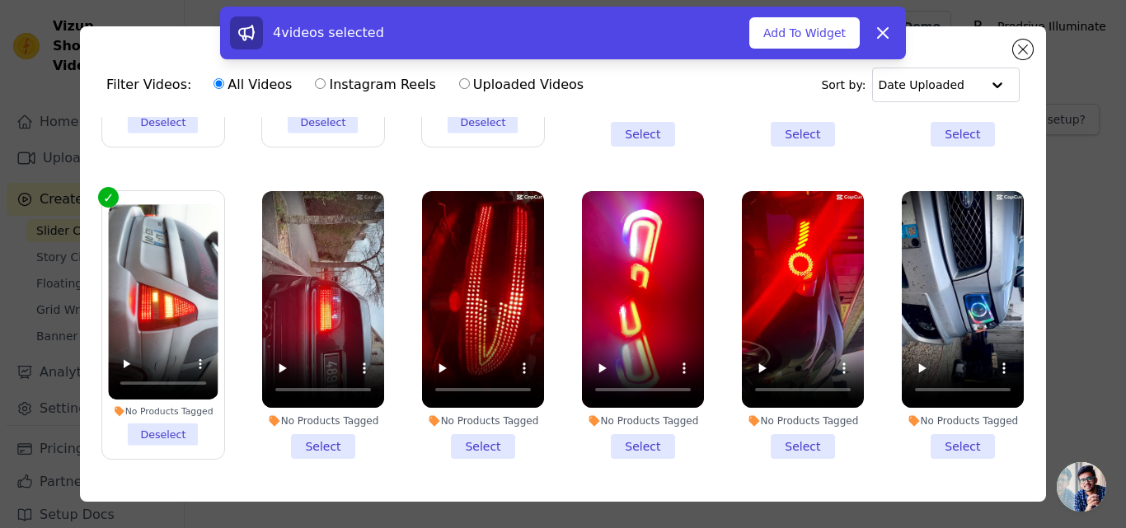
click at [318, 434] on li "No Products Tagged Select" at bounding box center [323, 325] width 122 height 268
click at [0, 0] on input "No Products Tagged Select" at bounding box center [0, 0] width 0 height 0
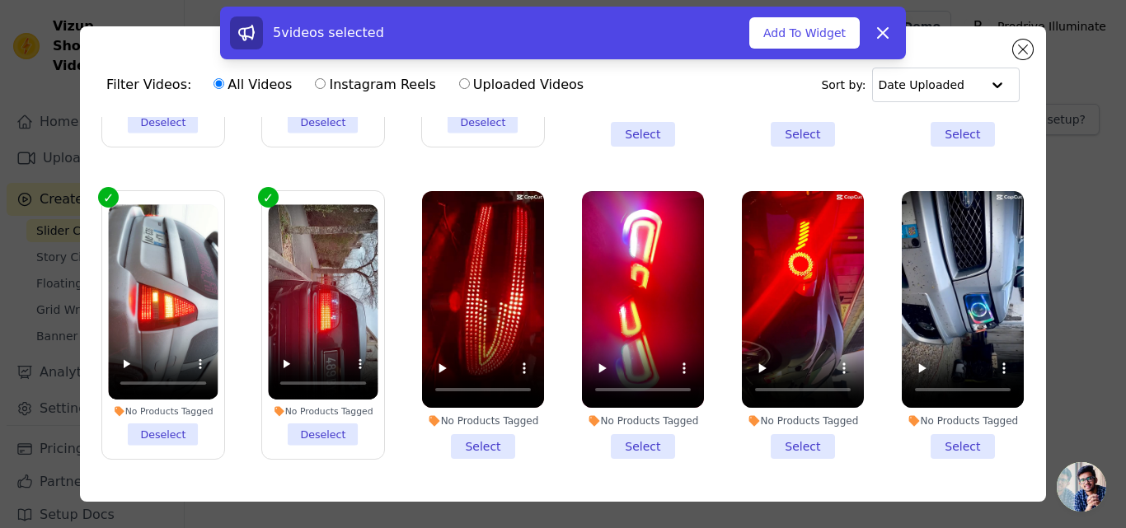
click at [796, 435] on li "No Products Tagged Select" at bounding box center [803, 325] width 122 height 268
click at [0, 0] on input "No Products Tagged Select" at bounding box center [0, 0] width 0 height 0
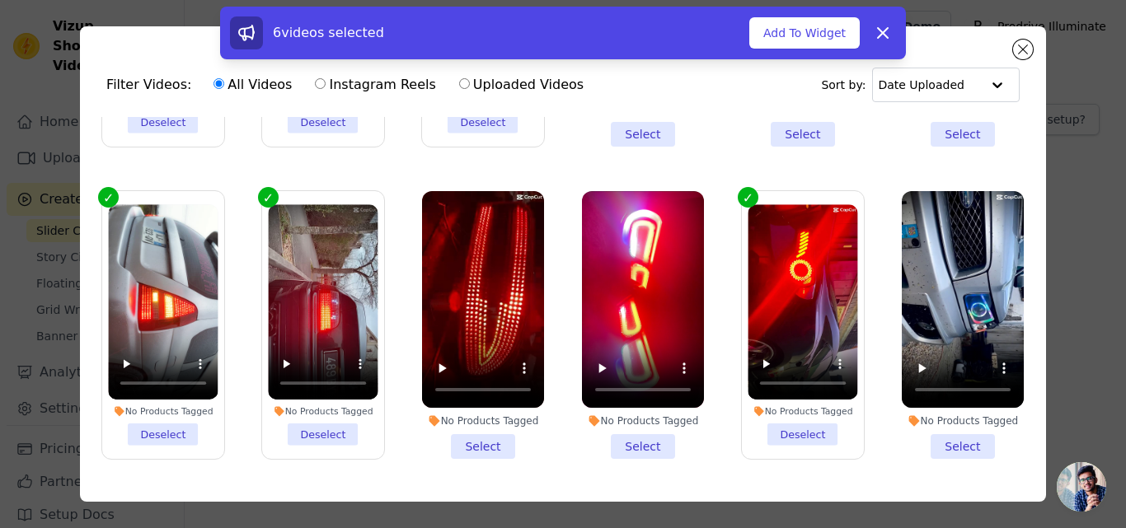
click at [934, 439] on li "No Products Tagged Select" at bounding box center [963, 325] width 122 height 268
click at [0, 0] on input "No Products Tagged Select" at bounding box center [0, 0] width 0 height 0
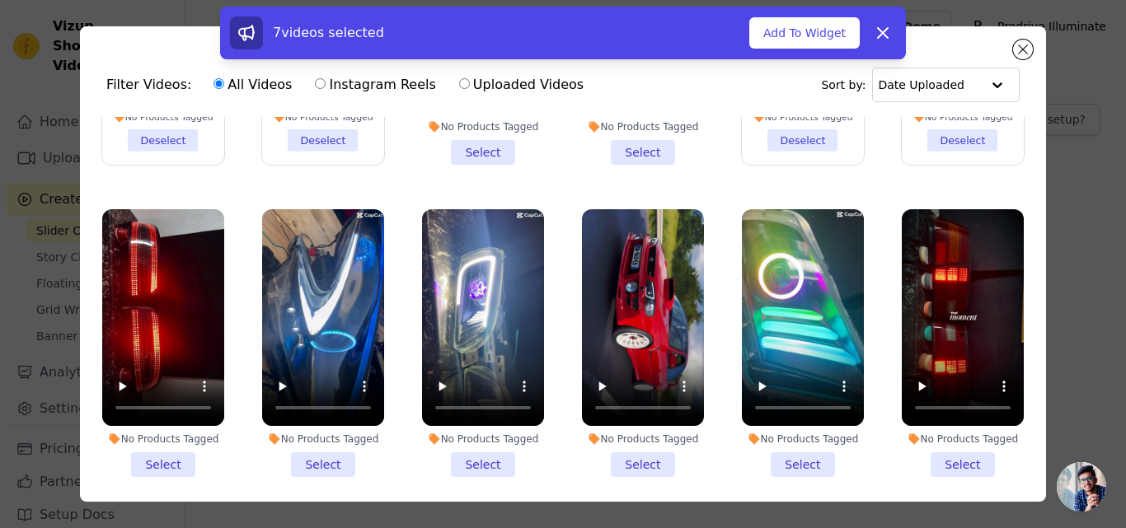
scroll to position [577, 0]
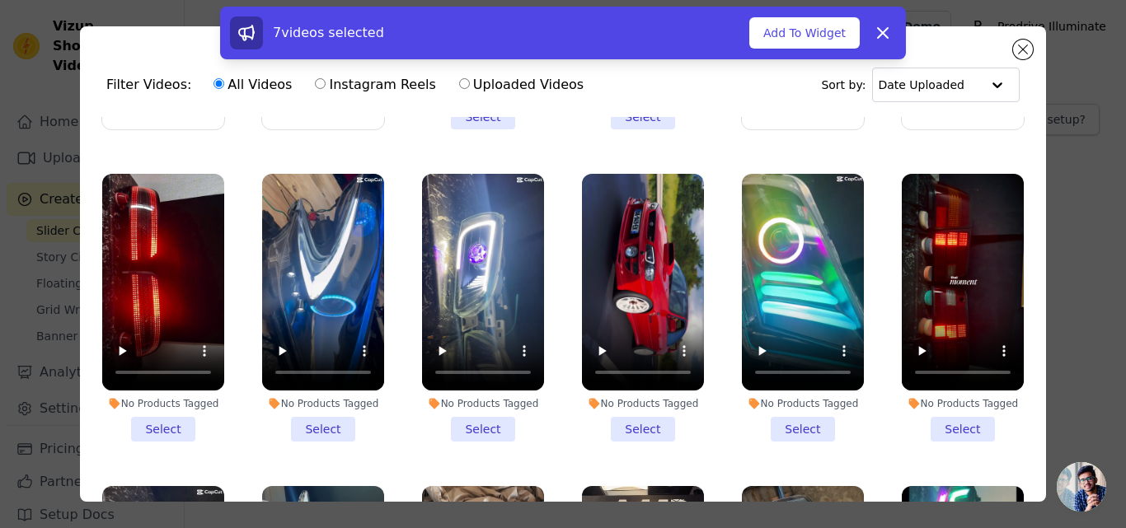
click at [150, 414] on li "No Products Tagged Select" at bounding box center [163, 308] width 122 height 268
click at [0, 0] on input "No Products Tagged Select" at bounding box center [0, 0] width 0 height 0
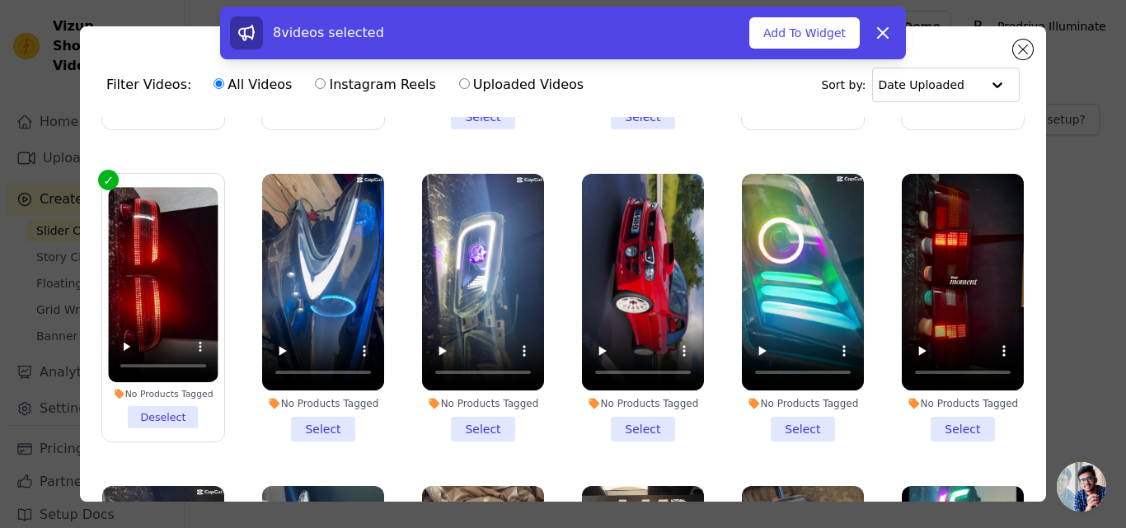
click at [472, 420] on li "No Products Tagged Select" at bounding box center [483, 308] width 122 height 268
click at [0, 0] on input "No Products Tagged Select" at bounding box center [0, 0] width 0 height 0
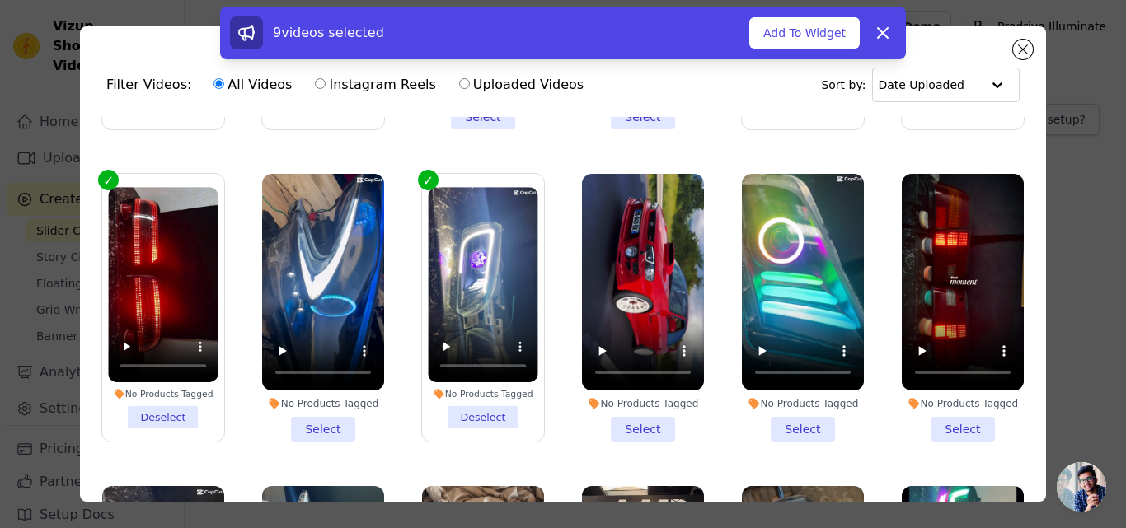
click at [336, 411] on li "No Products Tagged Select" at bounding box center [323, 308] width 122 height 268
click at [0, 0] on input "No Products Tagged Select" at bounding box center [0, 0] width 0 height 0
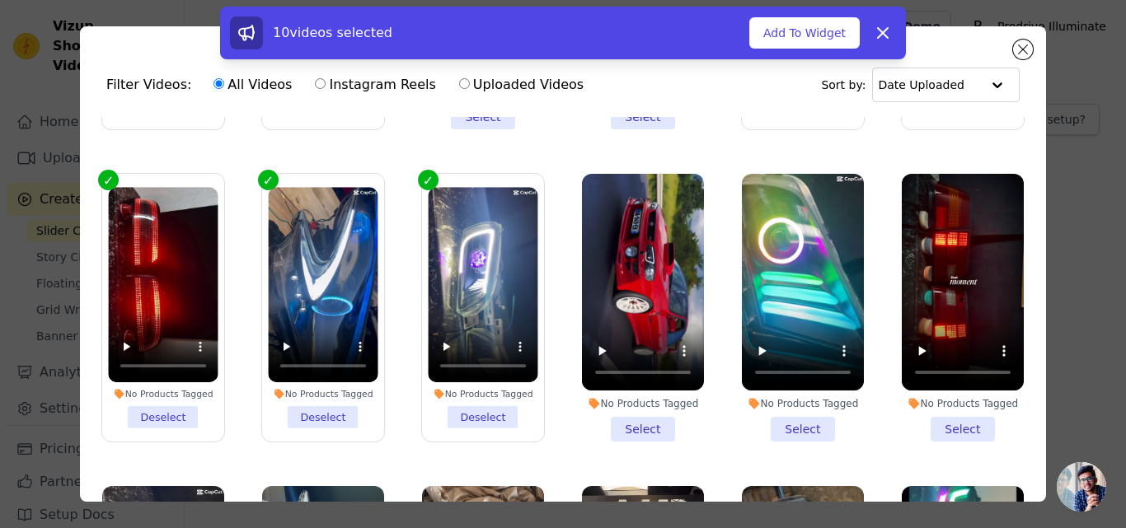
click at [615, 409] on li "No Products Tagged Select" at bounding box center [643, 308] width 122 height 268
click at [0, 0] on input "No Products Tagged Select" at bounding box center [0, 0] width 0 height 0
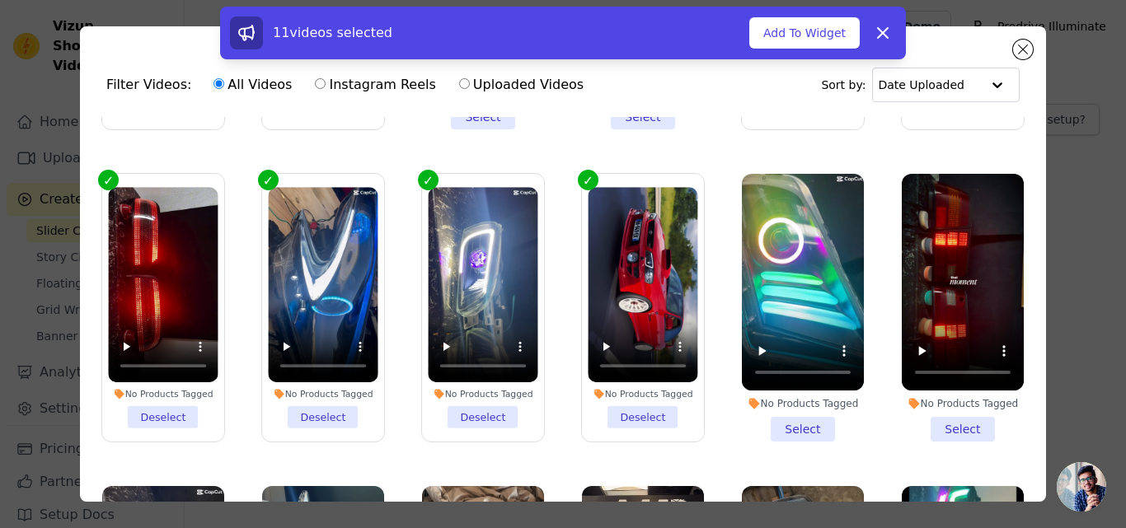
click at [790, 414] on li "No Products Tagged Select" at bounding box center [803, 308] width 122 height 268
click at [0, 0] on input "No Products Tagged Select" at bounding box center [0, 0] width 0 height 0
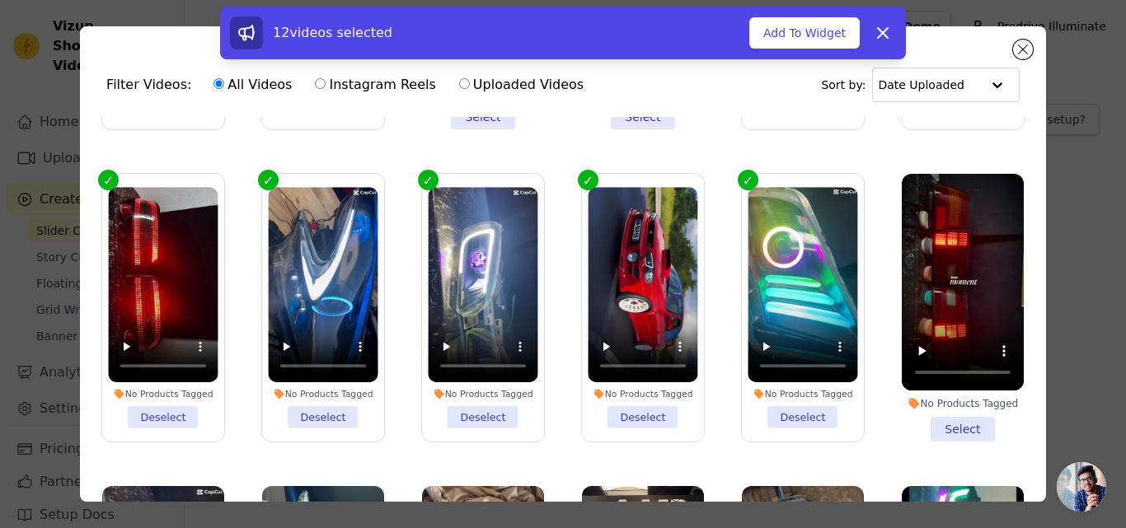
click at [950, 416] on li "No Products Tagged Select" at bounding box center [963, 308] width 122 height 268
click at [0, 0] on input "No Products Tagged Select" at bounding box center [0, 0] width 0 height 0
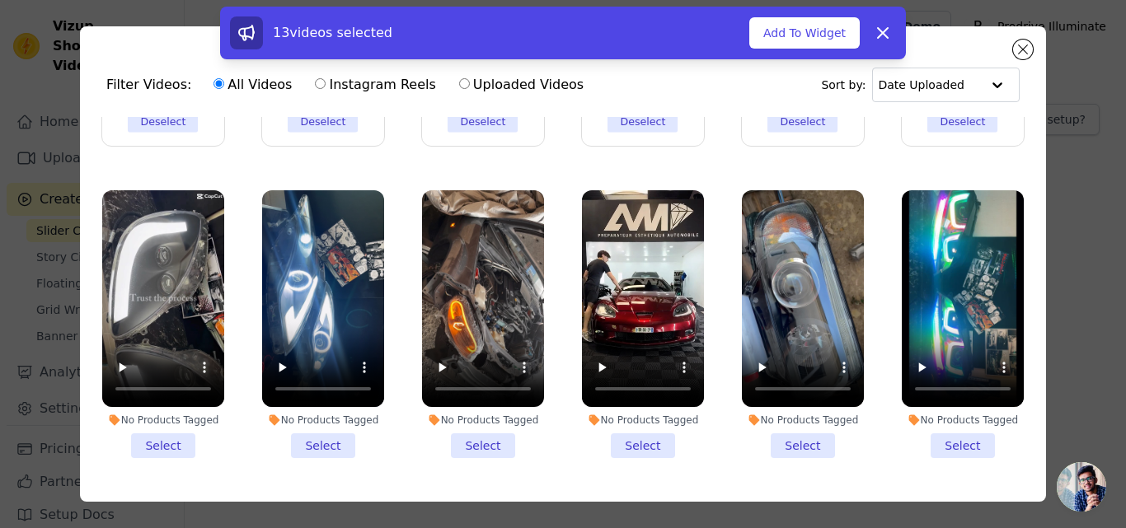
scroll to position [907, 0]
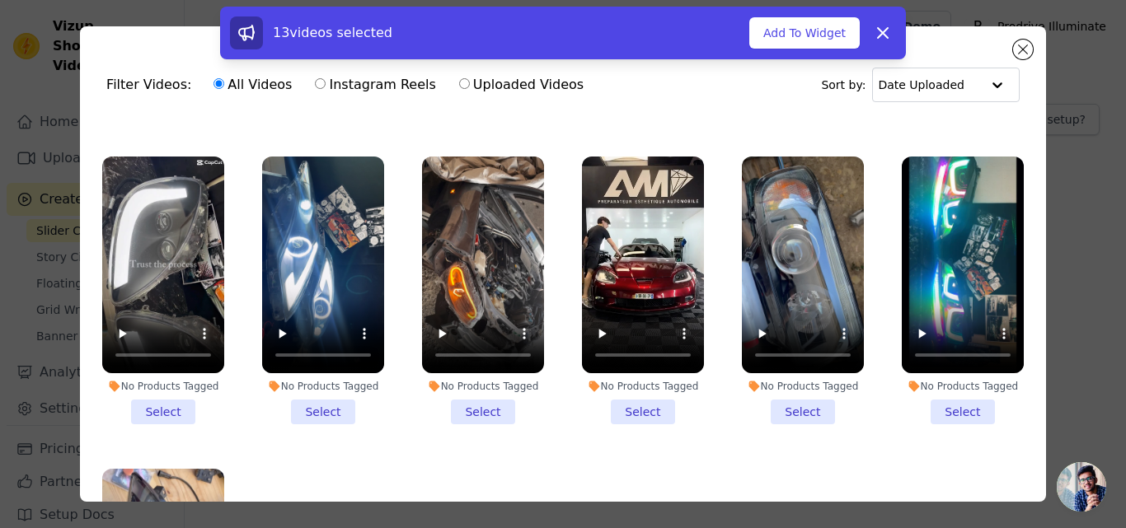
click at [633, 397] on li "No Products Tagged Select" at bounding box center [643, 291] width 122 height 268
click at [0, 0] on input "No Products Tagged Select" at bounding box center [0, 0] width 0 height 0
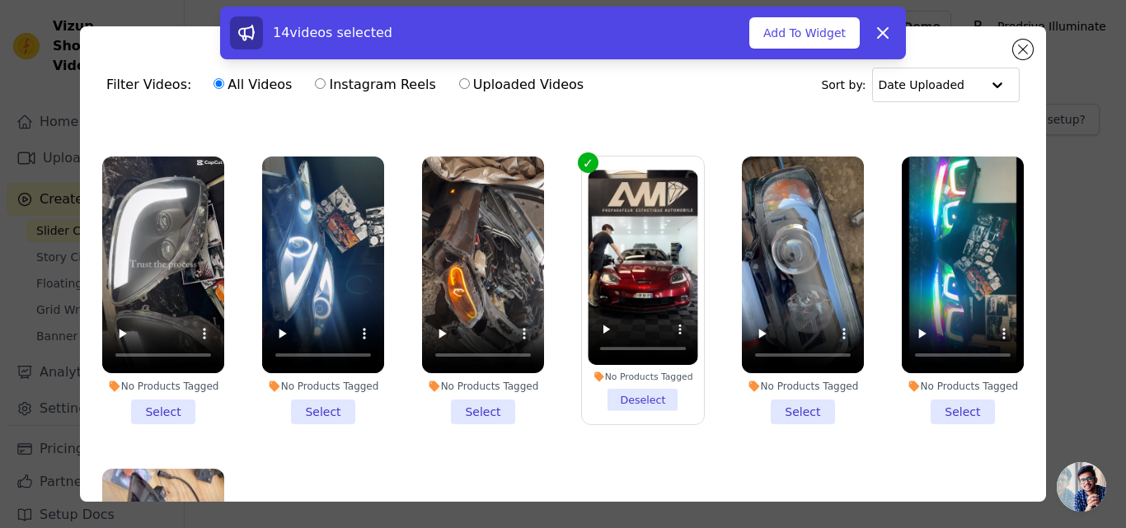
click at [478, 390] on li "No Products Tagged Select" at bounding box center [483, 291] width 122 height 268
click at [0, 0] on input "No Products Tagged Select" at bounding box center [0, 0] width 0 height 0
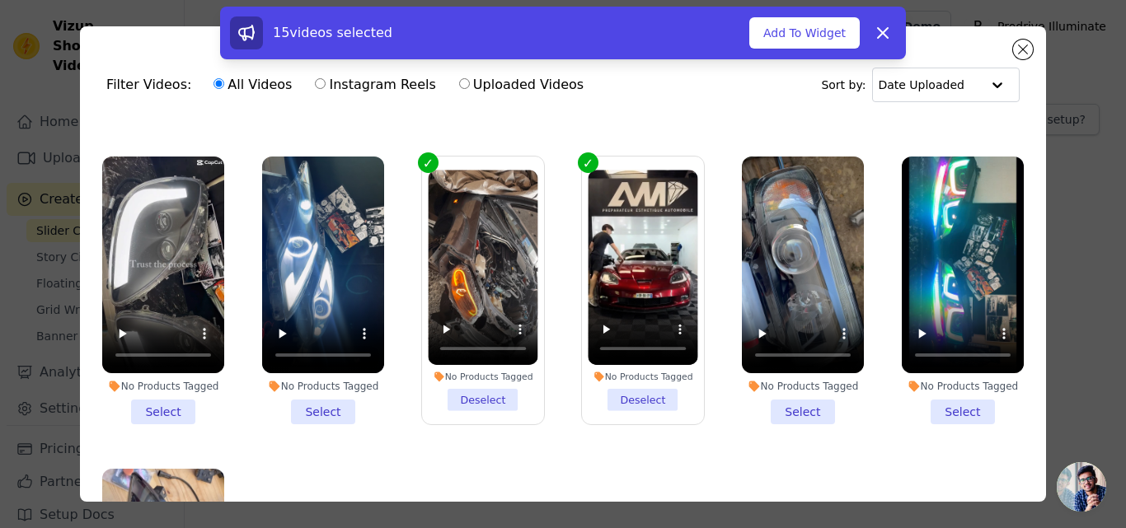
click at [315, 386] on li "No Products Tagged Select" at bounding box center [323, 291] width 122 height 268
click at [0, 0] on input "No Products Tagged Select" at bounding box center [0, 0] width 0 height 0
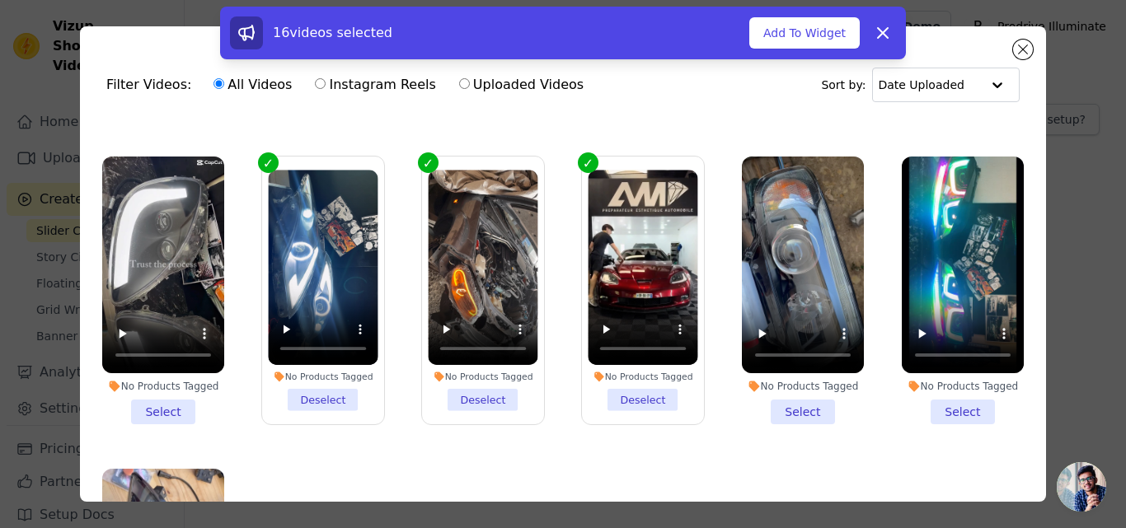
scroll to position [989, 0]
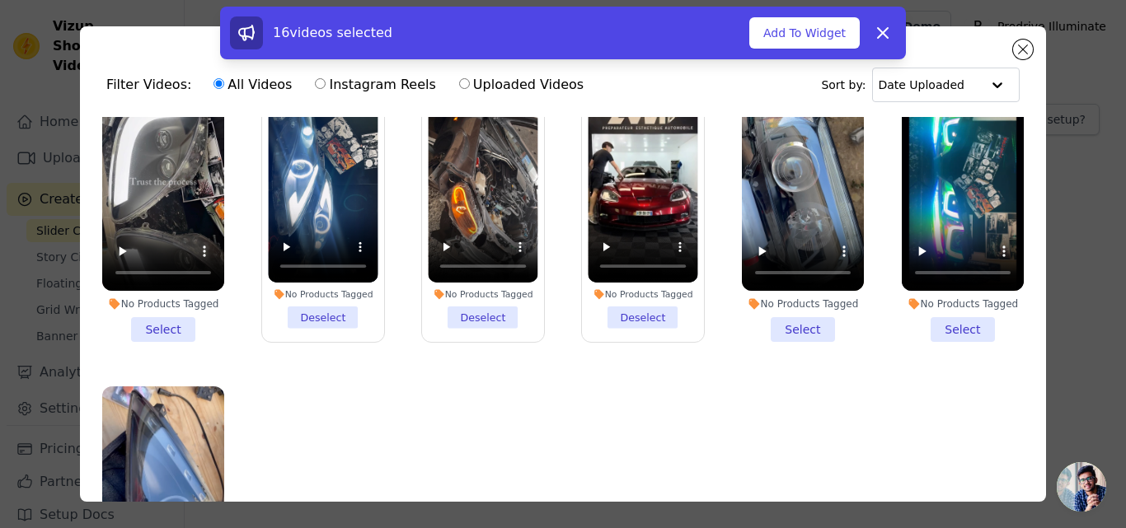
click at [941, 313] on li "No Products Tagged Select" at bounding box center [963, 208] width 122 height 268
click at [0, 0] on input "No Products Tagged Select" at bounding box center [0, 0] width 0 height 0
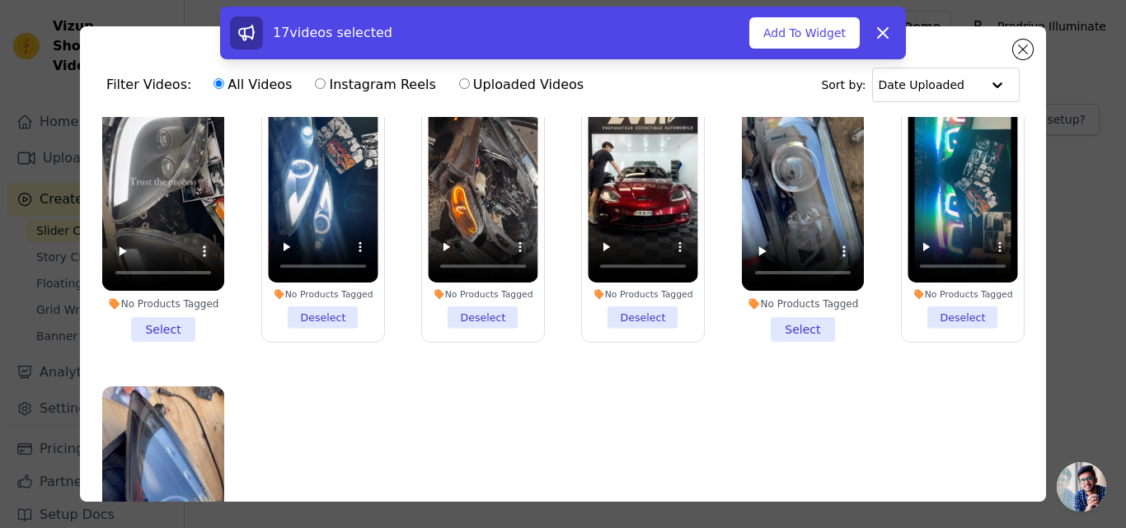
click at [796, 312] on li "No Products Tagged Select" at bounding box center [803, 208] width 122 height 268
click at [0, 0] on input "No Products Tagged Select" at bounding box center [0, 0] width 0 height 0
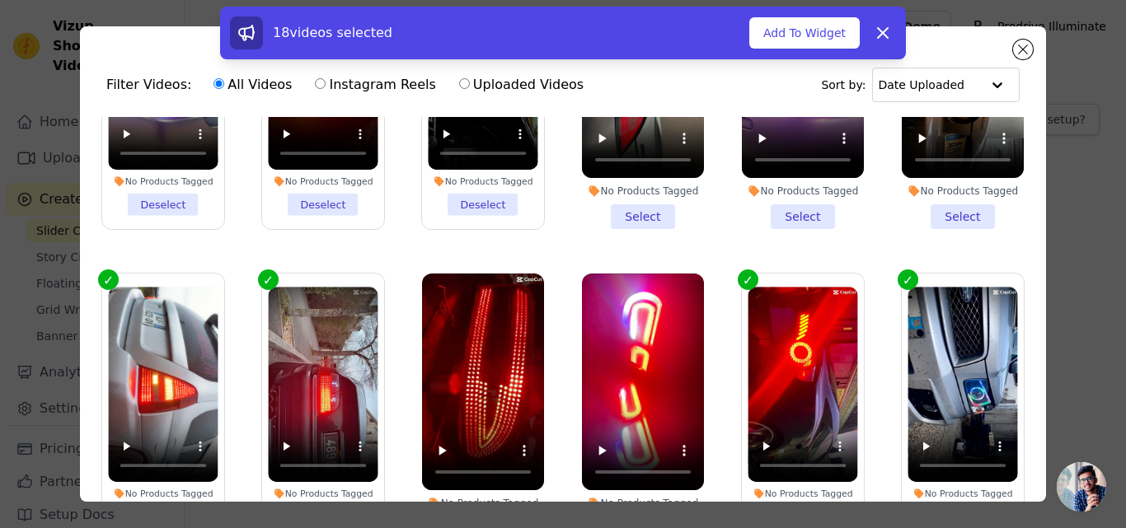
scroll to position [0, 0]
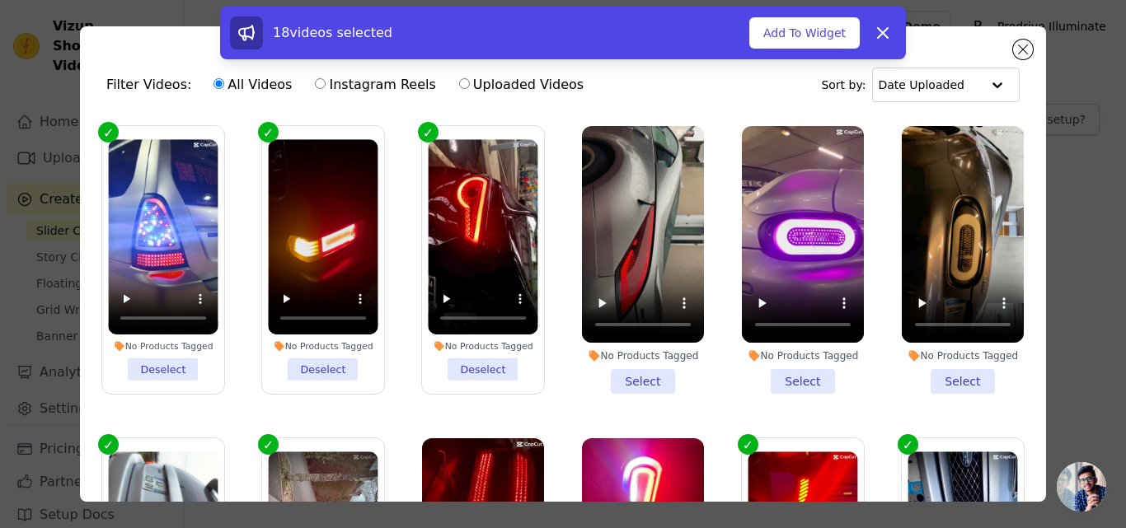
click at [636, 373] on li "No Products Tagged Select" at bounding box center [643, 260] width 122 height 268
click at [0, 0] on input "No Products Tagged Select" at bounding box center [0, 0] width 0 height 0
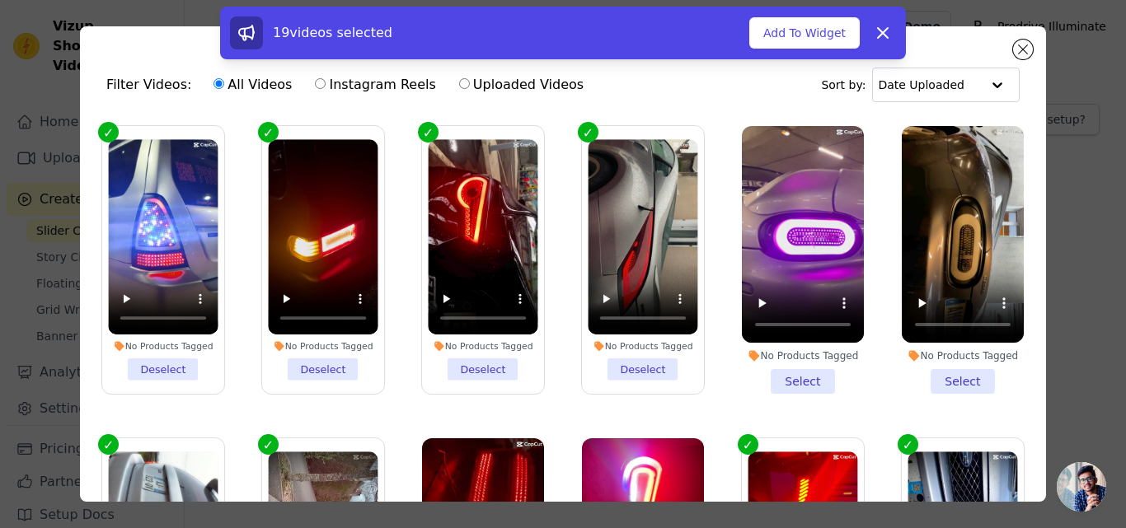
click at [932, 373] on li "No Products Tagged Select" at bounding box center [963, 260] width 122 height 268
click at [0, 0] on input "No Products Tagged Select" at bounding box center [0, 0] width 0 height 0
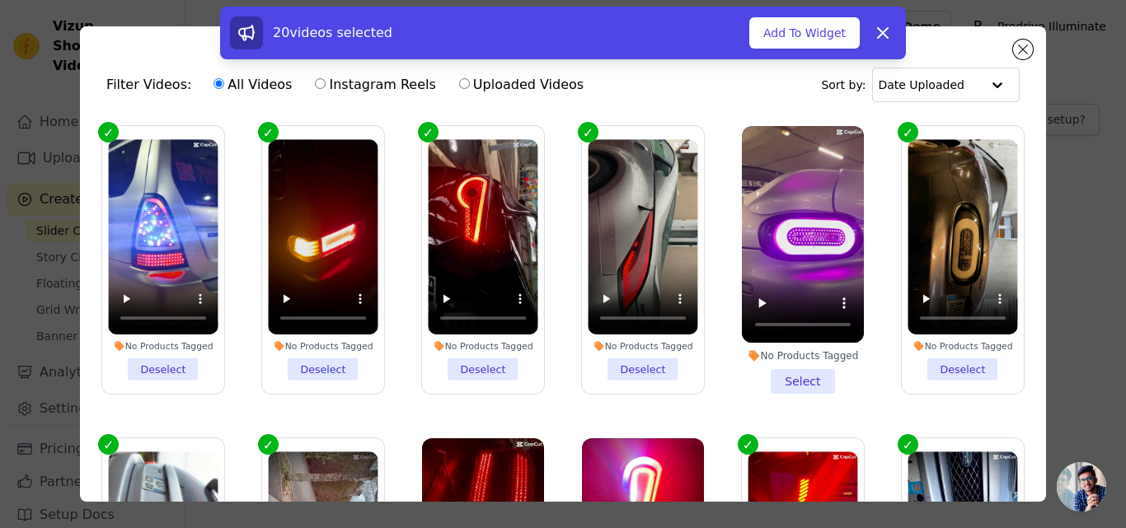
click at [796, 376] on li "No Products Tagged Select" at bounding box center [803, 260] width 122 height 268
click at [0, 0] on input "No Products Tagged Select" at bounding box center [0, 0] width 0 height 0
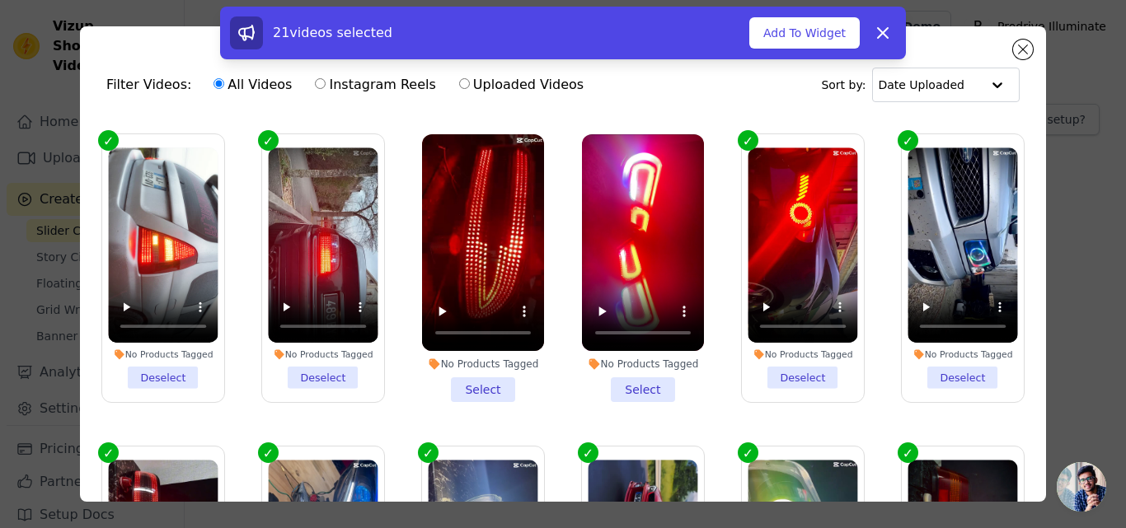
scroll to position [330, 0]
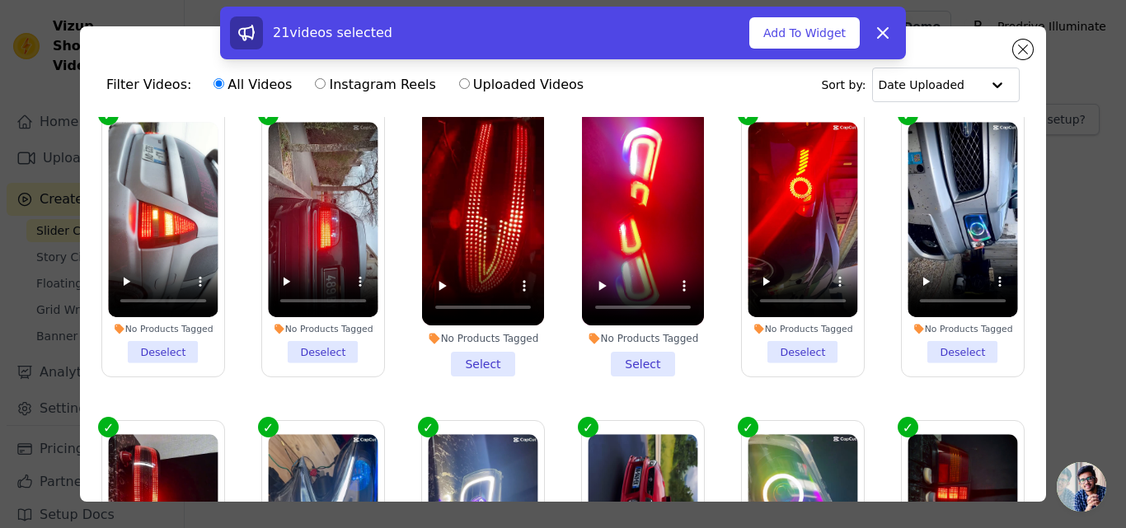
click at [650, 354] on li "No Products Tagged Select" at bounding box center [643, 243] width 122 height 268
click at [0, 0] on input "No Products Tagged Select" at bounding box center [0, 0] width 0 height 0
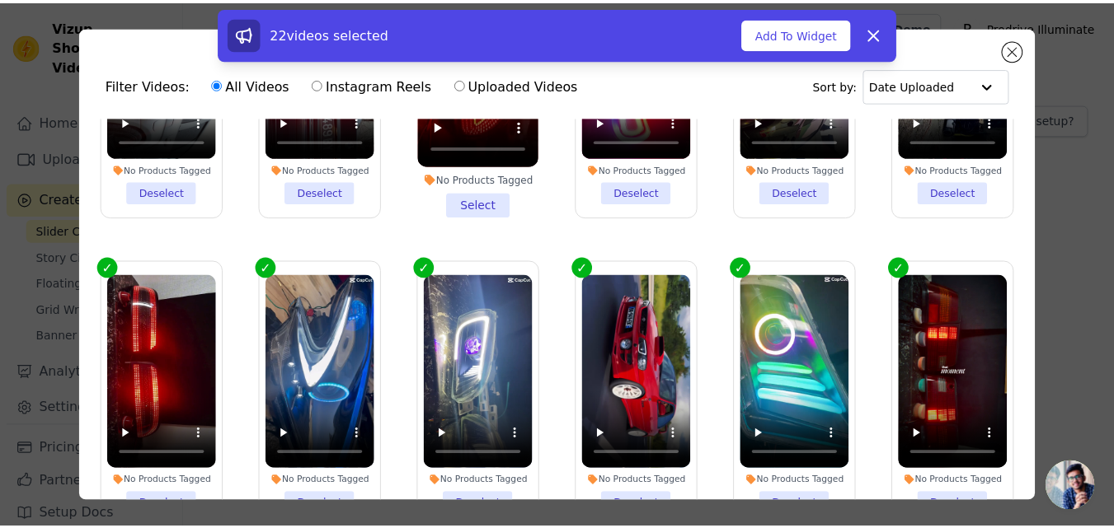
scroll to position [0, 0]
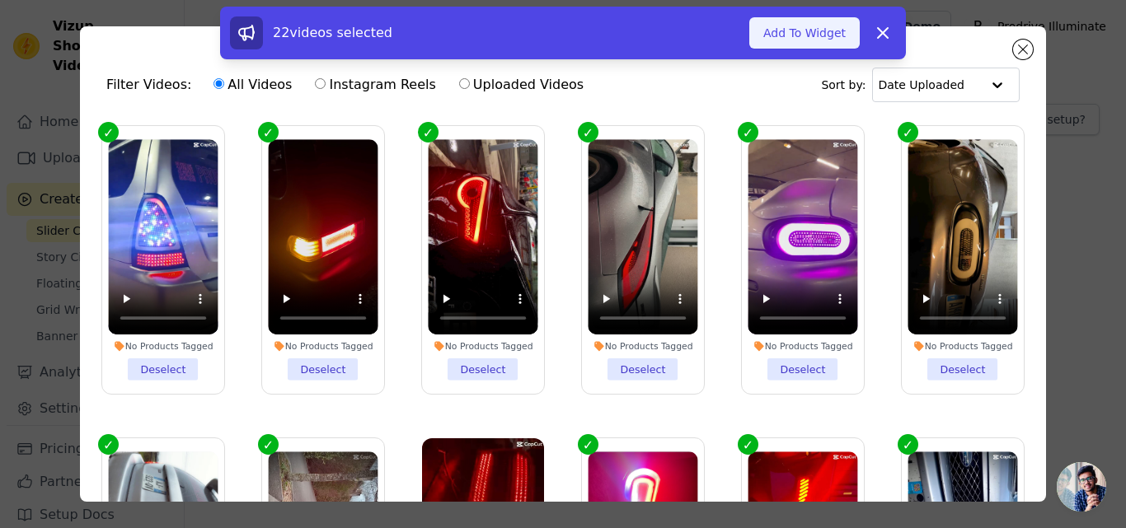
click at [814, 18] on button "Add To Widget" at bounding box center [804, 32] width 110 height 31
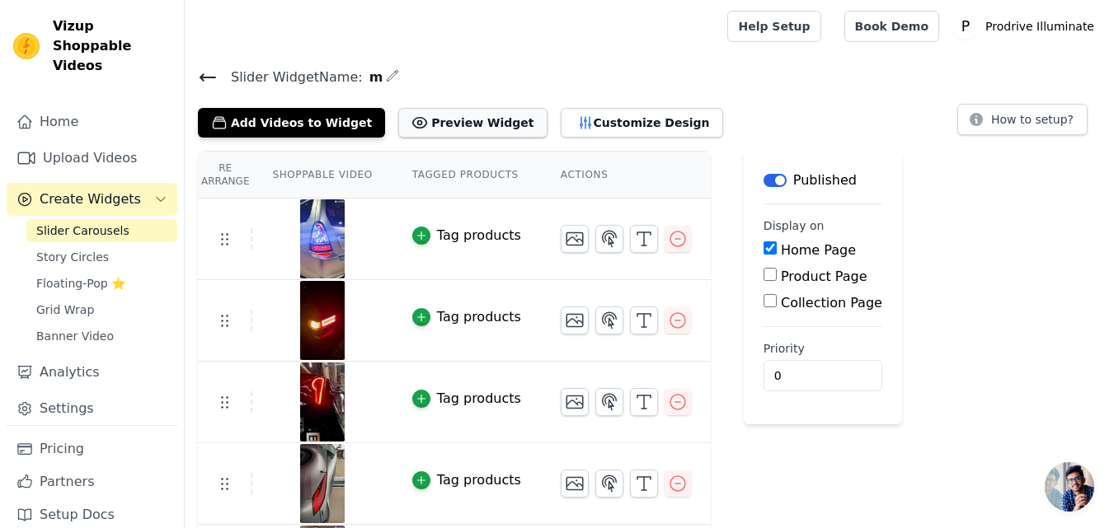
click at [443, 118] on button "Preview Widget" at bounding box center [472, 123] width 148 height 30
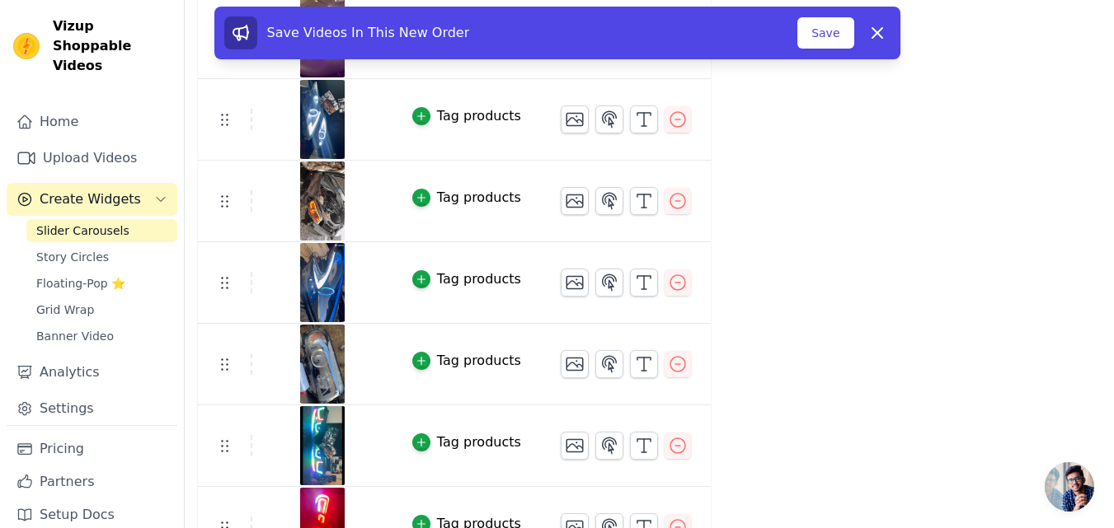
scroll to position [1465, 0]
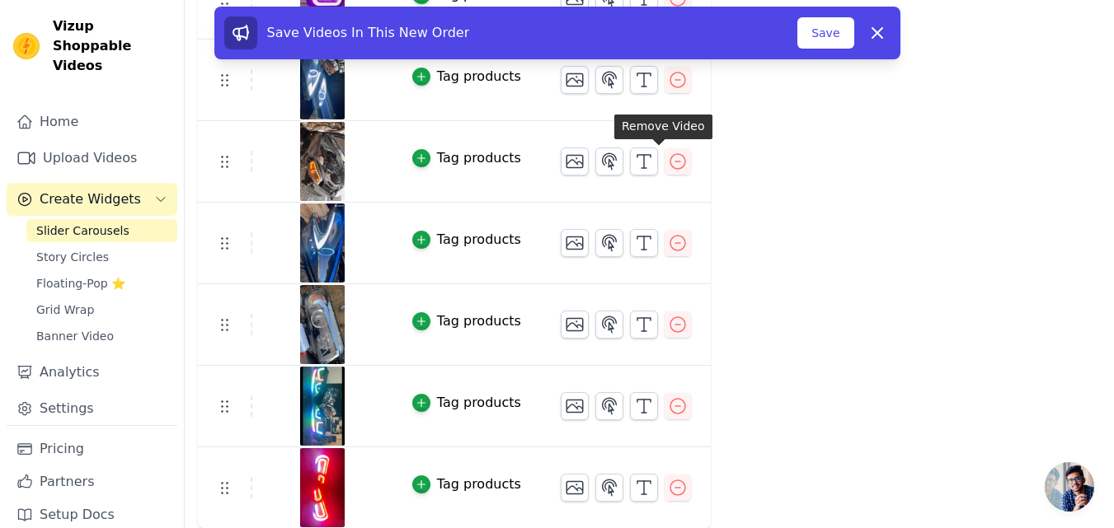
click at [822, 35] on button "Save" at bounding box center [825, 32] width 56 height 31
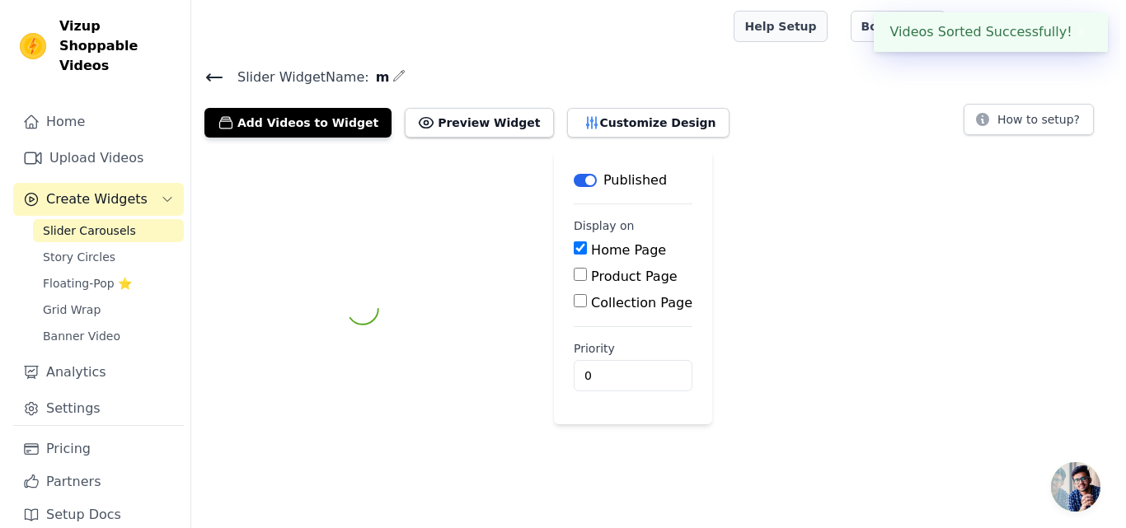
scroll to position [0, 0]
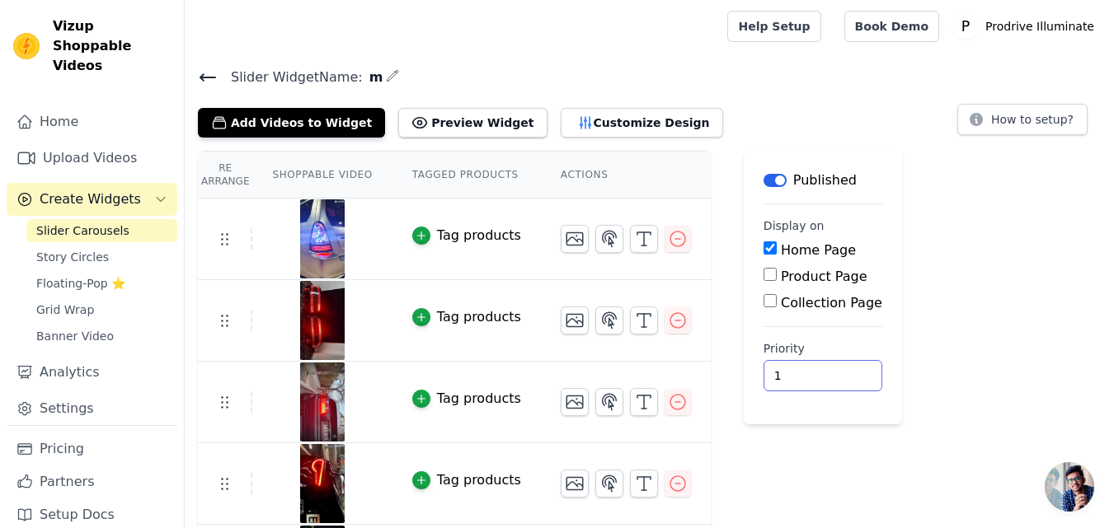
click at [807, 372] on input "1" at bounding box center [822, 375] width 119 height 31
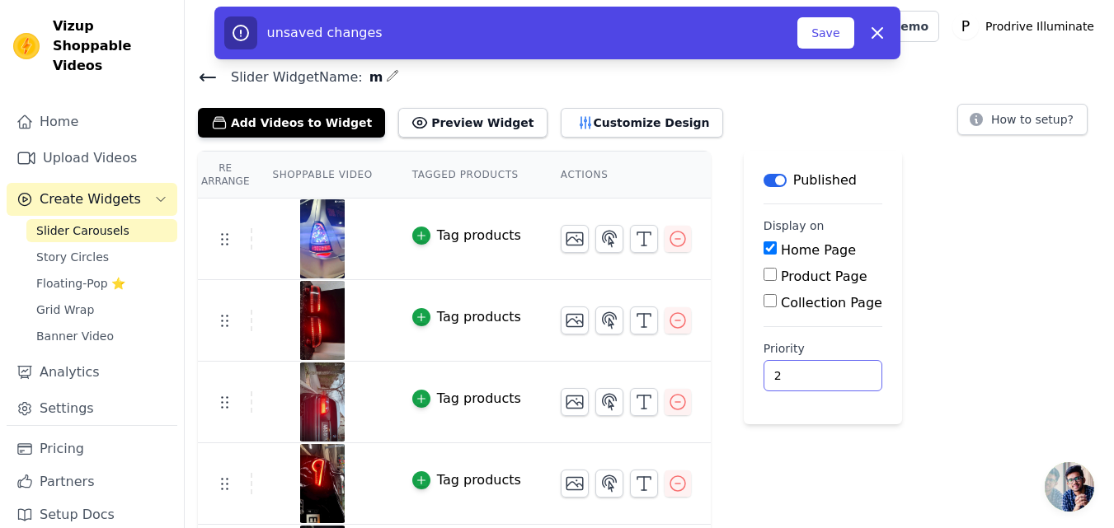
click at [811, 373] on input "2" at bounding box center [822, 375] width 119 height 31
click at [811, 373] on input "3" at bounding box center [822, 375] width 119 height 31
click at [811, 373] on input "4" at bounding box center [822, 375] width 119 height 31
click at [811, 373] on input "5" at bounding box center [822, 375] width 119 height 31
click at [811, 373] on input "6" at bounding box center [822, 375] width 119 height 31
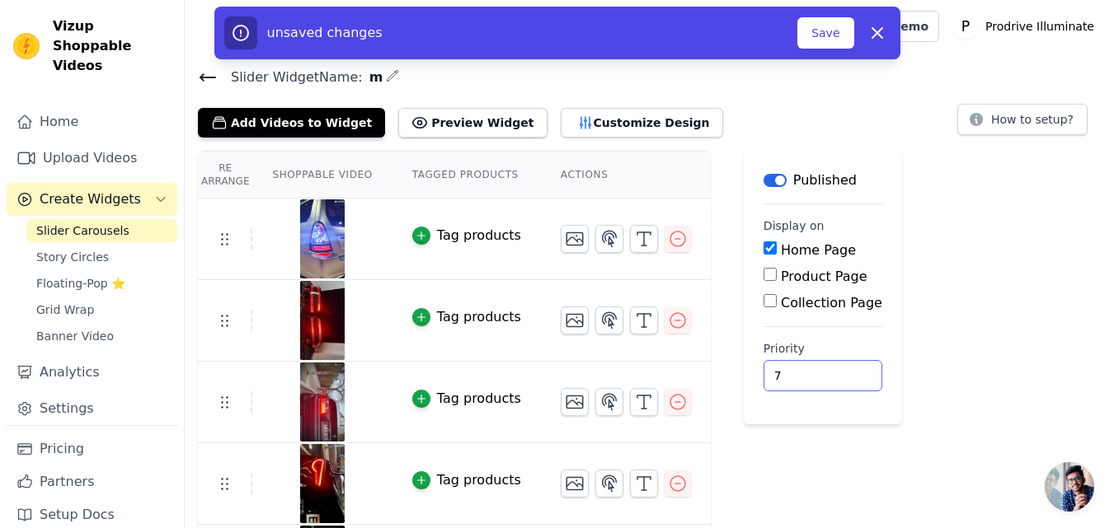
click at [811, 373] on input "7" at bounding box center [822, 375] width 119 height 31
click at [811, 373] on input "8" at bounding box center [822, 375] width 119 height 31
click at [811, 373] on input "36" at bounding box center [822, 375] width 119 height 31
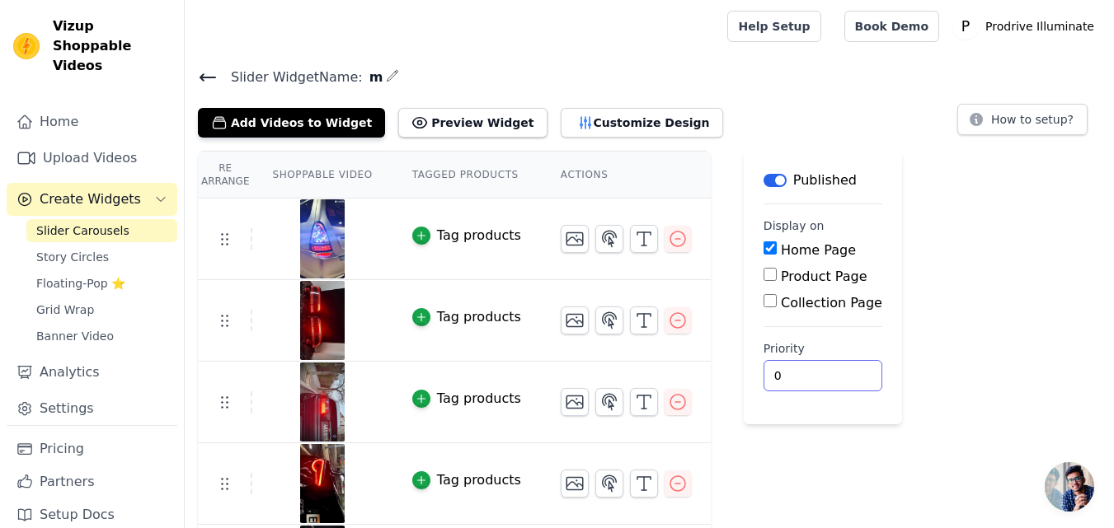
type input "0"
click at [811, 378] on input "0" at bounding box center [822, 375] width 119 height 31
click at [426, 121] on button "Preview Widget" at bounding box center [472, 123] width 148 height 30
click at [561, 120] on button "Customize Design" at bounding box center [642, 123] width 162 height 30
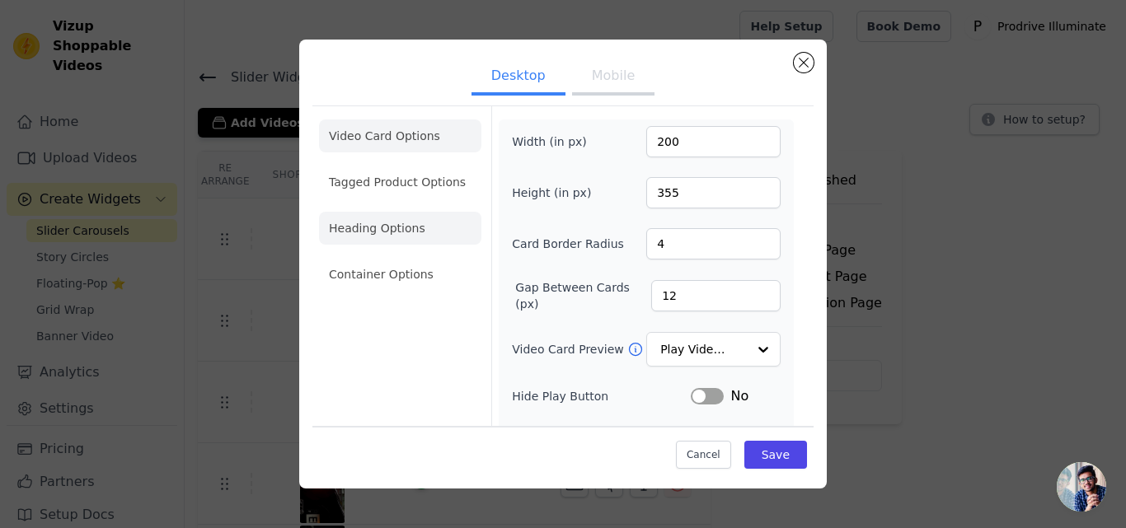
click at [416, 229] on li "Heading Options" at bounding box center [400, 228] width 162 height 33
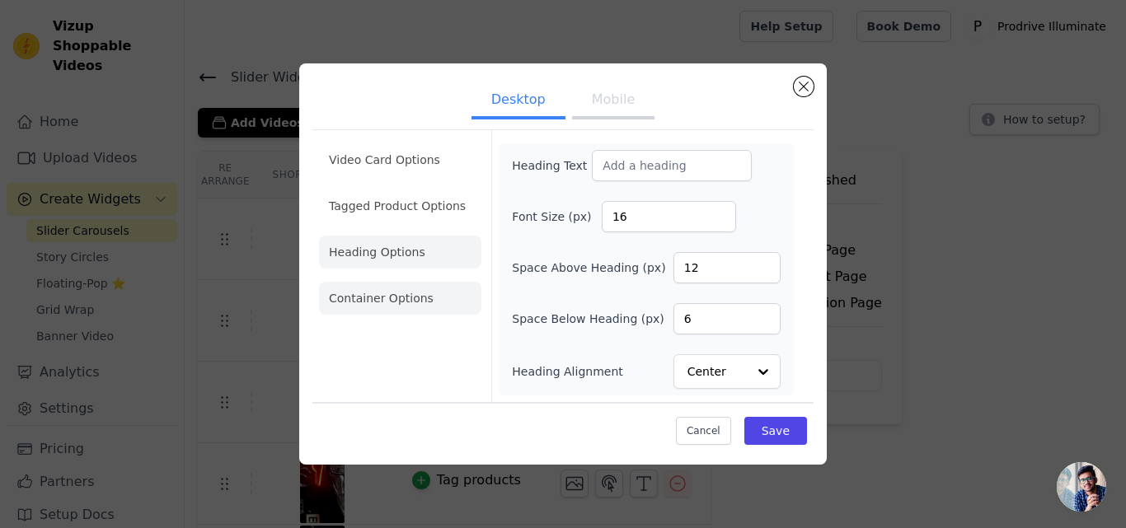
click at [411, 298] on li "Container Options" at bounding box center [400, 298] width 162 height 33
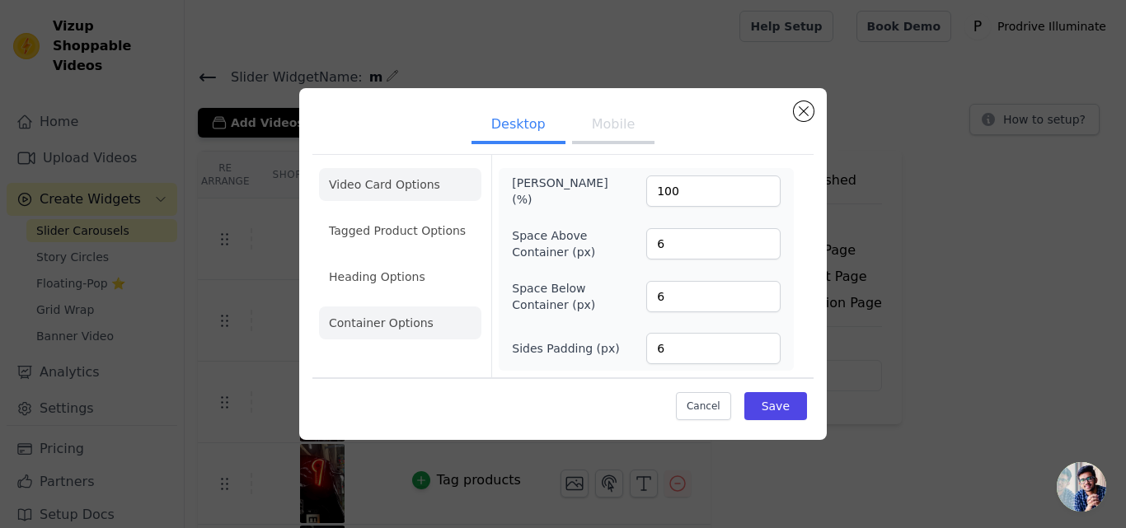
click at [425, 190] on li "Video Card Options" at bounding box center [400, 184] width 162 height 33
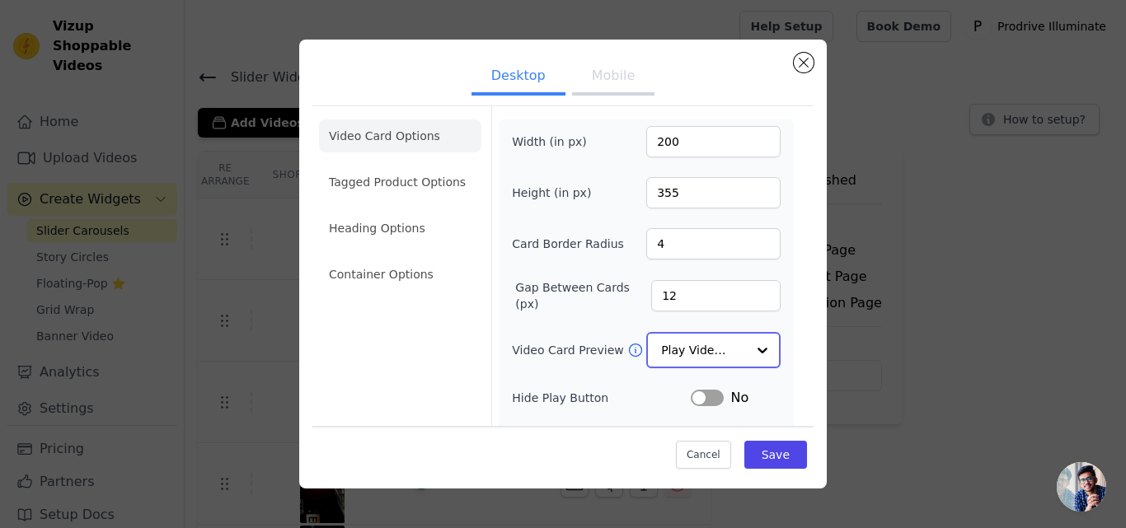
click at [749, 347] on div at bounding box center [762, 350] width 33 height 33
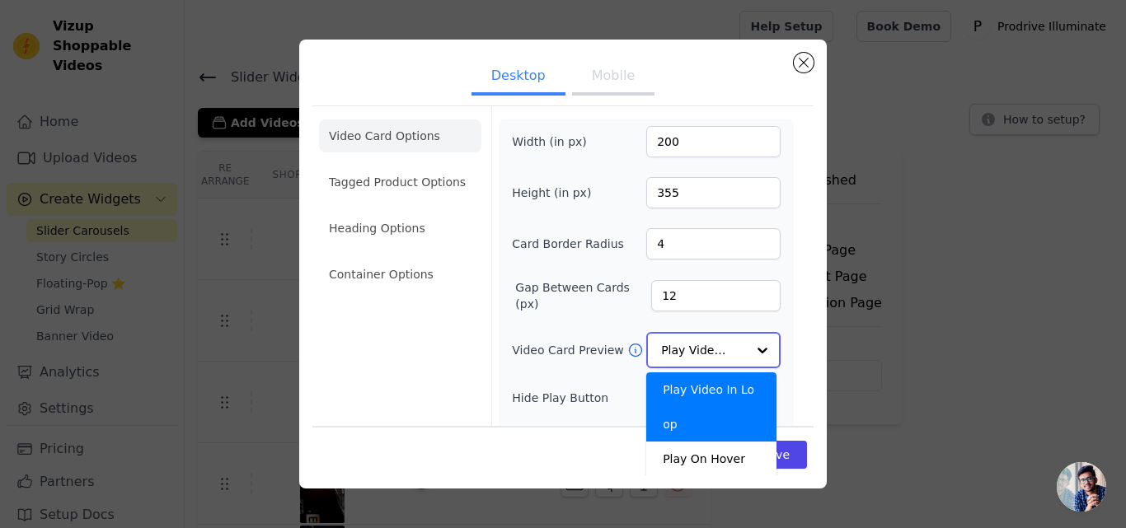
click at [749, 347] on div at bounding box center [762, 350] width 33 height 33
click at [782, 350] on form "Width (in px) 200 Height (in px) 355 Card Border Radius 4 Gap Between Cards (px…" at bounding box center [645, 368] width 309 height 524
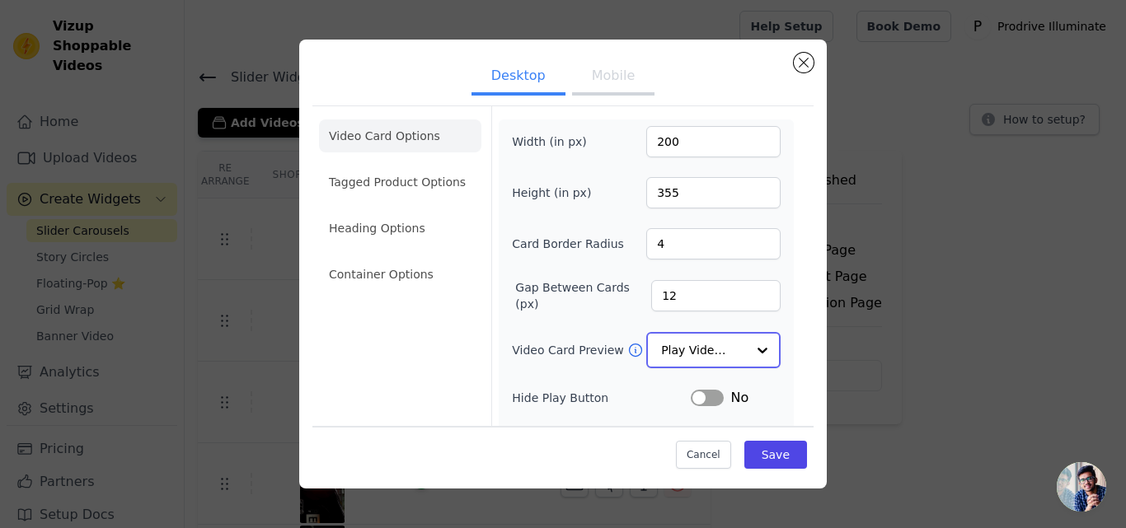
click at [761, 347] on div at bounding box center [762, 350] width 33 height 33
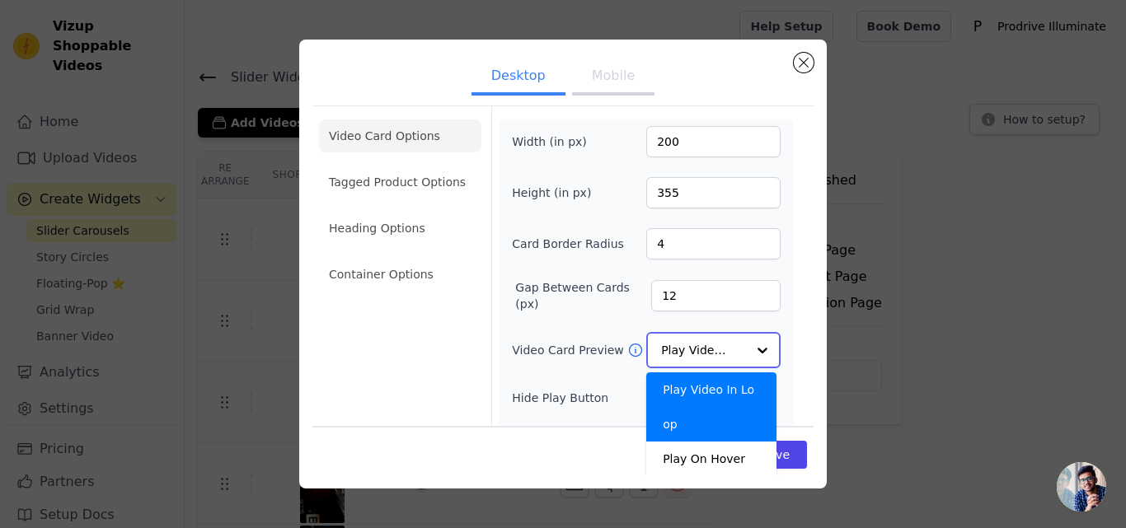
click at [761, 347] on div at bounding box center [762, 350] width 33 height 33
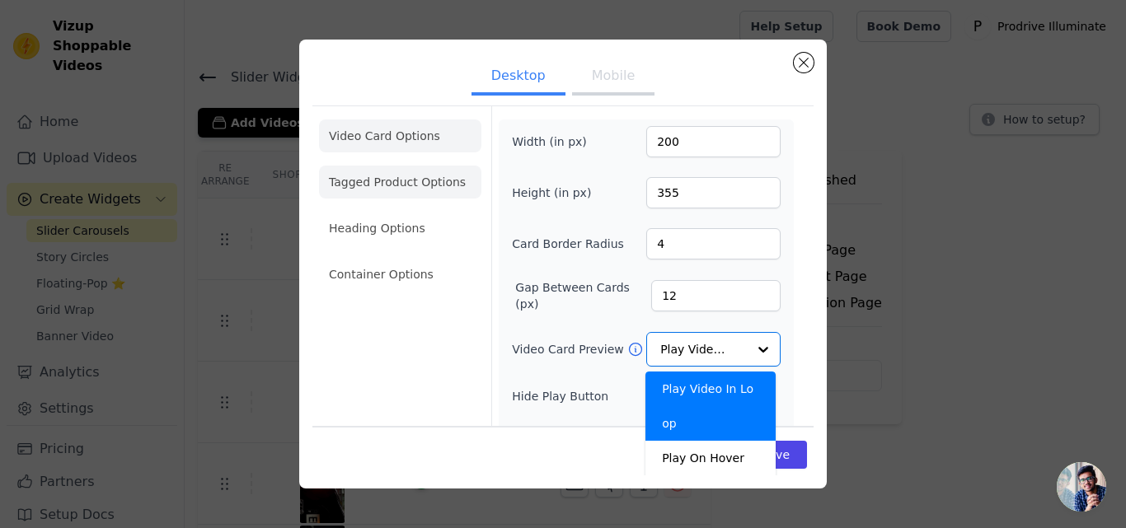
click at [406, 181] on li "Tagged Product Options" at bounding box center [400, 182] width 162 height 33
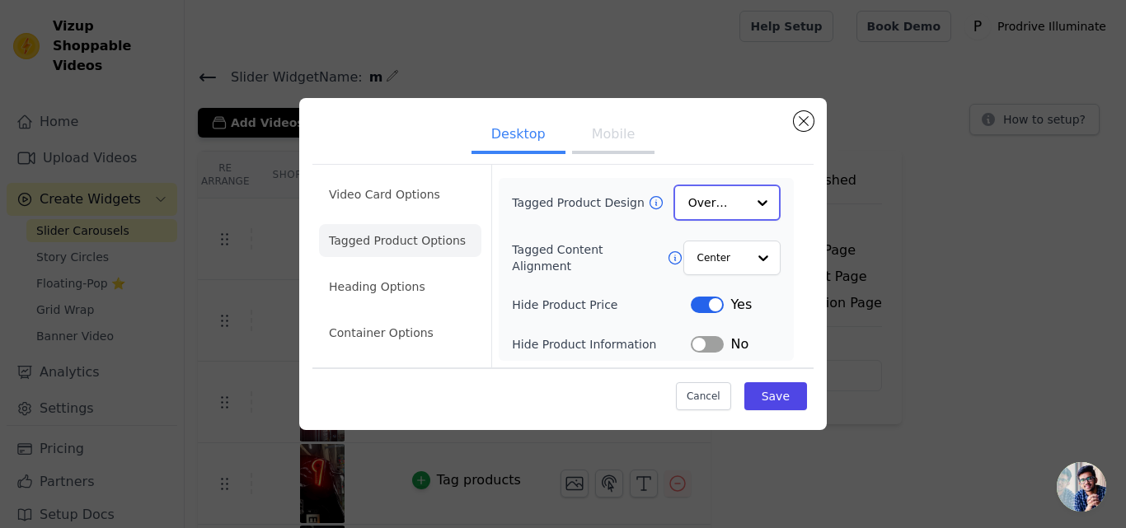
click at [762, 201] on div at bounding box center [762, 202] width 33 height 33
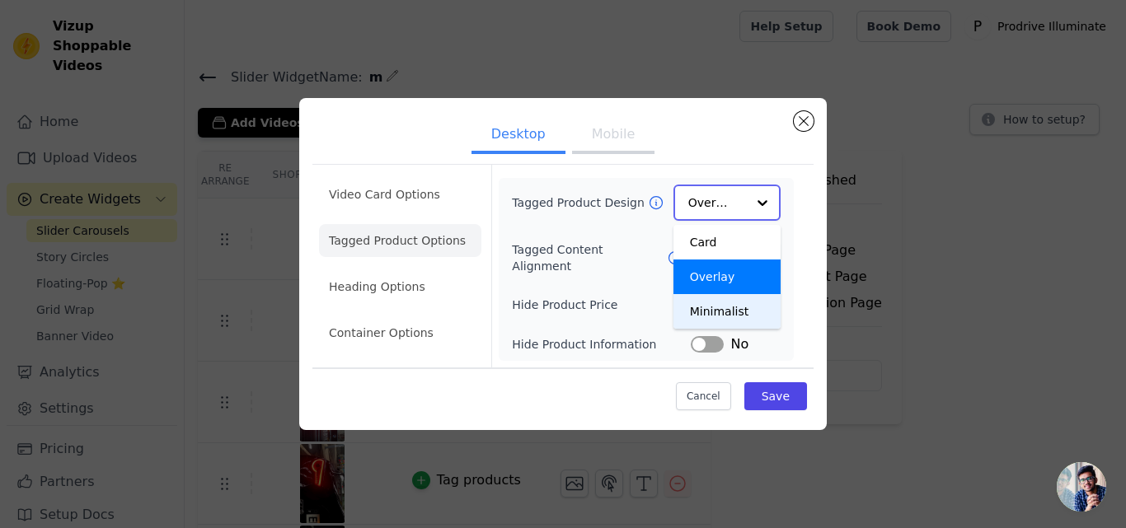
click at [751, 313] on div "Minimalist" at bounding box center [727, 311] width 107 height 35
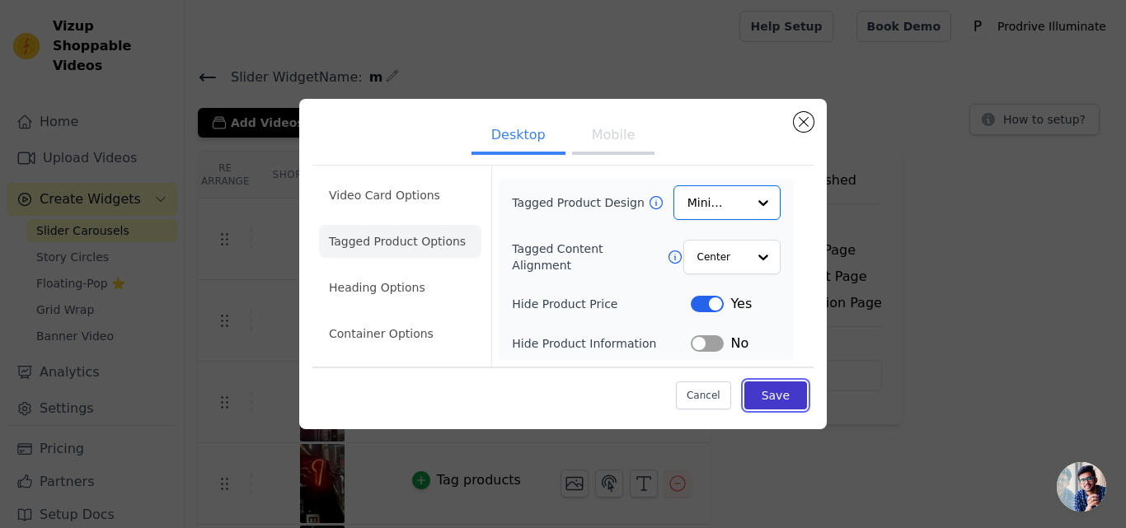
click at [782, 400] on button "Save" at bounding box center [775, 396] width 63 height 28
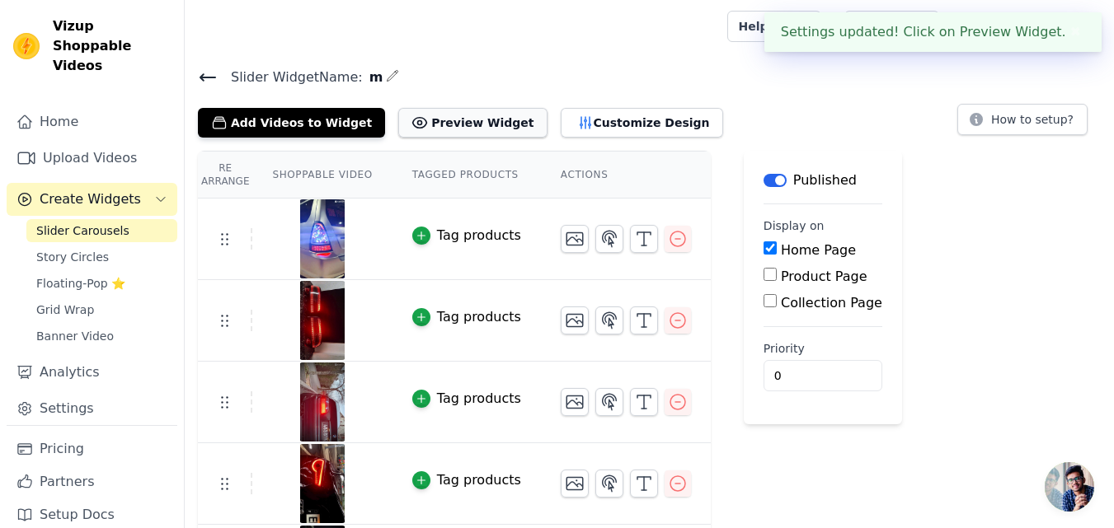
click at [439, 119] on button "Preview Widget" at bounding box center [472, 123] width 148 height 30
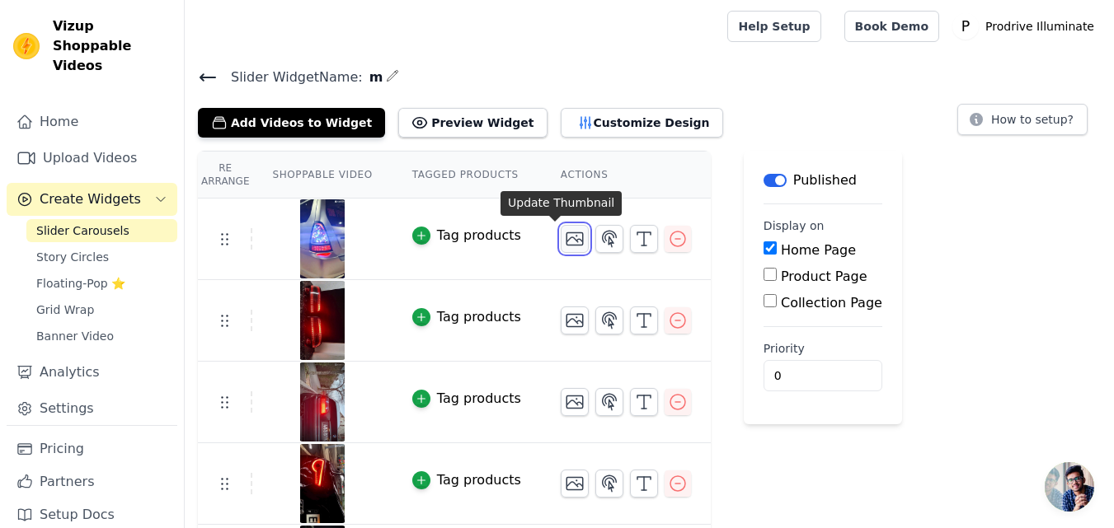
click at [565, 242] on icon "button" at bounding box center [575, 239] width 20 height 20
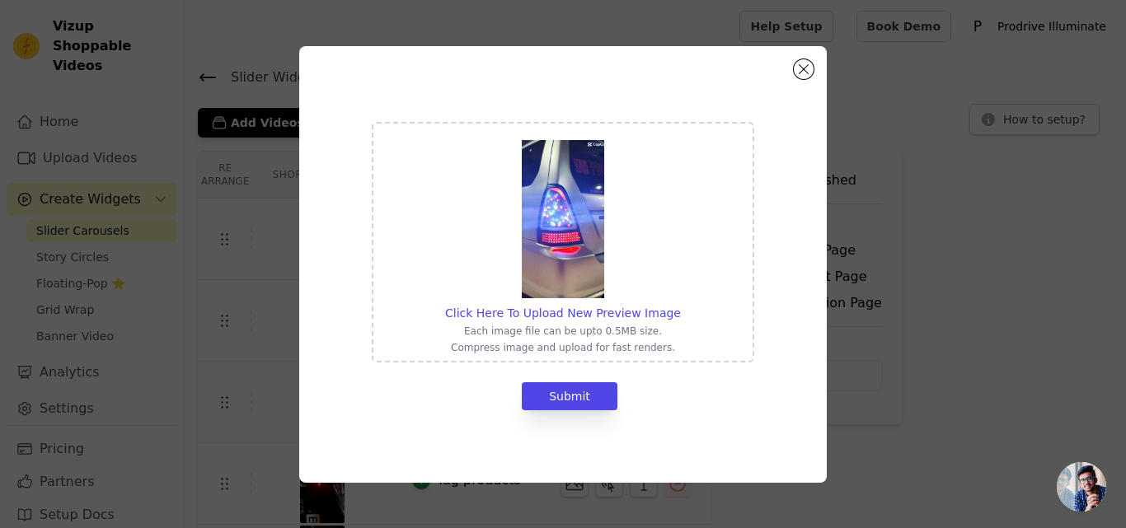
click at [556, 246] on img at bounding box center [563, 219] width 82 height 158
click at [680, 304] on input "Click Here To Upload New Preview Image Each image file can be upto 0.5MB size. …" at bounding box center [680, 304] width 1 height 1
click at [808, 79] on div "Click Here To Upload New Preview Image Each image file can be upto 0.5MB size. …" at bounding box center [563, 264] width 528 height 437
click at [803, 75] on button "Close modal" at bounding box center [804, 69] width 20 height 20
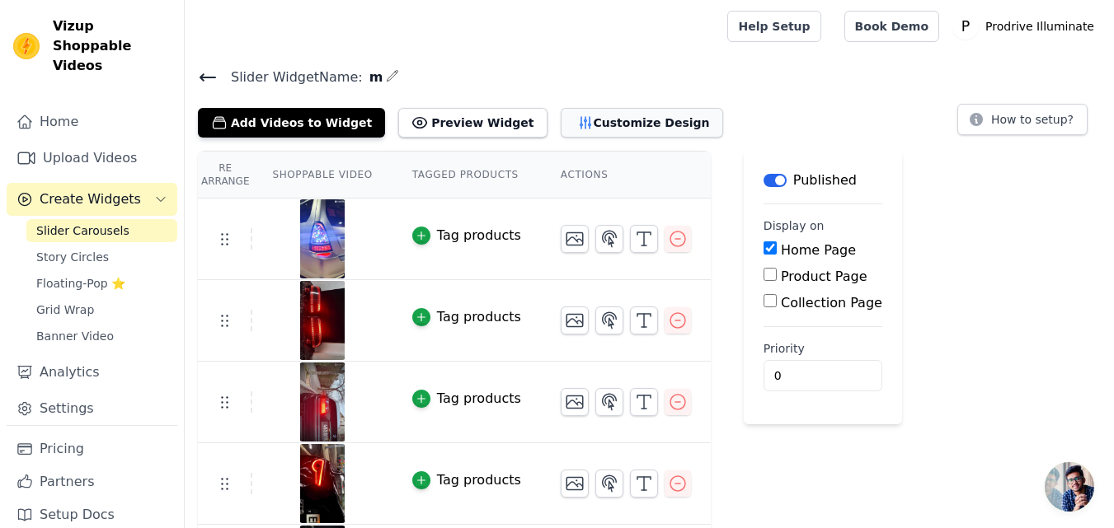
click at [573, 125] on button "Customize Design" at bounding box center [642, 123] width 162 height 30
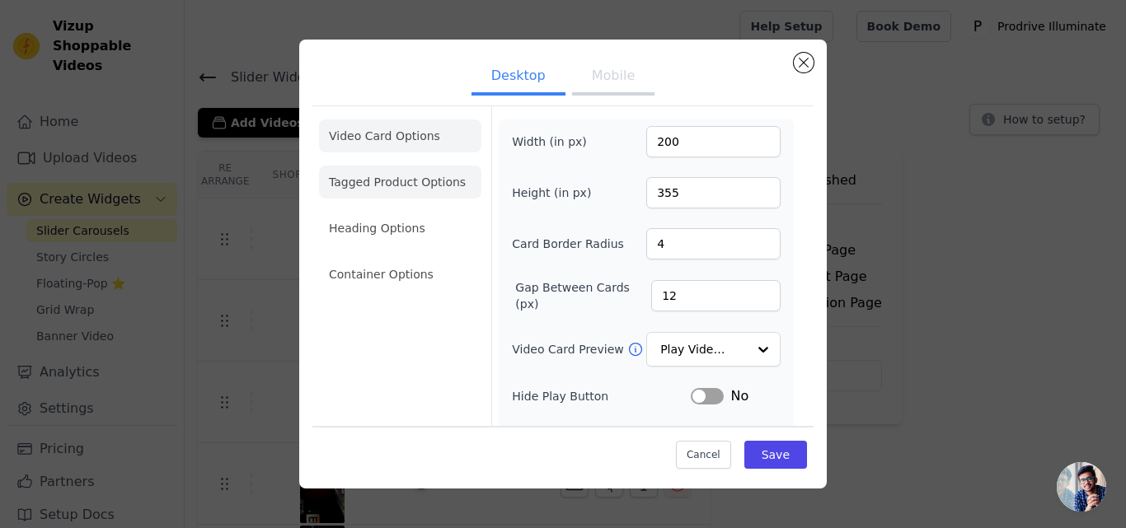
click at [457, 190] on li "Tagged Product Options" at bounding box center [400, 182] width 162 height 33
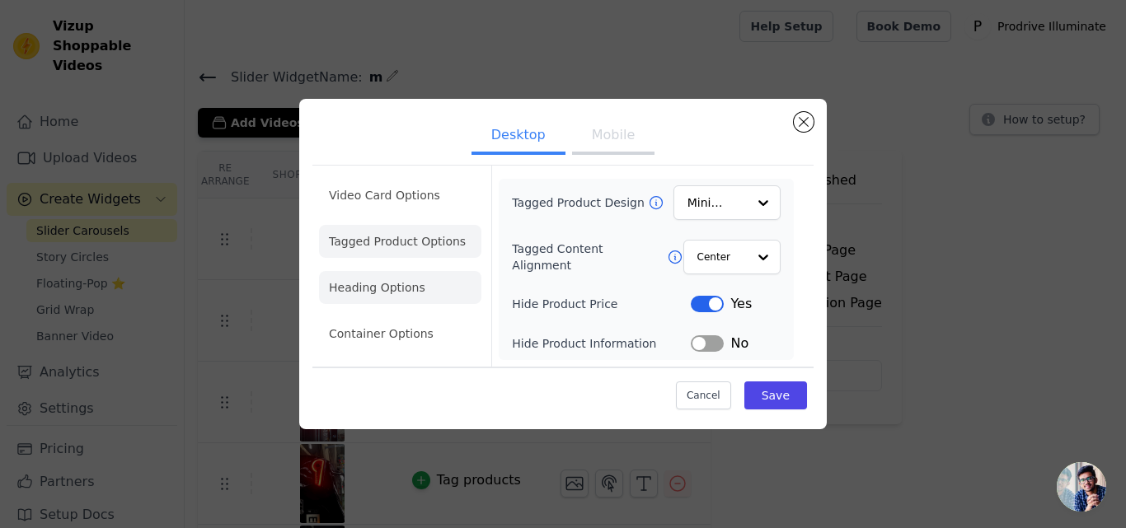
click at [440, 301] on li "Heading Options" at bounding box center [400, 287] width 162 height 33
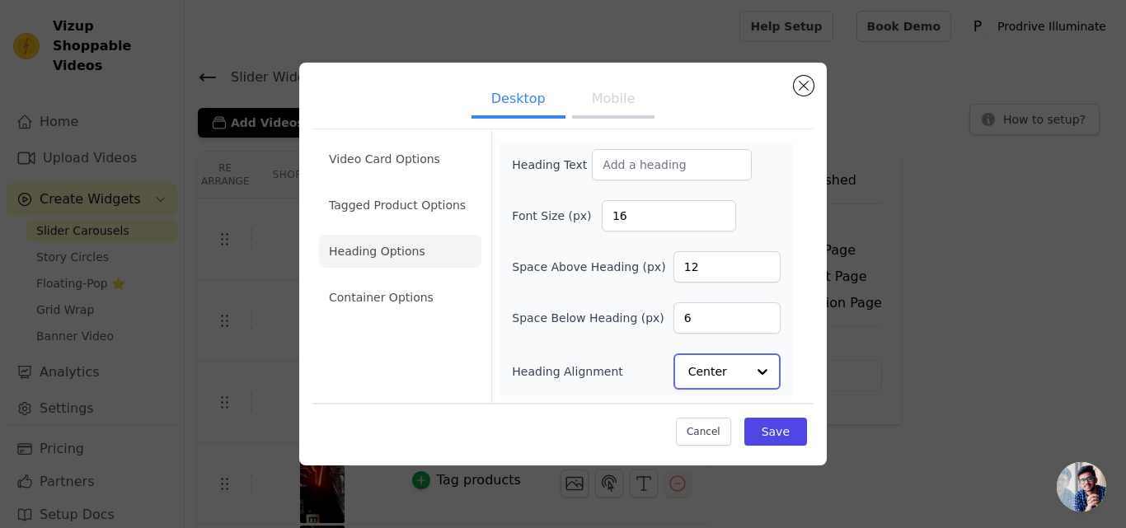
click at [756, 368] on div at bounding box center [762, 371] width 33 height 33
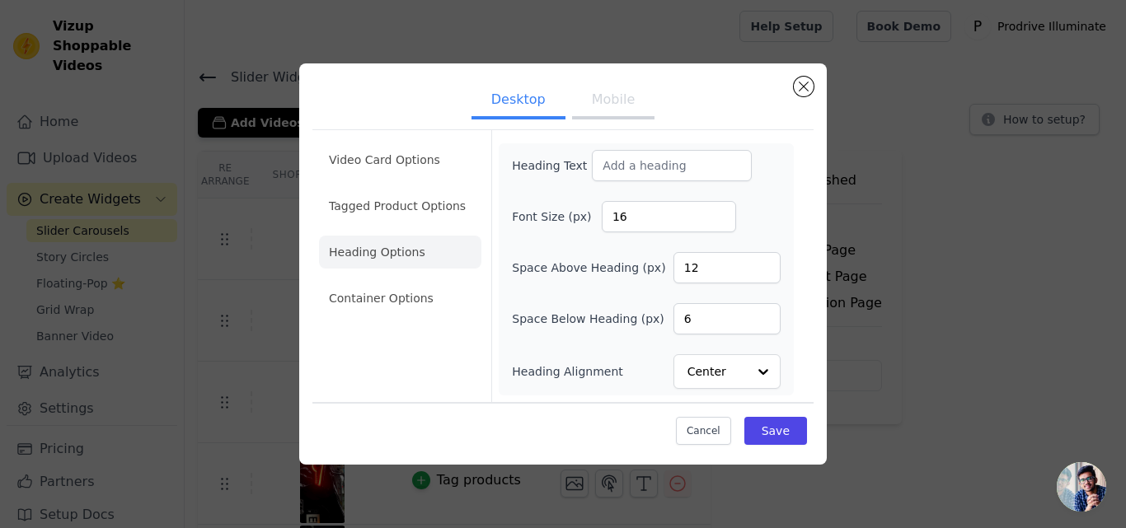
click at [763, 203] on div "Font Size (px) 16" at bounding box center [646, 216] width 269 height 31
click at [713, 167] on input "Heading Text" at bounding box center [672, 165] width 160 height 31
click at [759, 183] on div "Heading Text Font Size (px) 16 Space Above Heading (px) 12 Space Below Heading …" at bounding box center [646, 269] width 269 height 239
click at [442, 304] on li "Container Options" at bounding box center [400, 298] width 162 height 33
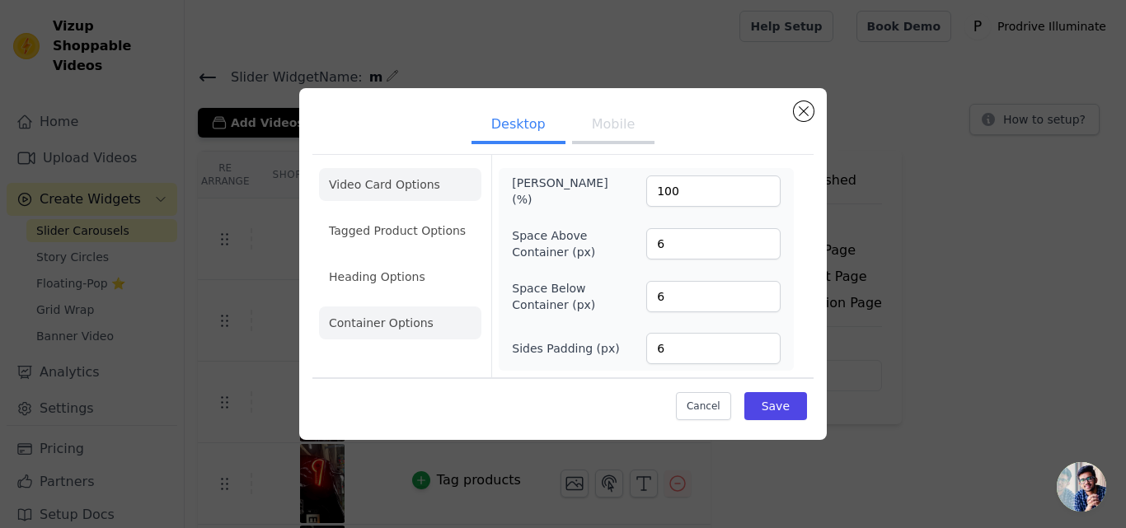
click at [433, 195] on li "Video Card Options" at bounding box center [400, 184] width 162 height 33
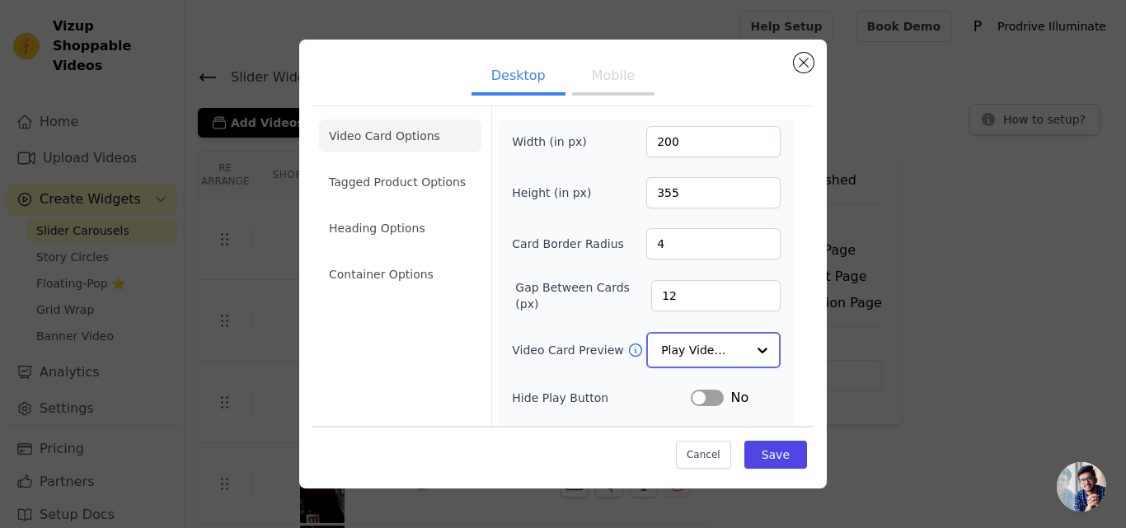
click at [753, 348] on div at bounding box center [762, 350] width 33 height 33
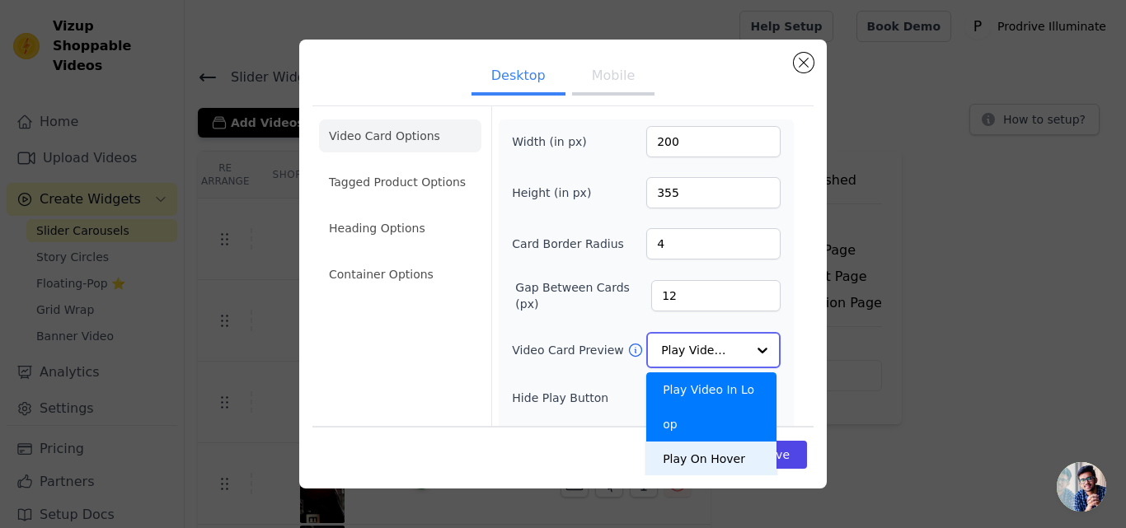
click at [733, 442] on div "Play On Hover" at bounding box center [711, 459] width 130 height 35
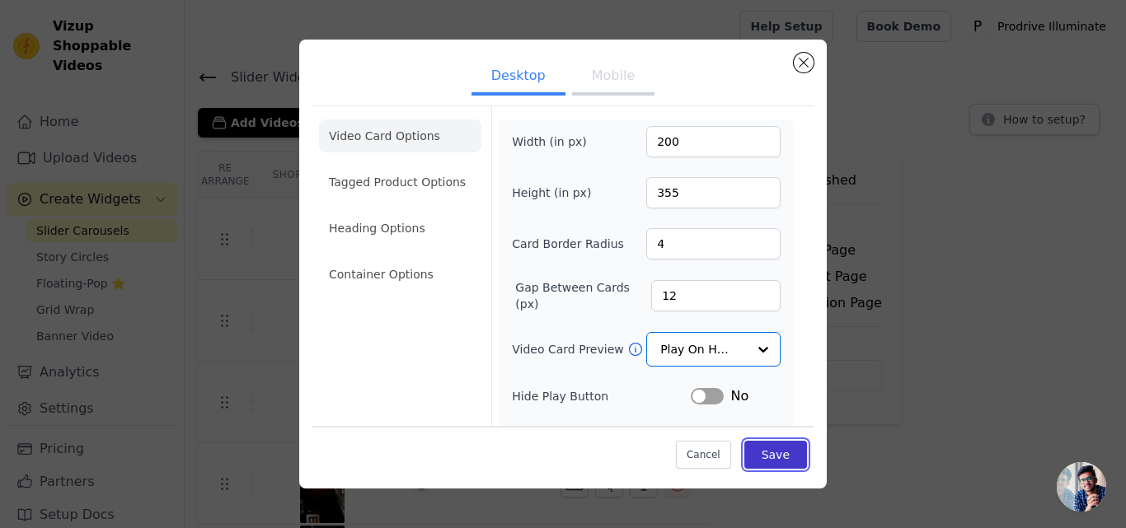
click at [776, 460] on button "Save" at bounding box center [775, 455] width 63 height 28
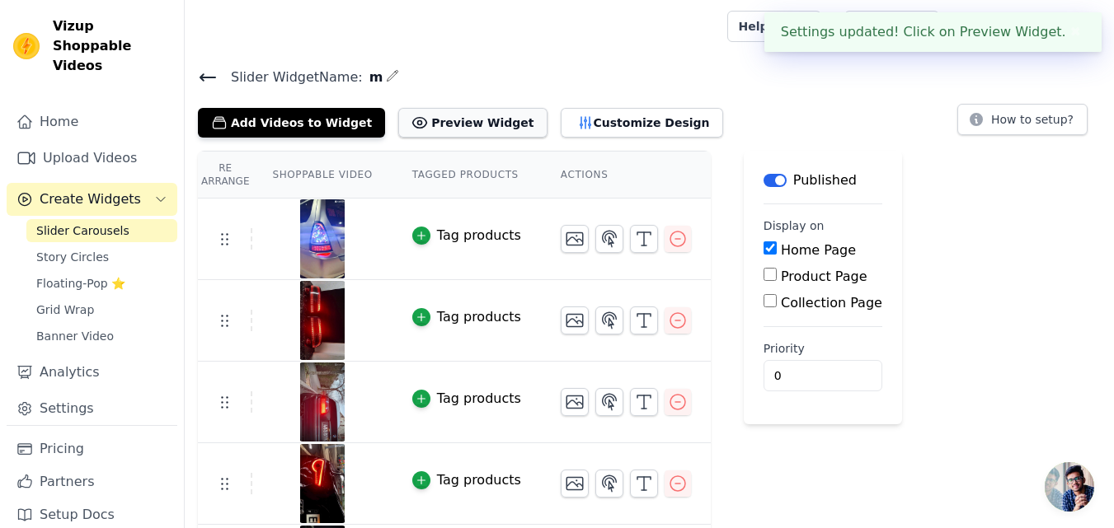
click at [474, 124] on button "Preview Widget" at bounding box center [472, 123] width 148 height 30
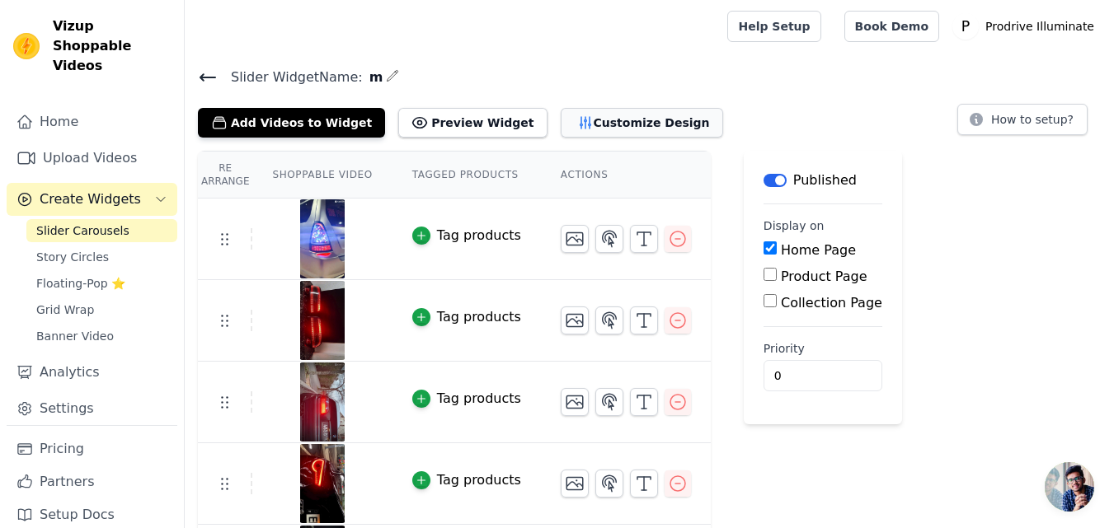
click at [603, 129] on button "Customize Design" at bounding box center [642, 123] width 162 height 30
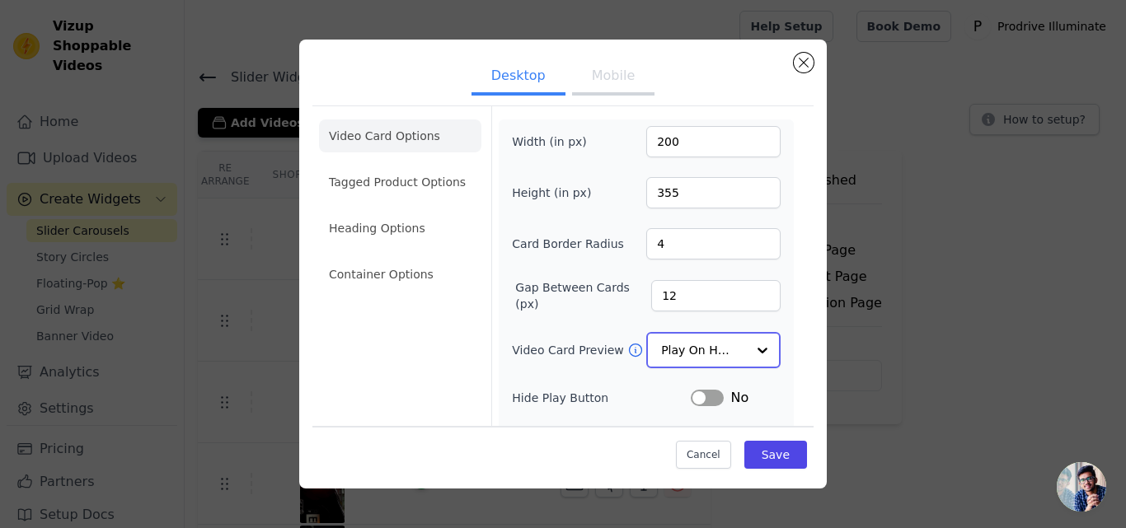
click at [763, 352] on div at bounding box center [762, 350] width 33 height 33
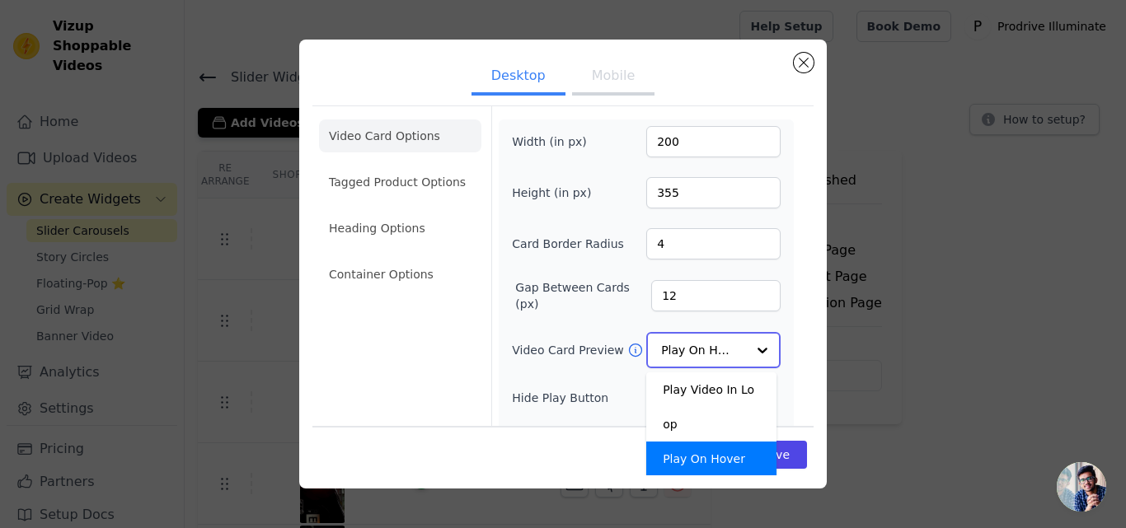
click at [716, 476] on div "Show Image" at bounding box center [711, 493] width 130 height 35
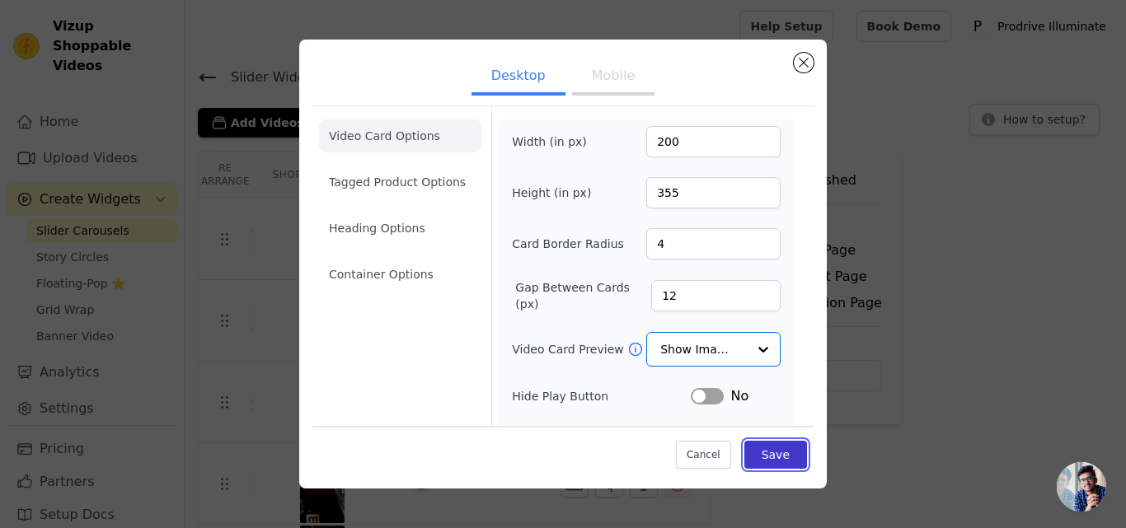
click at [773, 453] on button "Save" at bounding box center [775, 455] width 63 height 28
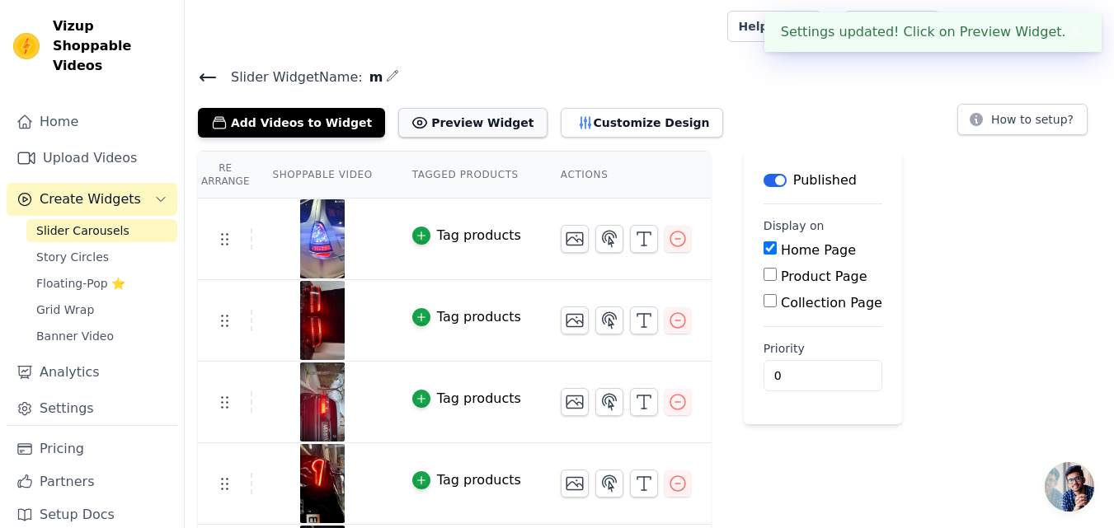
click at [476, 117] on button "Preview Widget" at bounding box center [472, 123] width 148 height 30
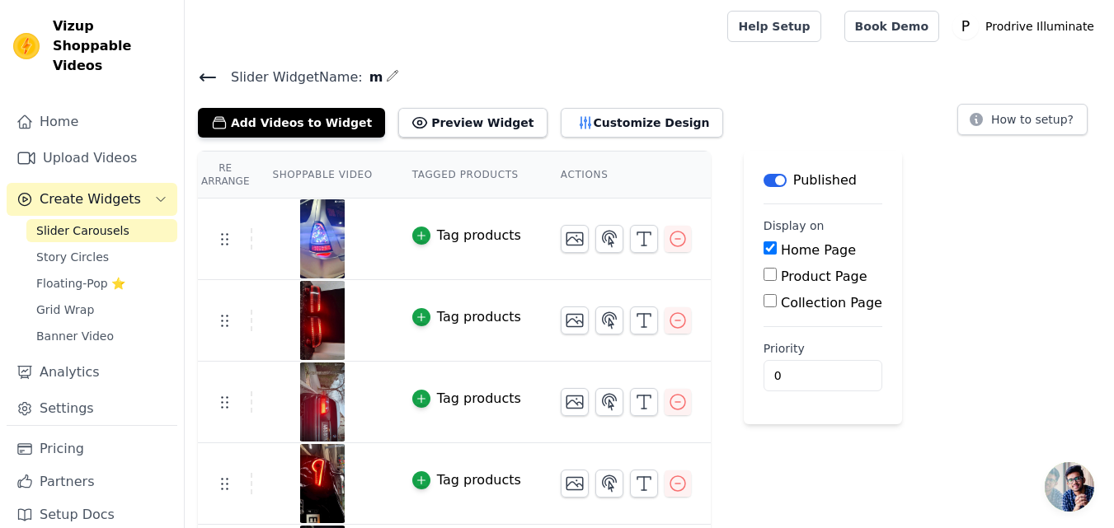
click at [204, 71] on icon at bounding box center [208, 78] width 20 height 20
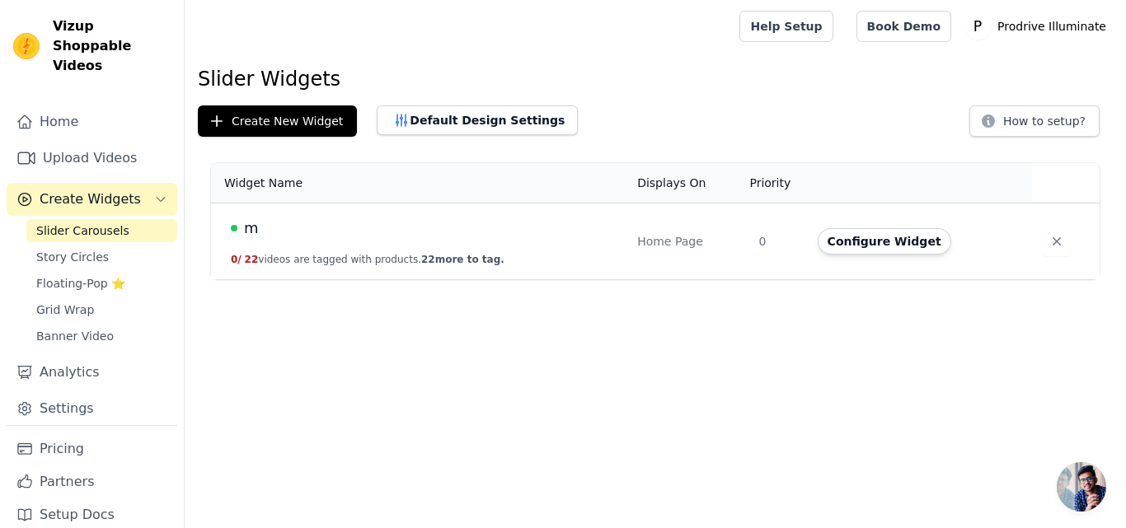
click at [78, 223] on span "Slider Carousels" at bounding box center [82, 231] width 93 height 16
click at [330, 231] on div "m" at bounding box center [424, 228] width 387 height 23
click at [240, 229] on div "m" at bounding box center [424, 228] width 387 height 23
click at [233, 226] on span at bounding box center [234, 228] width 7 height 7
click at [873, 238] on button "Configure Widget" at bounding box center [885, 241] width 134 height 26
